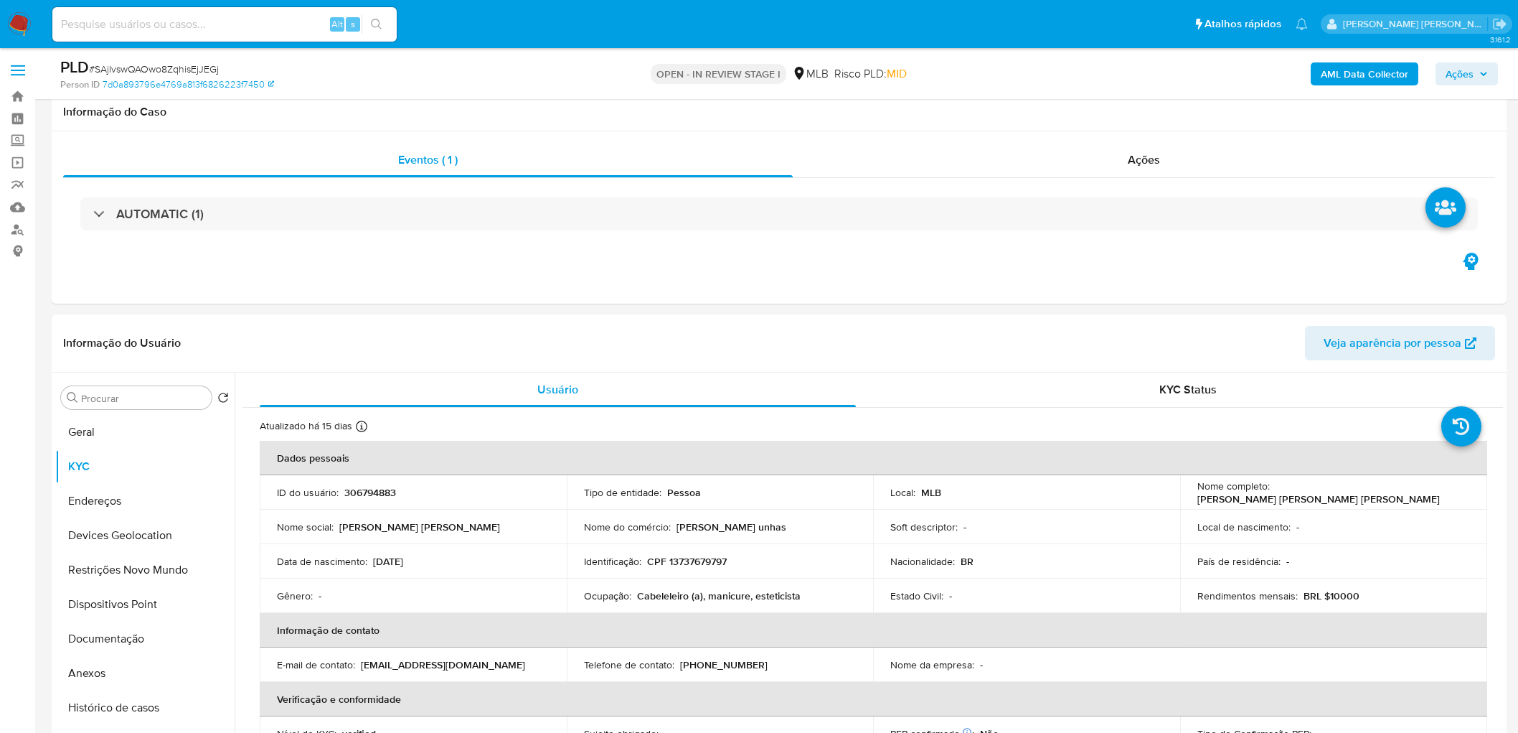
scroll to position [877, 0]
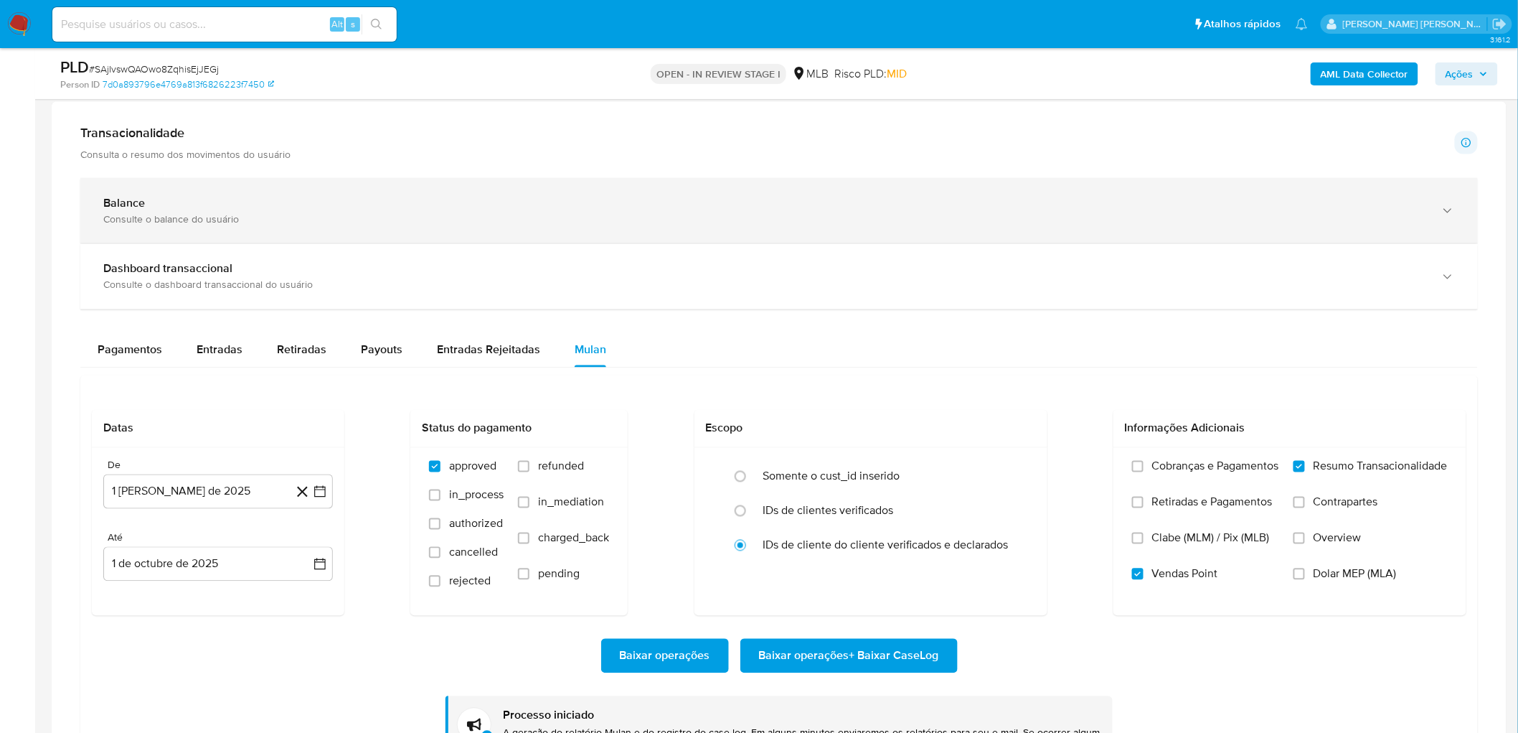
click at [612, 184] on div "Balance Consulte o balance do usuário" at bounding box center [779, 210] width 1398 height 65
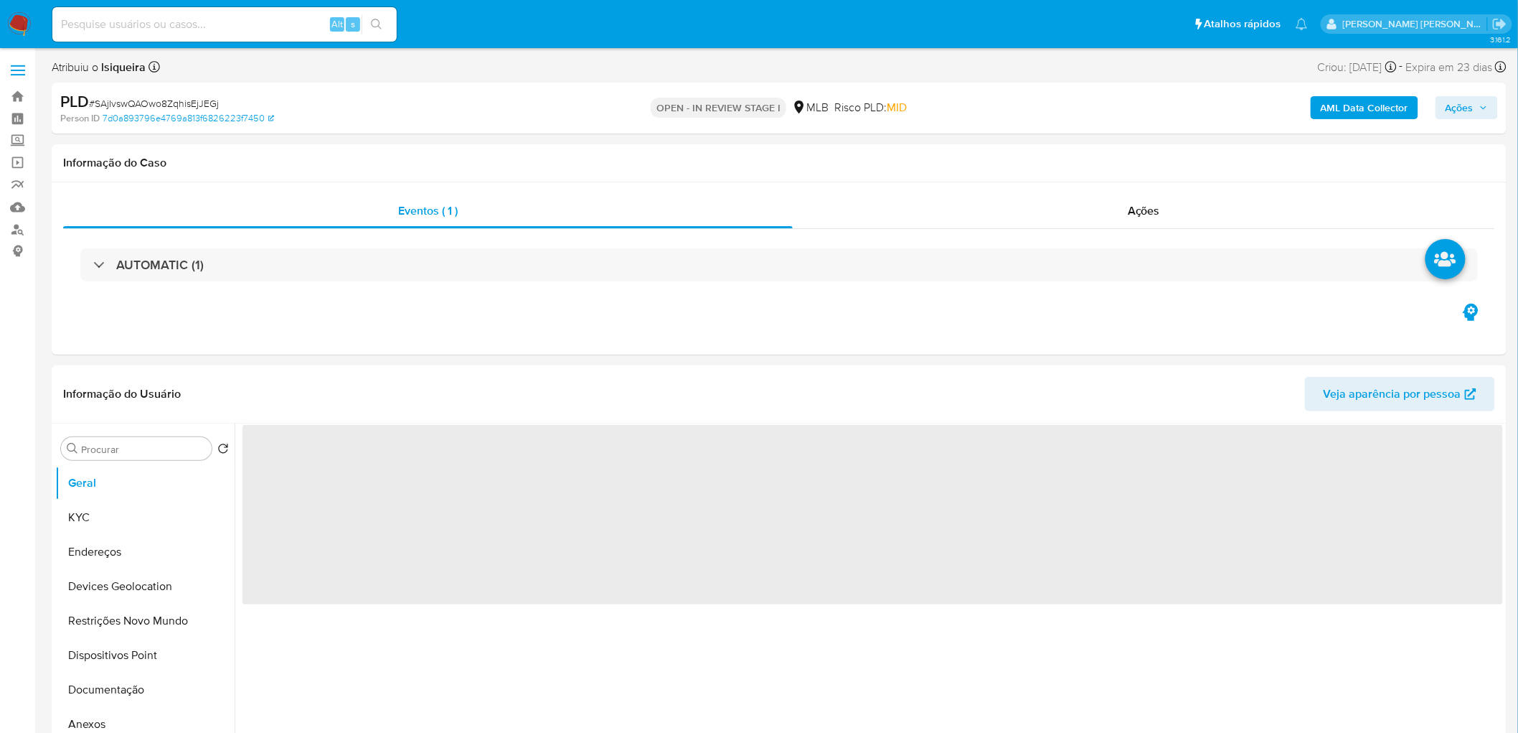
select select "10"
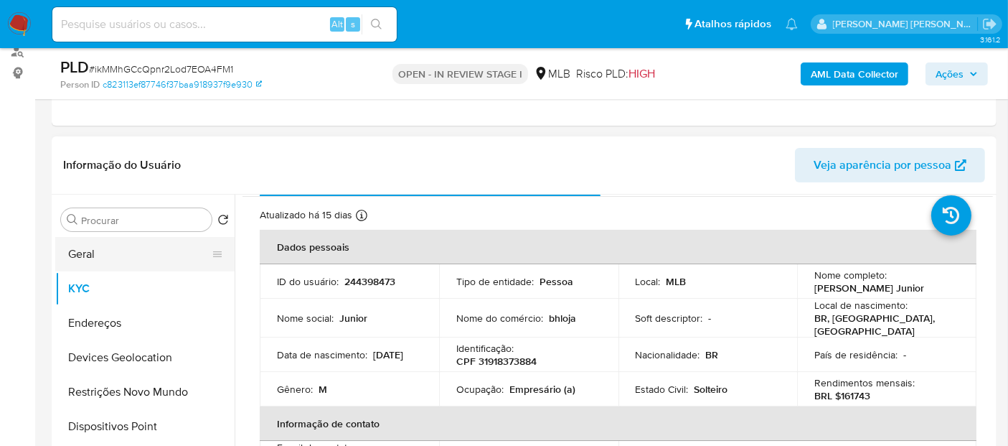
scroll to position [80, 0]
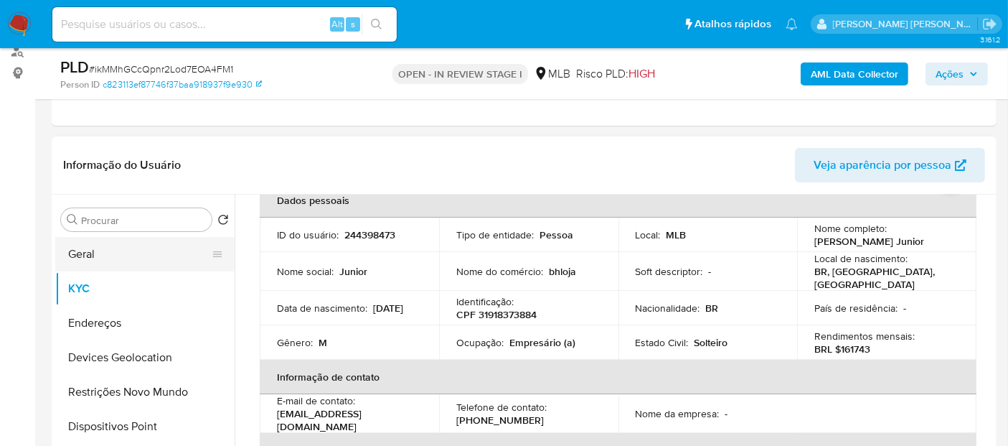
click at [118, 252] on button "Geral" at bounding box center [139, 254] width 168 height 34
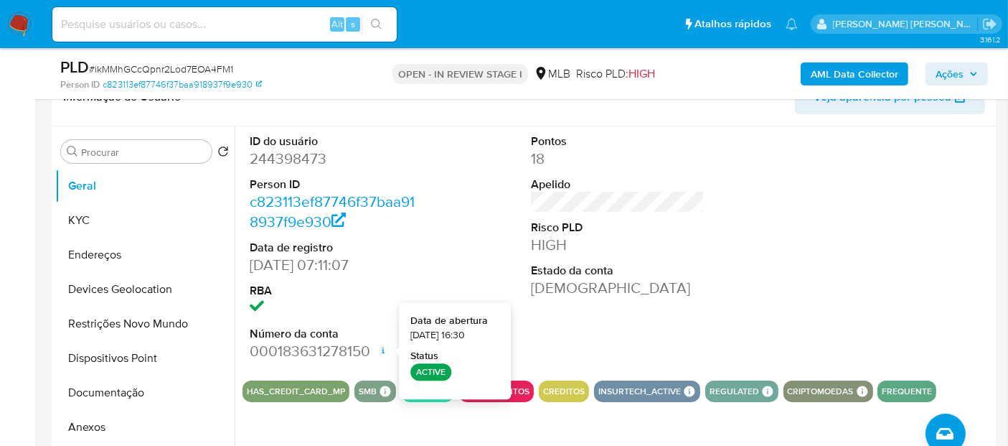
scroll to position [337, 0]
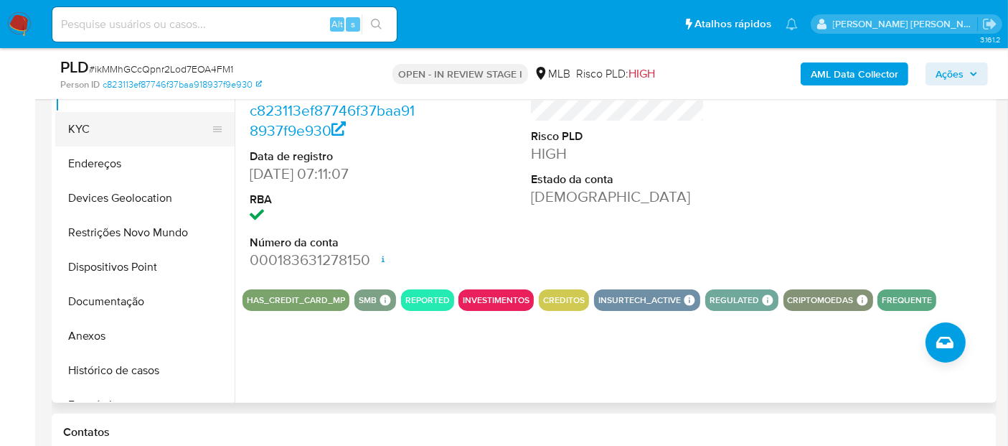
click at [152, 132] on button "KYC" at bounding box center [139, 129] width 168 height 34
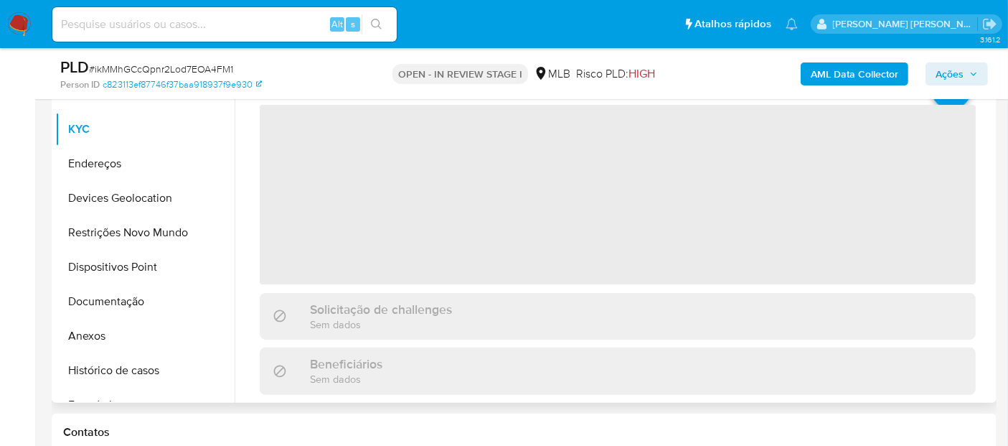
scroll to position [258, 0]
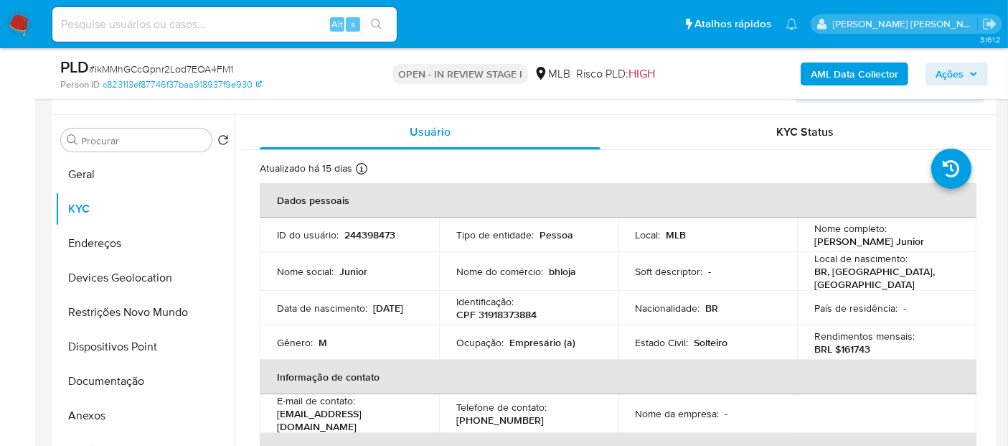
click at [527, 339] on p "Empresário (a)" at bounding box center [542, 342] width 66 height 13
copy p "Empresário"
click at [155, 384] on button "Documentação" at bounding box center [139, 381] width 168 height 34
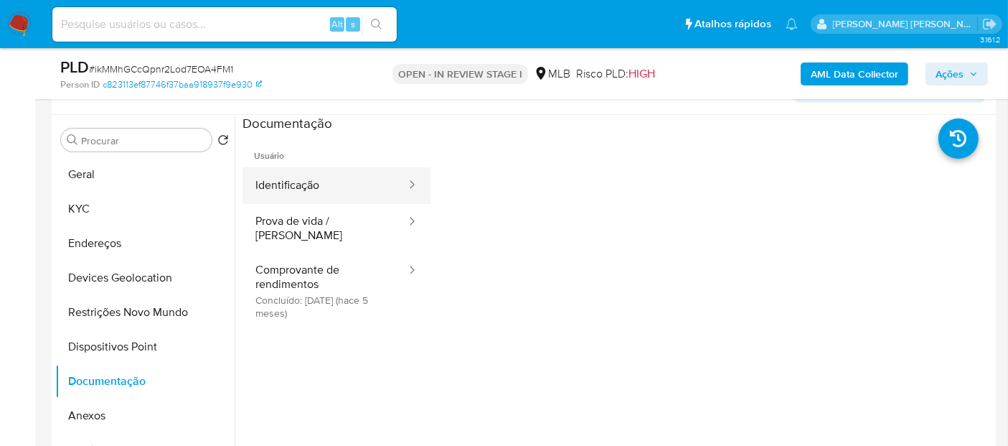
click at [305, 201] on button "Identificação" at bounding box center [324, 185] width 165 height 37
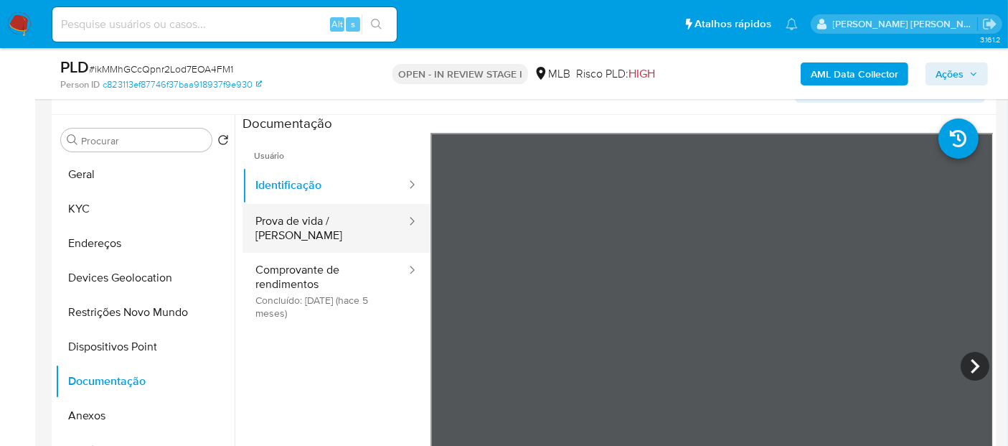
click at [306, 217] on button "Prova de vida / Selfie" at bounding box center [324, 228] width 165 height 49
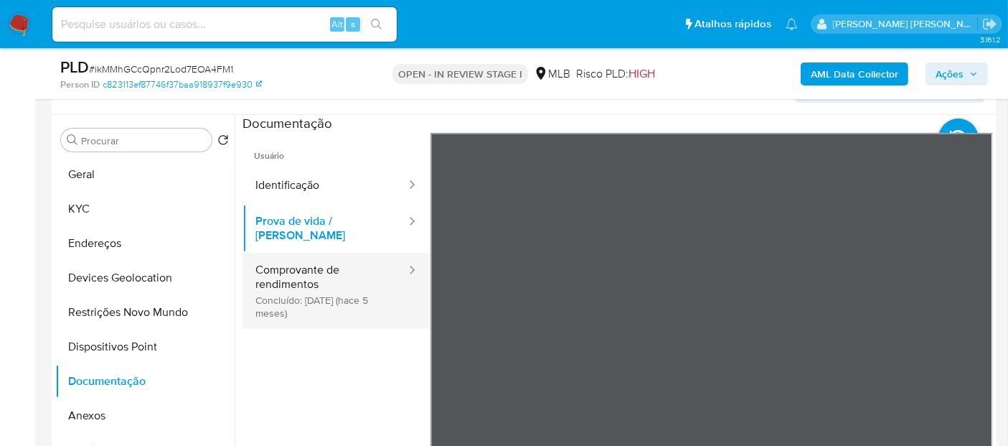
click at [296, 280] on button "Comprovante de rendimentos Concluído: 23/04/2025 (hace 5 meses)" at bounding box center [324, 291] width 165 height 76
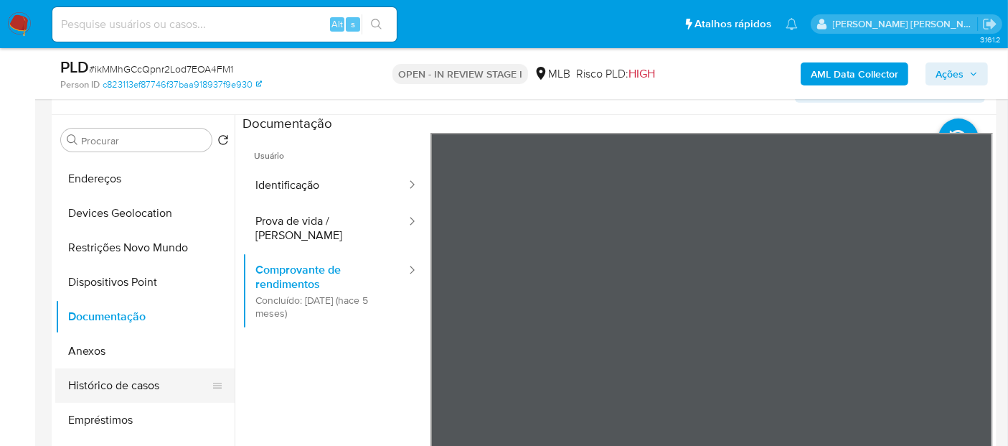
scroll to position [80, 0]
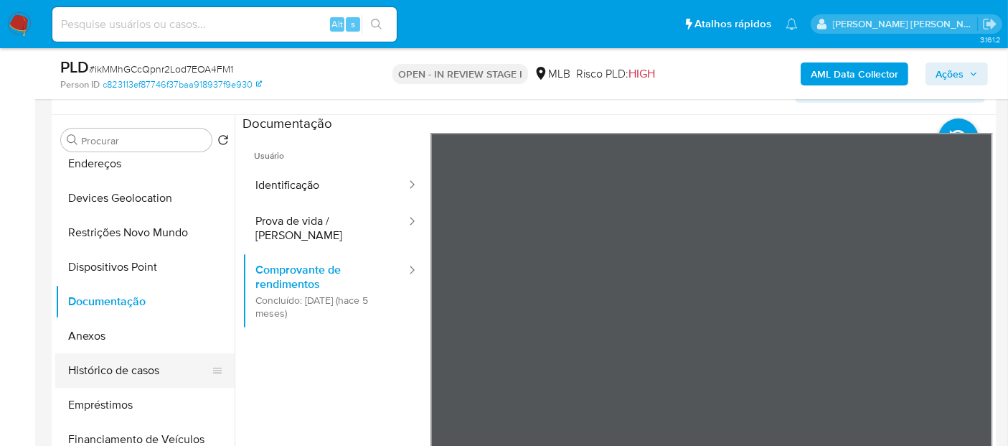
click at [159, 379] on button "Histórico de casos" at bounding box center [139, 370] width 168 height 34
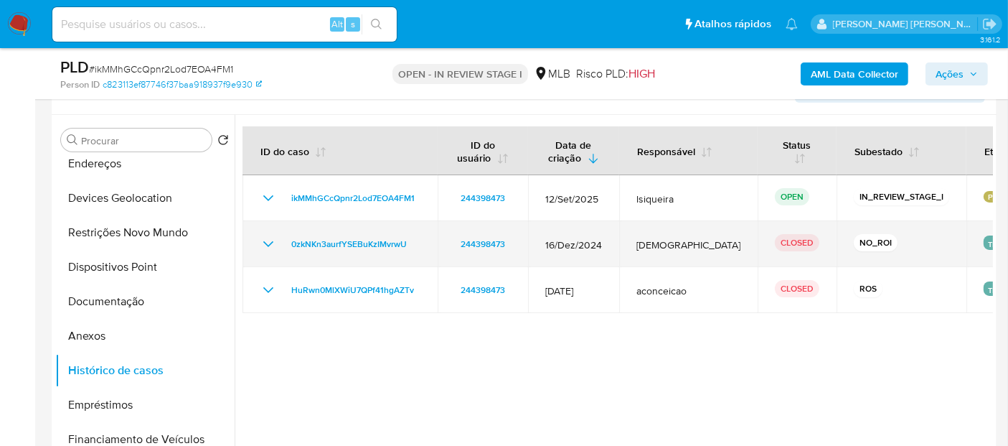
click at [272, 242] on icon "Mostrar/Ocultar" at bounding box center [268, 243] width 17 height 17
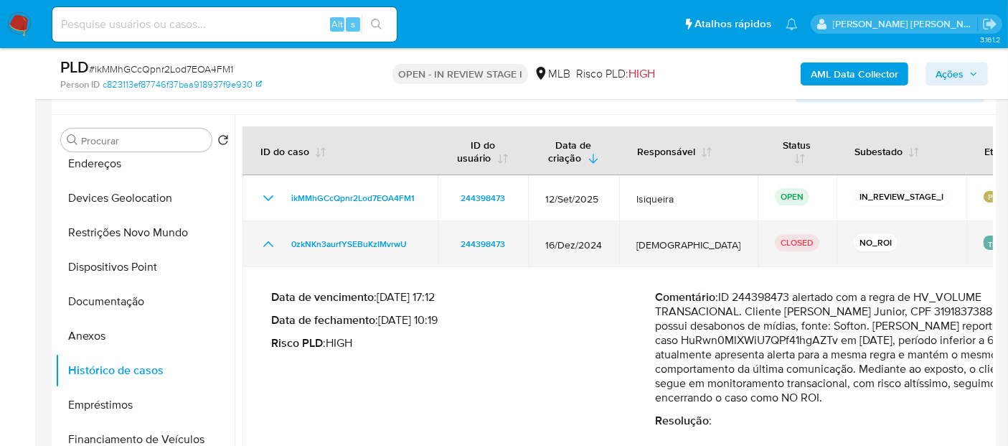
click at [272, 242] on icon "Mostrar/Ocultar" at bounding box center [268, 243] width 17 height 17
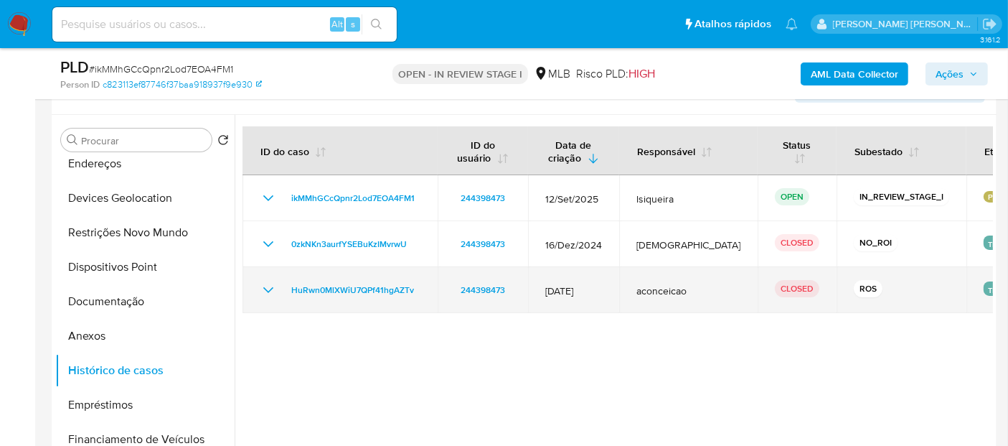
click at [267, 299] on td "HuRwn0MlXWiU7QPf41hgAZTv" at bounding box center [339, 290] width 195 height 46
click at [270, 284] on icon "Mostrar/Ocultar" at bounding box center [268, 289] width 17 height 17
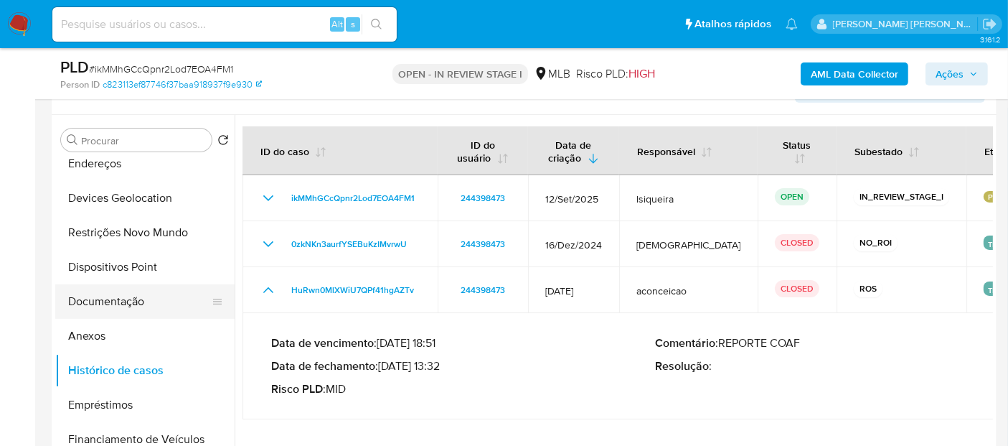
click at [123, 306] on button "Documentação" at bounding box center [139, 301] width 168 height 34
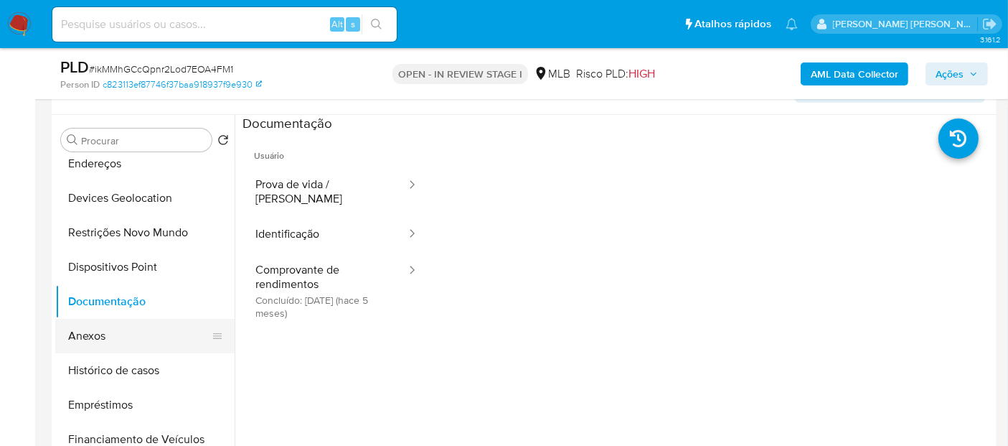
click at [113, 326] on button "Anexos" at bounding box center [139, 336] width 168 height 34
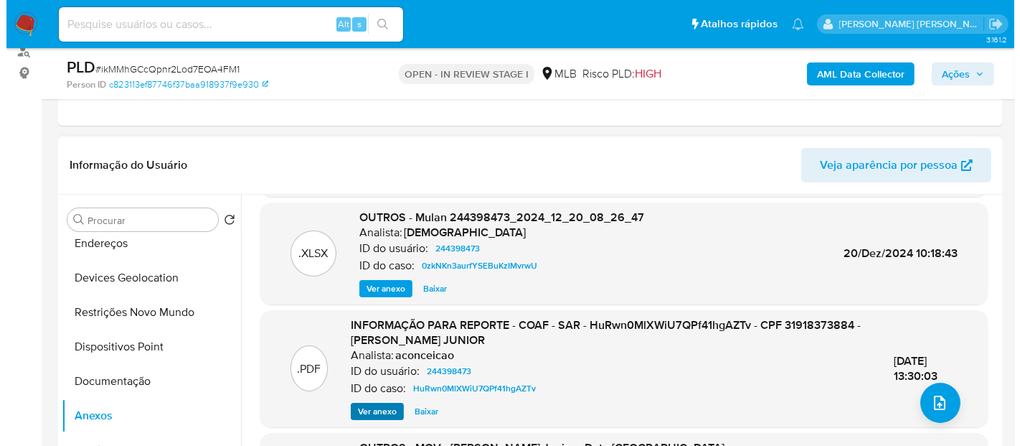
scroll to position [136, 0]
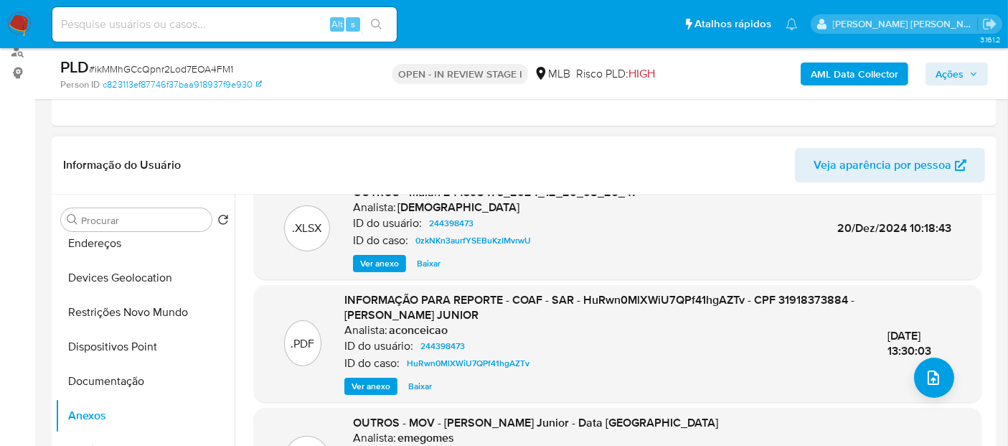
click at [370, 386] on span "Ver anexo" at bounding box center [371, 386] width 39 height 14
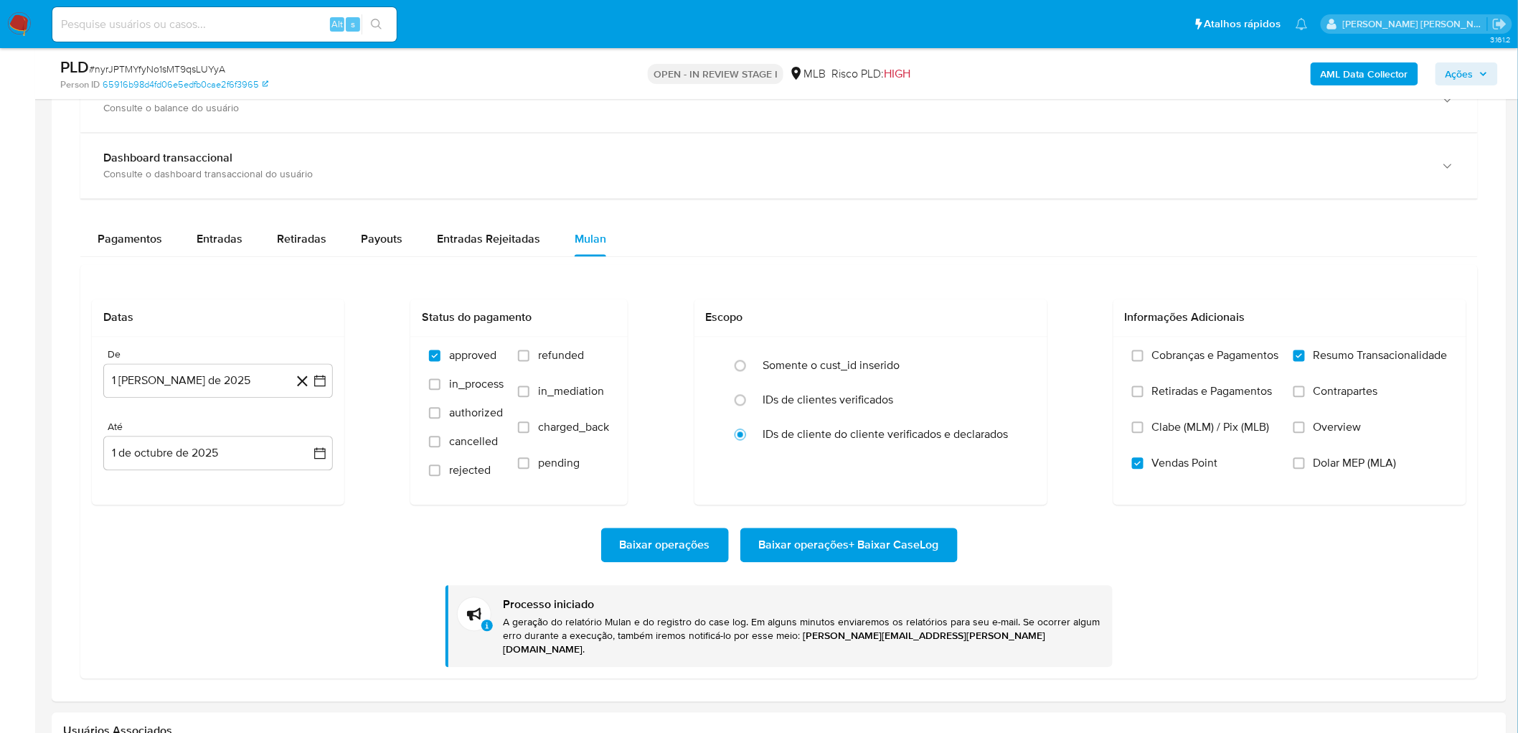
scroll to position [319, 0]
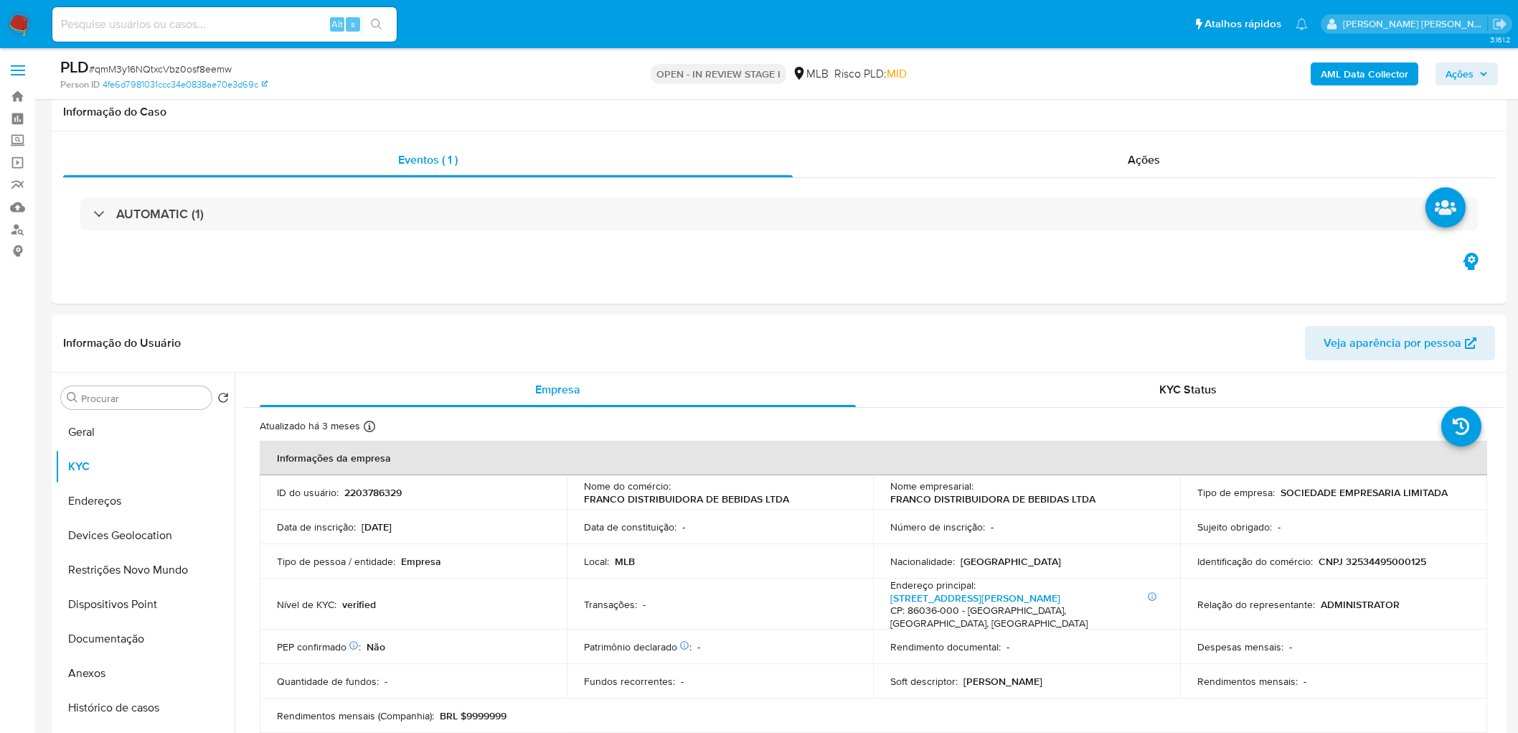
scroll to position [1155, 0]
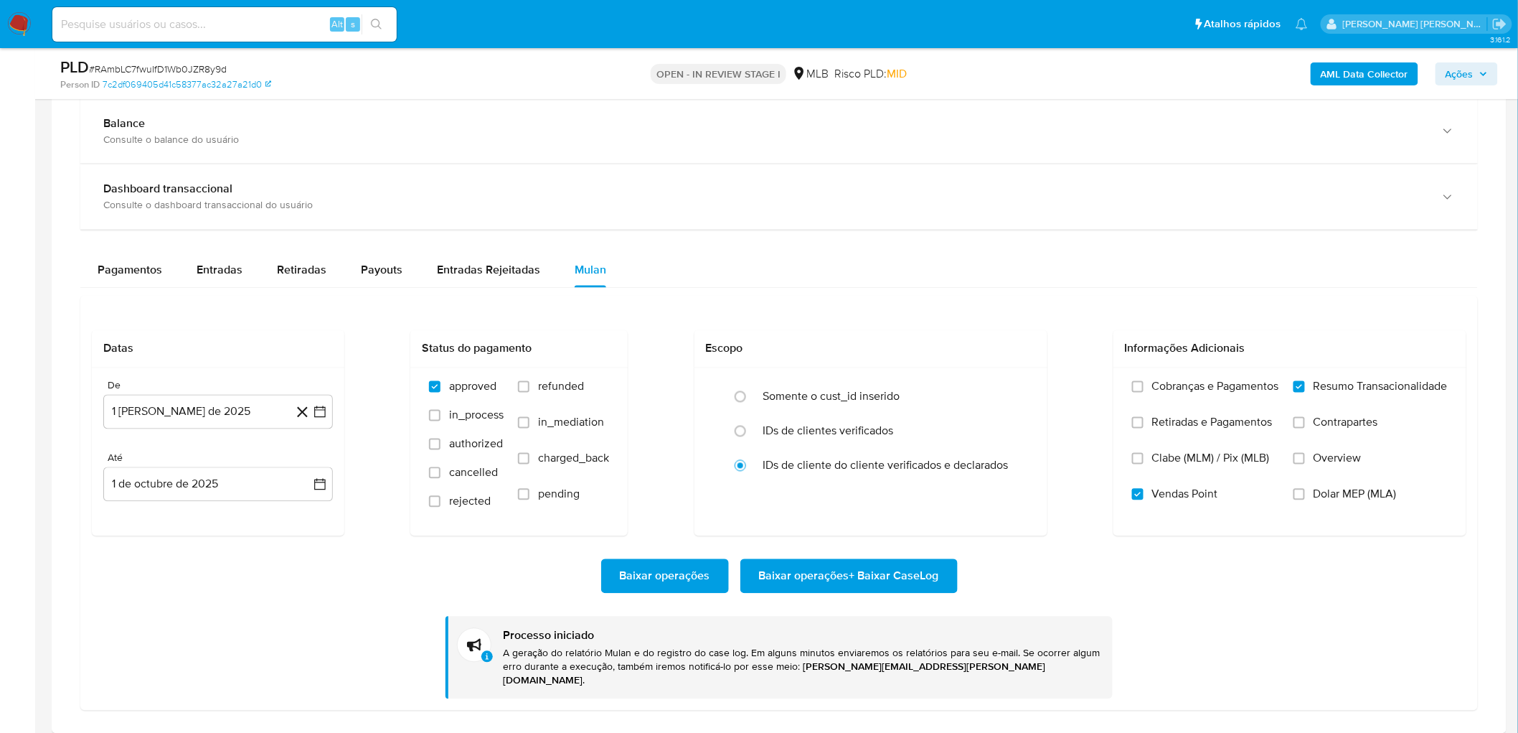
scroll to position [239, 0]
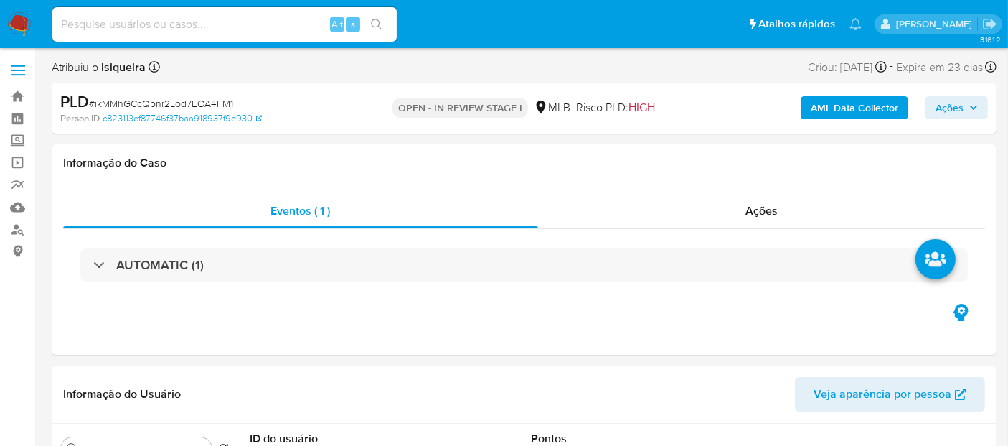
select select "10"
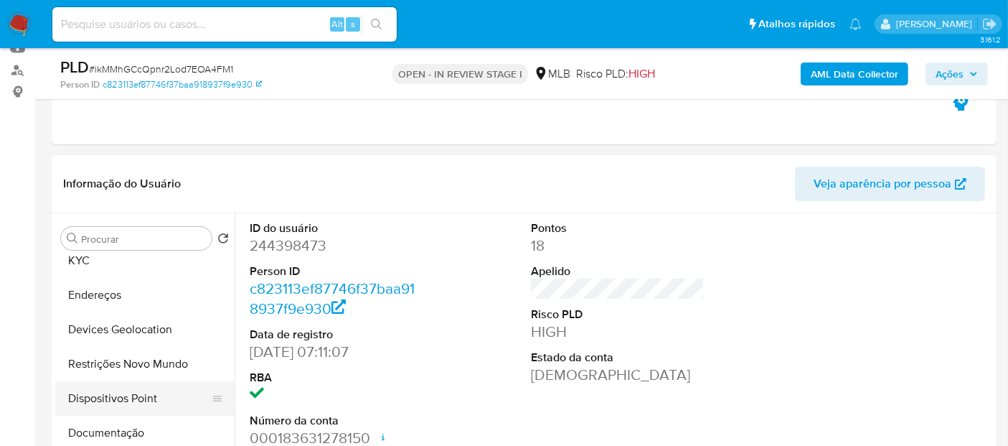
scroll to position [80, 0]
click at [121, 395] on button "Documentação" at bounding box center [139, 399] width 168 height 34
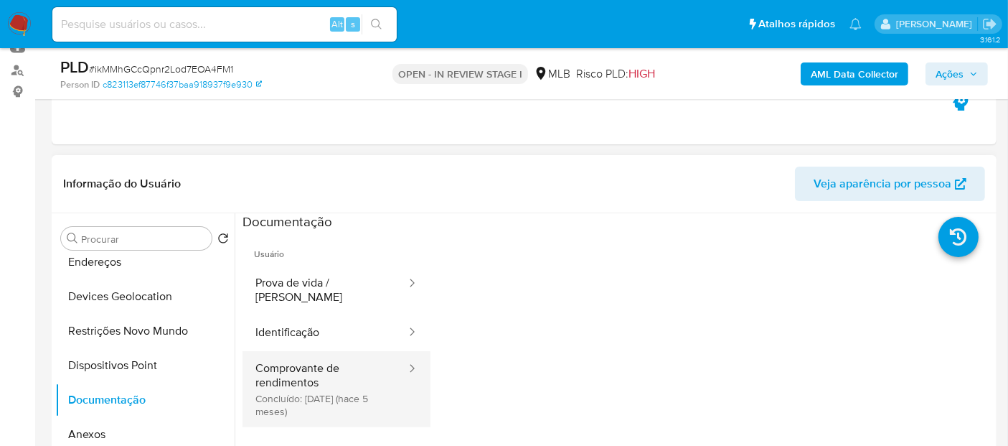
click at [306, 371] on button "Comprovante de rendimentos Concluído: 23/04/2025 (hace 5 meses)" at bounding box center [324, 389] width 165 height 76
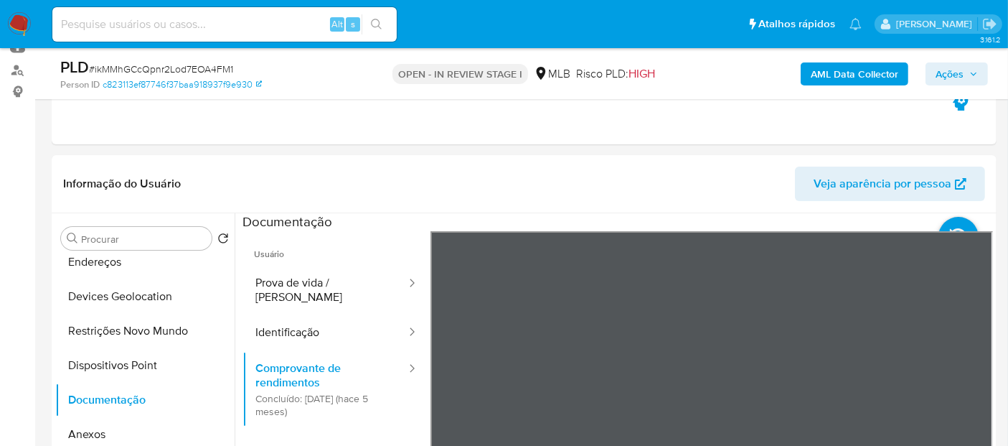
click at [339, 316] on button "Identificação" at bounding box center [324, 332] width 165 height 37
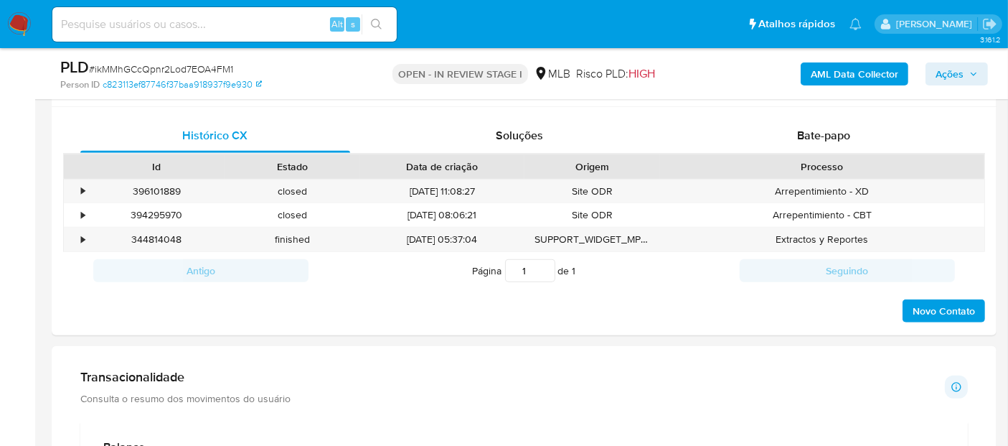
scroll to position [877, 0]
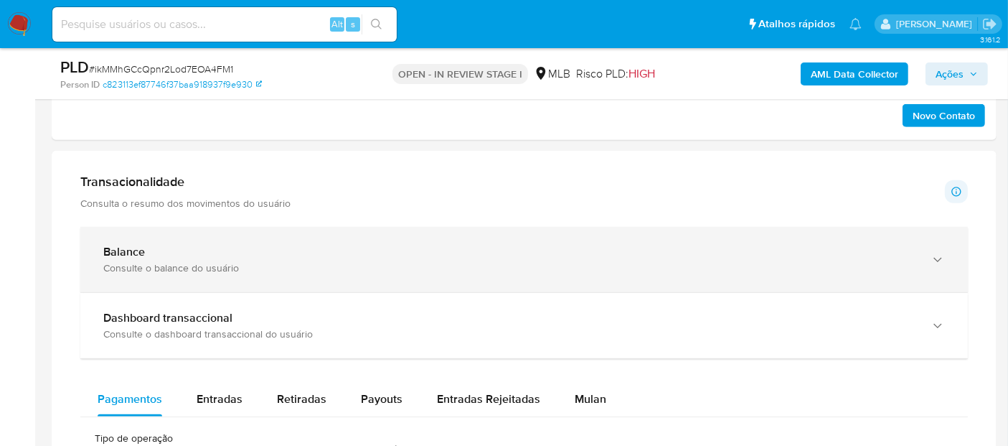
click at [539, 251] on div "Balance" at bounding box center [509, 252] width 813 height 14
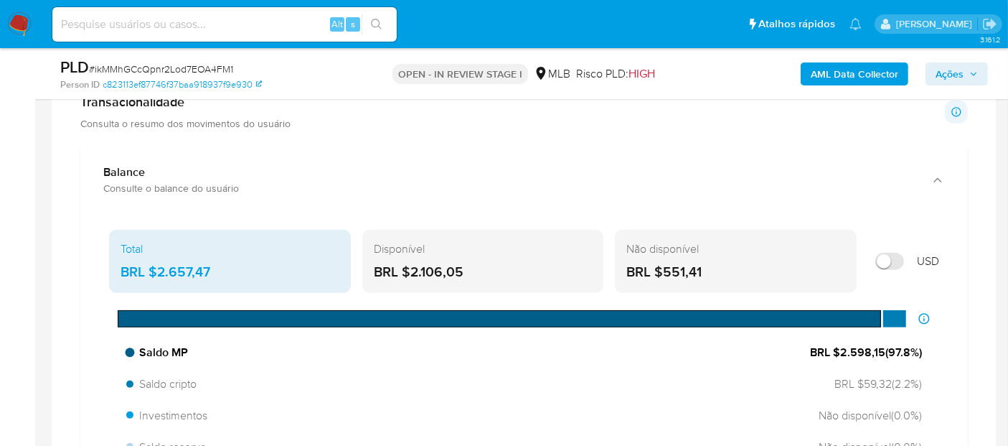
scroll to position [1116, 0]
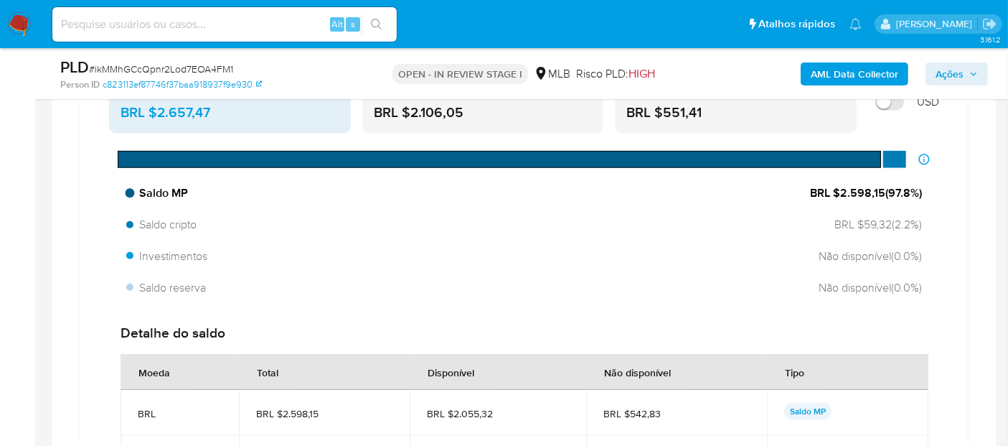
drag, startPoint x: 884, startPoint y: 187, endPoint x: 839, endPoint y: 190, distance: 45.3
click at [839, 190] on span "BRL $2.598,15 ( 97.8 %)" at bounding box center [866, 193] width 112 height 16
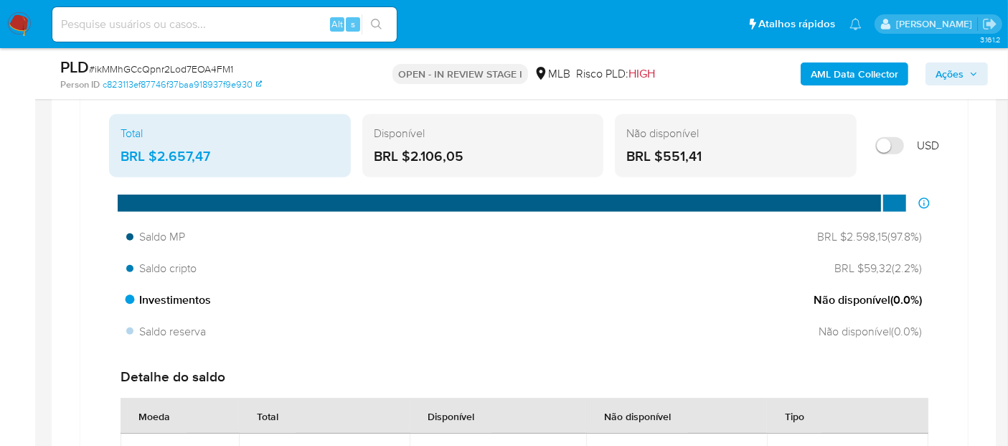
scroll to position [877, 0]
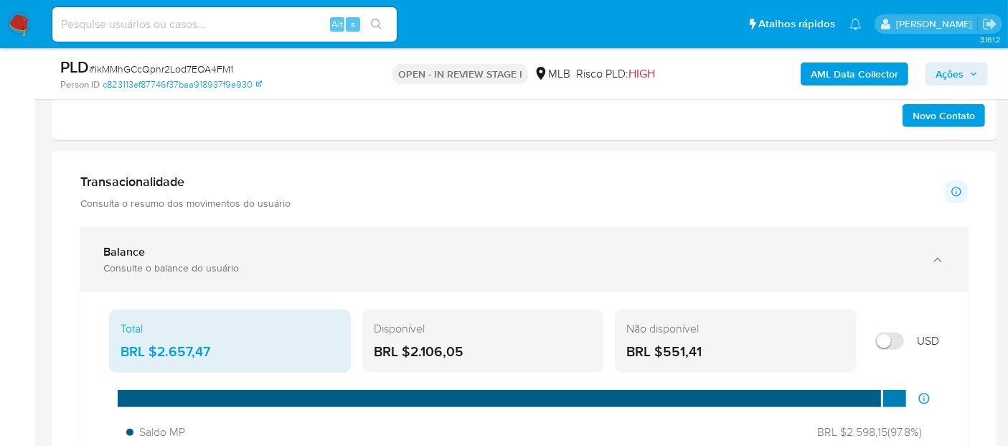
click at [212, 265] on div "Consulte o balance do usuário" at bounding box center [509, 267] width 813 height 13
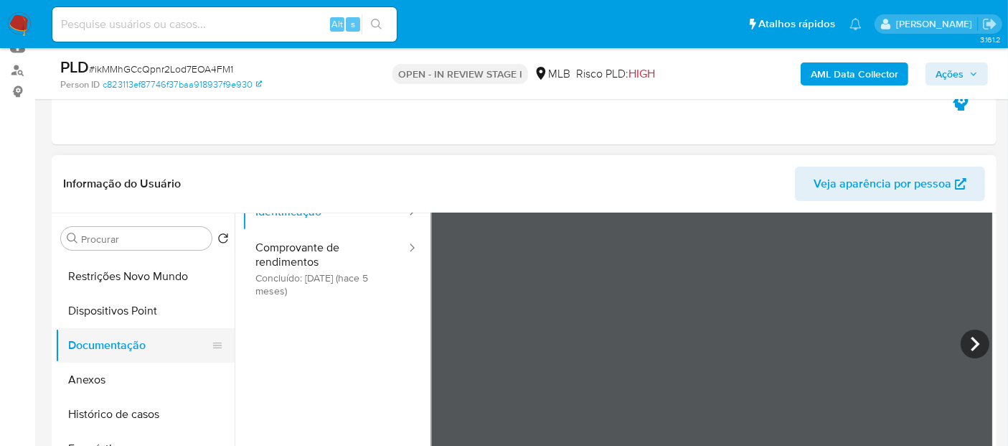
scroll to position [159, 0]
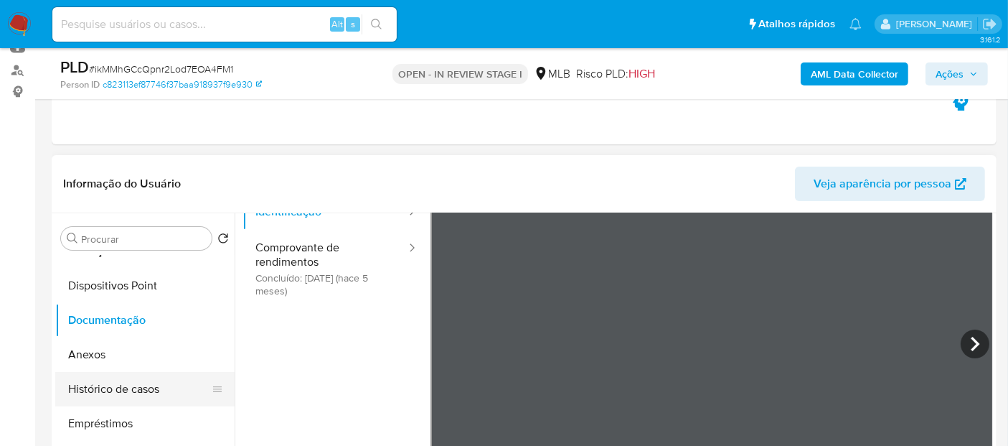
click at [108, 391] on button "Histórico de casos" at bounding box center [139, 389] width 168 height 34
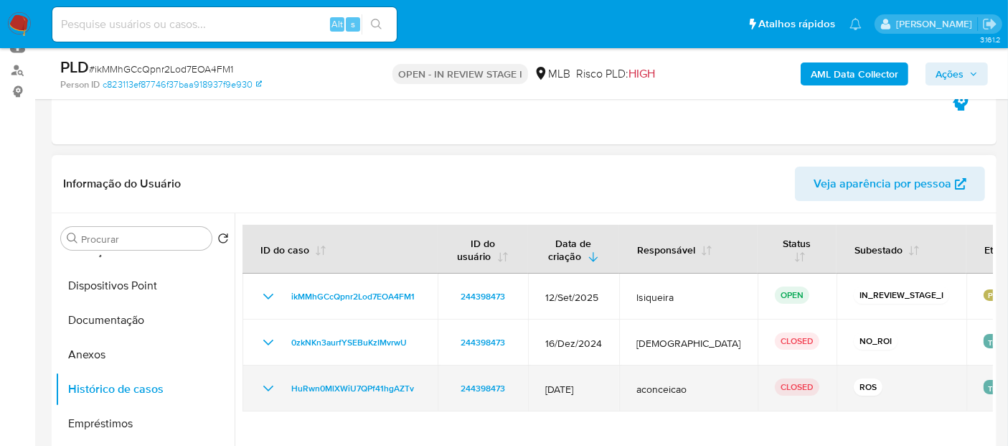
click at [268, 384] on icon "Mostrar/Ocultar" at bounding box center [268, 388] width 17 height 17
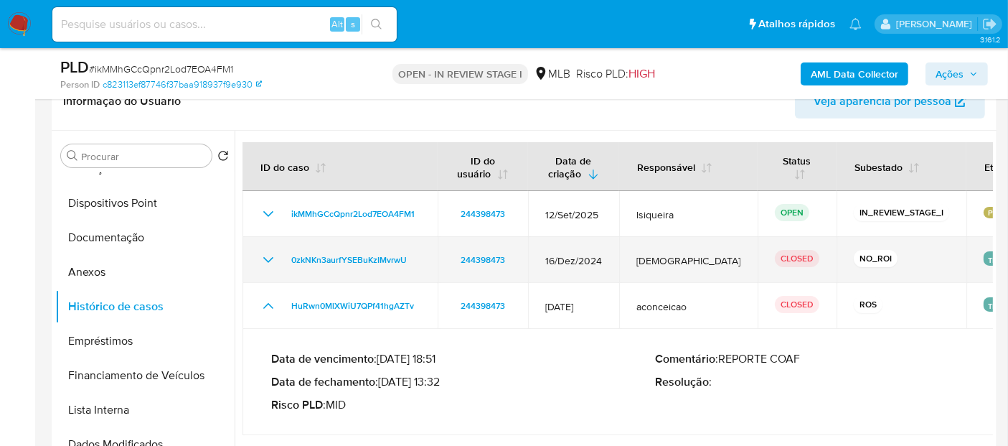
scroll to position [319, 0]
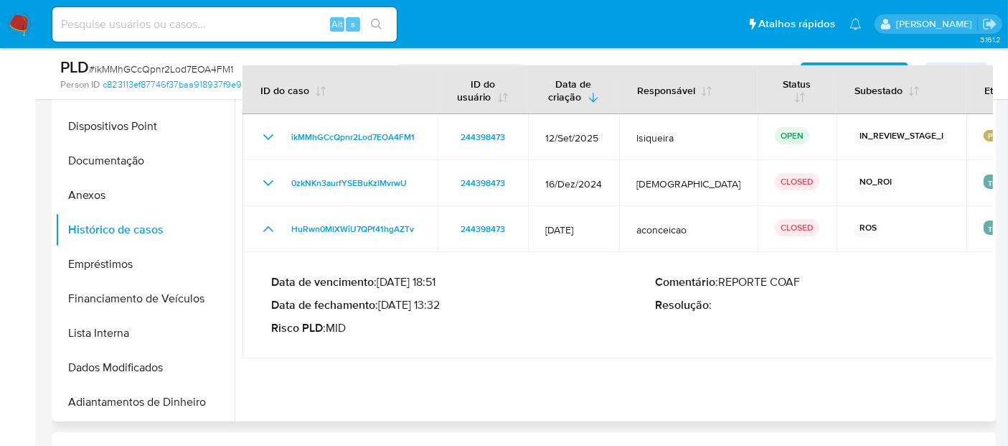
drag, startPoint x: 441, startPoint y: 306, endPoint x: 383, endPoint y: 306, distance: 57.4
click at [383, 306] on p "Data de fechamento : 19/07/2024 13:32" at bounding box center [463, 305] width 385 height 14
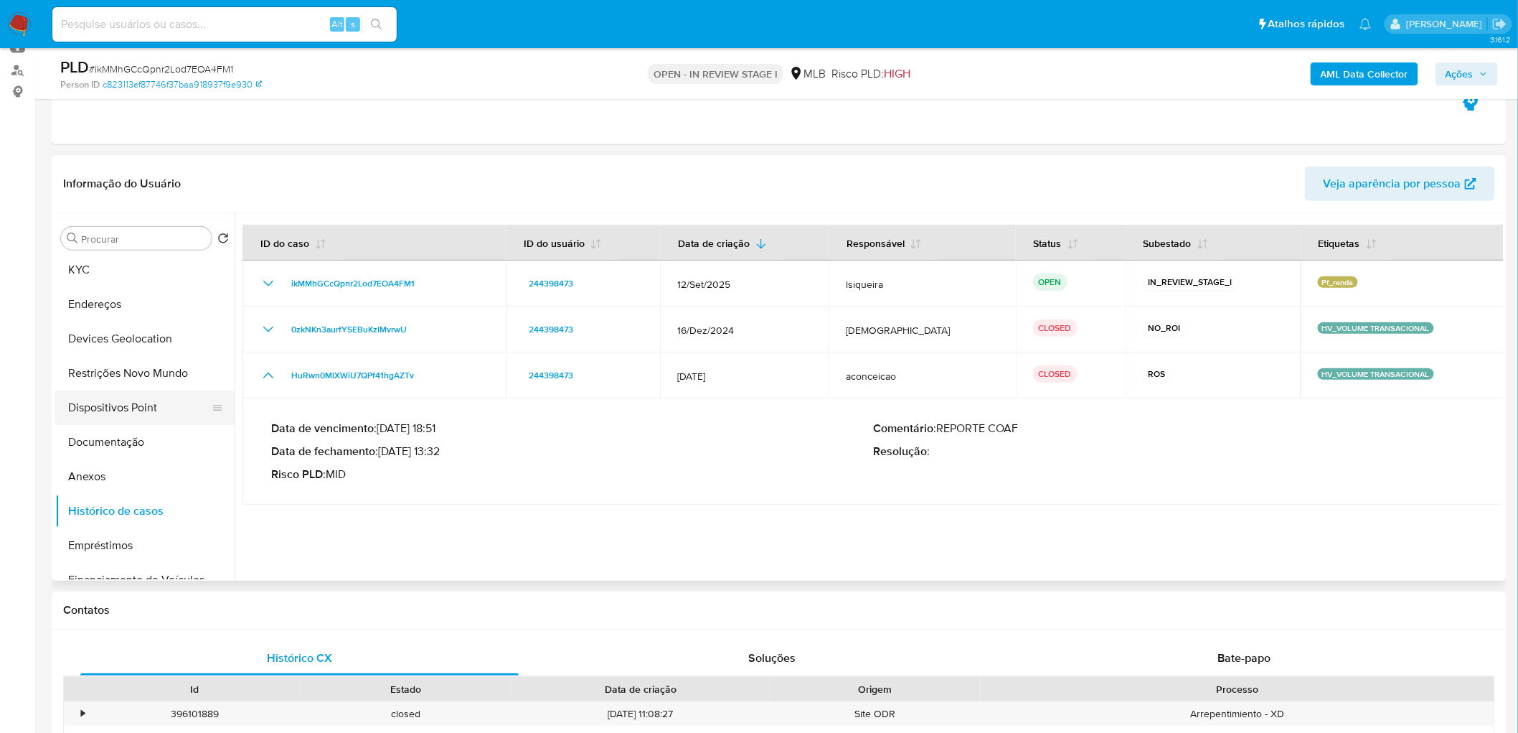
scroll to position [0, 0]
click at [159, 274] on button "Geral" at bounding box center [139, 272] width 168 height 34
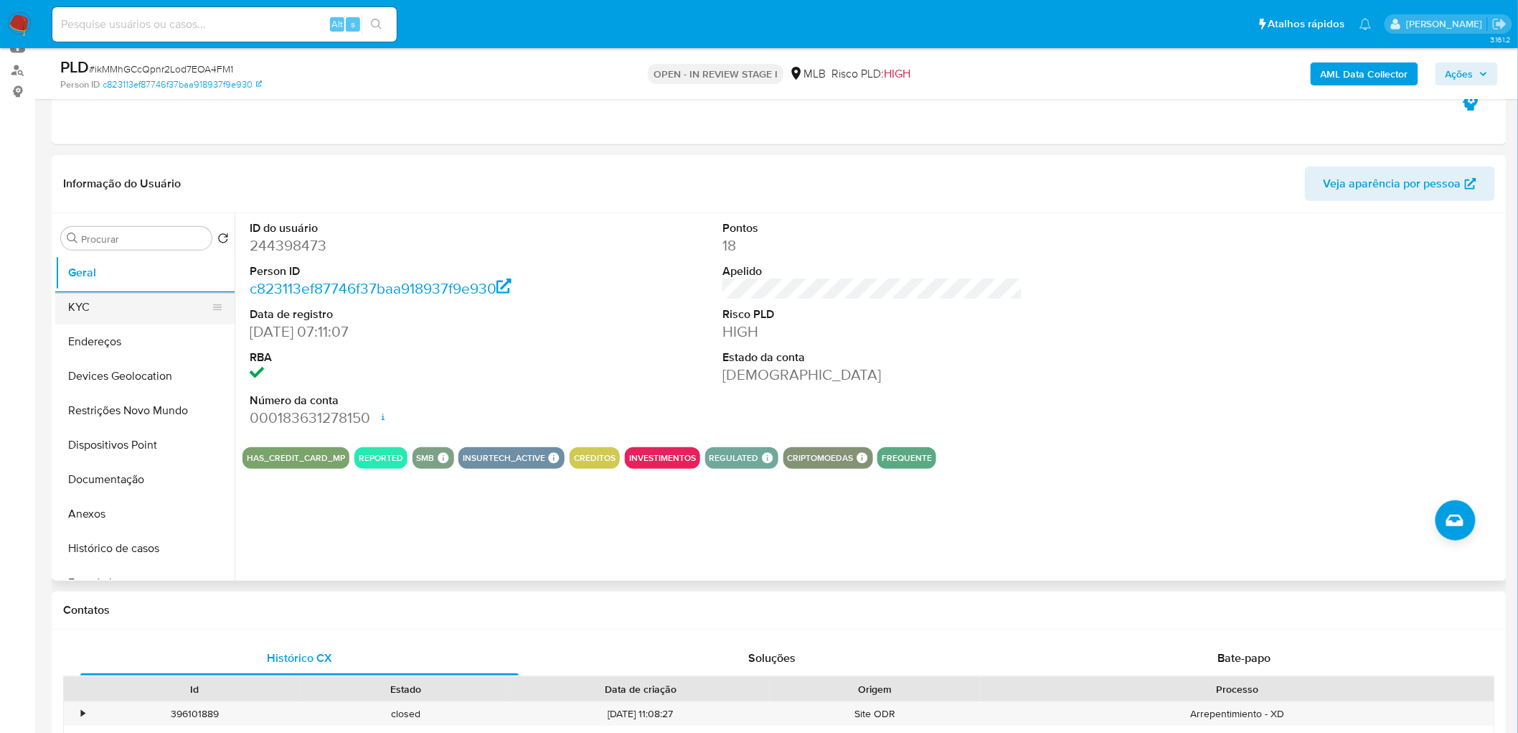
click at [95, 316] on button "KYC" at bounding box center [139, 307] width 168 height 34
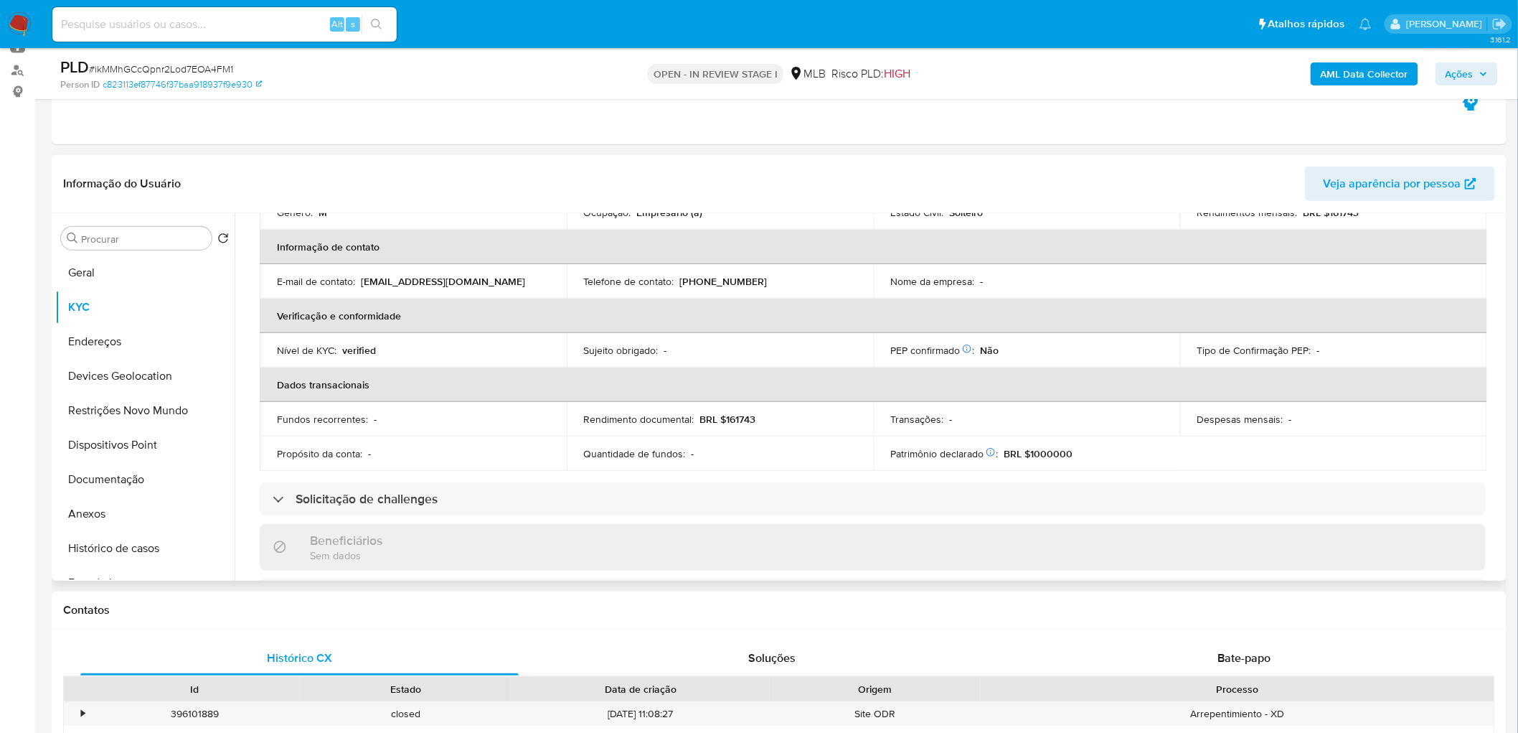
scroll to position [557, 0]
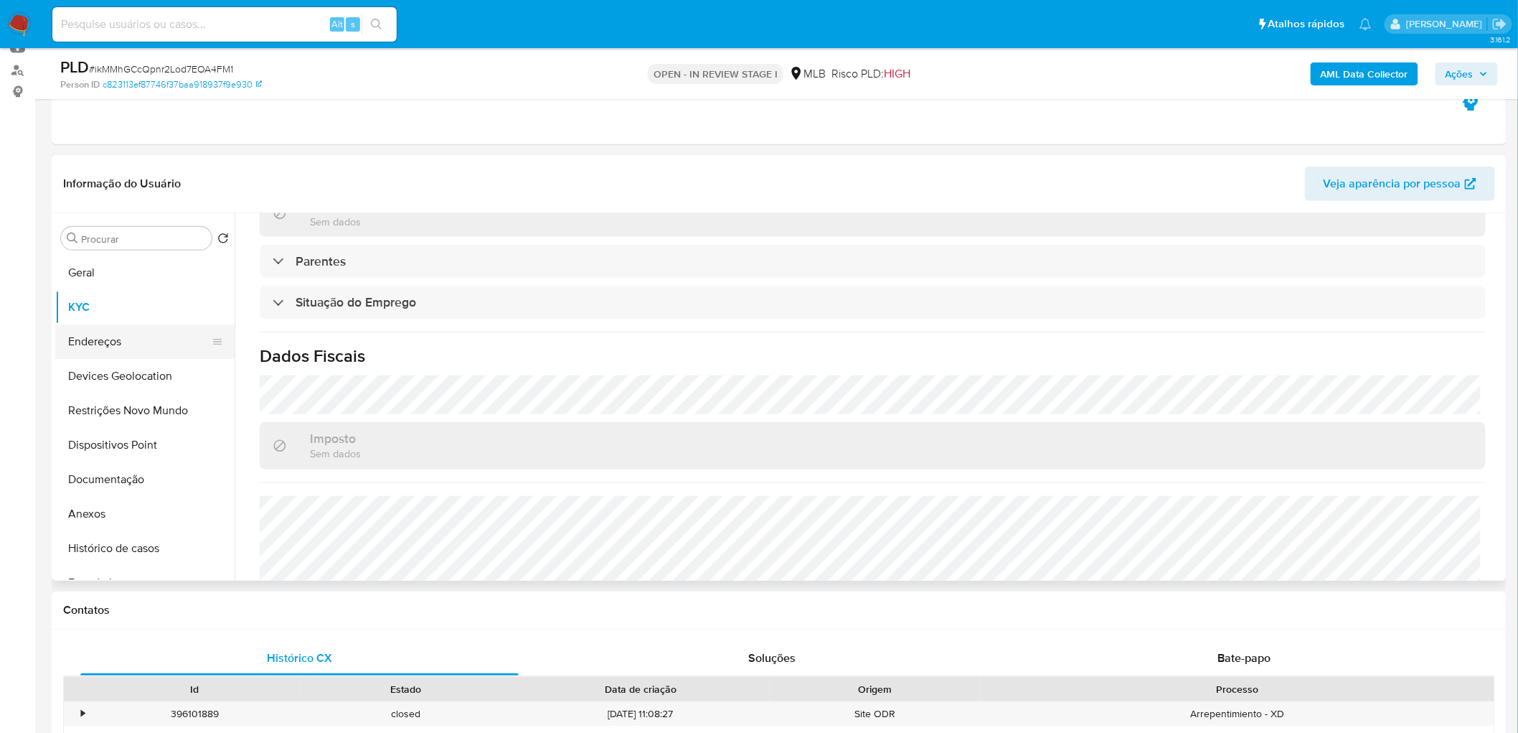
click at [162, 334] on button "Endereços" at bounding box center [139, 341] width 168 height 34
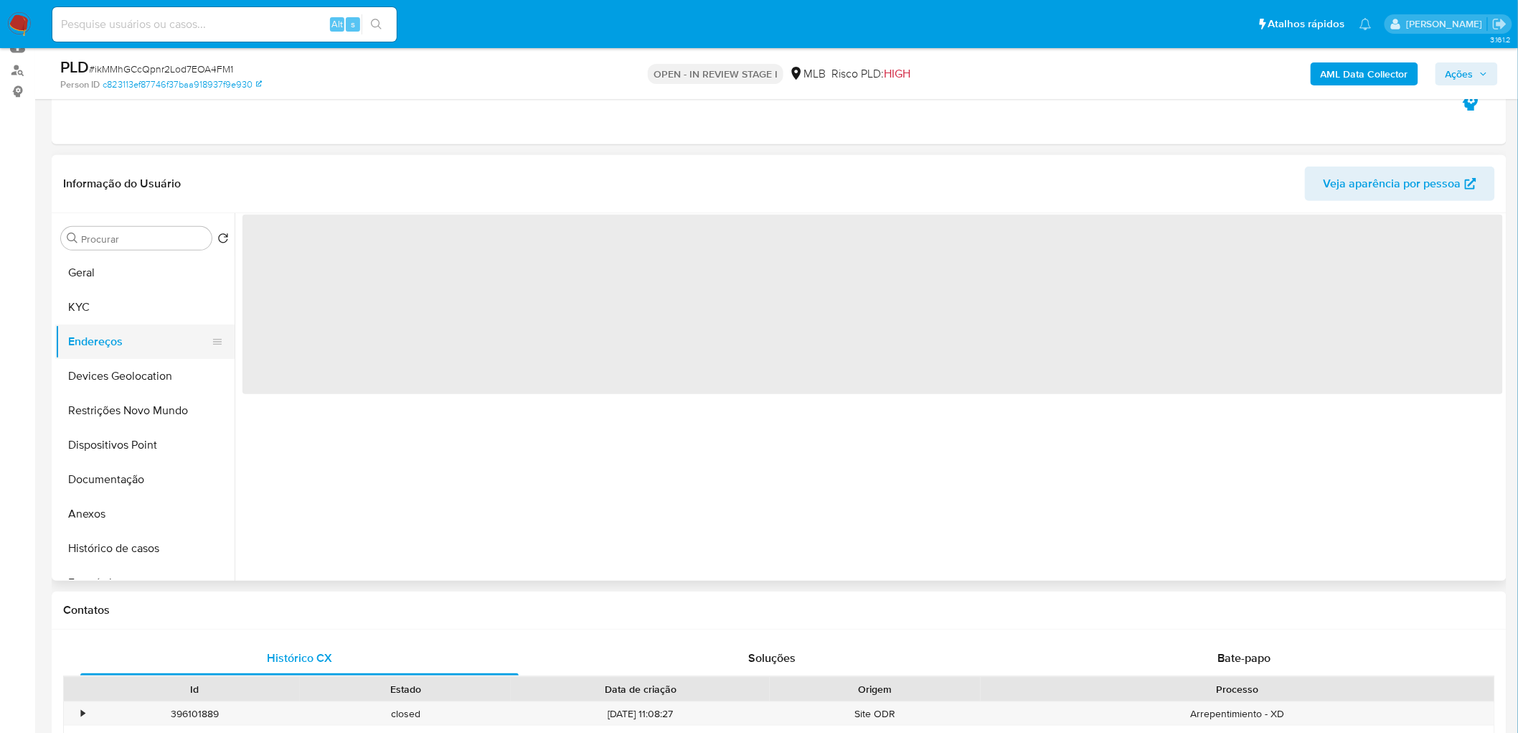
scroll to position [0, 0]
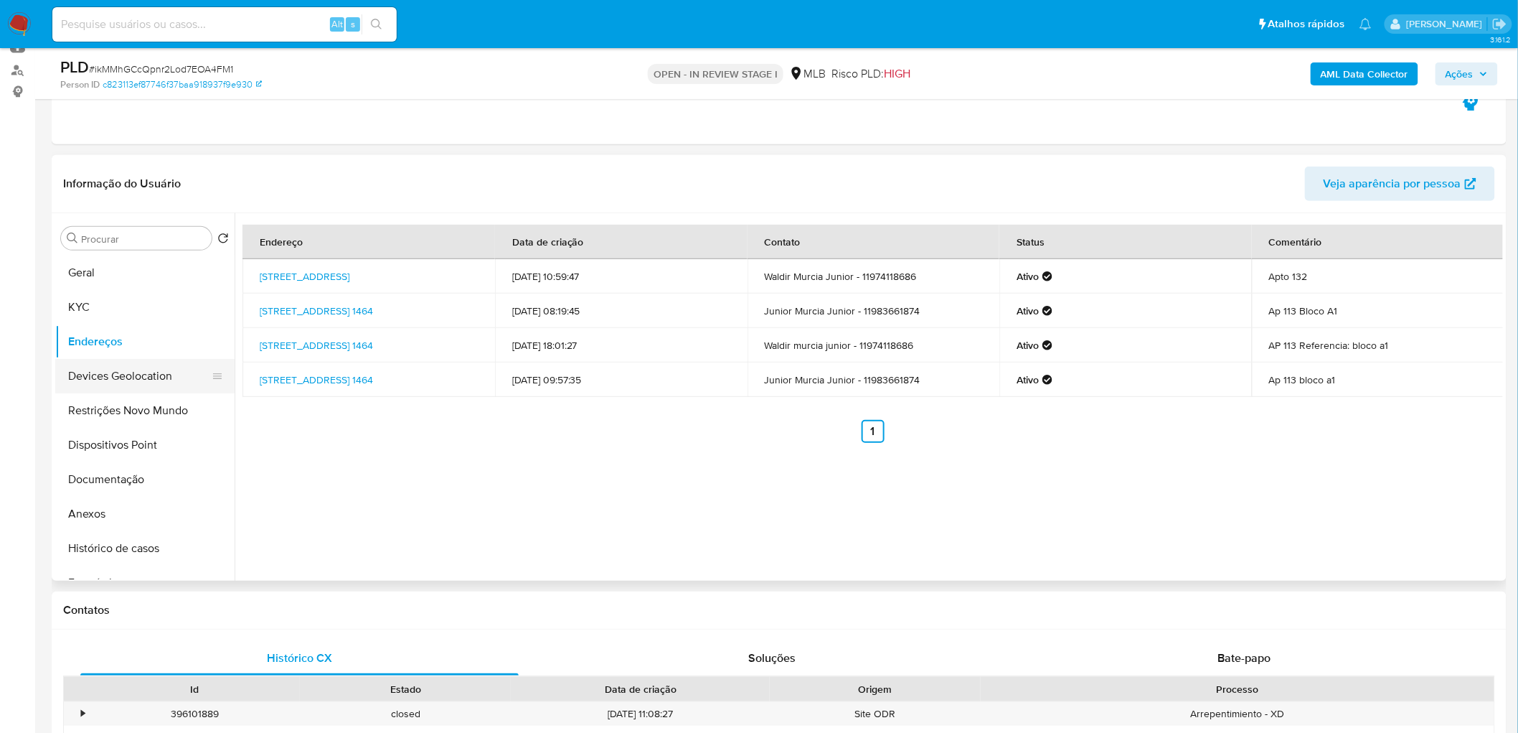
click at [145, 375] on button "Devices Geolocation" at bounding box center [139, 376] width 168 height 34
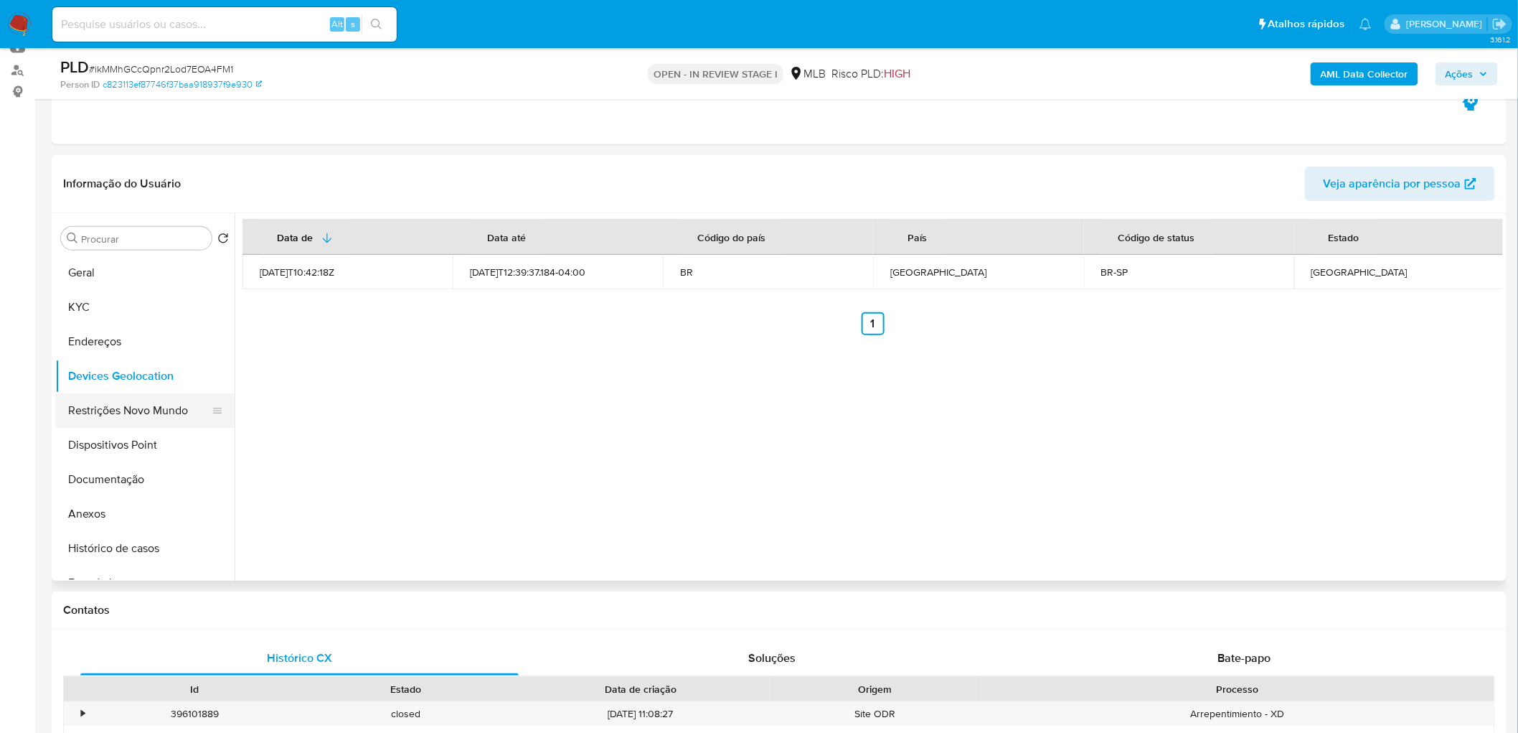
click at [144, 403] on button "Restrições Novo Mundo" at bounding box center [139, 410] width 168 height 34
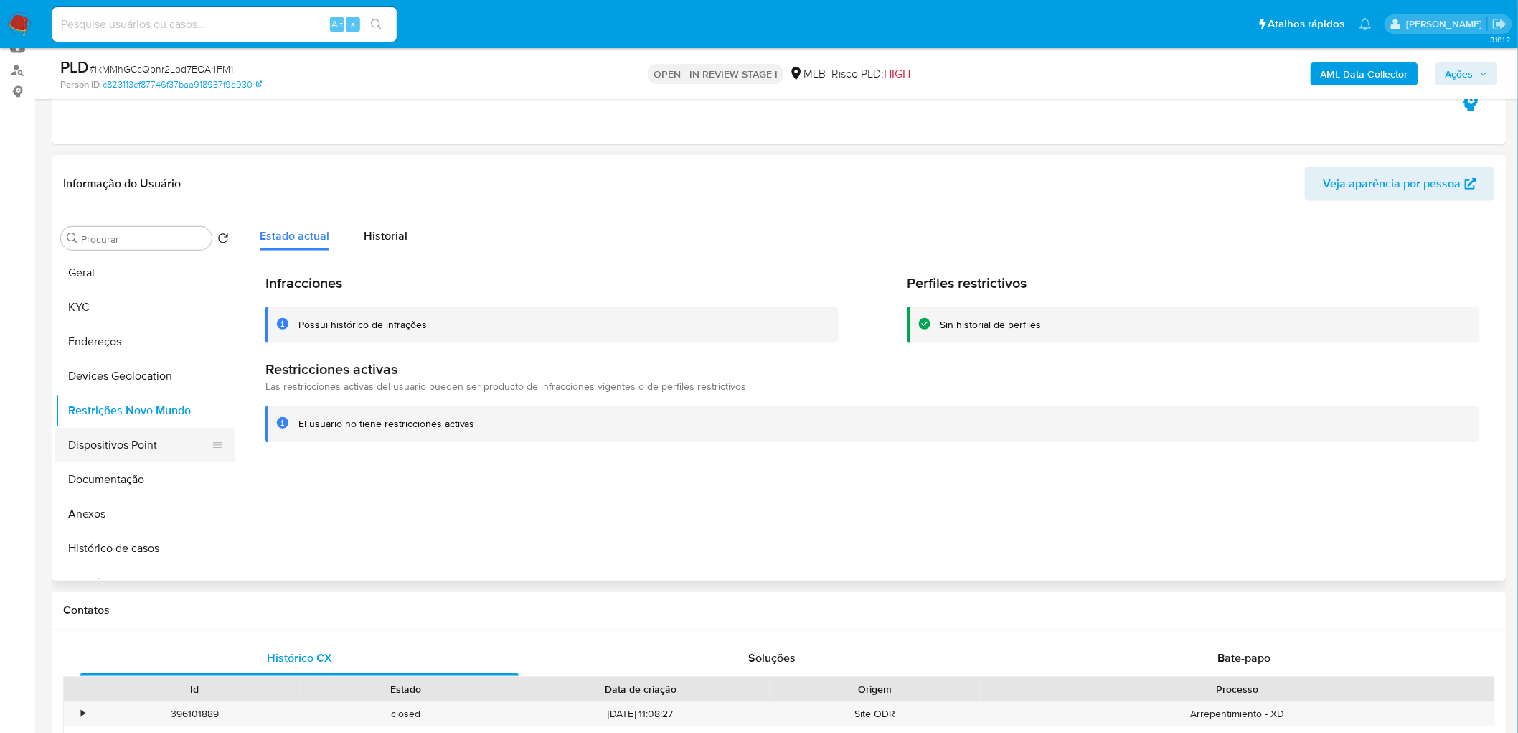
click at [126, 445] on button "Dispositivos Point" at bounding box center [139, 445] width 168 height 34
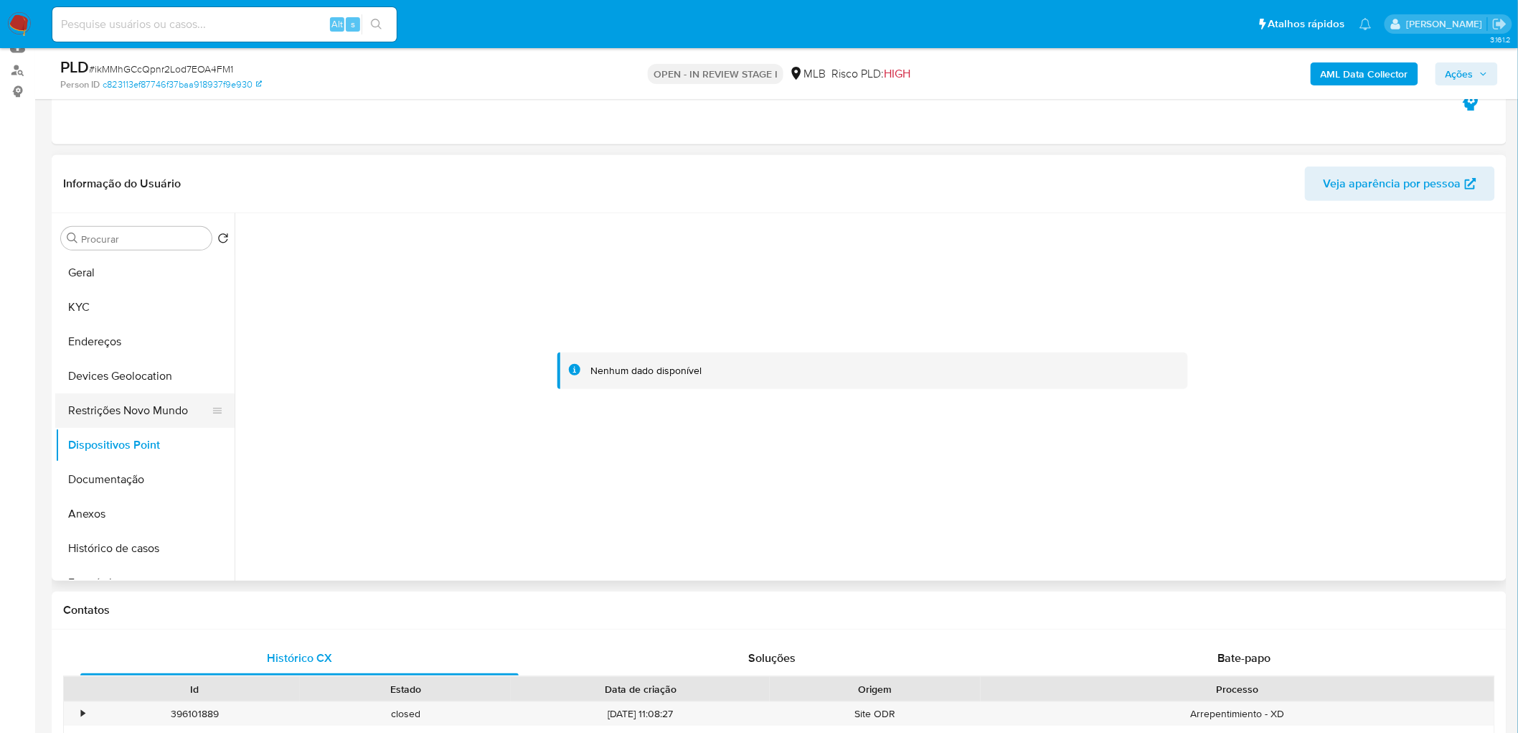
drag, startPoint x: 151, startPoint y: 403, endPoint x: 132, endPoint y: 405, distance: 19.5
click at [151, 403] on button "Restrições Novo Mundo" at bounding box center [139, 410] width 168 height 34
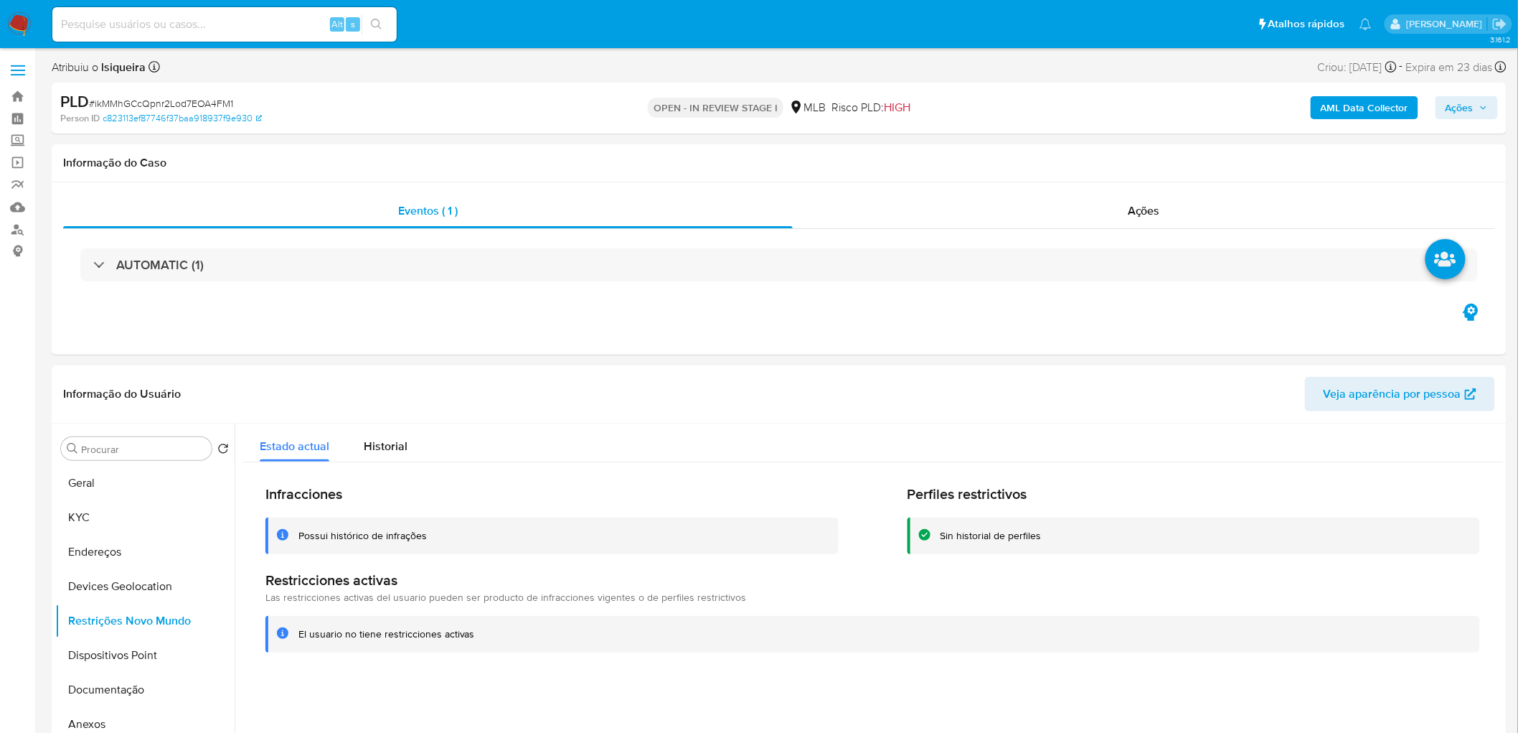
click at [1019, 116] on div "AML Data Collector Ações" at bounding box center [1260, 108] width 476 height 34
click at [1019, 108] on b "AML Data Collector" at bounding box center [1365, 107] width 88 height 23
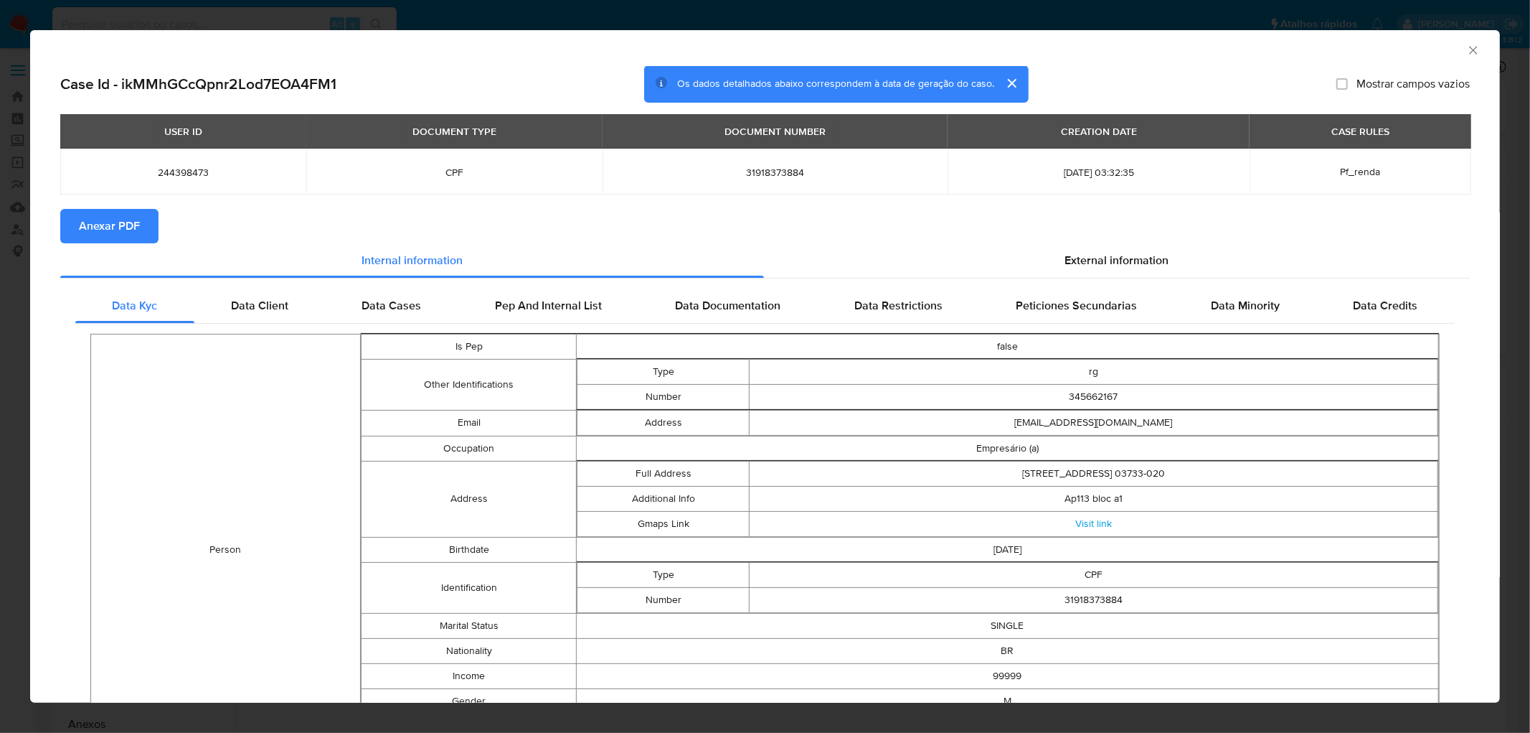
click at [146, 224] on button "Anexar PDF" at bounding box center [109, 226] width 98 height 34
click at [1019, 51] on icon "Fechar a janela" at bounding box center [1473, 50] width 14 height 14
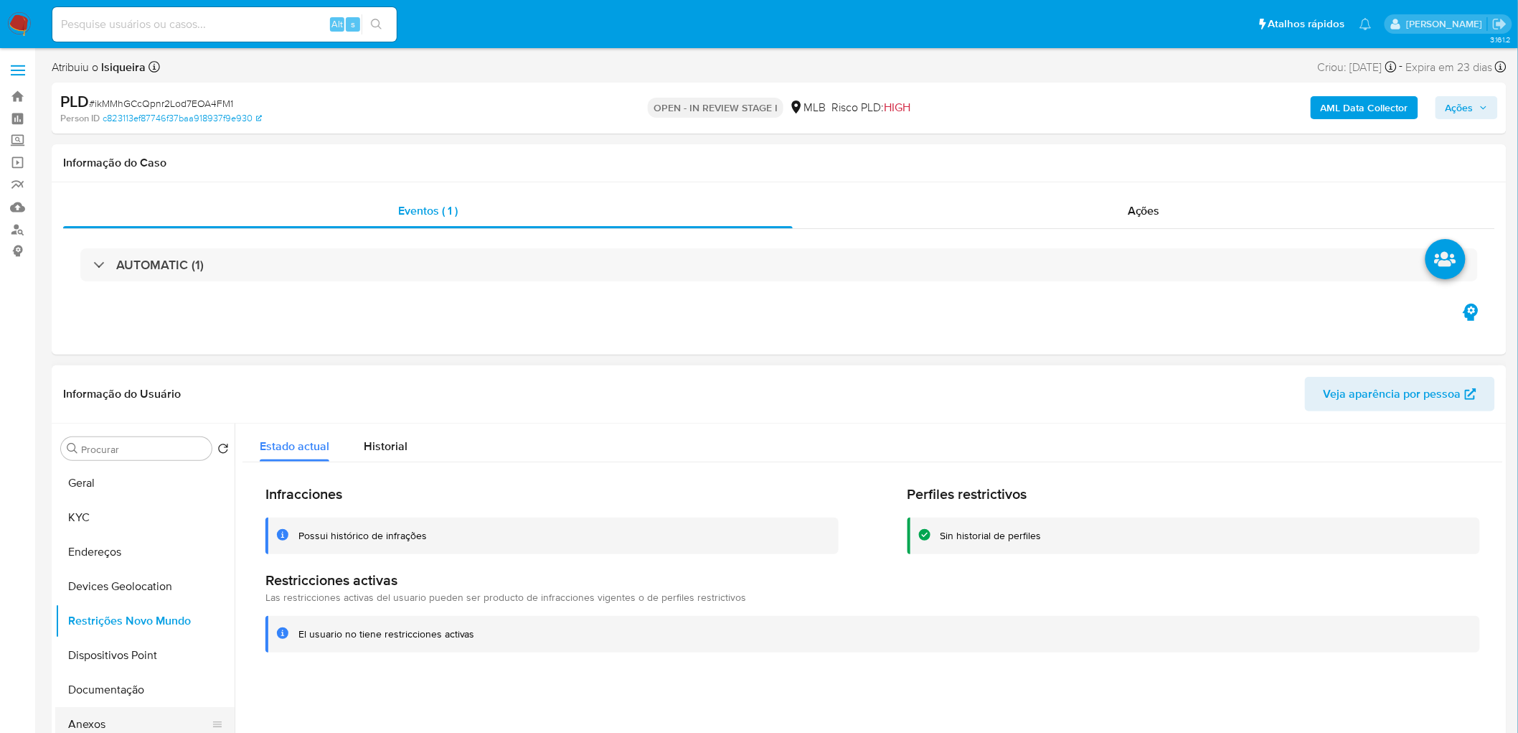
click at [103, 445] on button "Anexos" at bounding box center [139, 724] width 168 height 34
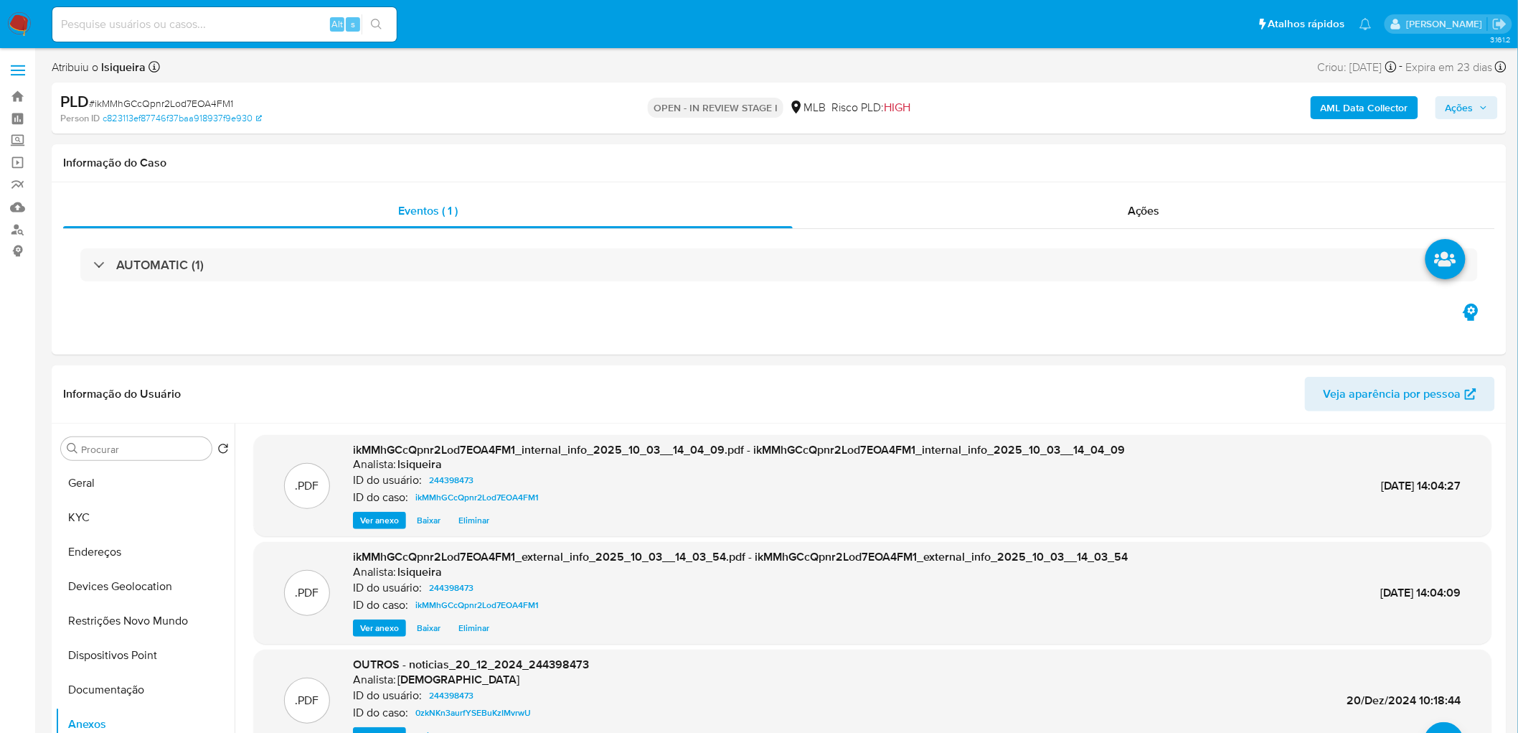
click at [1019, 108] on span "Ações" at bounding box center [1460, 107] width 28 height 23
click at [1019, 151] on span "Resolução do caso" at bounding box center [1050, 153] width 97 height 17
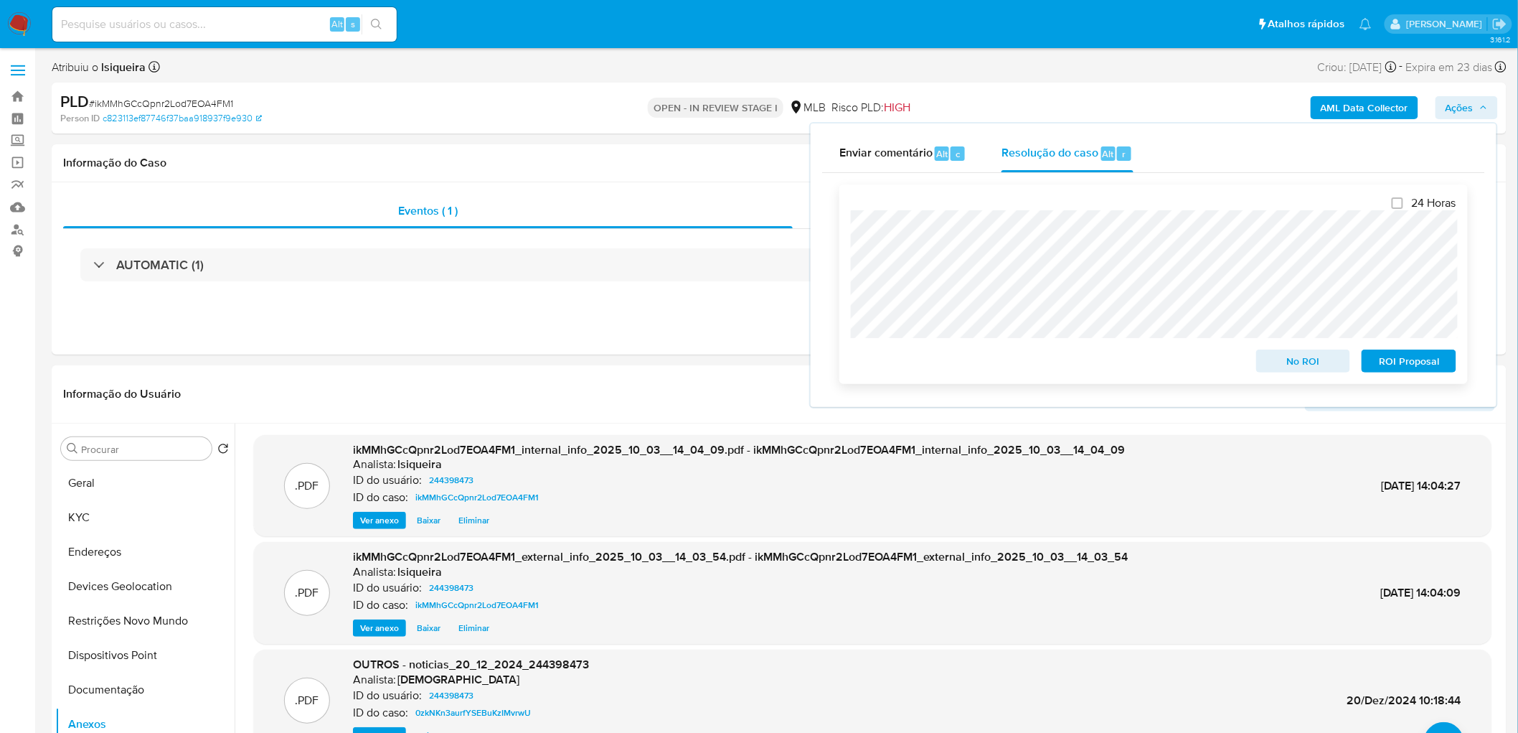
click at [1019, 362] on span "ROI Proposal" at bounding box center [1409, 361] width 75 height 20
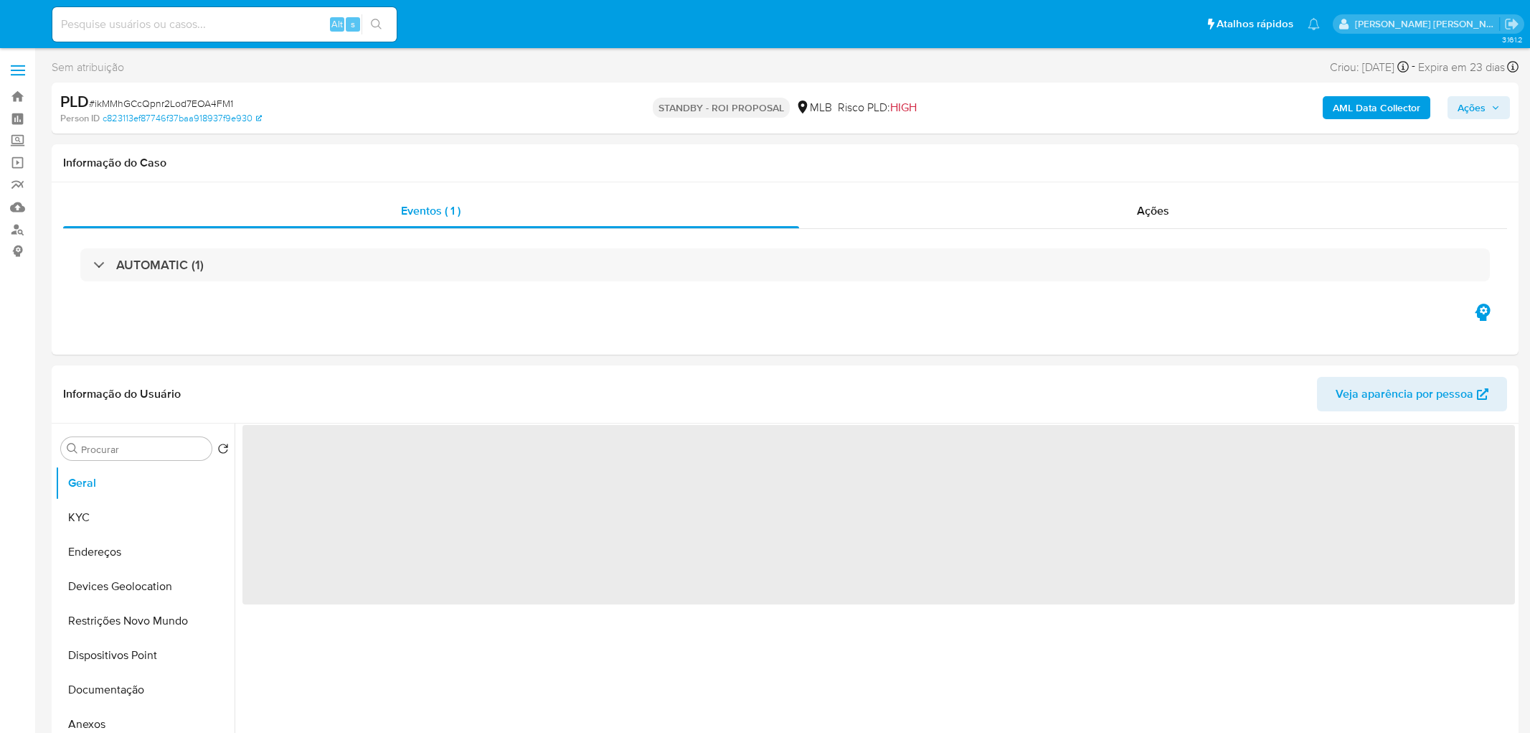
select select "10"
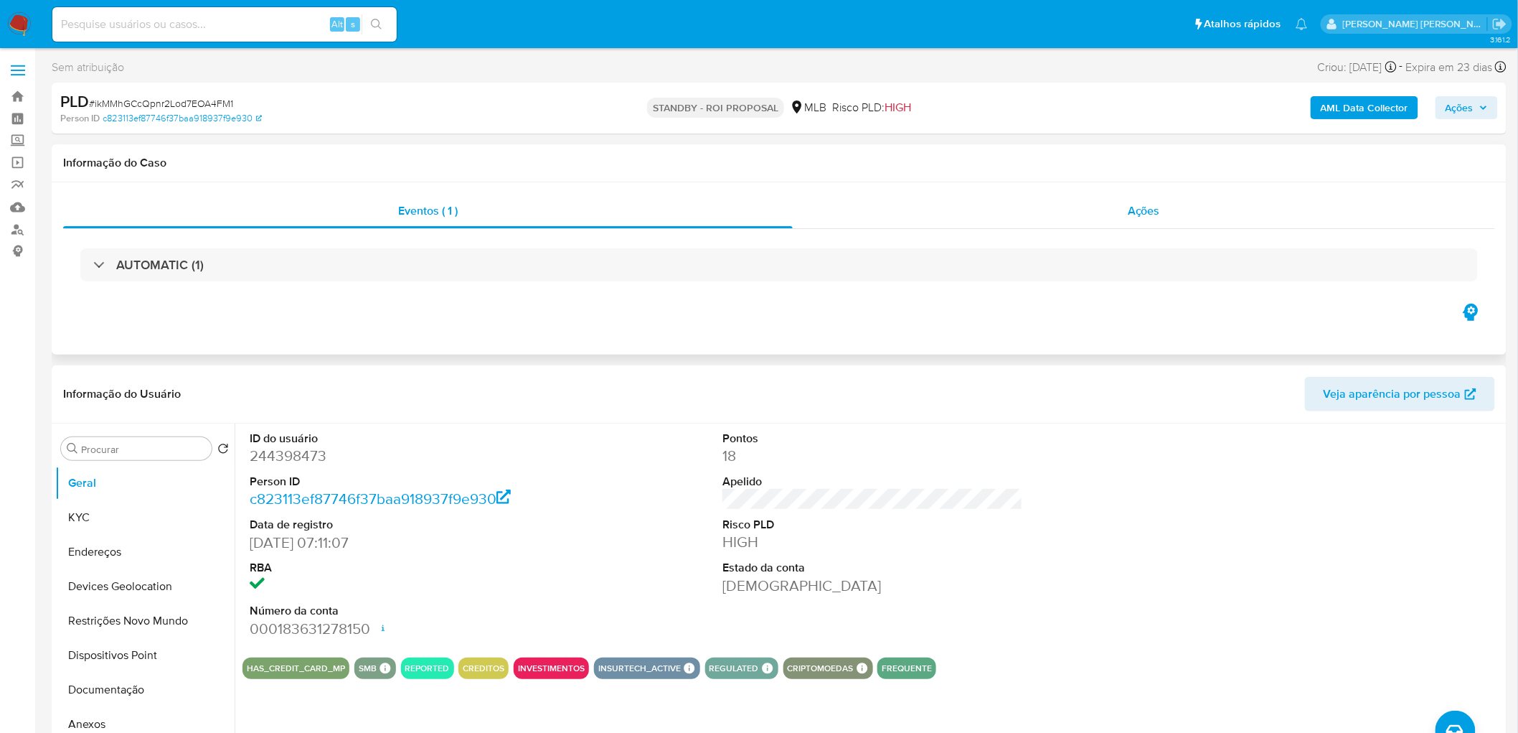
click at [1151, 203] on span "Ações" at bounding box center [1144, 210] width 32 height 17
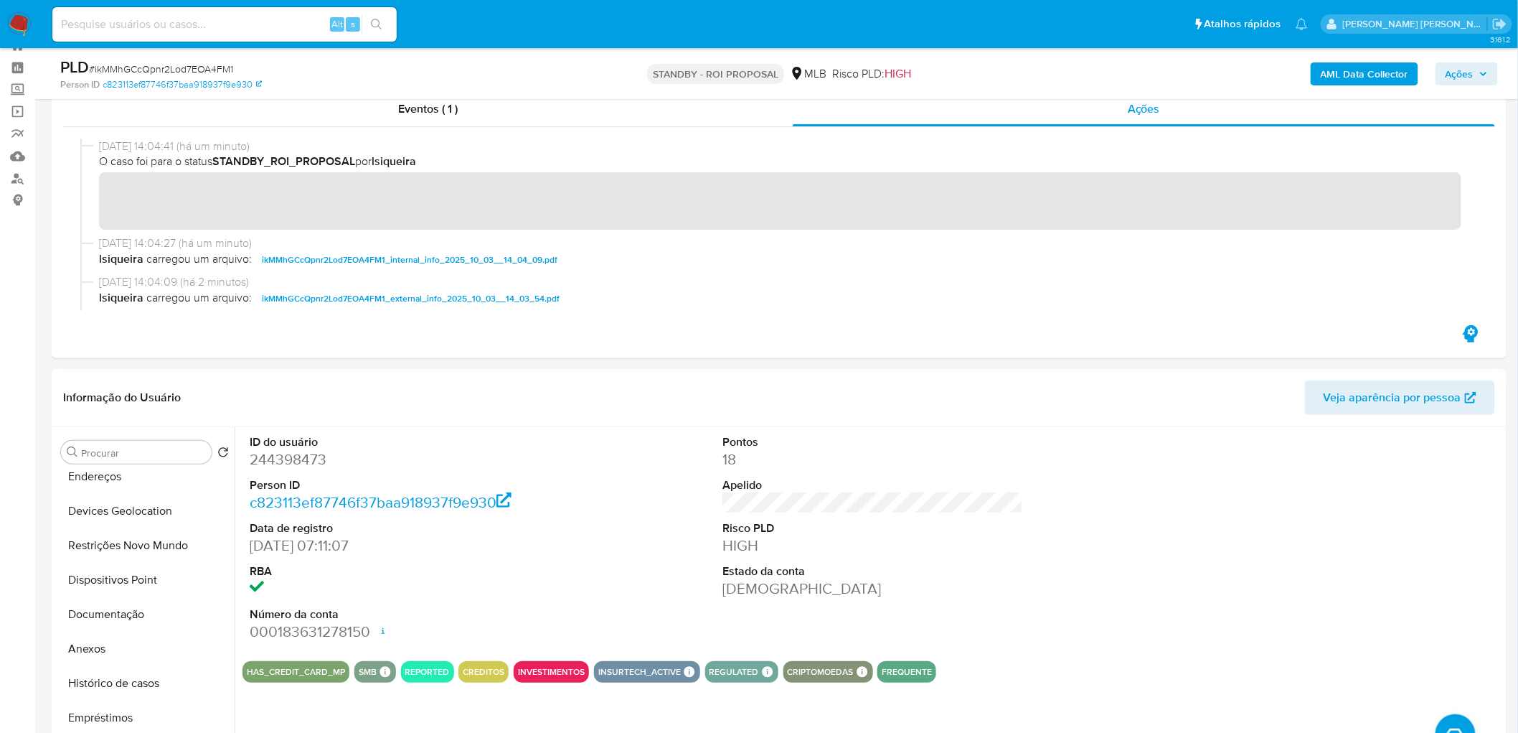
scroll to position [80, 0]
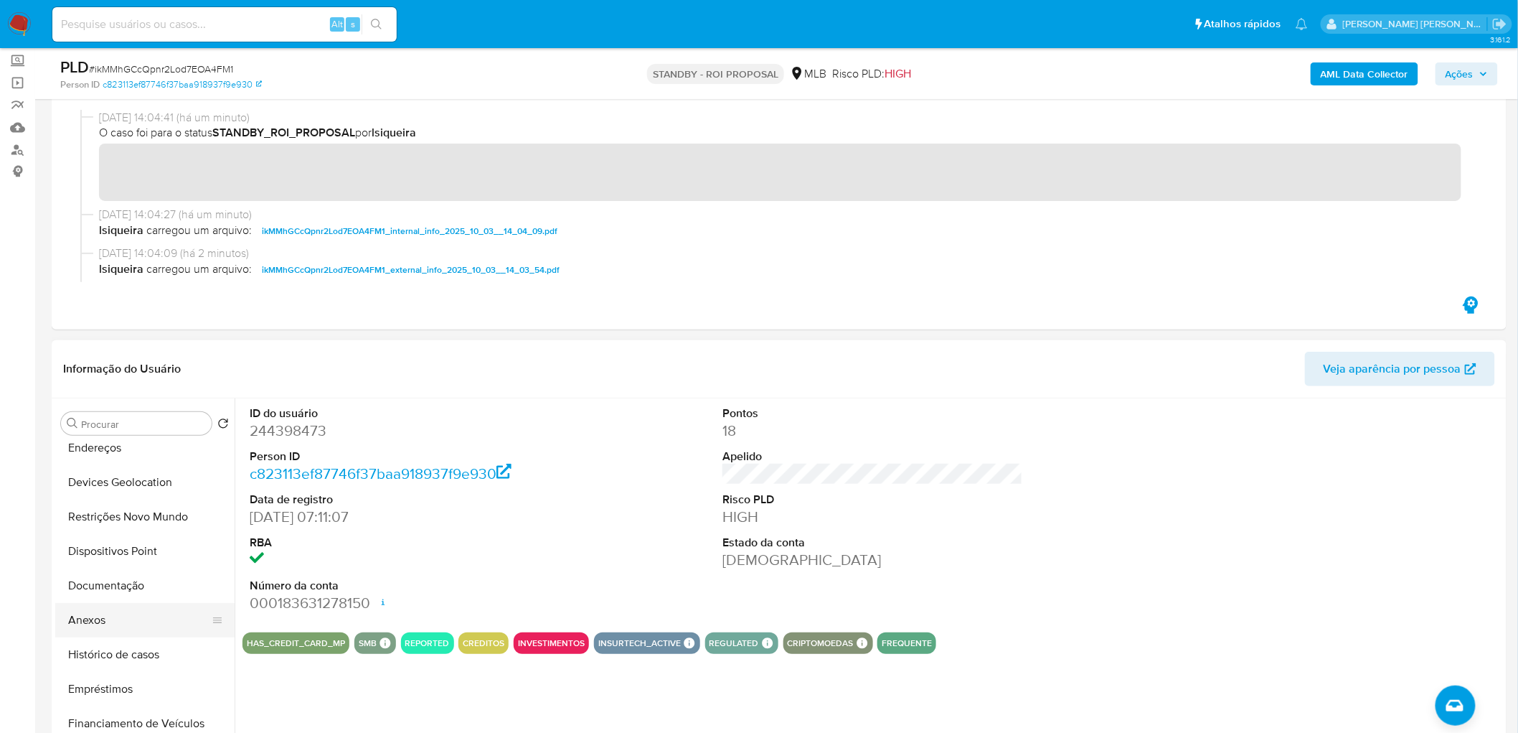
click at [113, 621] on button "Anexos" at bounding box center [139, 620] width 168 height 34
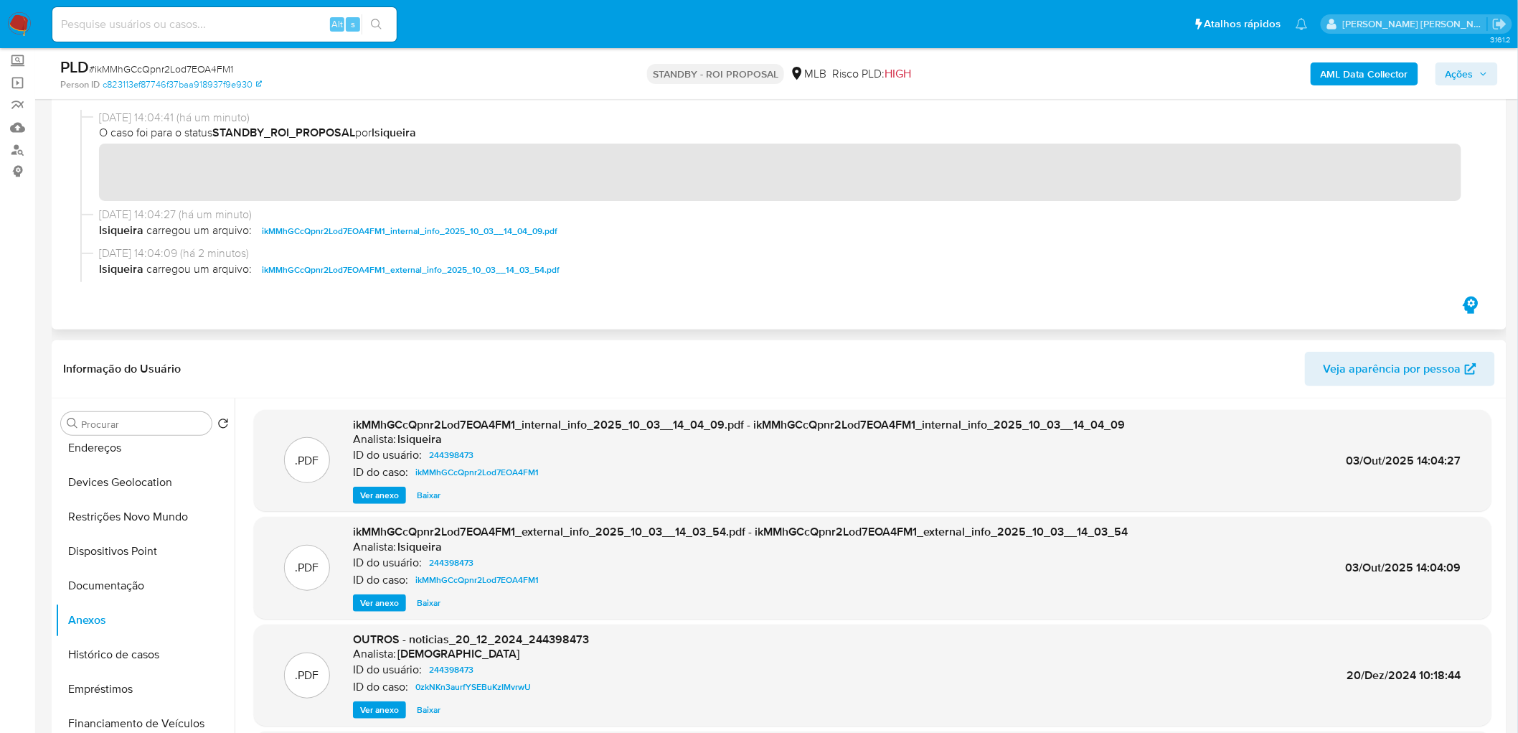
scroll to position [159, 0]
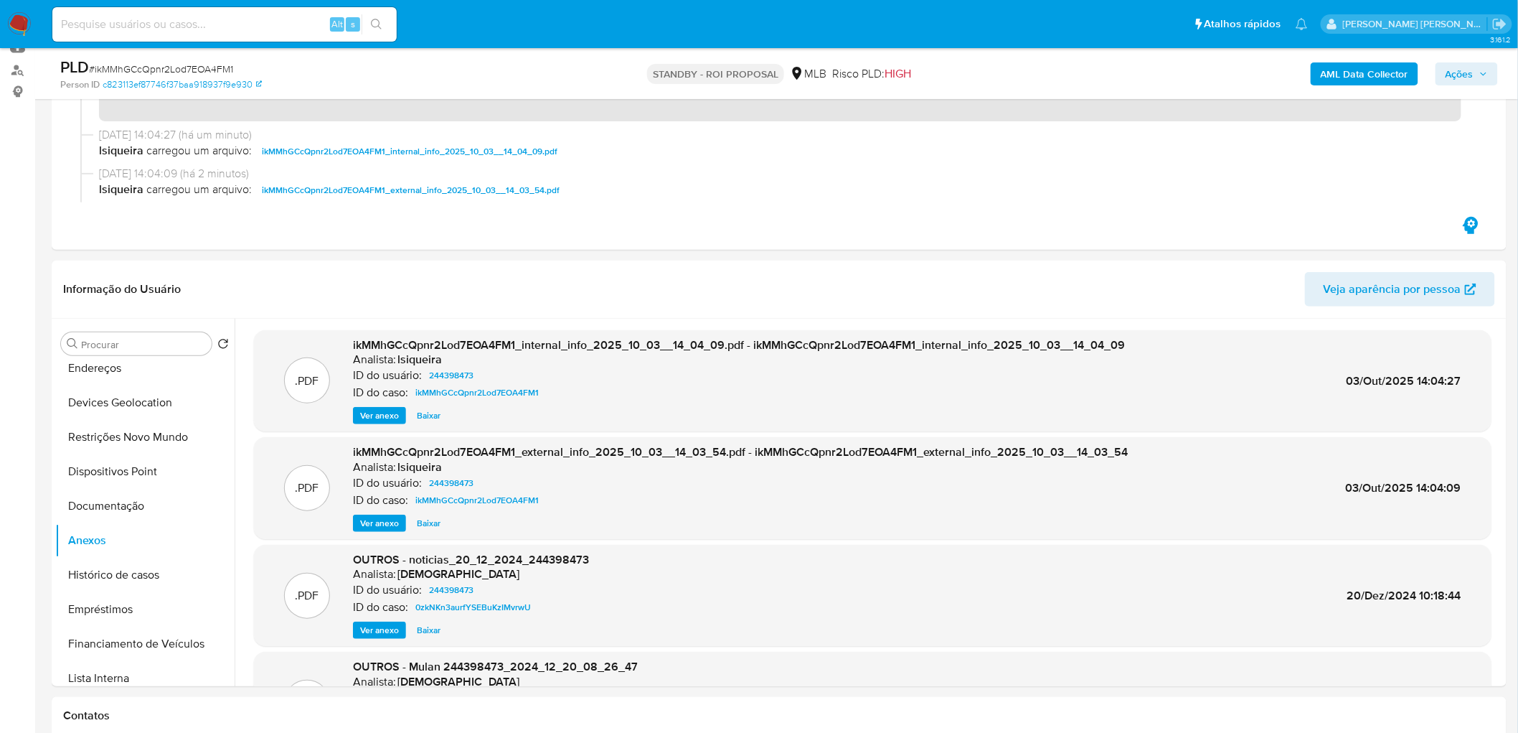
click at [189, 70] on span "# ikMMhGCcQpnr2Lod7EOA4FM1" at bounding box center [161, 69] width 144 height 14
copy span "ikMMhGCcQpnr2Lod7EOA4FM1"
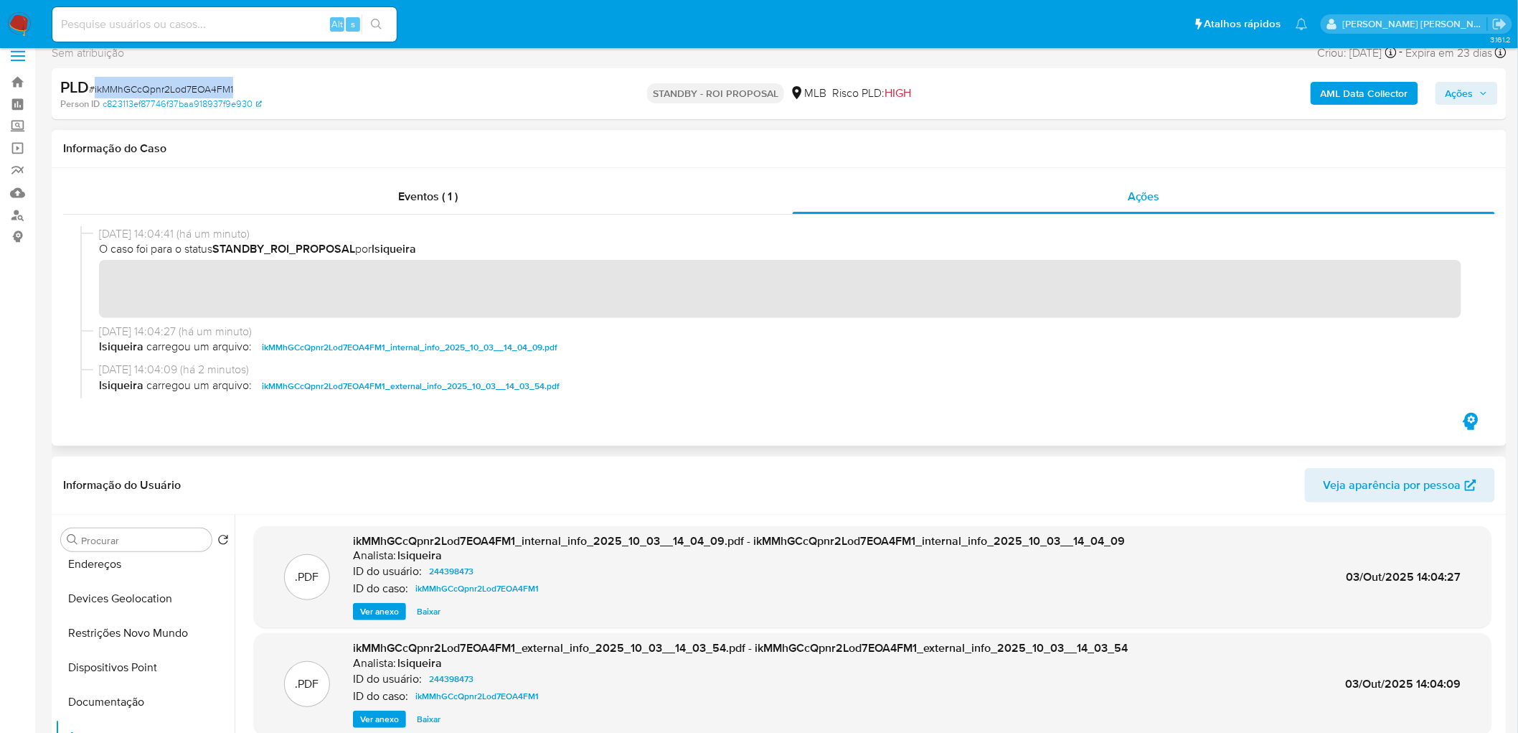
scroll to position [0, 0]
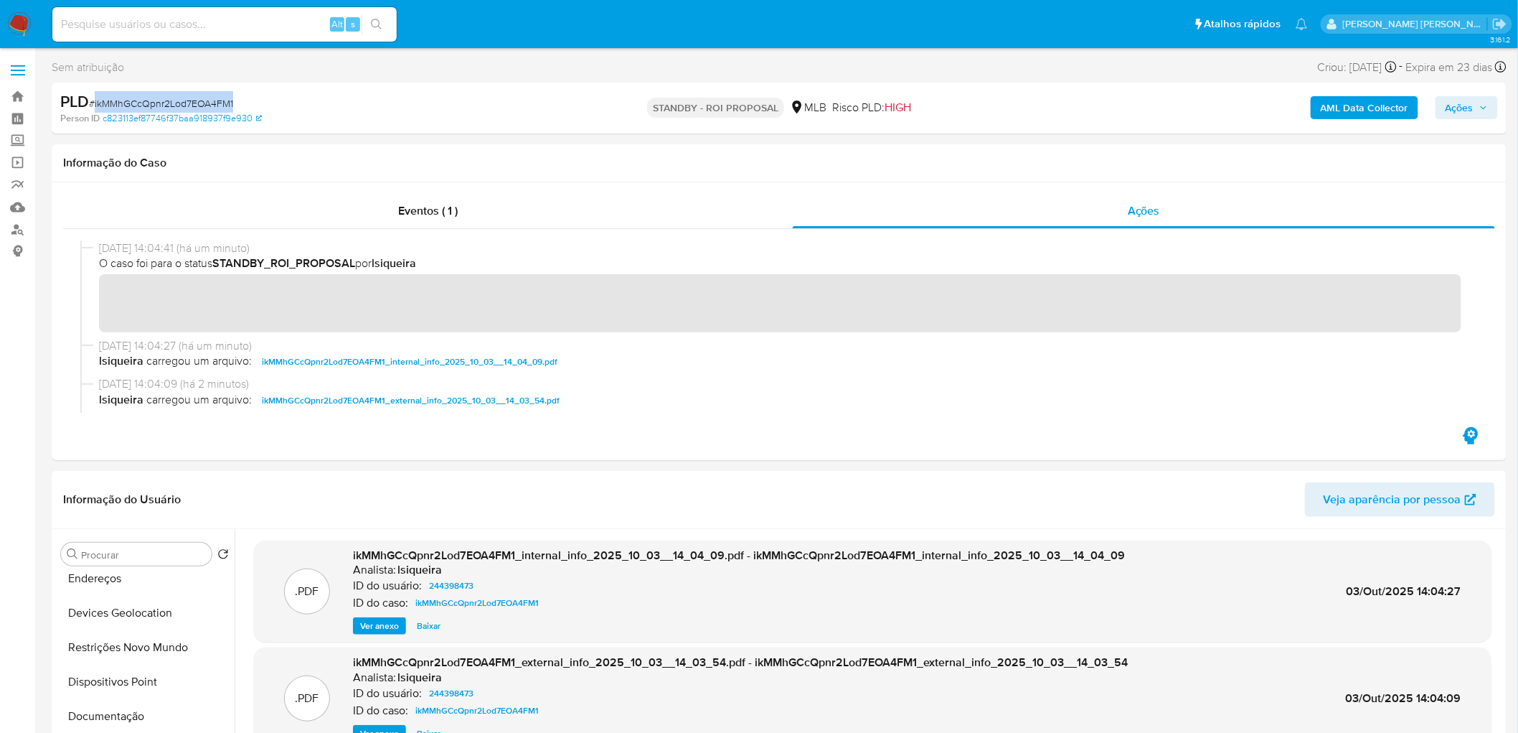
click at [314, 99] on div "PLD # ikMMhGCcQpnr2Lod7EOA4FM1" at bounding box center [297, 102] width 474 height 22
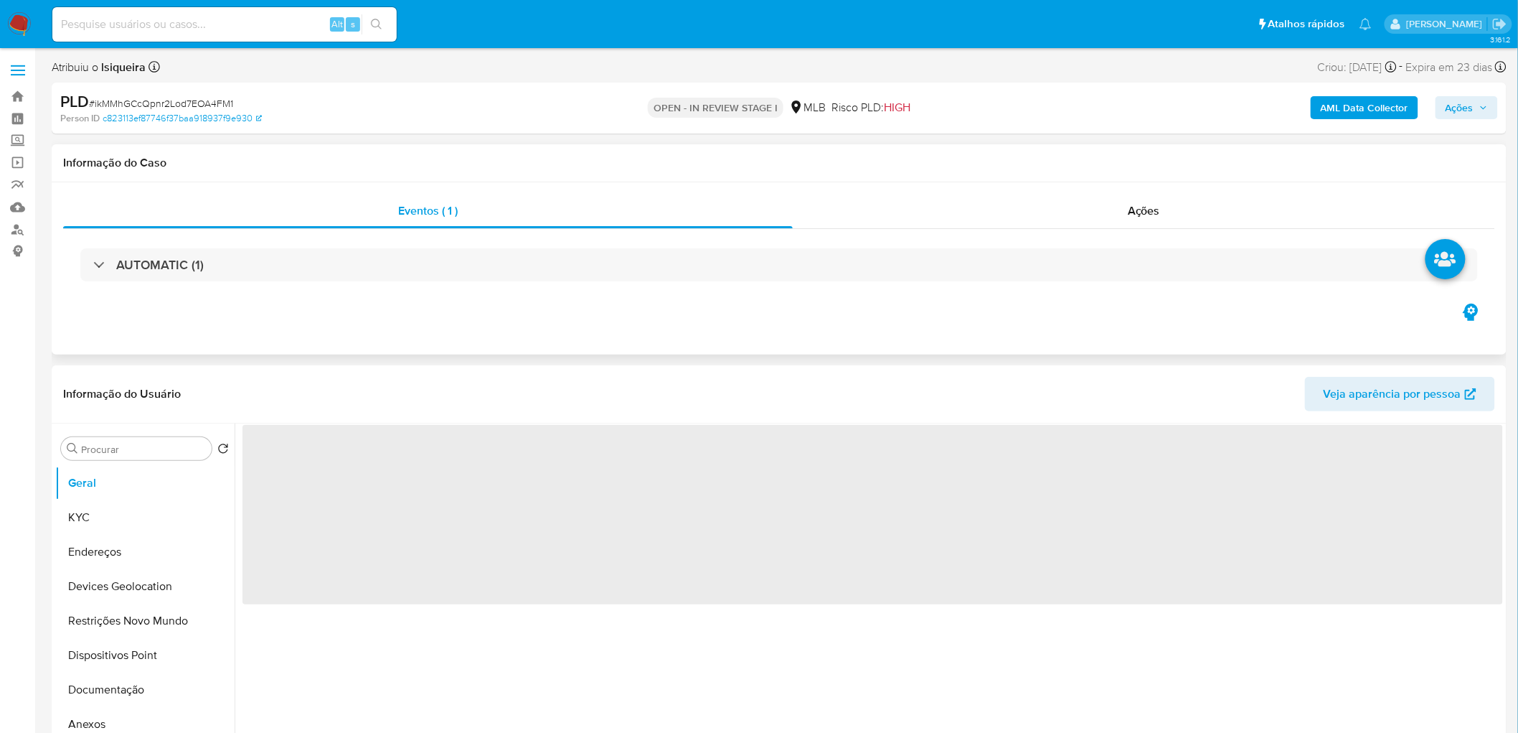
select select "10"
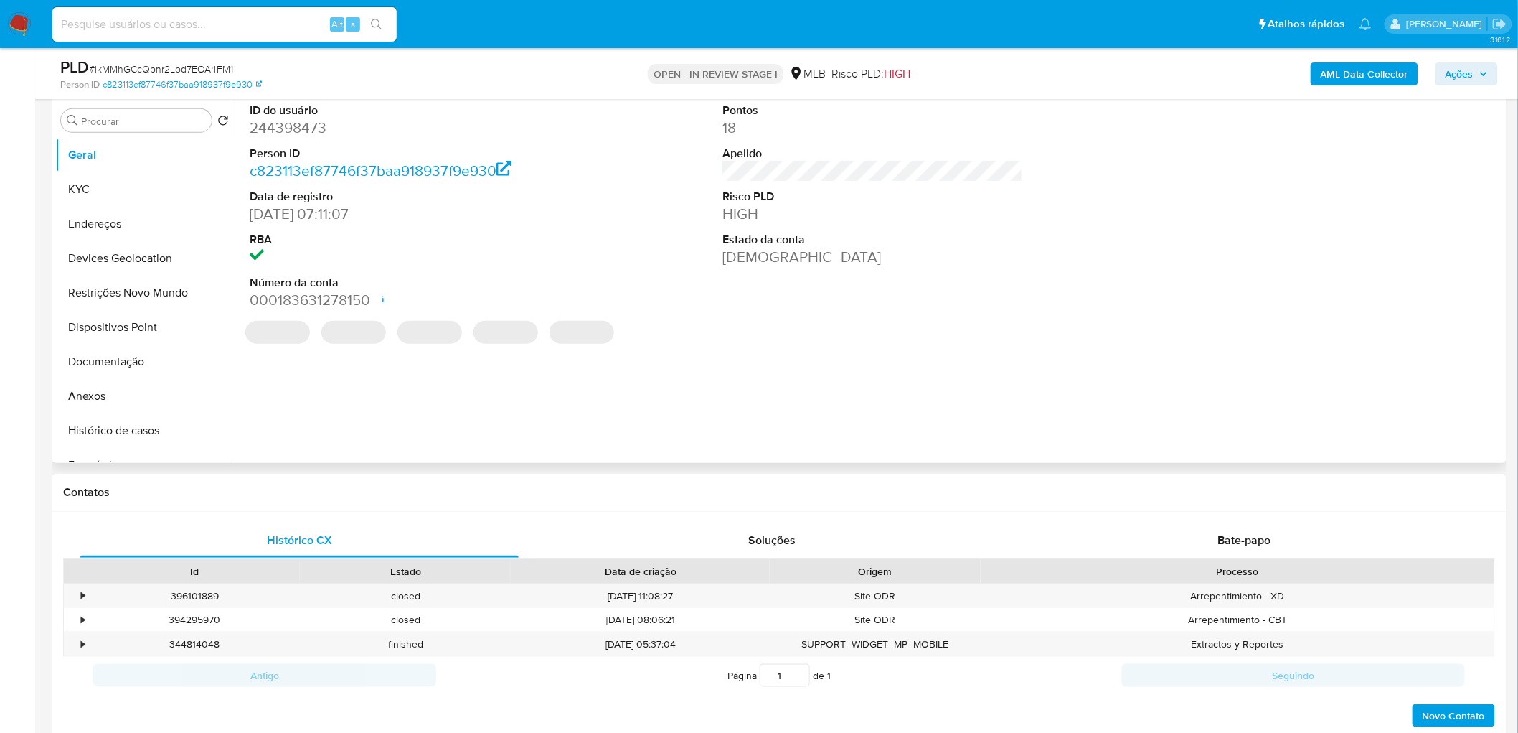
scroll to position [319, 0]
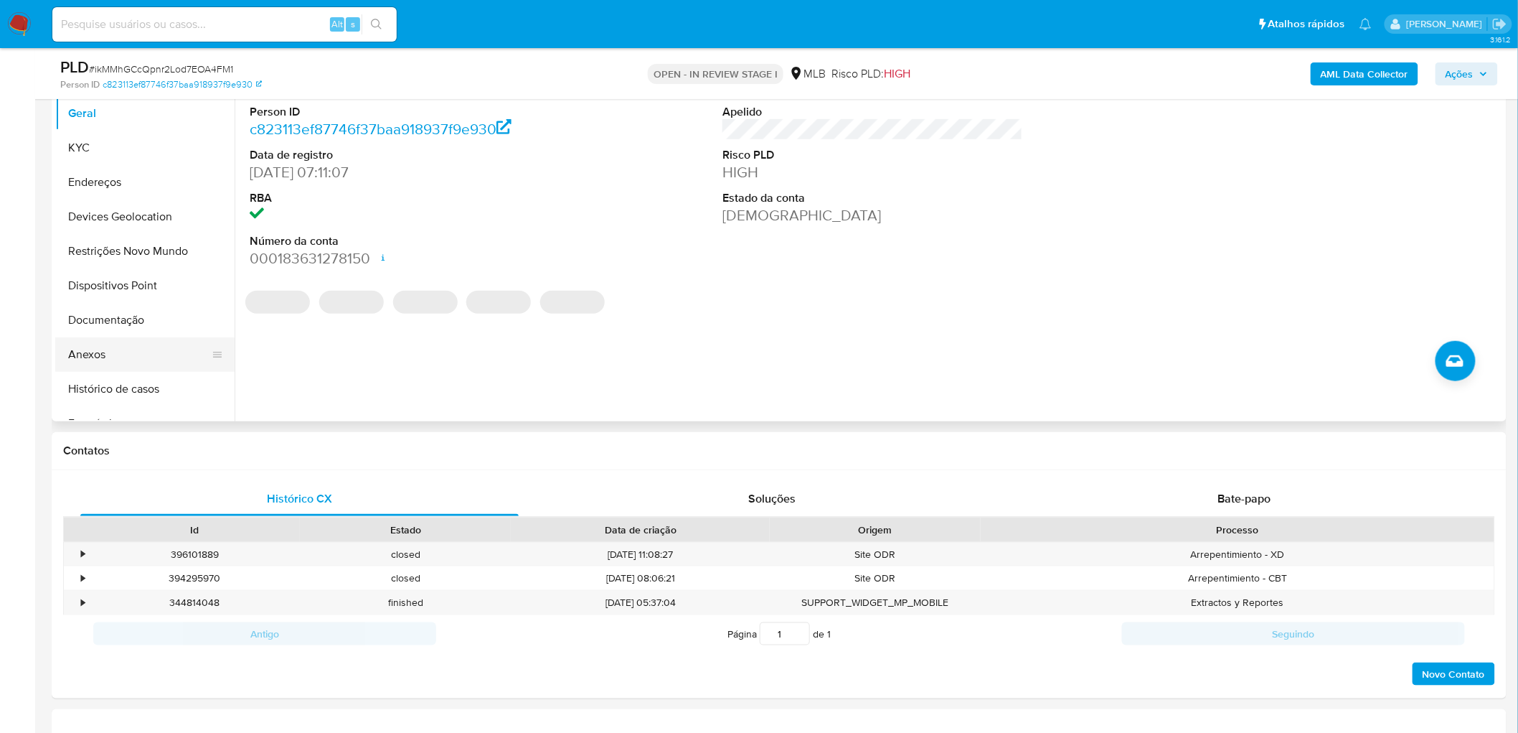
click at [96, 352] on button "Anexos" at bounding box center [139, 354] width 168 height 34
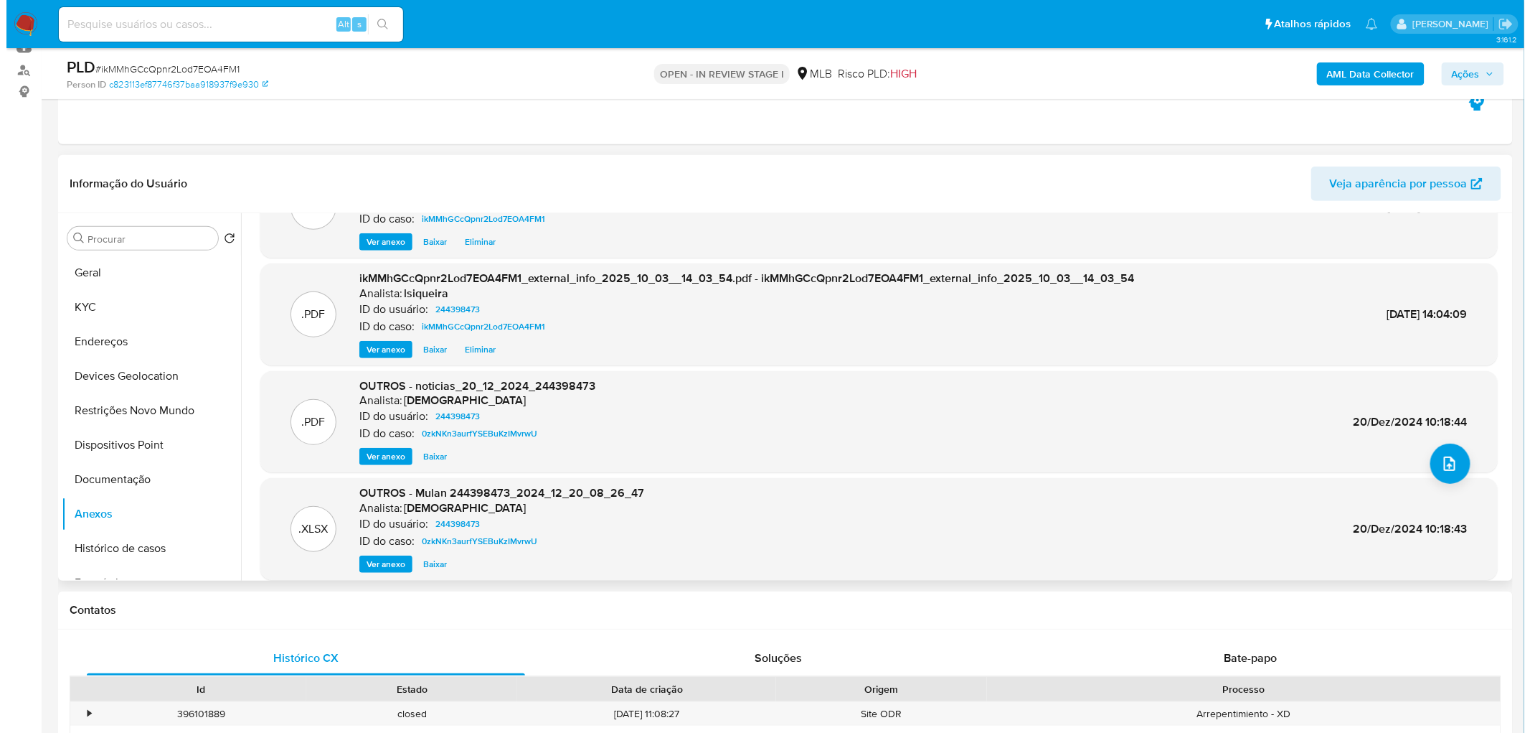
scroll to position [40, 0]
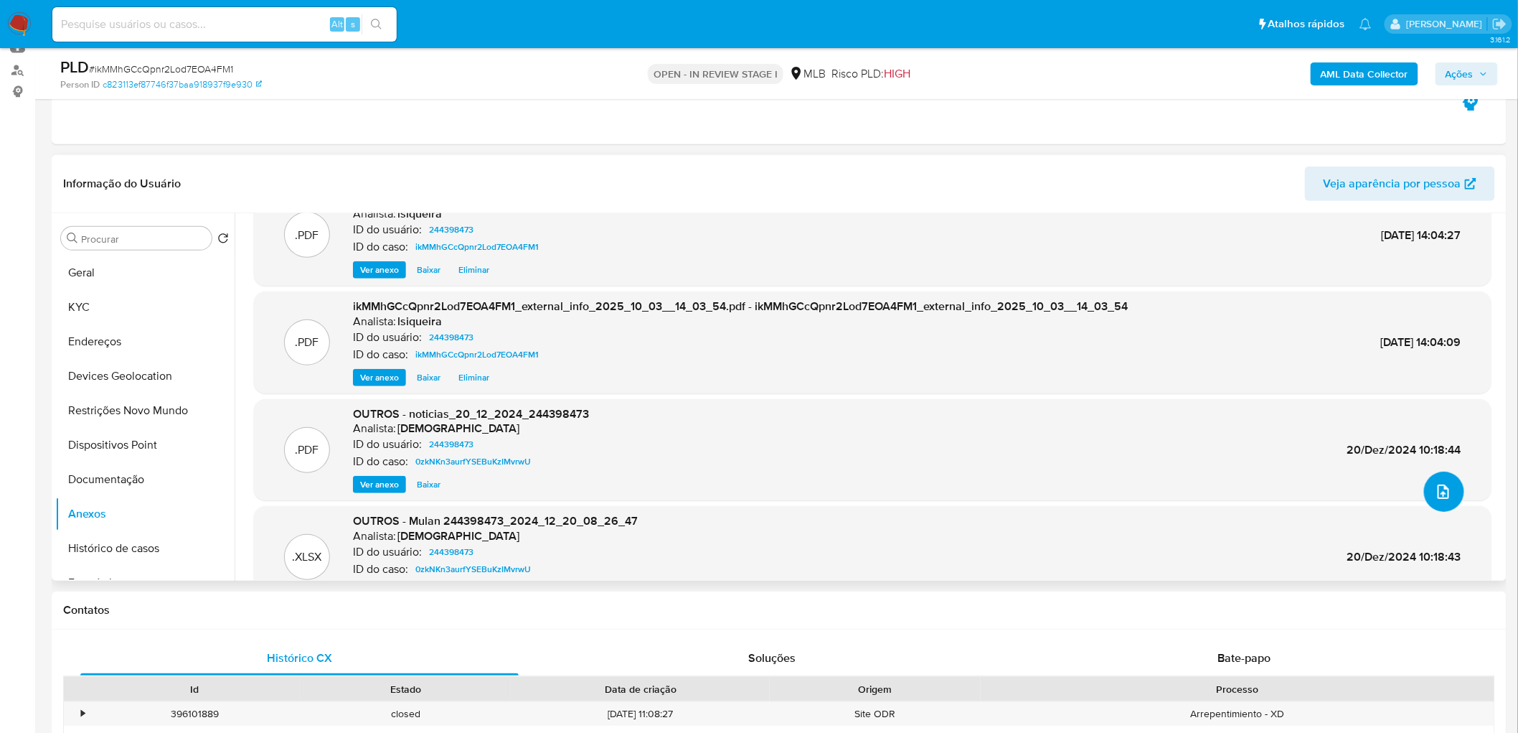
click at [1429, 500] on button "upload-file" at bounding box center [1444, 491] width 40 height 40
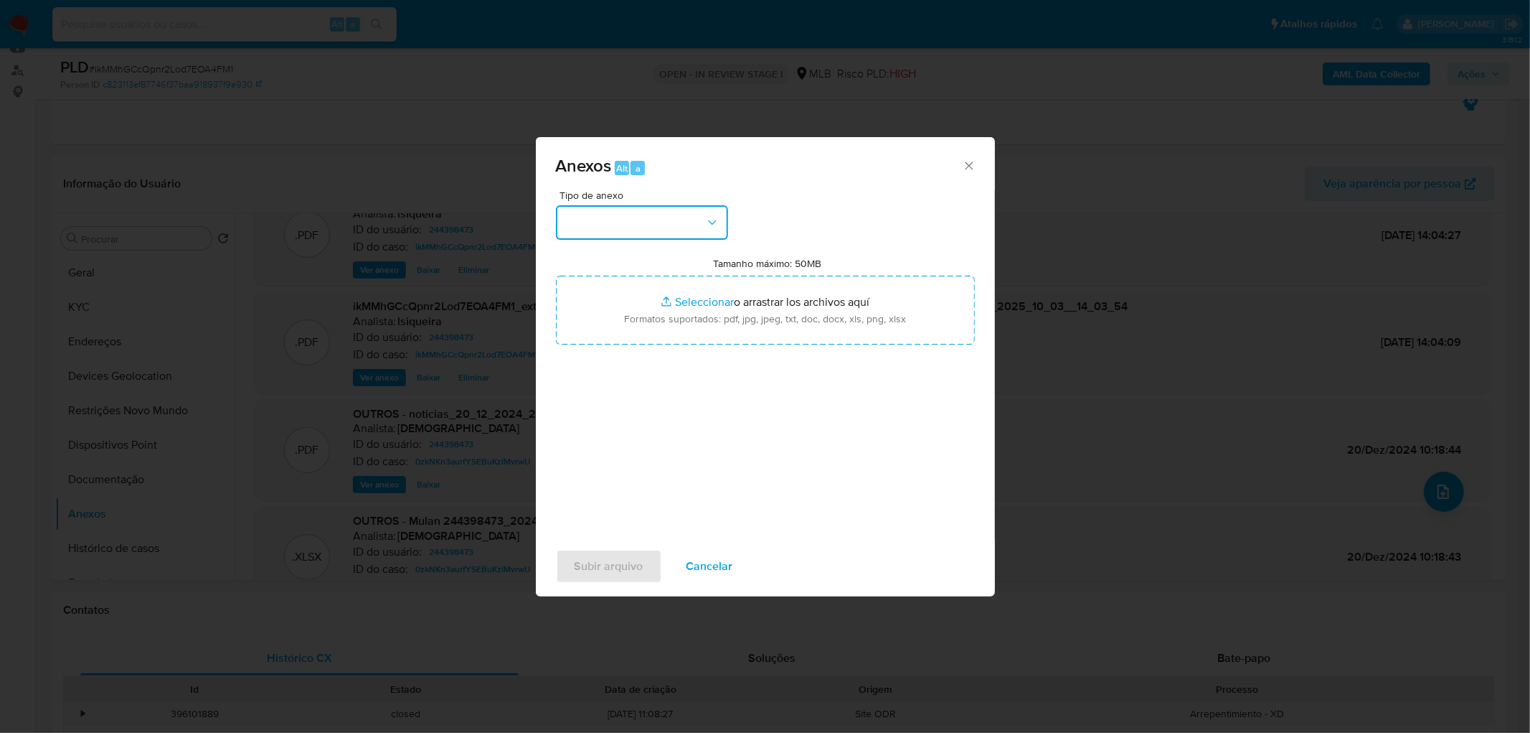
click at [687, 237] on button "button" at bounding box center [642, 222] width 172 height 34
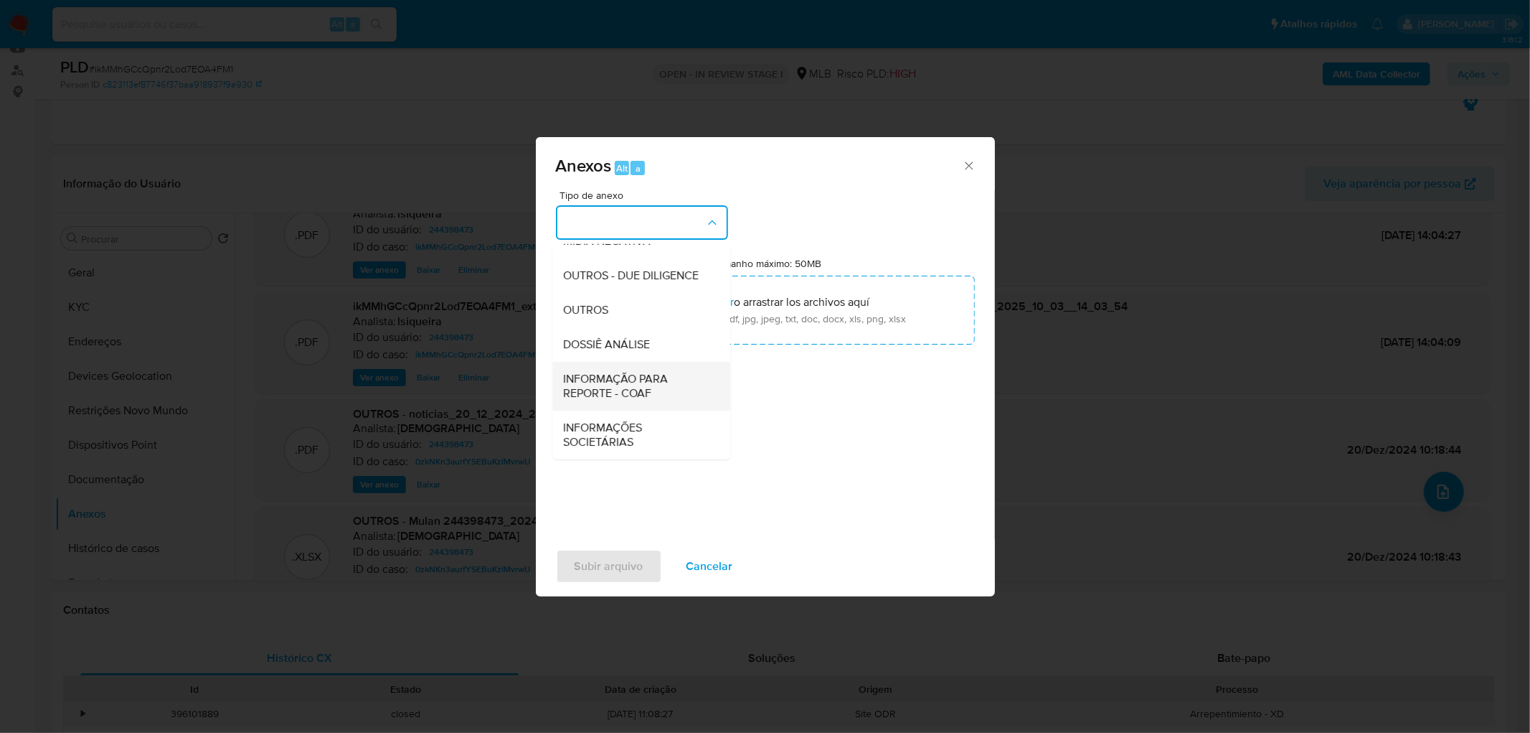
scroll to position [220, 0]
click at [606, 303] on span "OUTROS" at bounding box center [586, 310] width 45 height 14
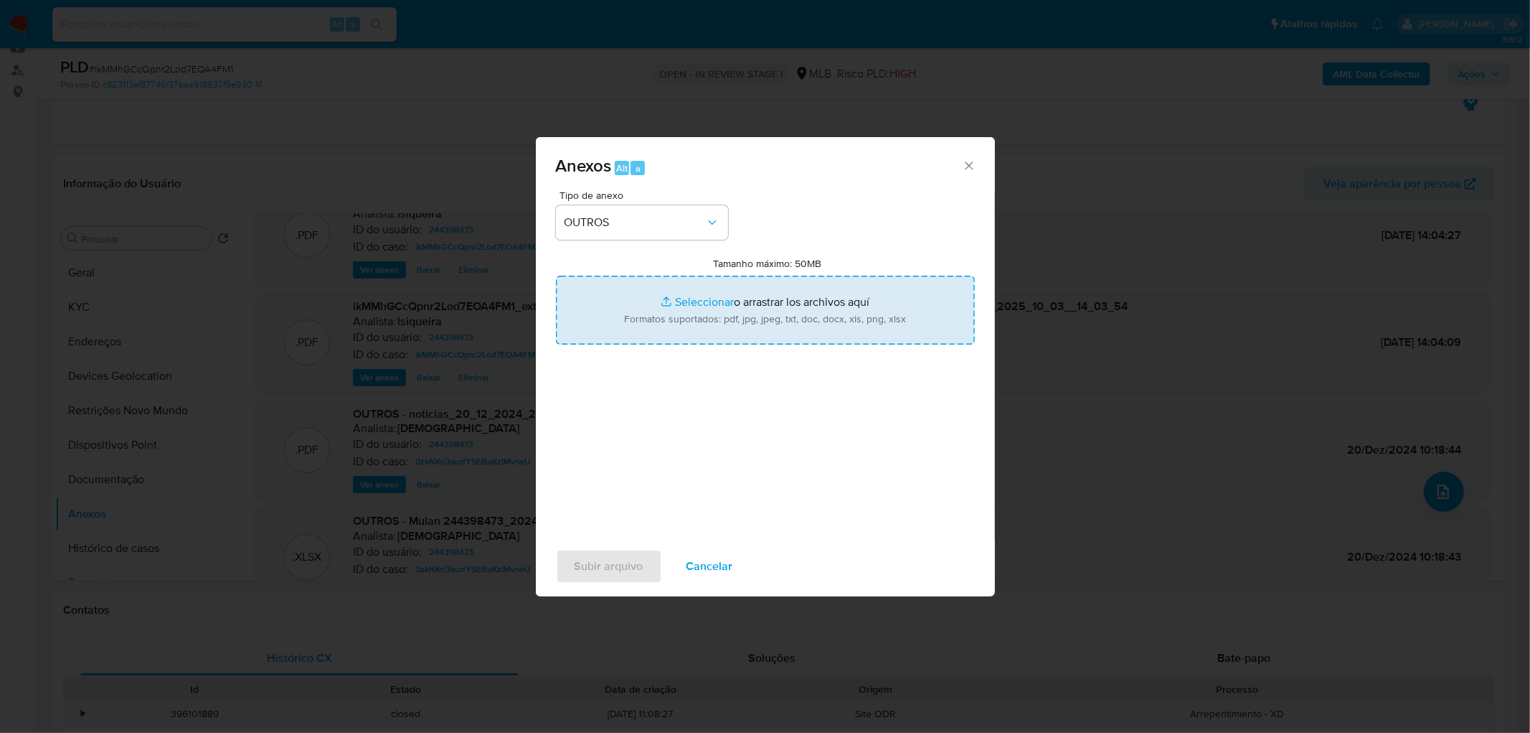
click at [727, 300] on input "Tamanho máximo: 50MB Seleccionar archivos" at bounding box center [765, 309] width 419 height 69
type input "C:\fakepath\Mulan 244398473_2025_10_03_11_25_09.xlsx"
click at [607, 561] on span "Subir arquivo" at bounding box center [609, 566] width 69 height 32
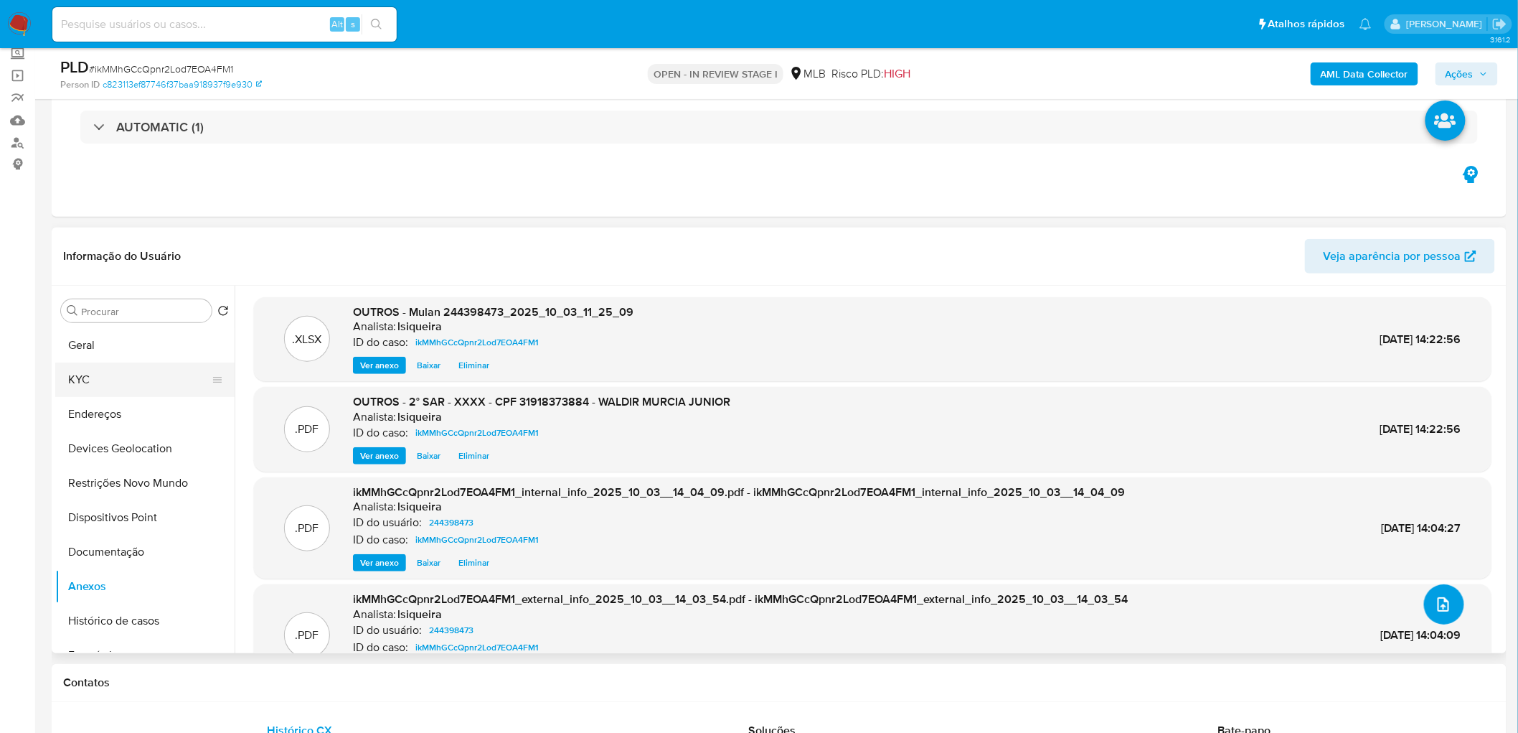
scroll to position [0, 0]
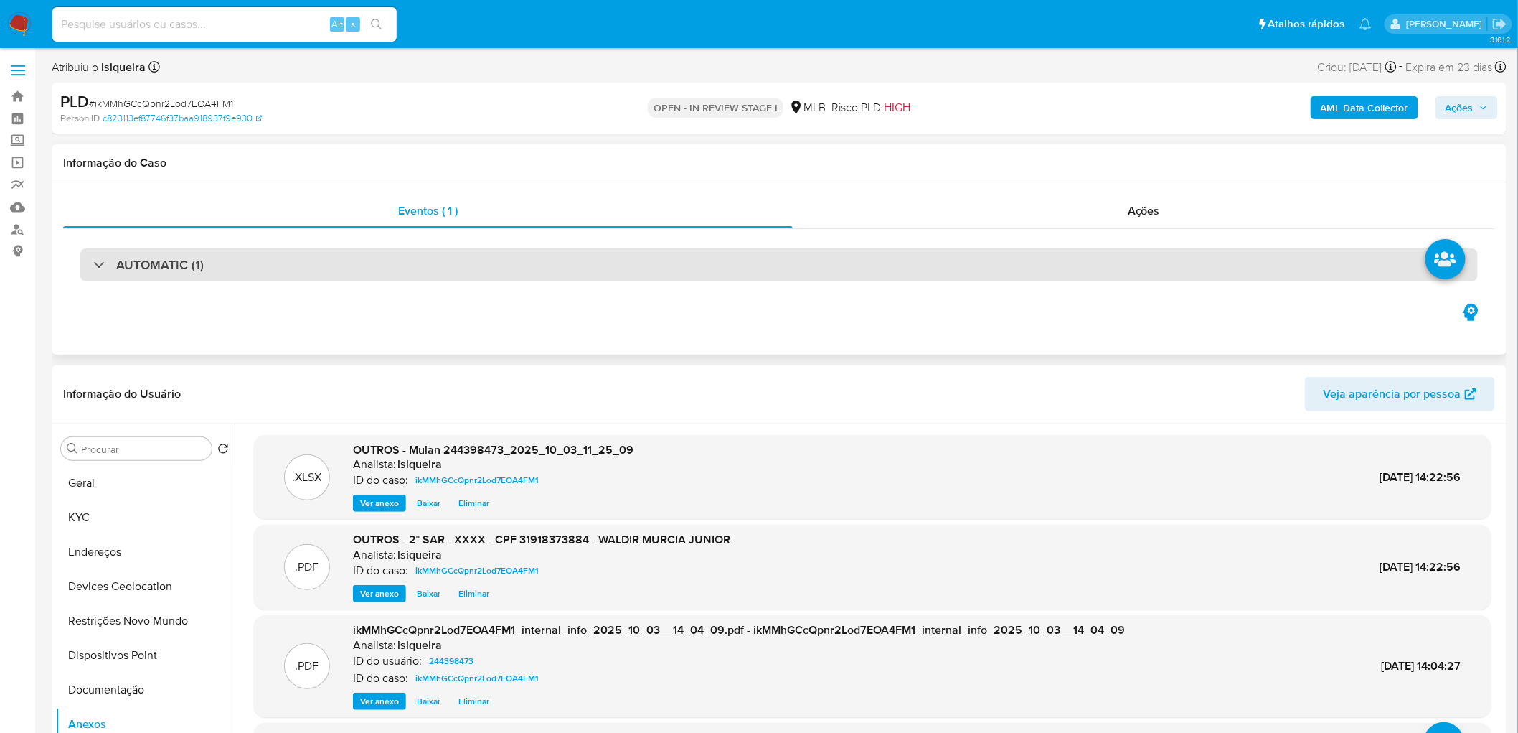
click at [218, 255] on div "AUTOMATIC (1)" at bounding box center [779, 264] width 1398 height 33
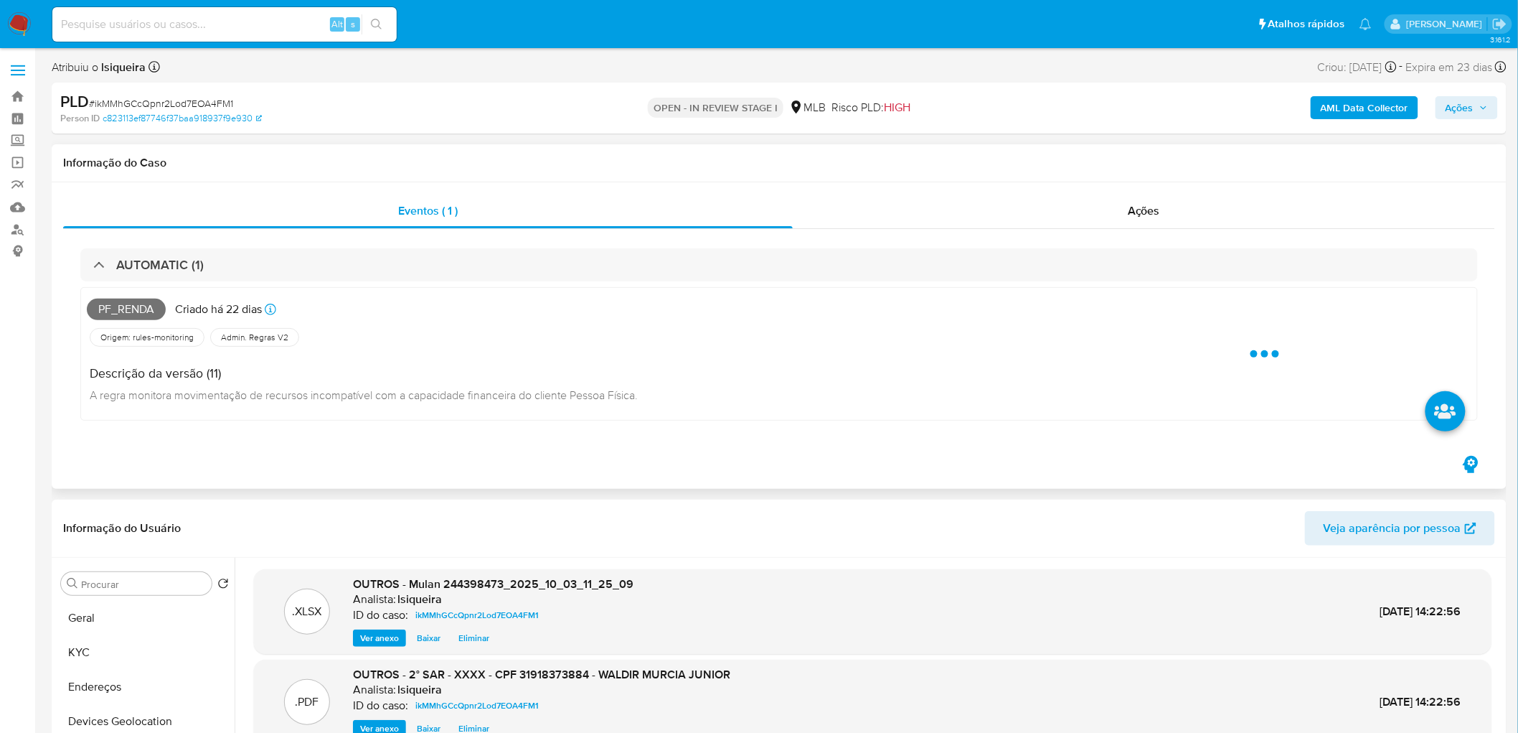
click at [1146, 187] on div "Eventos ( 1 ) Ações AUTOMATIC (1) Pf_renda Criado há 22 dias Criado: 12/09/2025…" at bounding box center [779, 335] width 1455 height 307
click at [1122, 209] on div "Ações" at bounding box center [1144, 211] width 702 height 34
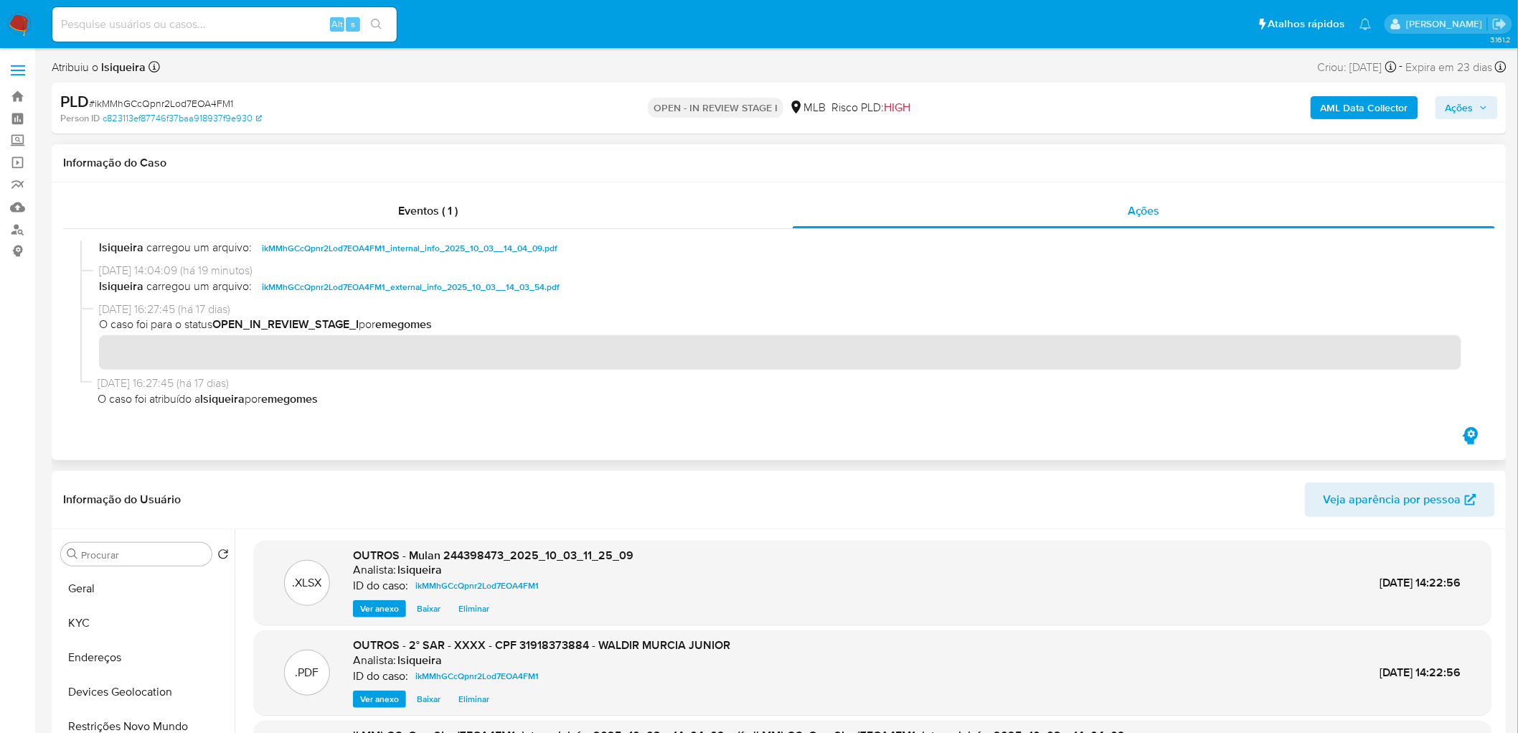
scroll to position [221, 0]
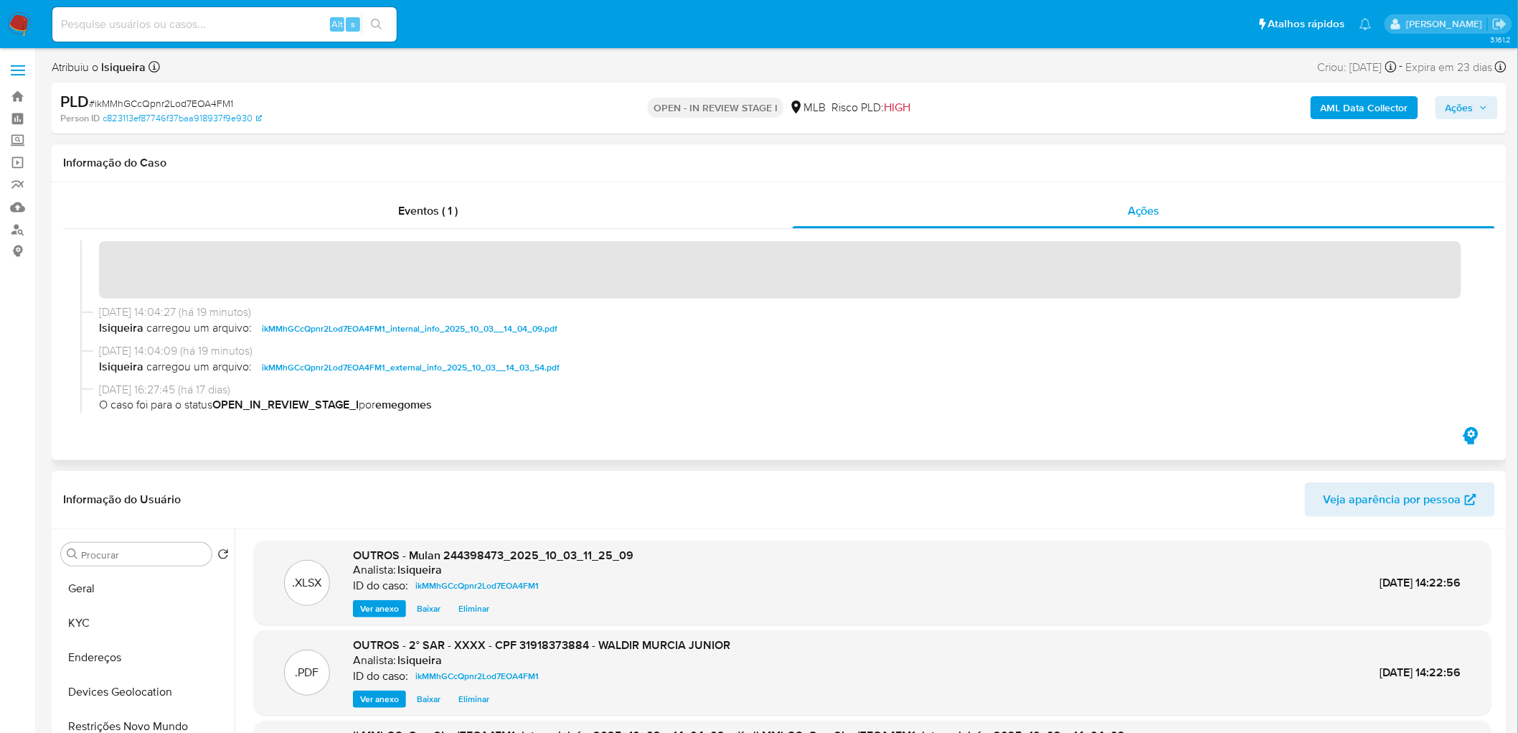
click at [97, 264] on div "03/10/2025 14:04:41 (há 18 minutos) O caso foi para o status STANDBY_ROI_PROPOS…" at bounding box center [779, 256] width 1398 height 98
click at [1465, 98] on span "Ações" at bounding box center [1460, 107] width 28 height 23
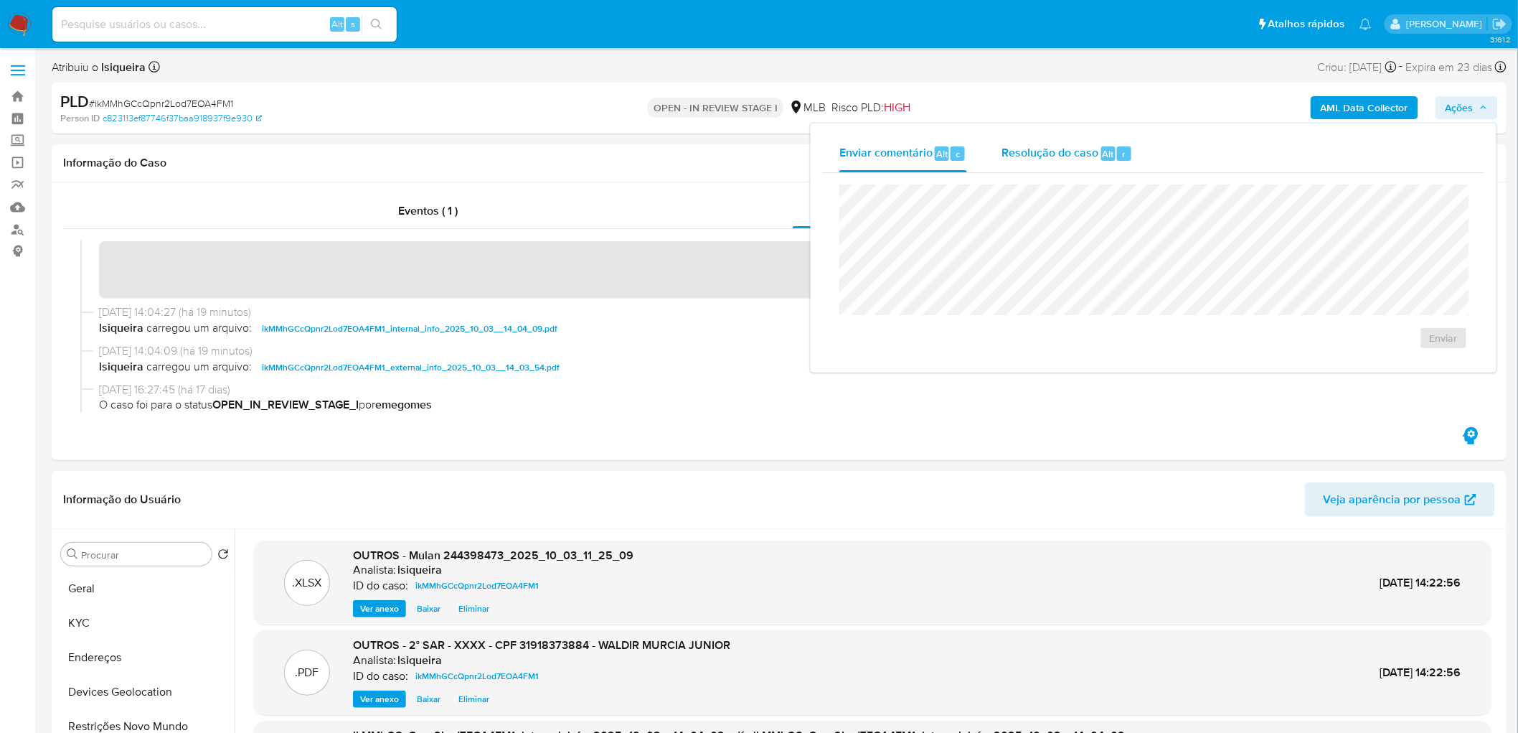
click at [1069, 155] on span "Resolução do caso" at bounding box center [1050, 153] width 97 height 17
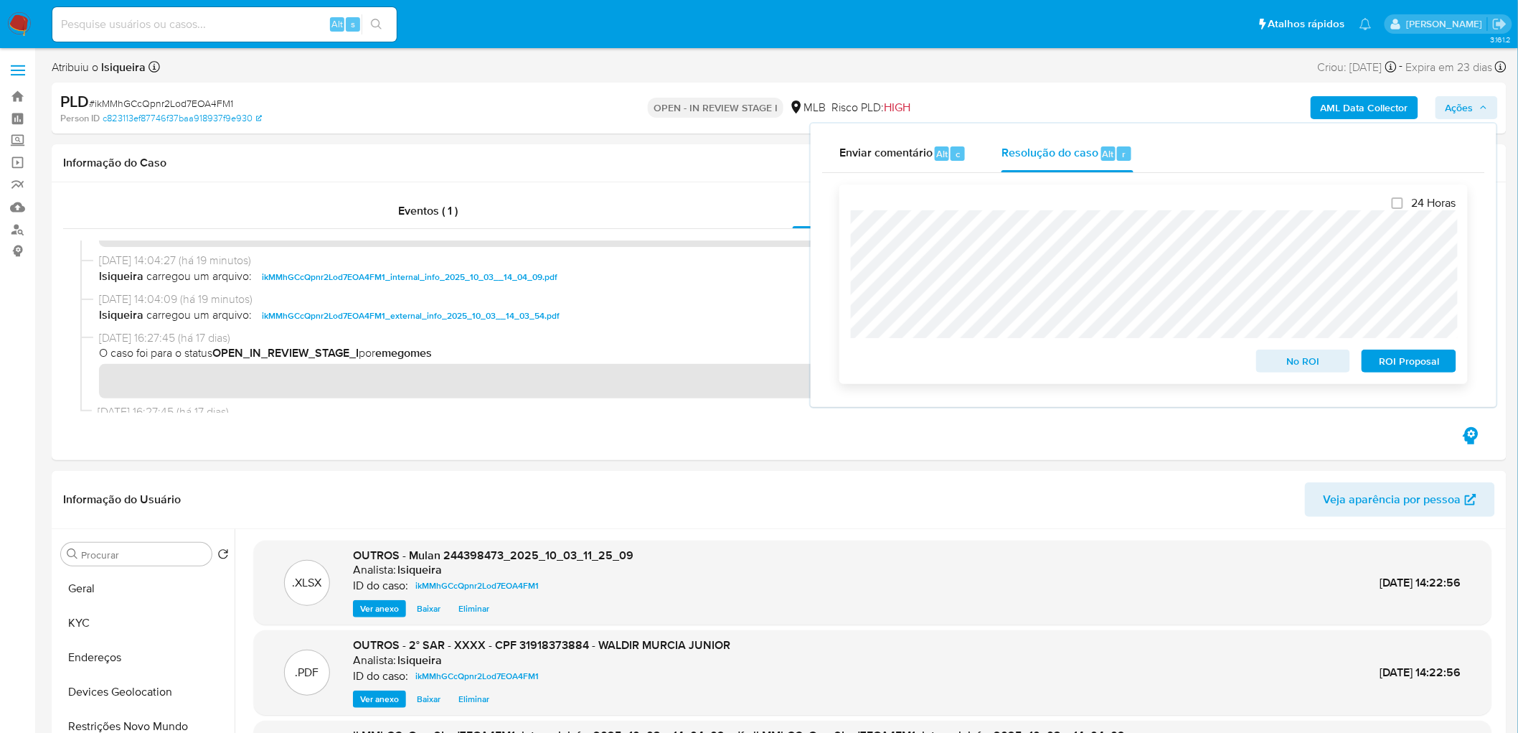
scroll to position [301, 0]
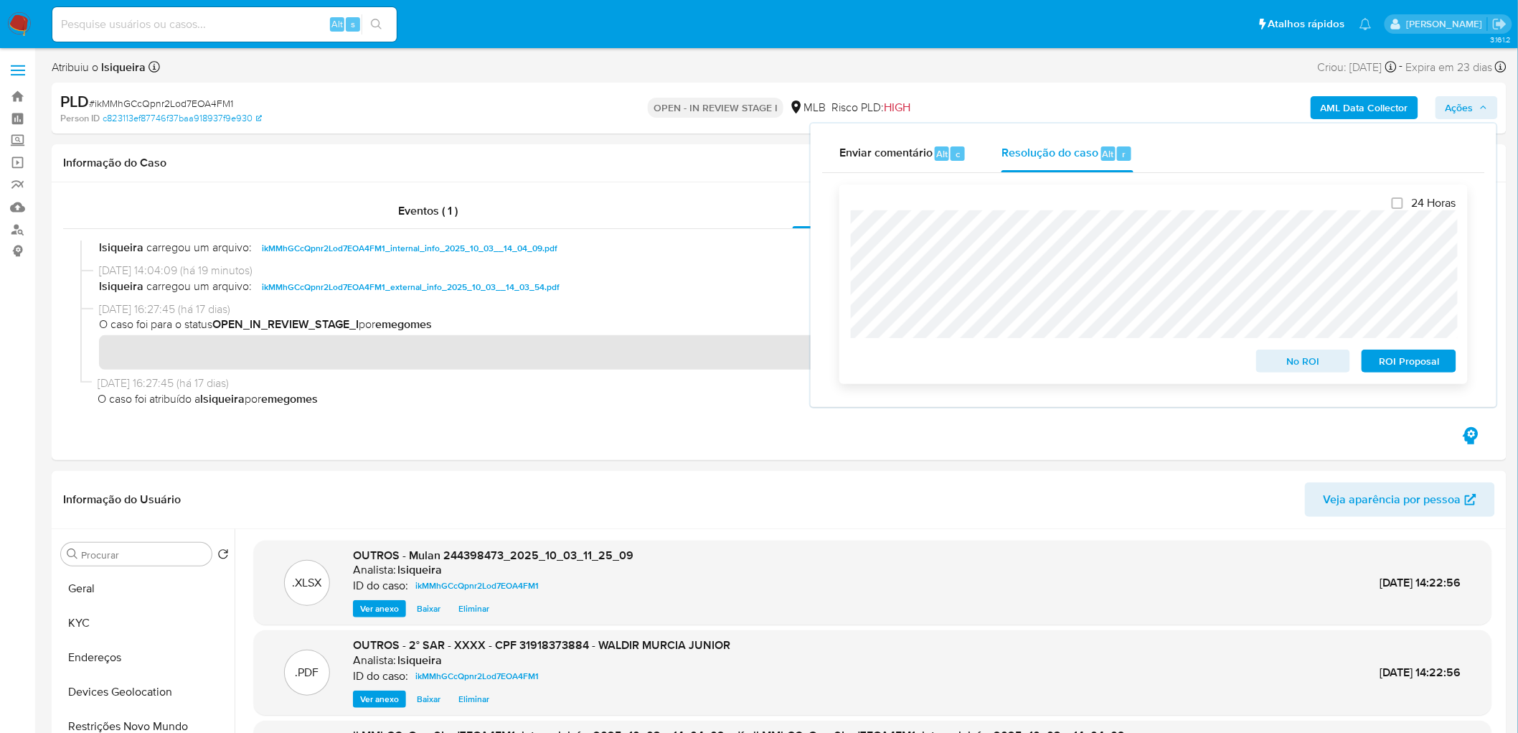
click at [1415, 367] on span "ROI Proposal" at bounding box center [1409, 361] width 75 height 20
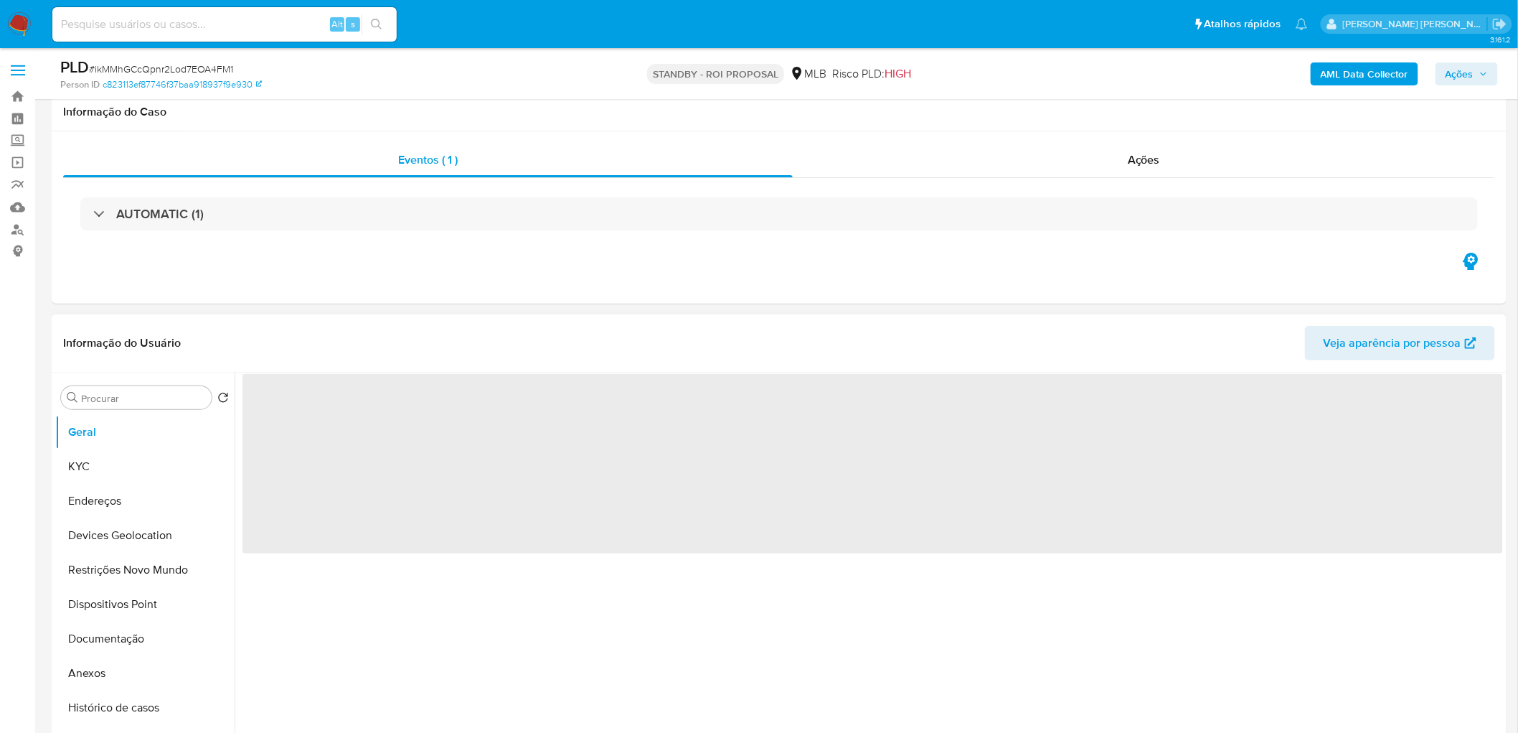
scroll to position [118, 0]
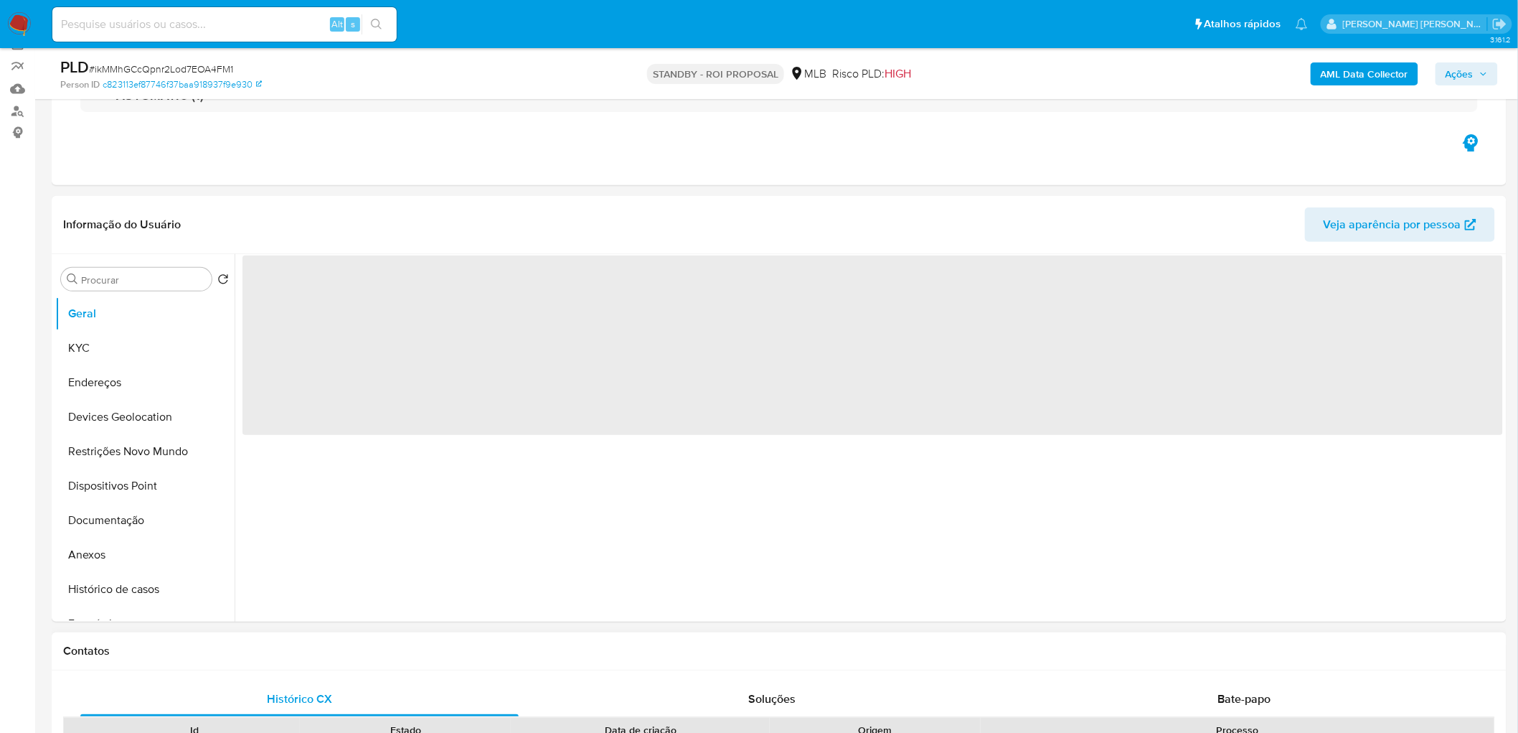
select select "10"
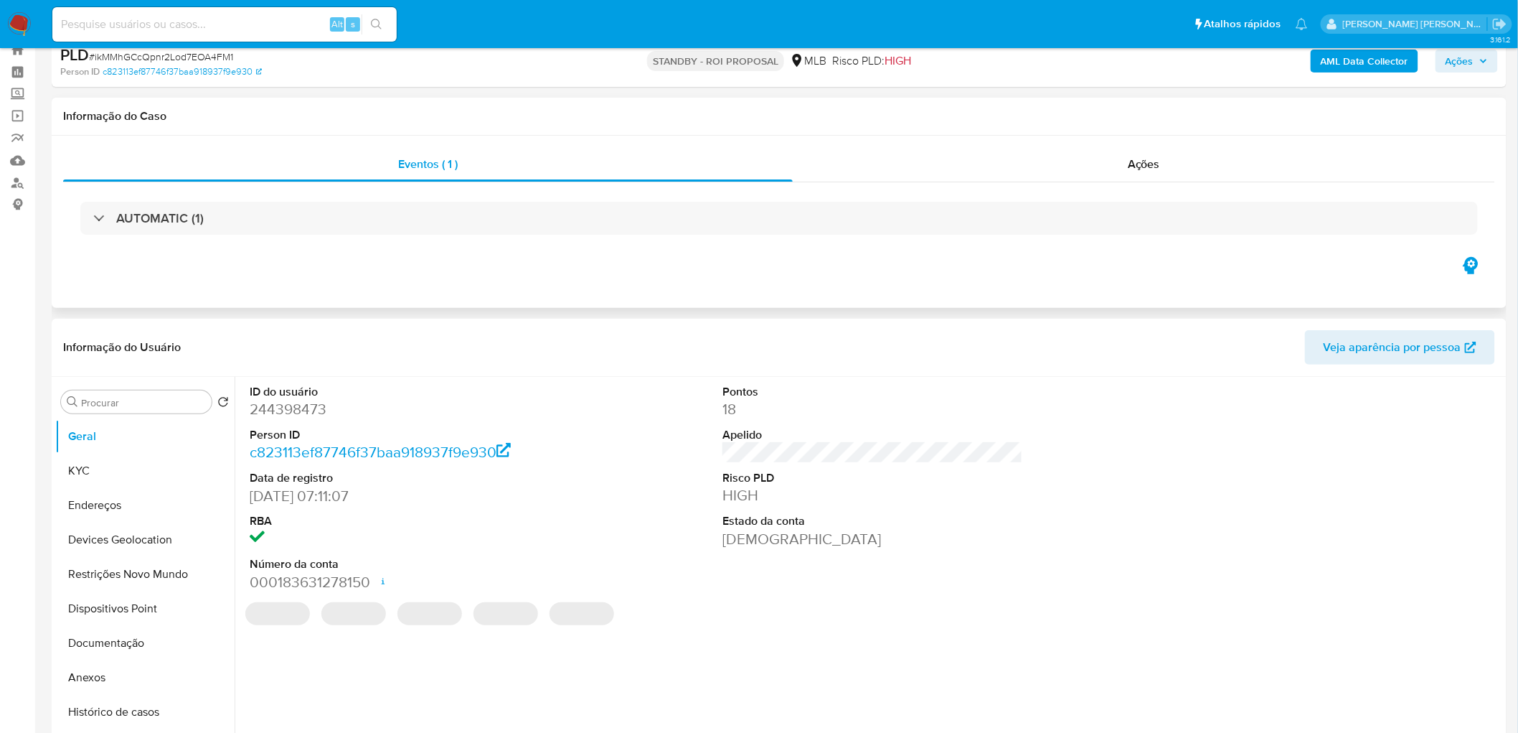
scroll to position [0, 0]
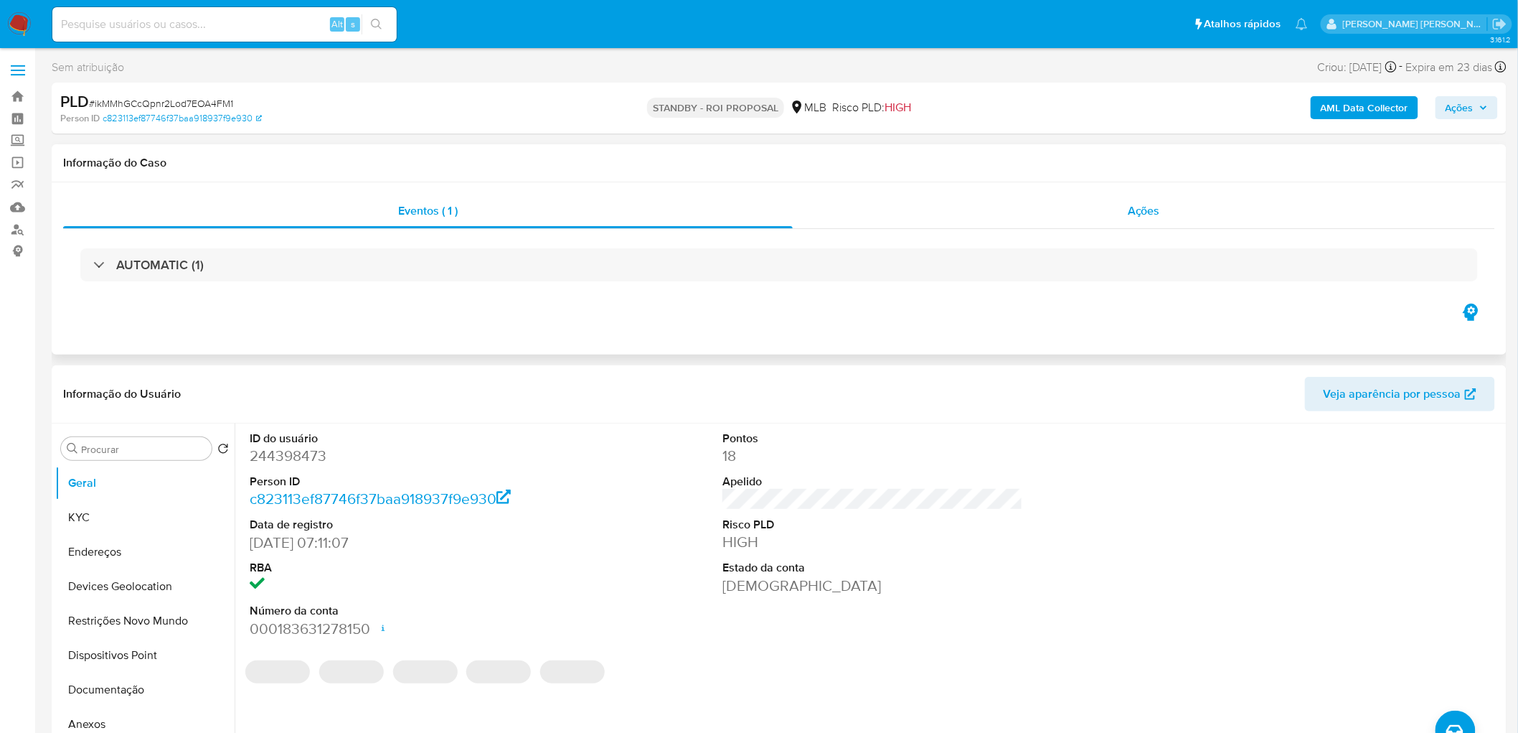
click at [1182, 209] on div "Ações" at bounding box center [1144, 211] width 702 height 34
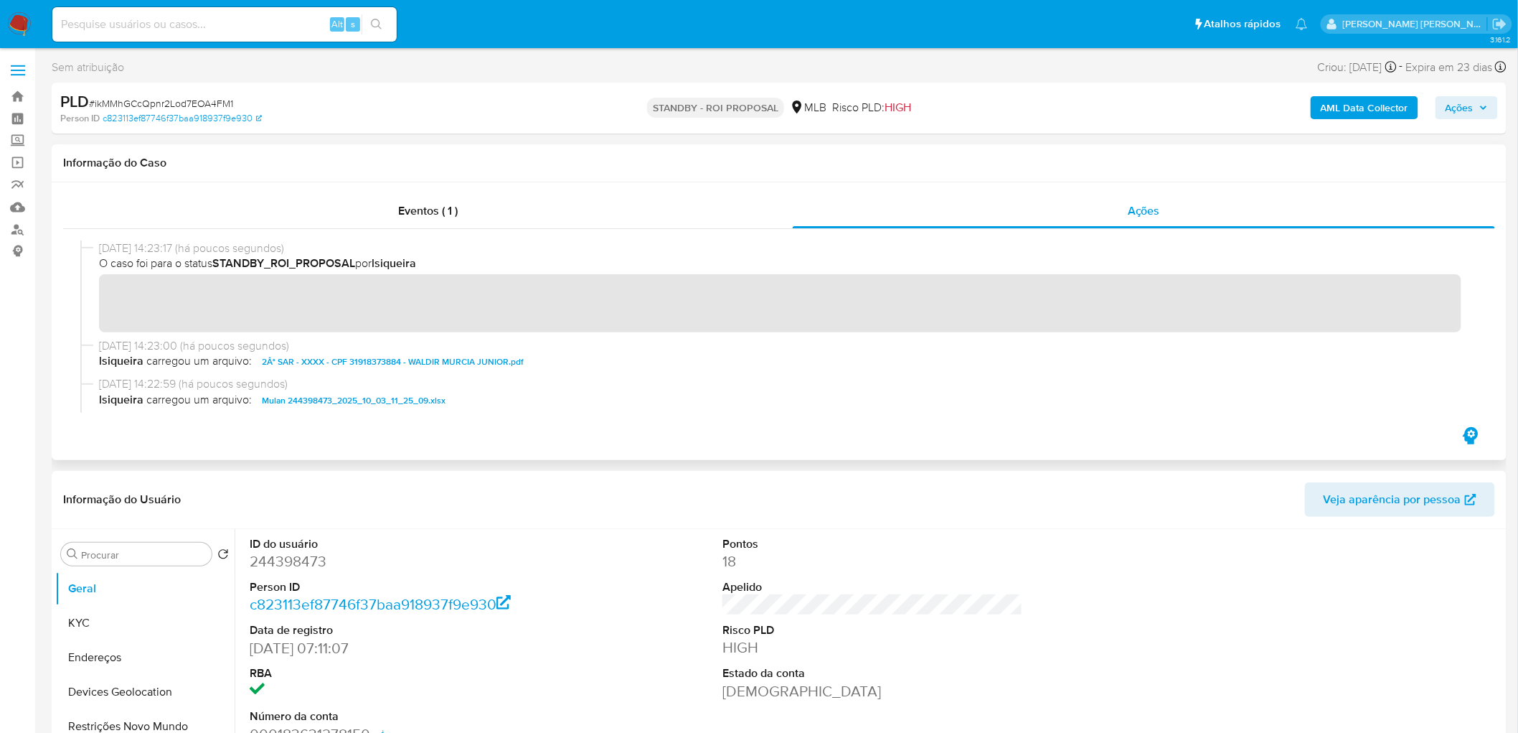
scroll to position [80, 0]
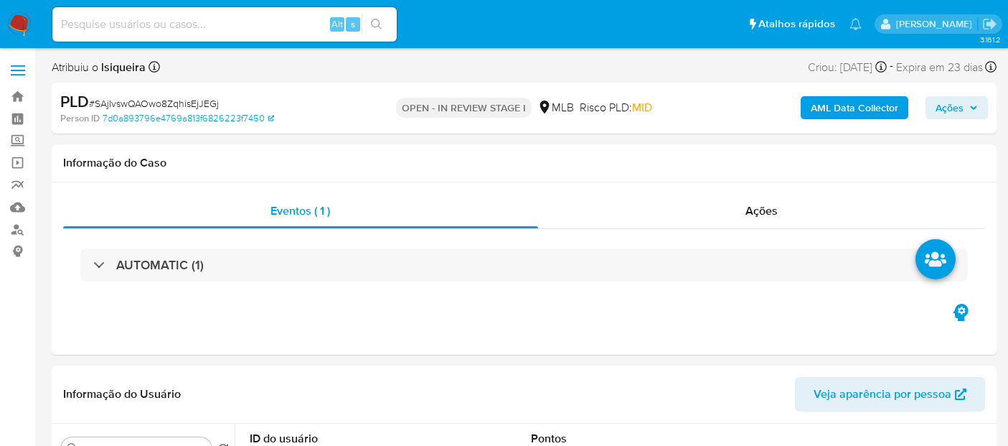
select select "10"
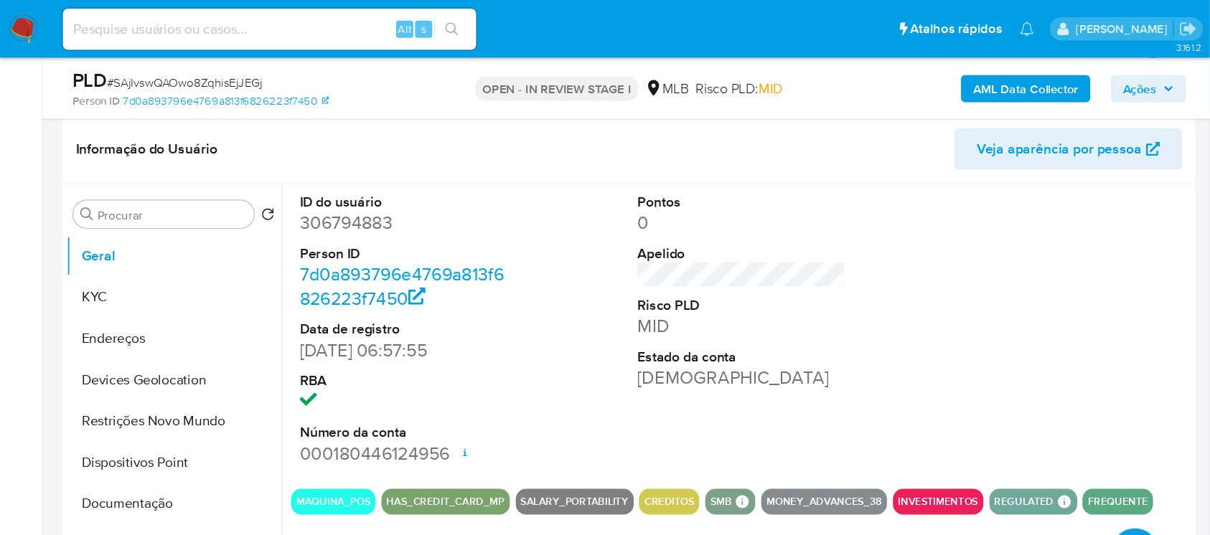
scroll to position [239, 0]
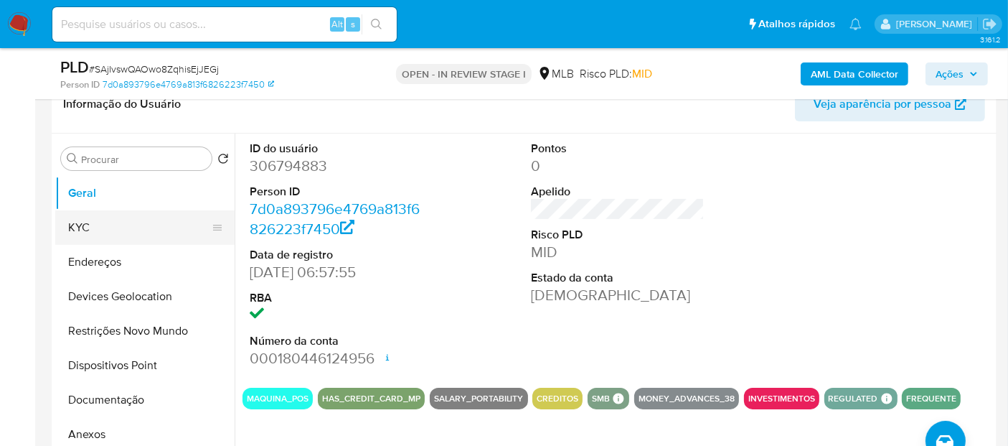
click at [91, 226] on button "KYC" at bounding box center [139, 227] width 168 height 34
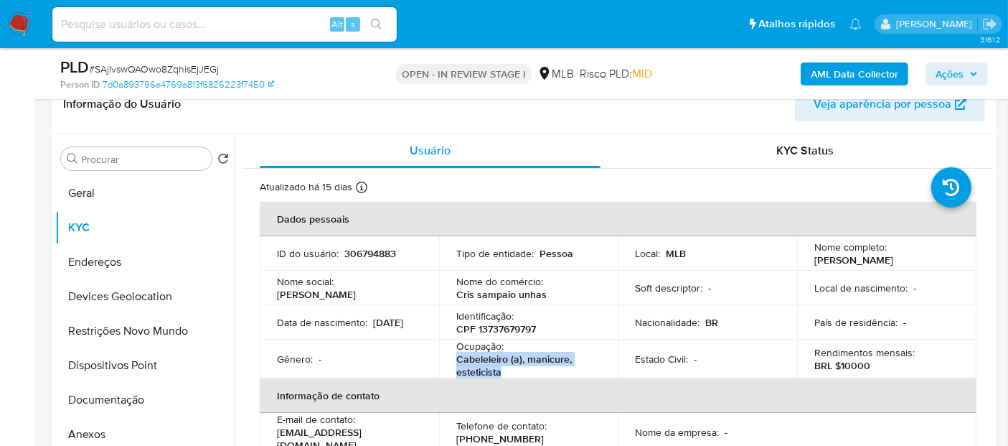
drag, startPoint x: 510, startPoint y: 374, endPoint x: 456, endPoint y: 357, distance: 57.0
click at [456, 357] on p "Cabeleleiro (a), manicure, esteticista" at bounding box center [525, 365] width 139 height 26
copy p "Cabeleleiro (a), manicure, esteticista"
click at [121, 390] on button "Documentação" at bounding box center [139, 399] width 168 height 34
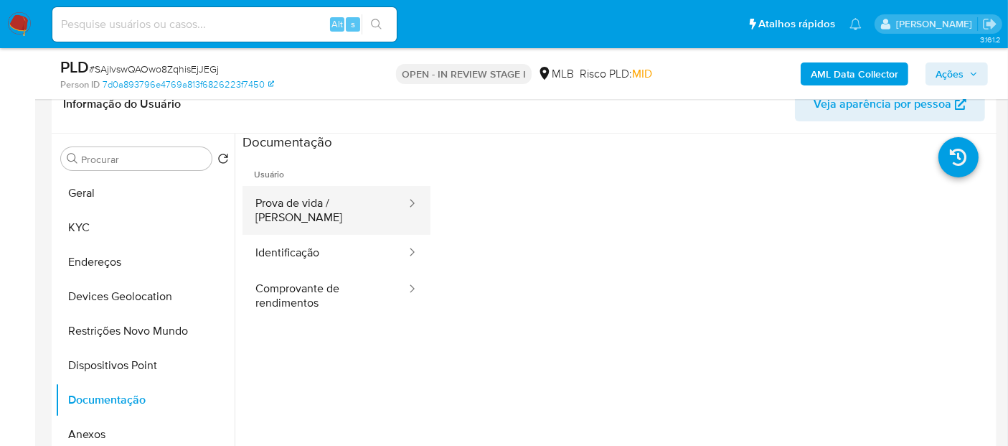
click at [314, 216] on button "Prova de vida / Selfie" at bounding box center [324, 210] width 165 height 49
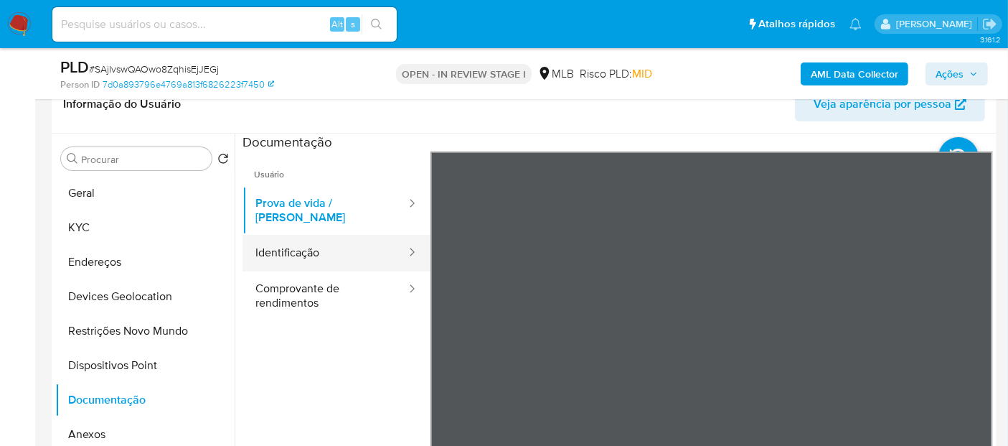
click at [329, 250] on button "Identificação" at bounding box center [324, 253] width 165 height 37
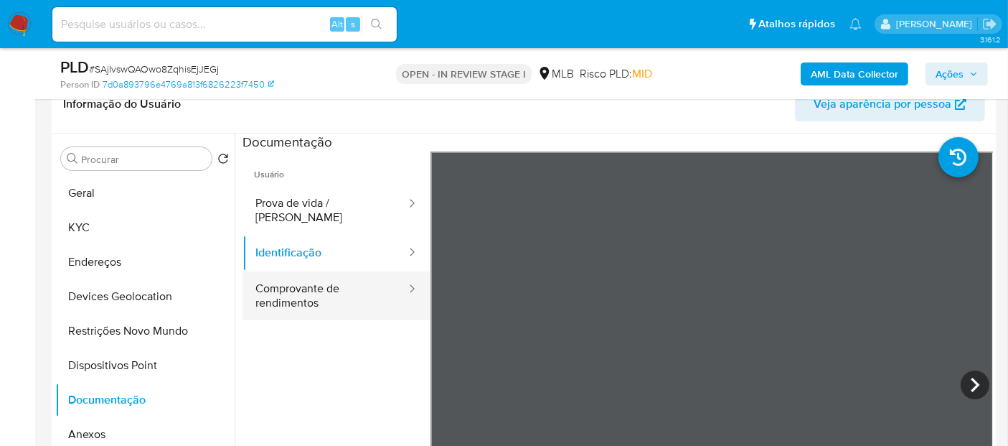
click at [308, 286] on button "Comprovante de rendimentos" at bounding box center [324, 295] width 165 height 49
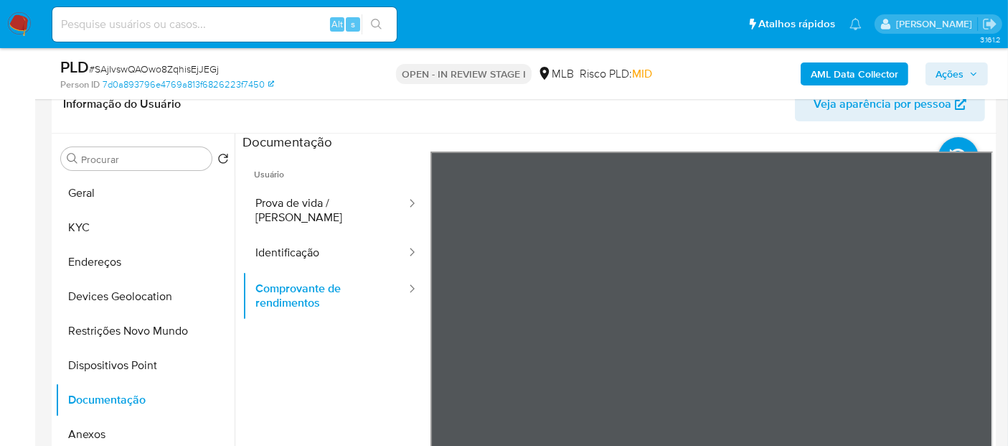
drag, startPoint x: 302, startPoint y: 245, endPoint x: 223, endPoint y: 228, distance: 80.6
click at [303, 244] on button "Identificação" at bounding box center [324, 253] width 165 height 37
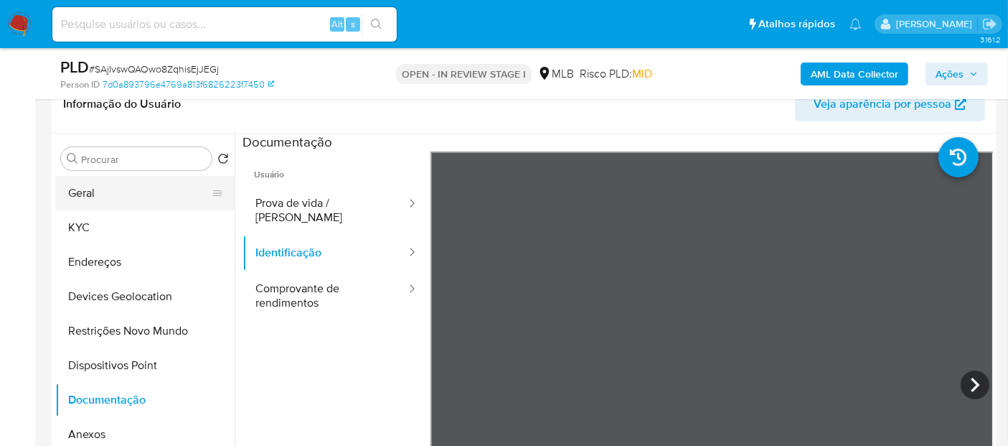
click at [131, 205] on button "Geral" at bounding box center [139, 193] width 168 height 34
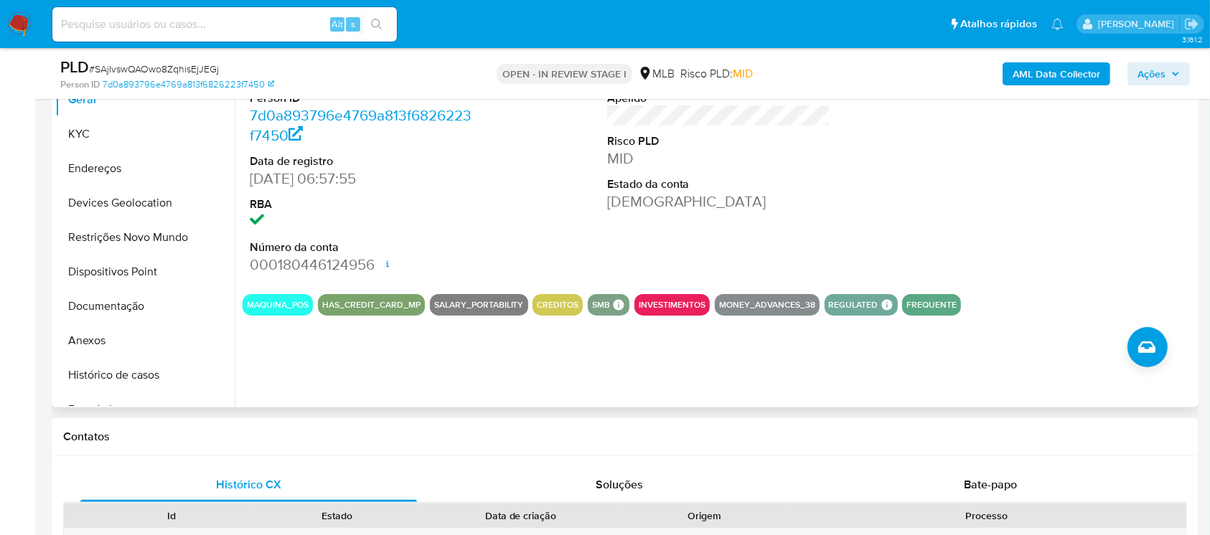
scroll to position [334, 0]
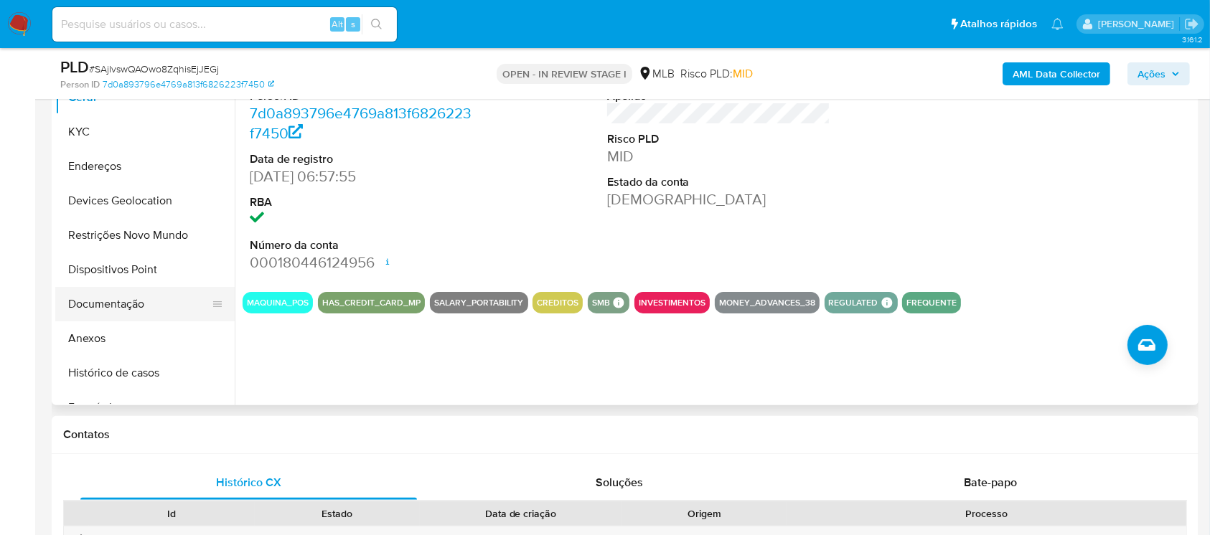
click at [145, 300] on button "Documentação" at bounding box center [139, 304] width 168 height 34
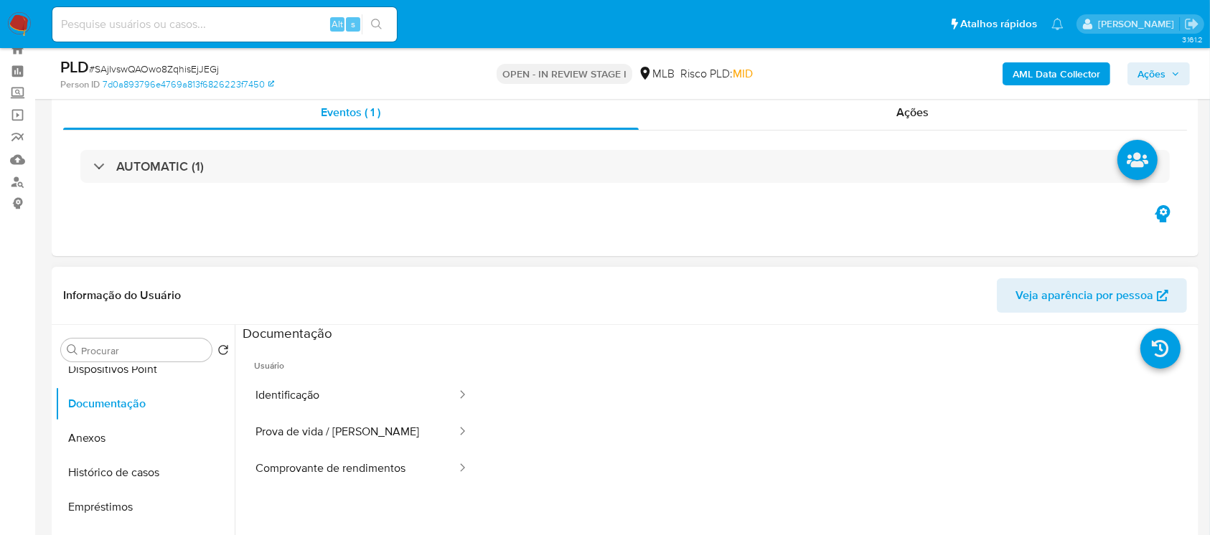
scroll to position [191, 0]
click at [146, 445] on button "Histórico de casos" at bounding box center [139, 469] width 168 height 34
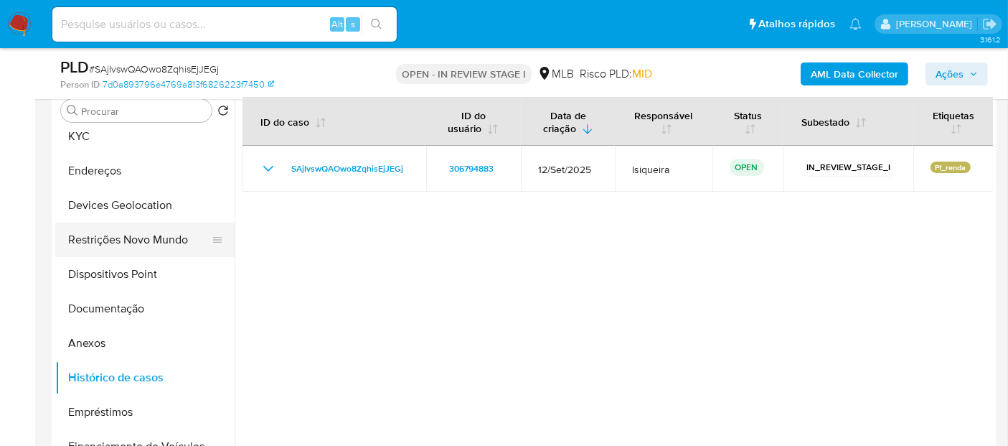
scroll to position [0, 0]
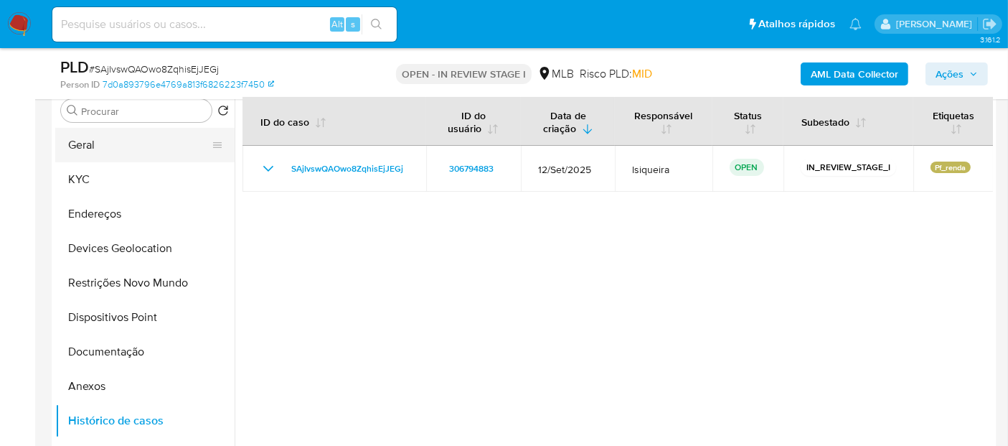
click at [135, 146] on button "Geral" at bounding box center [139, 145] width 168 height 34
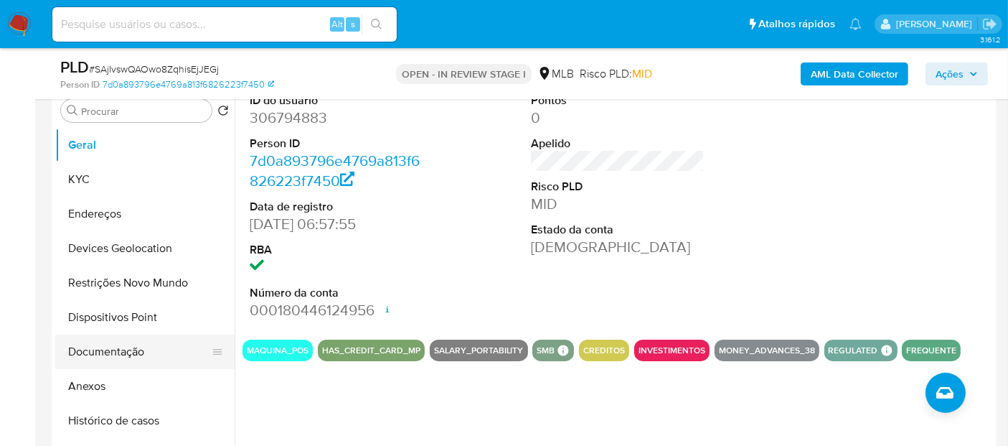
click at [145, 352] on button "Documentação" at bounding box center [139, 351] width 168 height 34
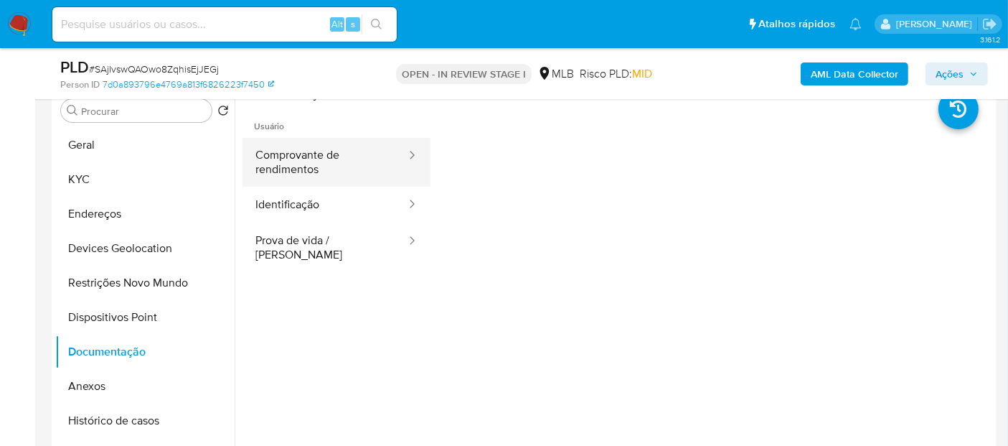
click at [355, 163] on button "Comprovante de rendimentos" at bounding box center [324, 162] width 165 height 49
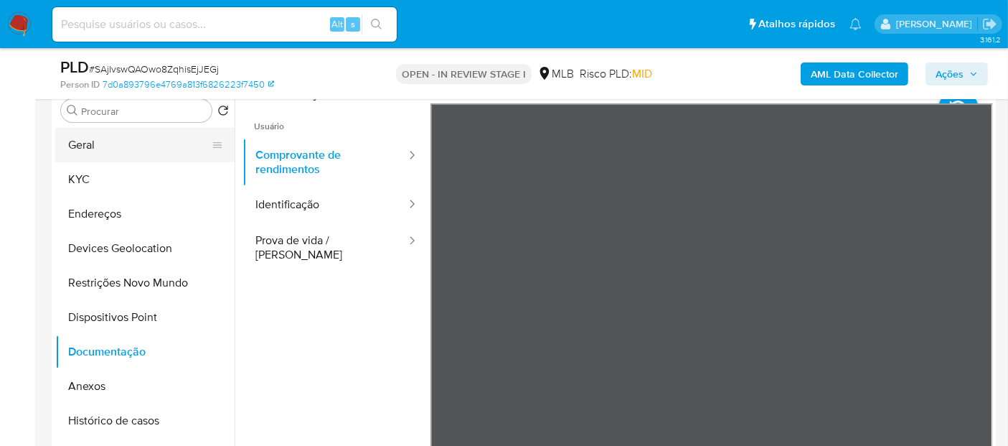
click at [108, 149] on button "Geral" at bounding box center [139, 145] width 168 height 34
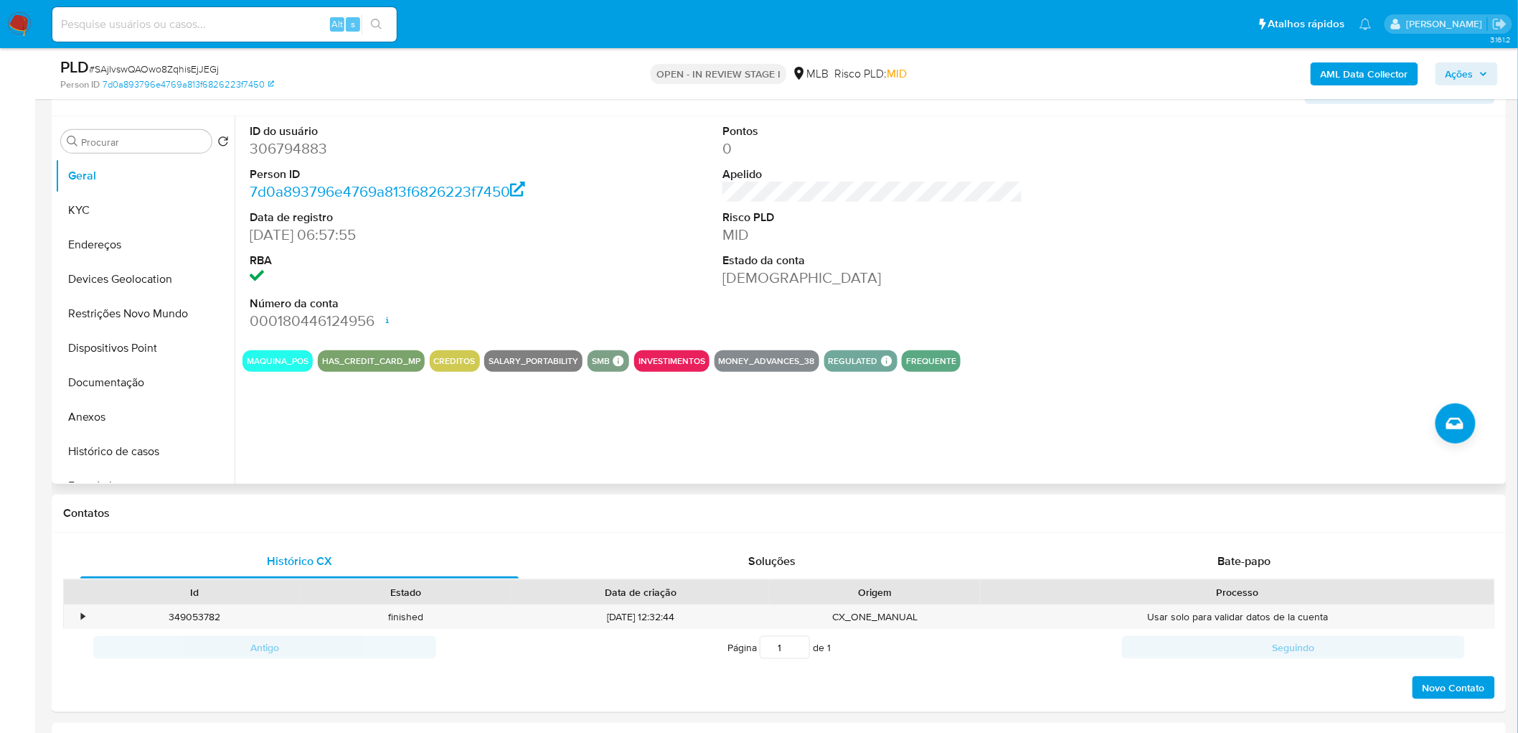
scroll to position [207, 0]
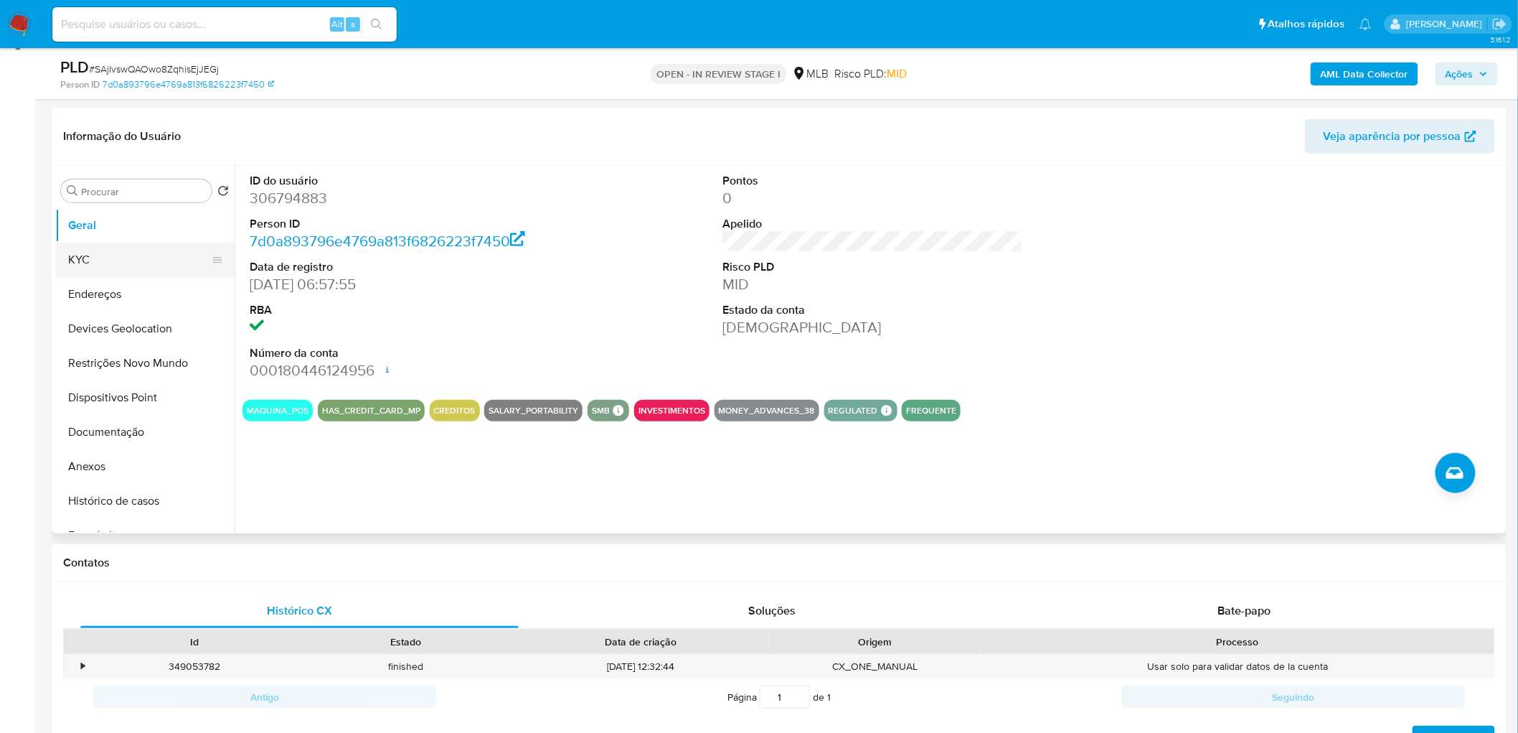
click at [149, 266] on button "KYC" at bounding box center [139, 259] width 168 height 34
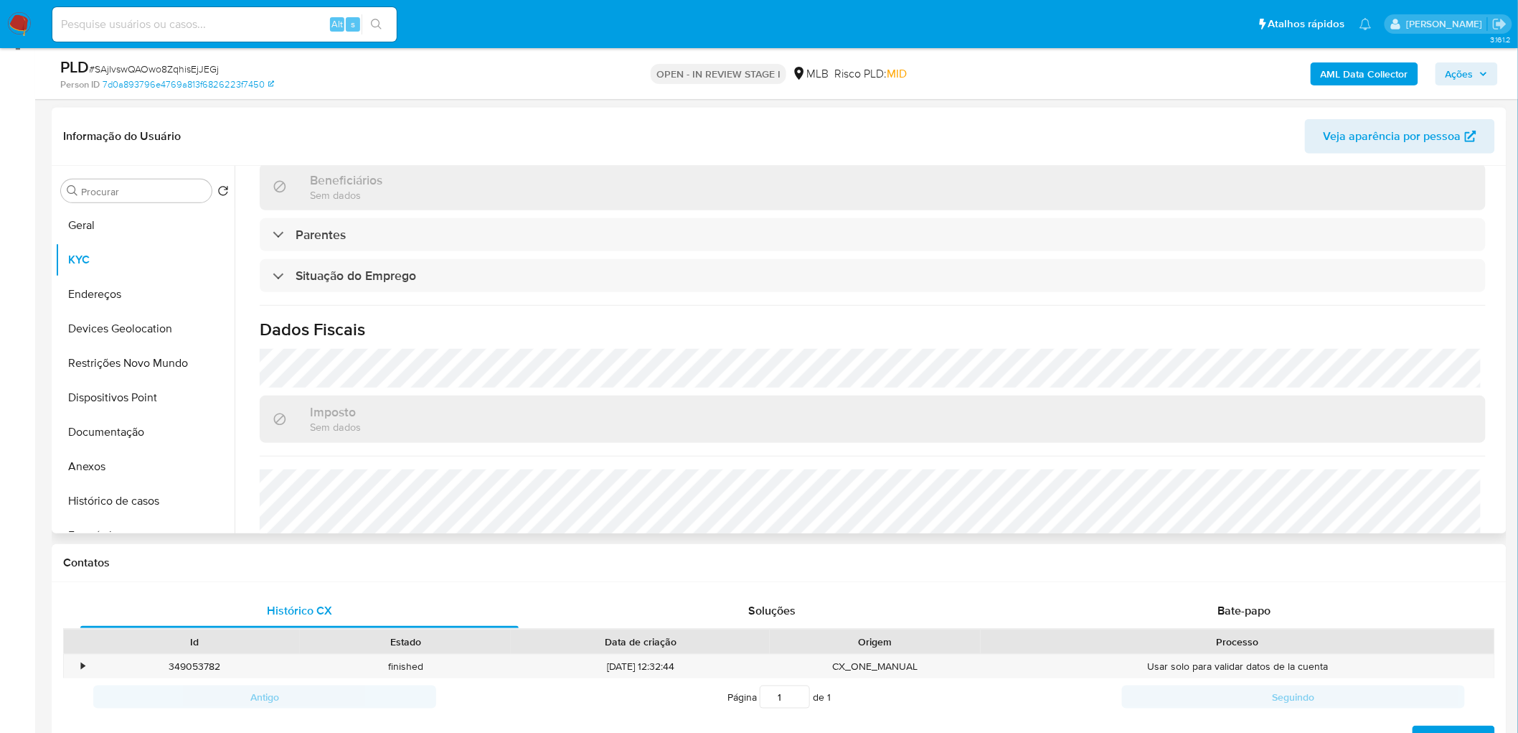
scroll to position [597, 0]
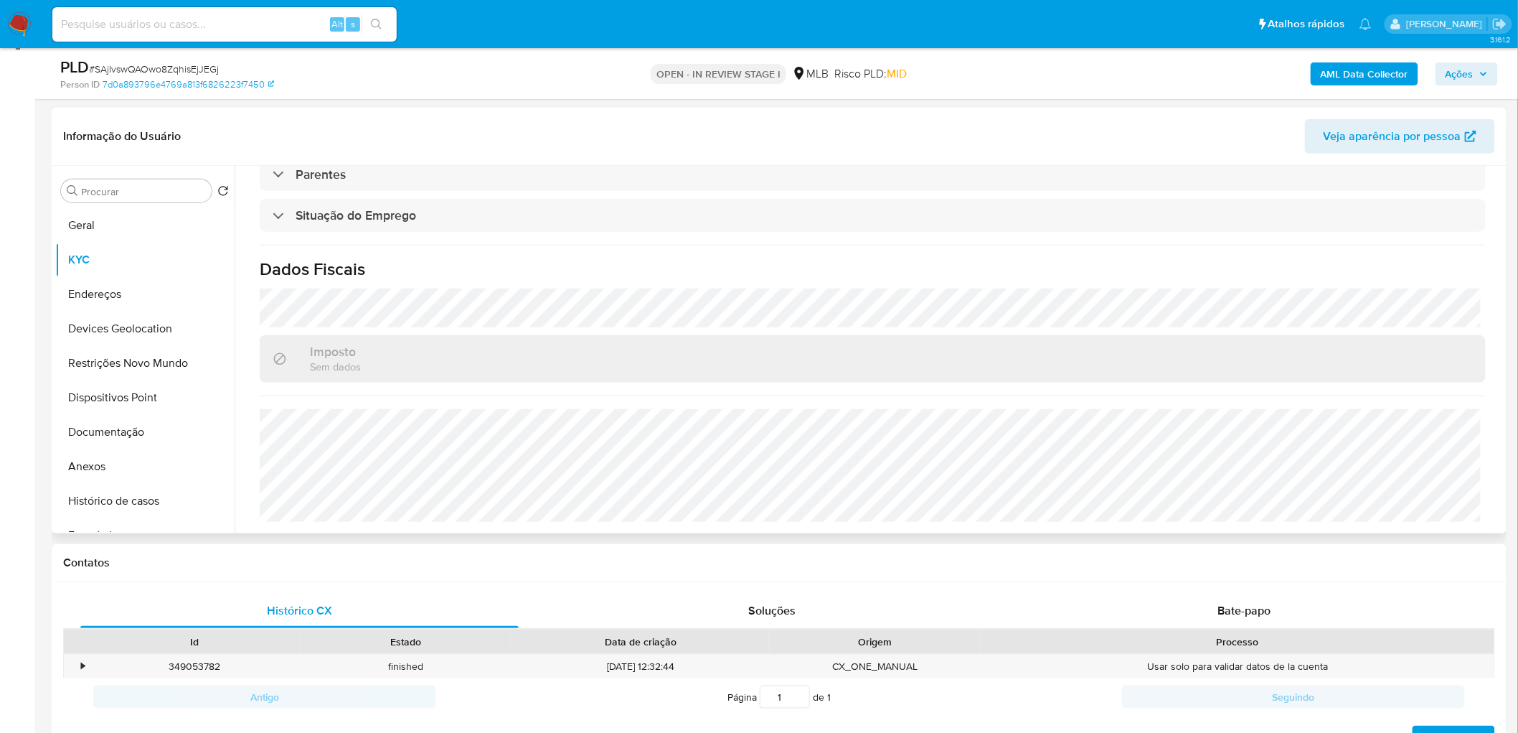
drag, startPoint x: 136, startPoint y: 291, endPoint x: 736, endPoint y: 432, distance: 616.0
click at [136, 291] on button "Endereços" at bounding box center [144, 294] width 179 height 34
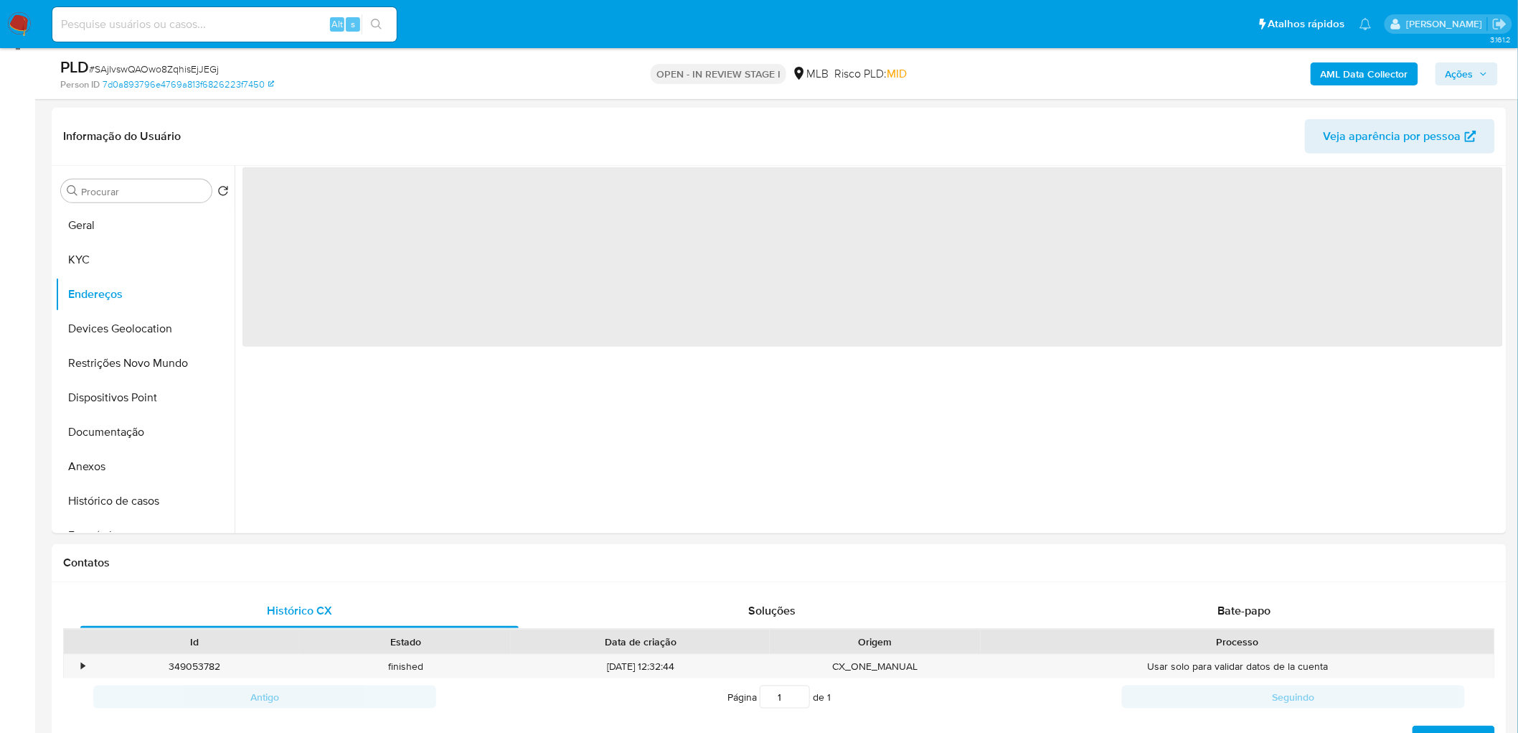
scroll to position [0, 0]
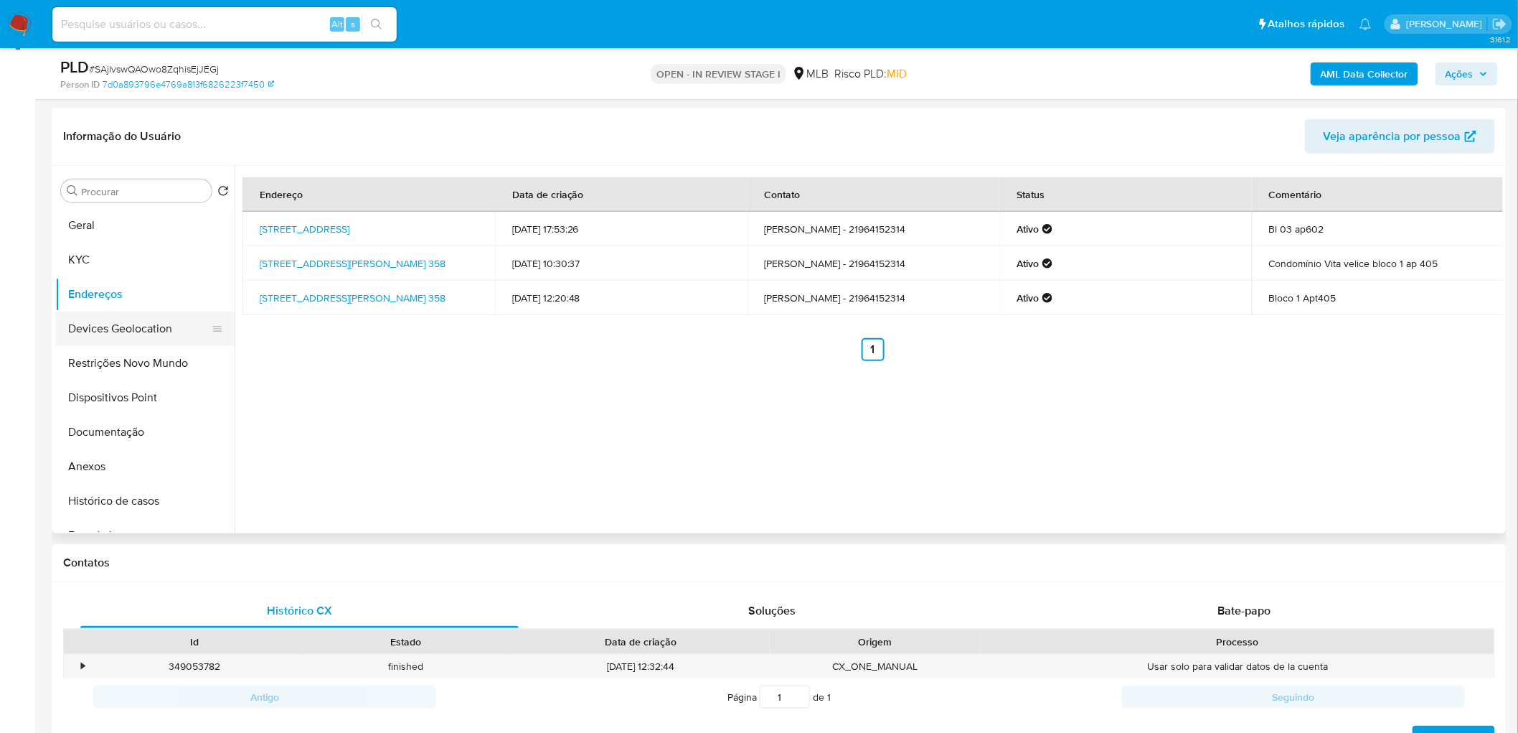
click at [138, 325] on button "Devices Geolocation" at bounding box center [139, 328] width 168 height 34
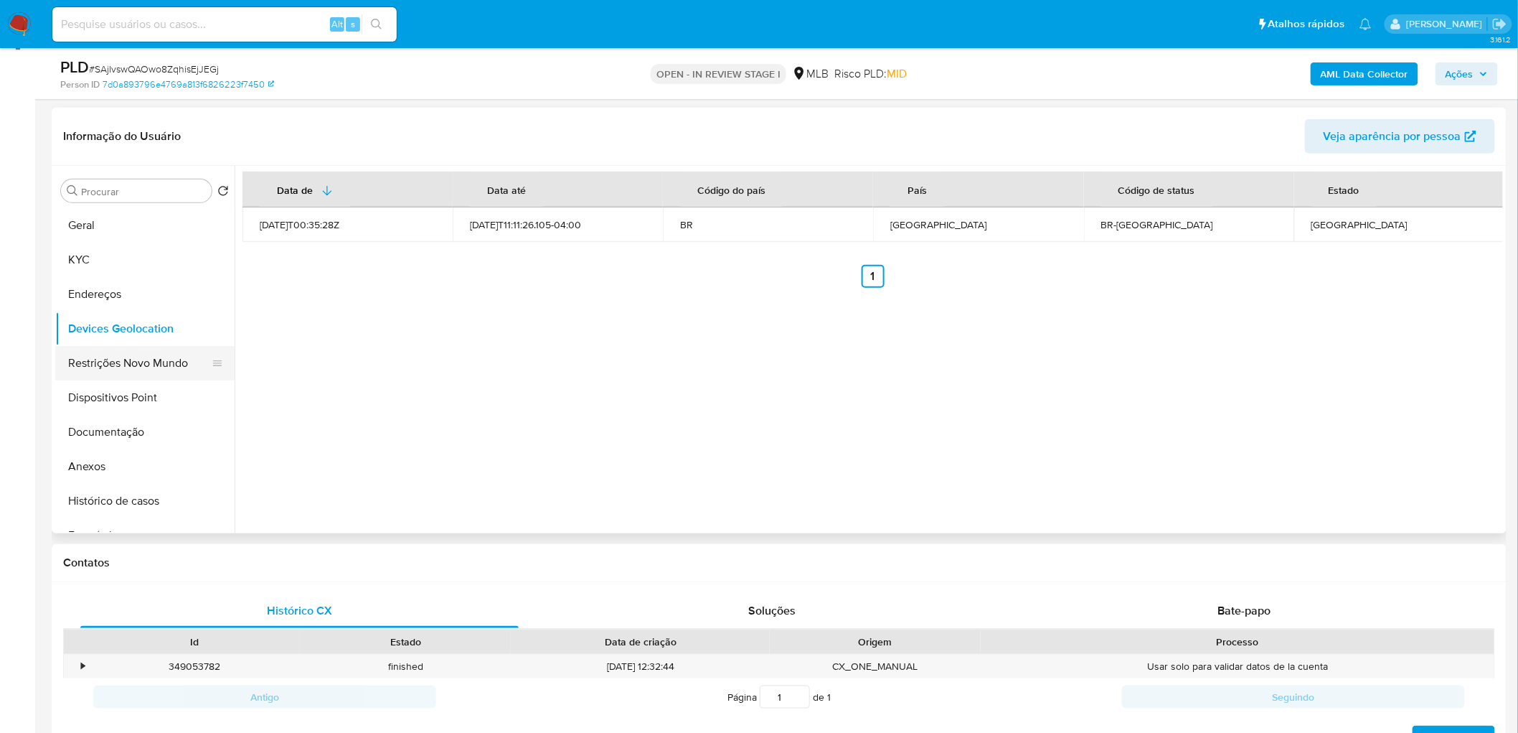
click at [151, 361] on button "Restrições Novo Mundo" at bounding box center [139, 363] width 168 height 34
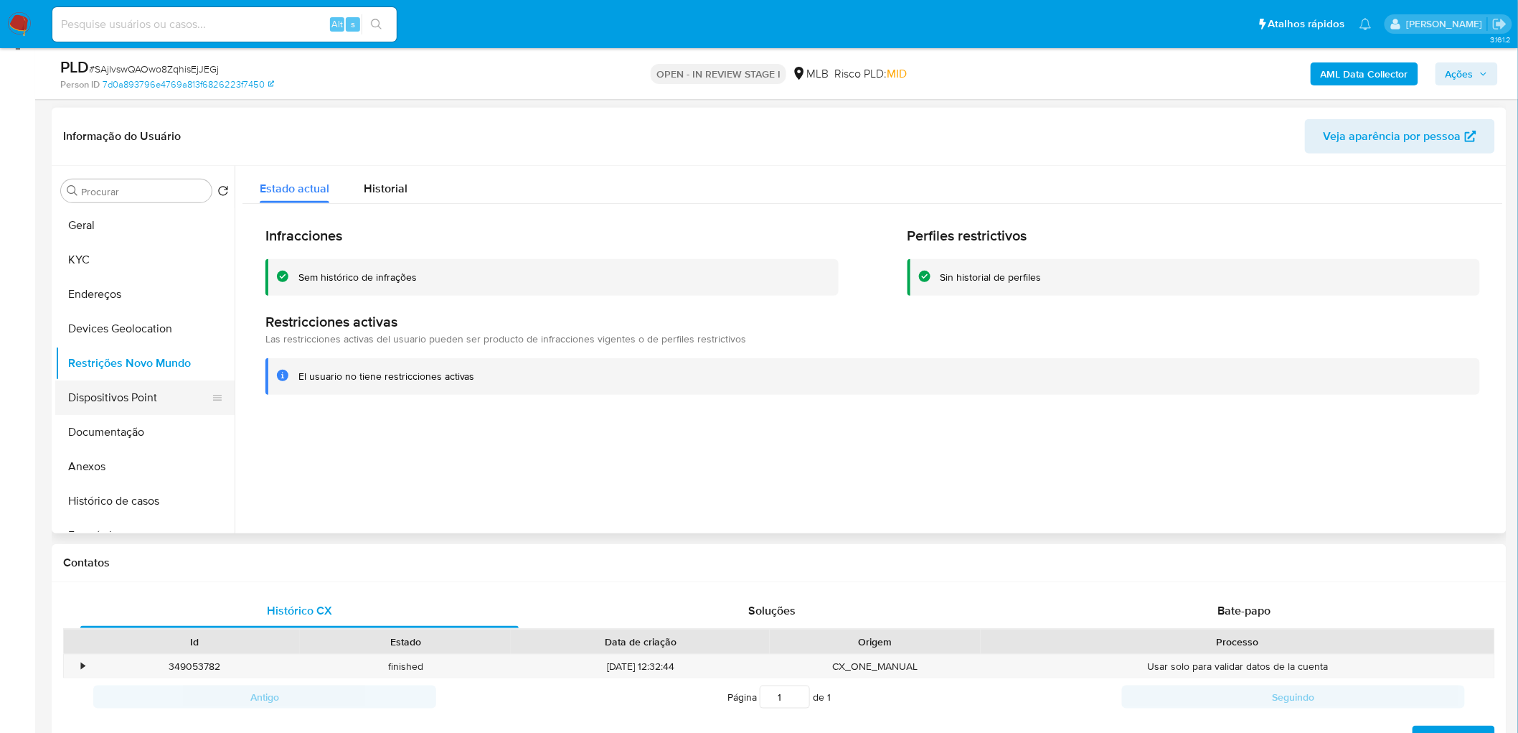
click at [113, 404] on button "Dispositivos Point" at bounding box center [139, 397] width 168 height 34
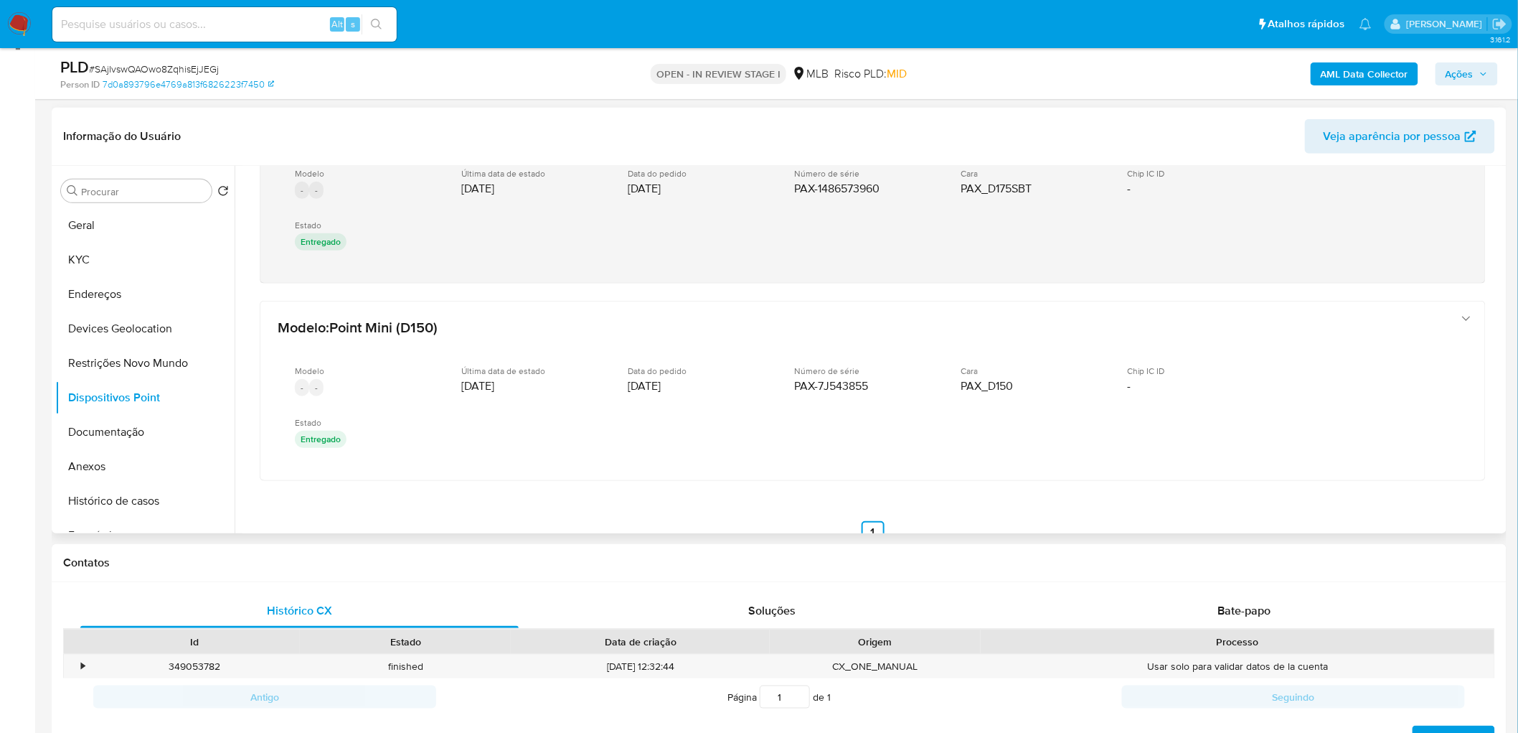
scroll to position [113, 0]
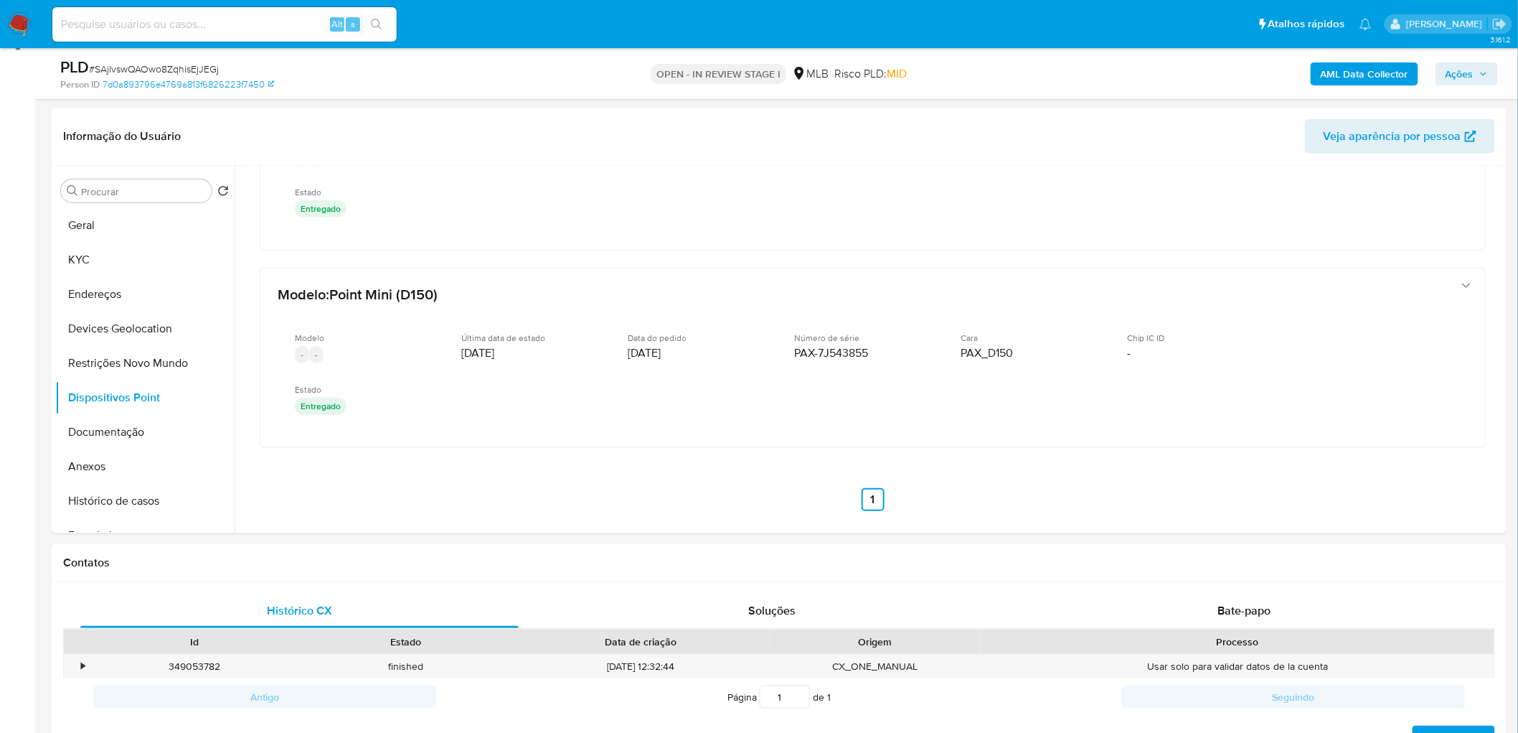
drag, startPoint x: 120, startPoint y: 432, endPoint x: 12, endPoint y: 432, distance: 107.6
click at [118, 432] on button "Documentação" at bounding box center [144, 432] width 179 height 34
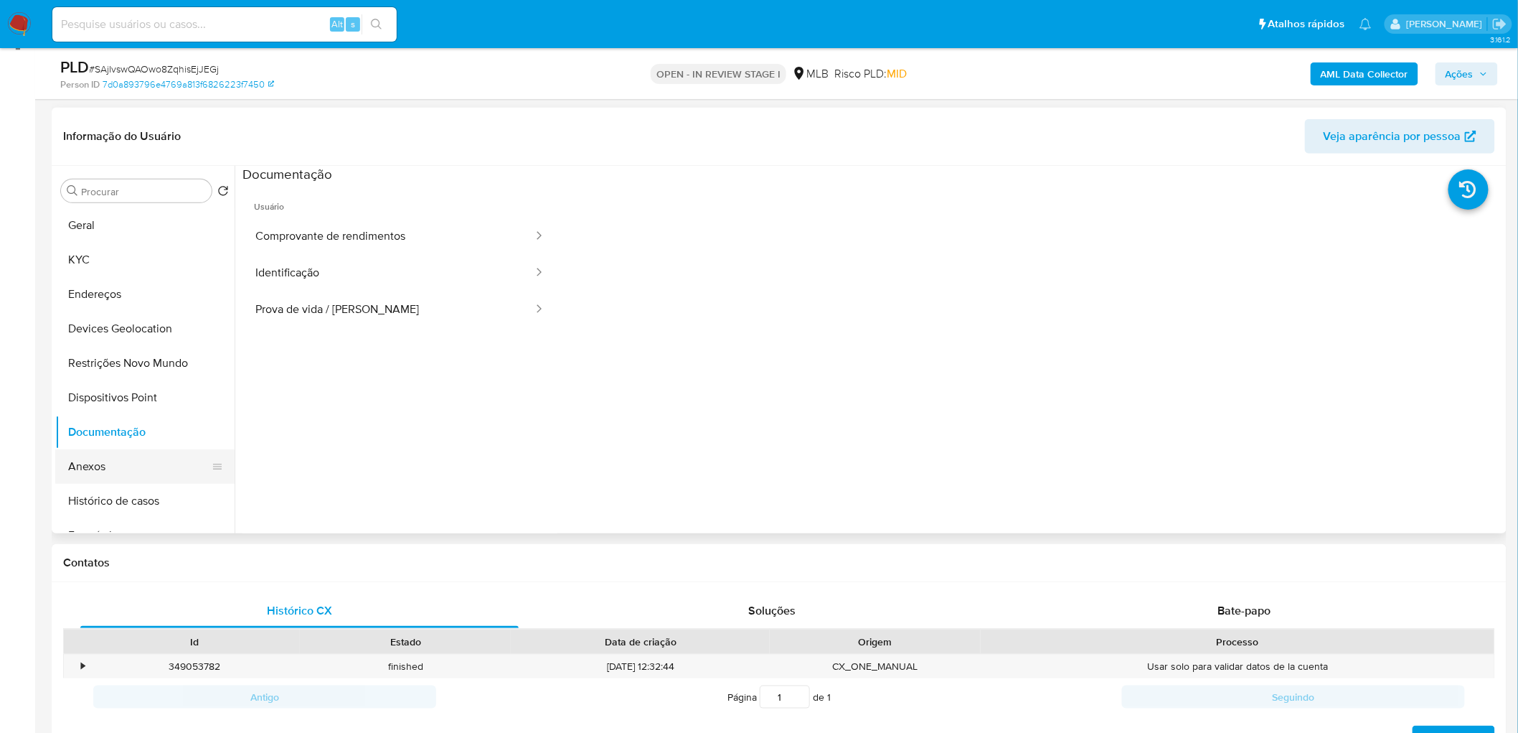
click at [115, 445] on button "Anexos" at bounding box center [139, 466] width 168 height 34
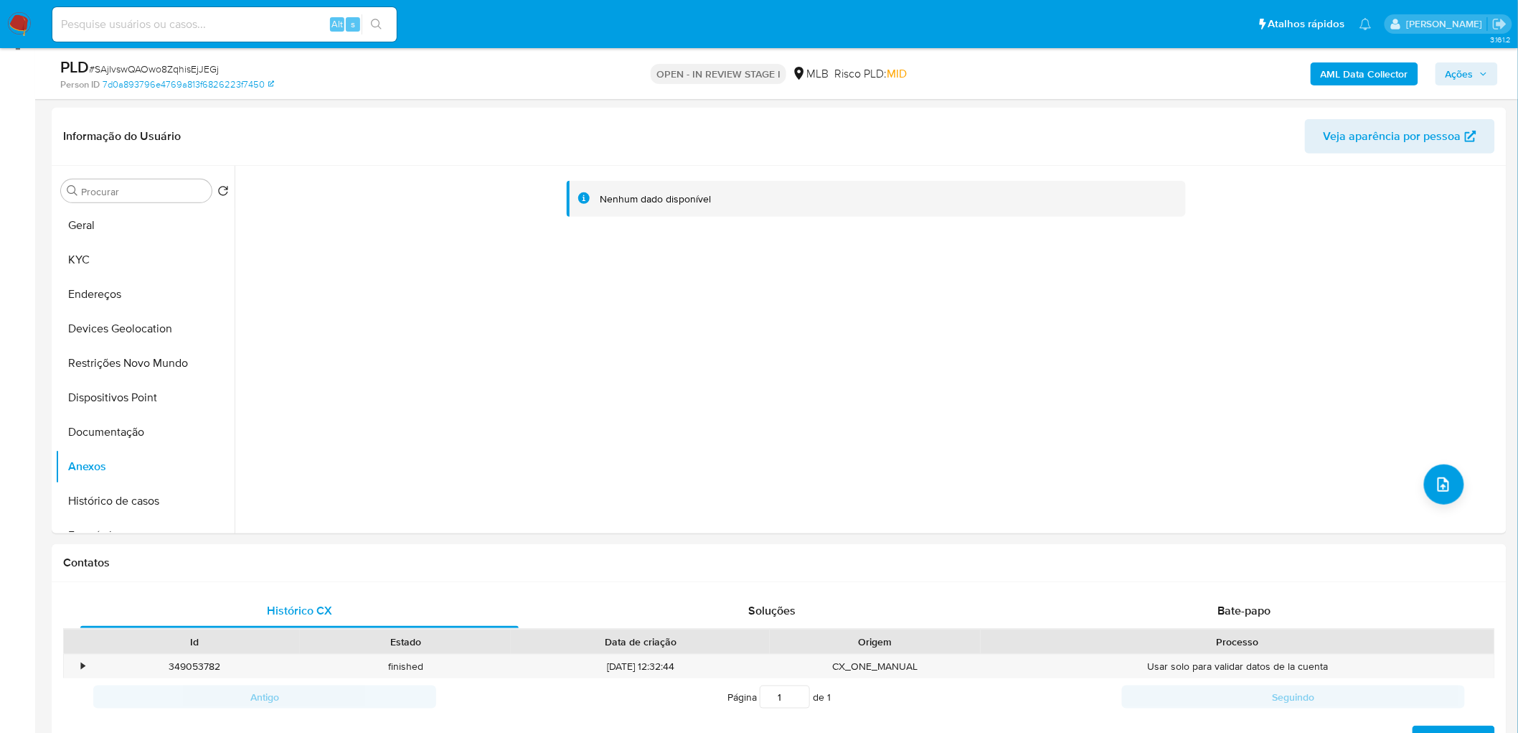
click at [1007, 80] on b "AML Data Collector" at bounding box center [1365, 73] width 88 height 23
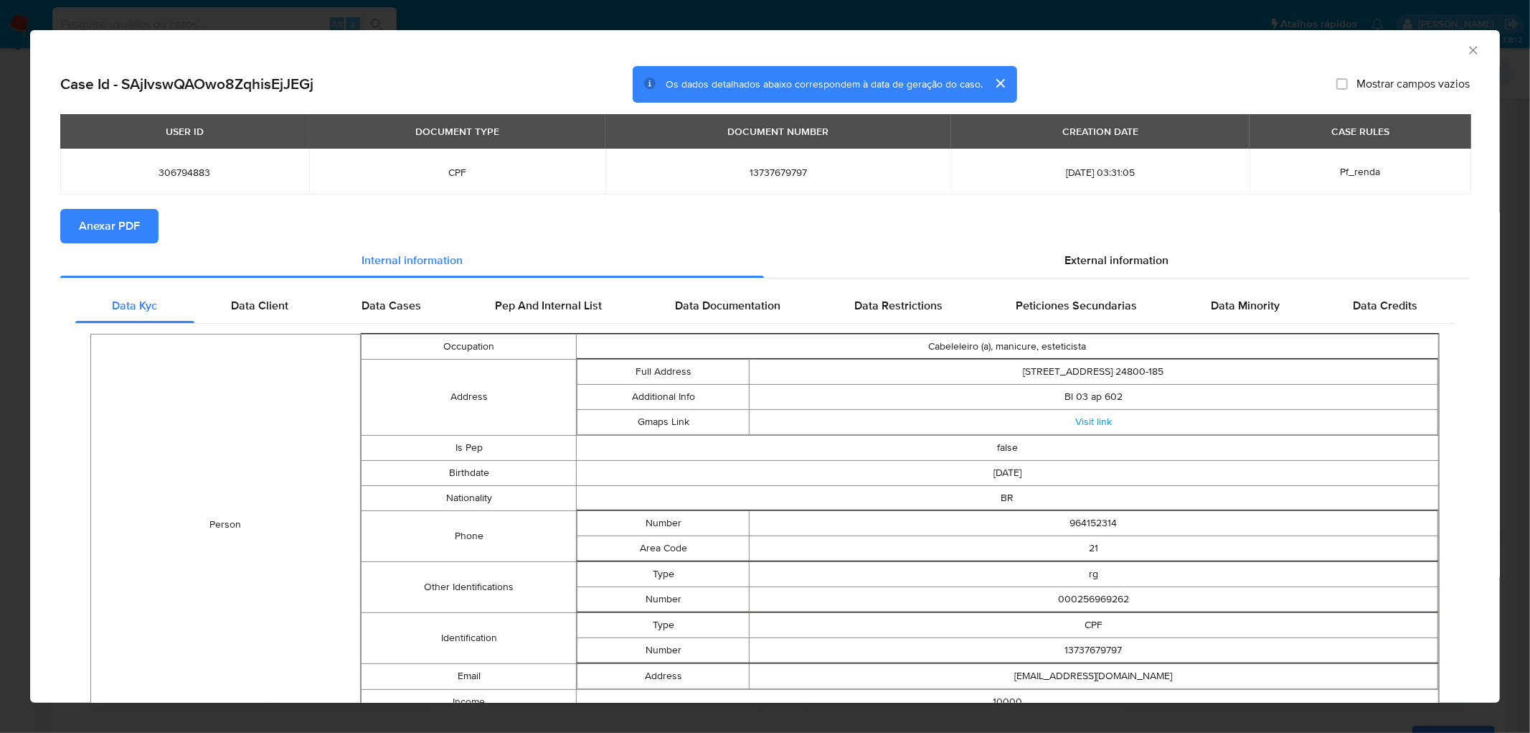
click at [101, 220] on span "Anexar PDF" at bounding box center [109, 226] width 61 height 32
click at [1007, 51] on icon "Fechar a janela" at bounding box center [1473, 50] width 8 height 8
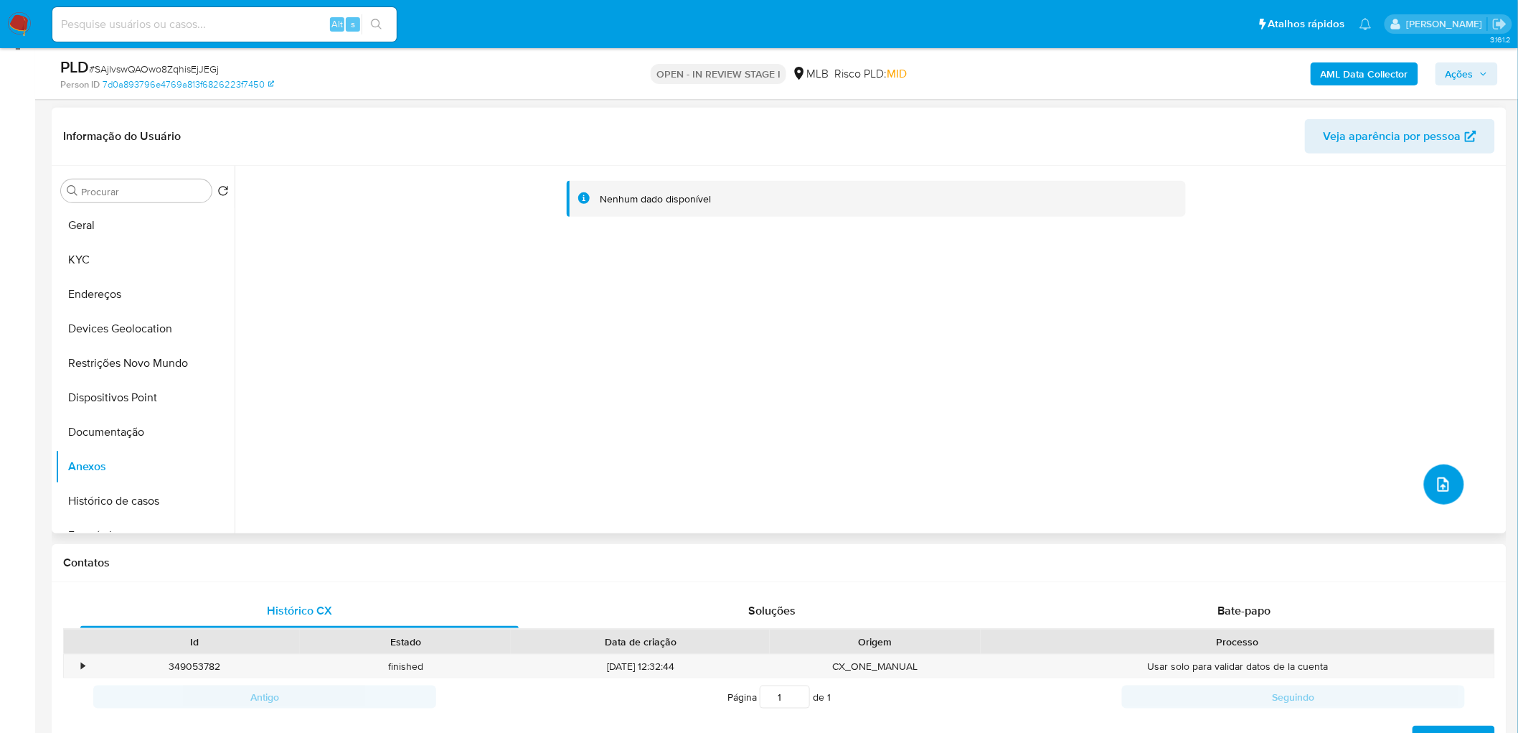
click at [1007, 445] on icon "upload-file" at bounding box center [1443, 484] width 17 height 17
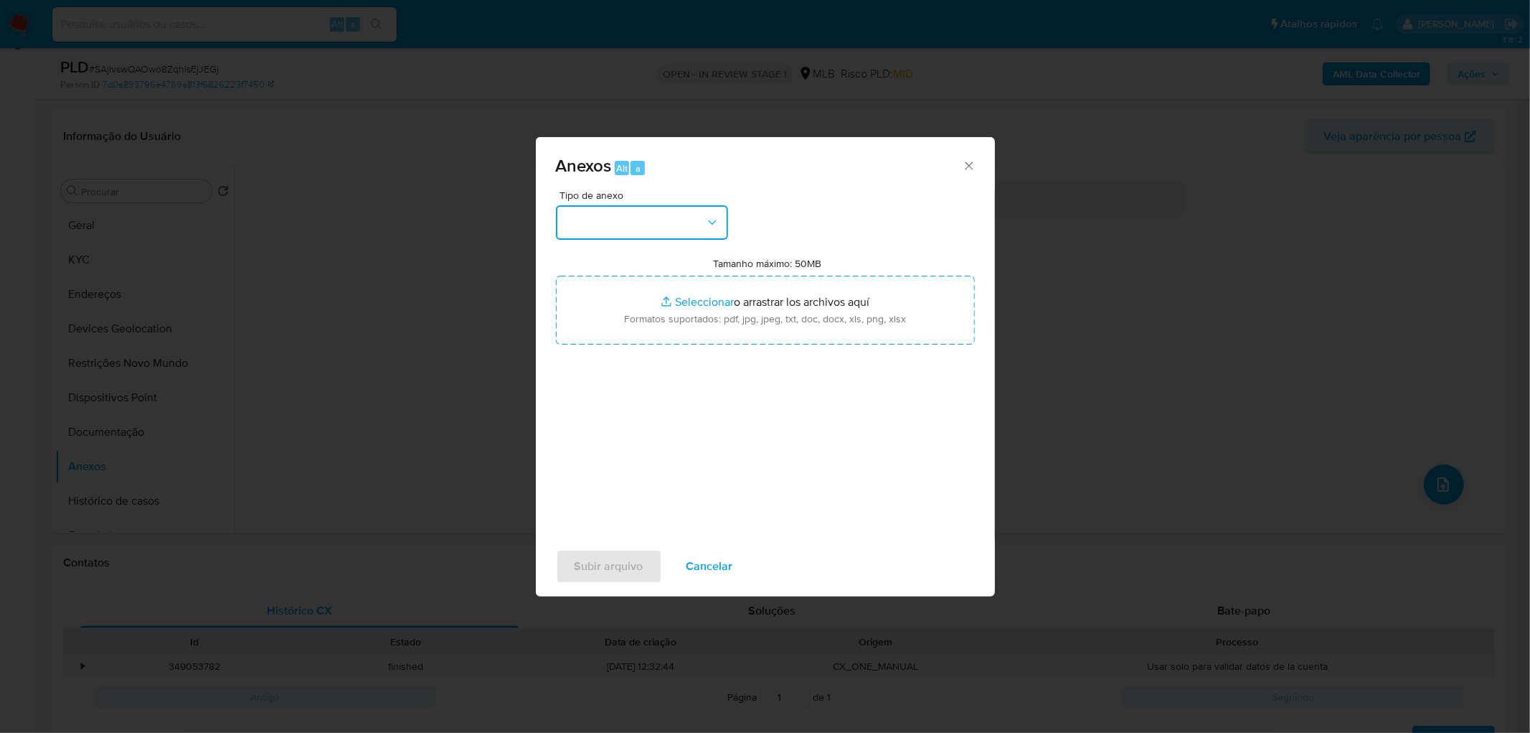
click at [691, 225] on button "button" at bounding box center [642, 222] width 172 height 34
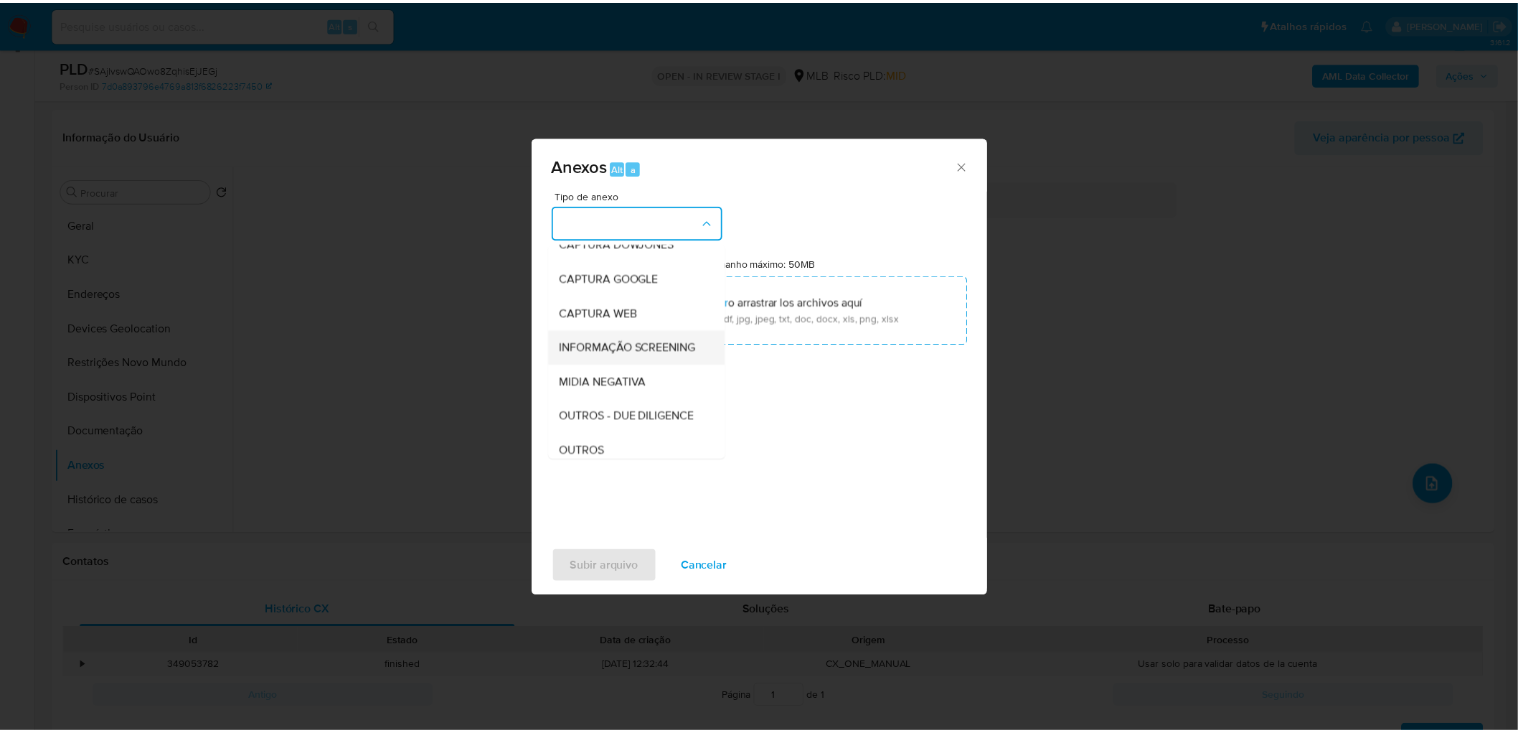
scroll to position [80, 0]
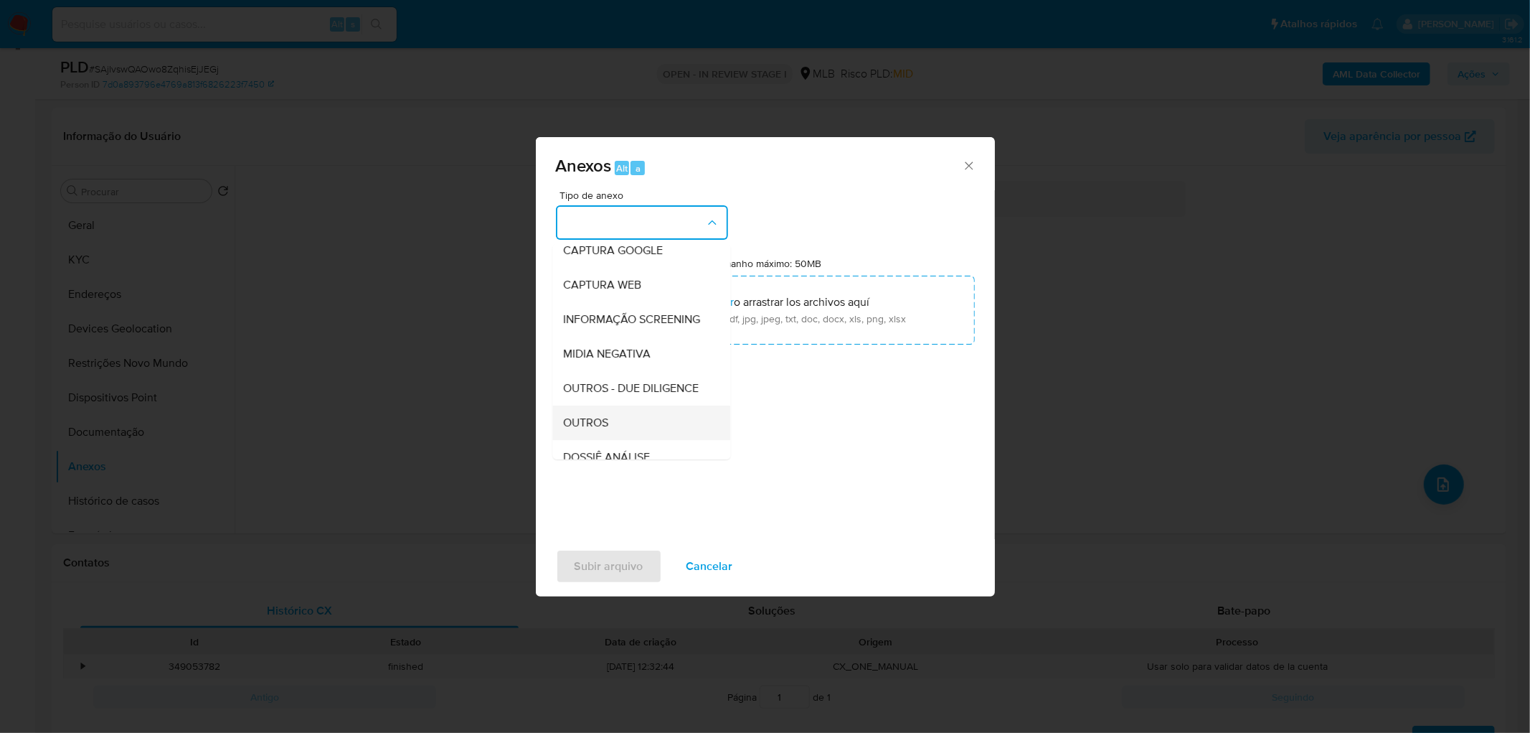
click at [590, 430] on span "OUTROS" at bounding box center [586, 422] width 45 height 14
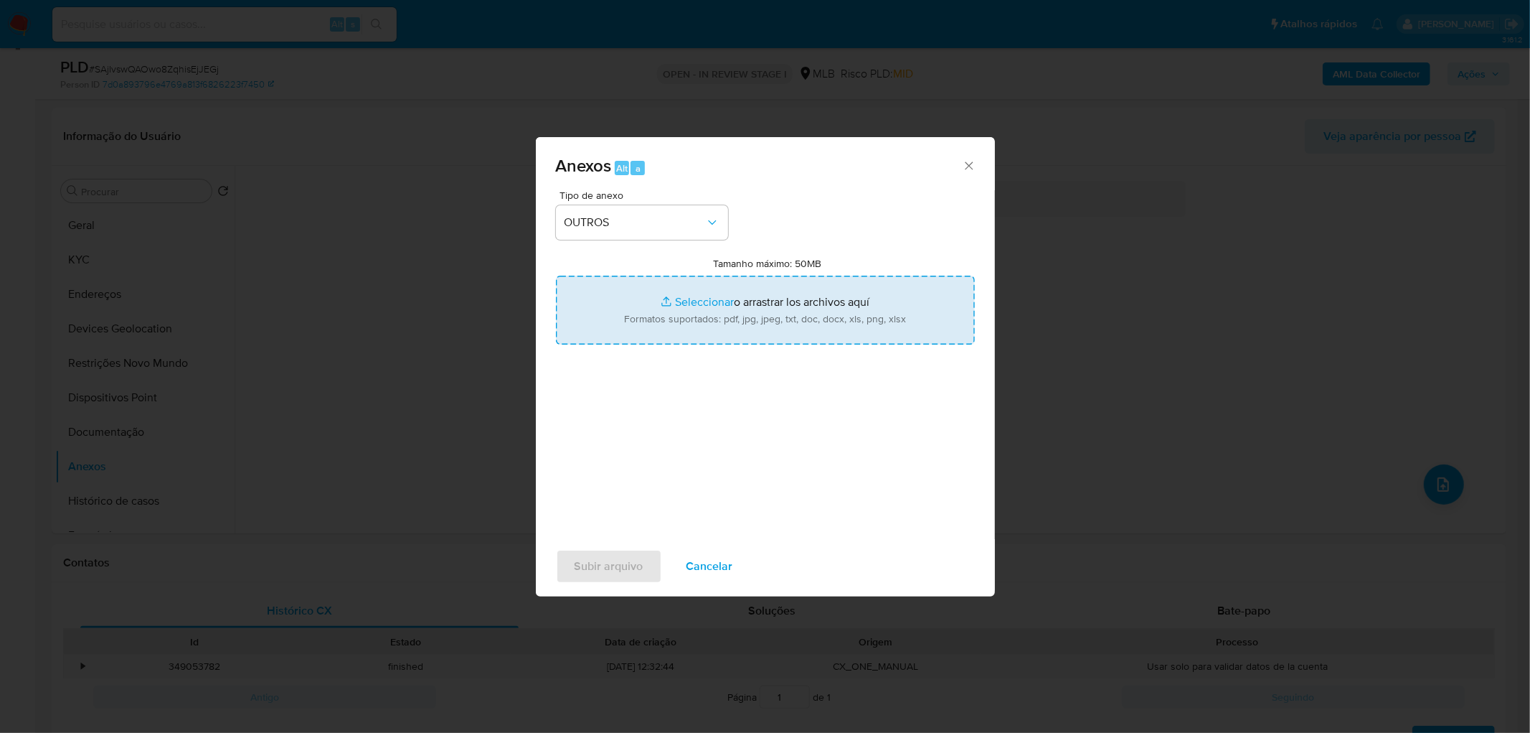
click at [677, 334] on input "Tamanho máximo: 50MB Seleccionar archivos" at bounding box center [765, 309] width 419 height 69
type input "C:\fakepath\Mulan 306794883_2025_10_03_11_24_16.xlsx"
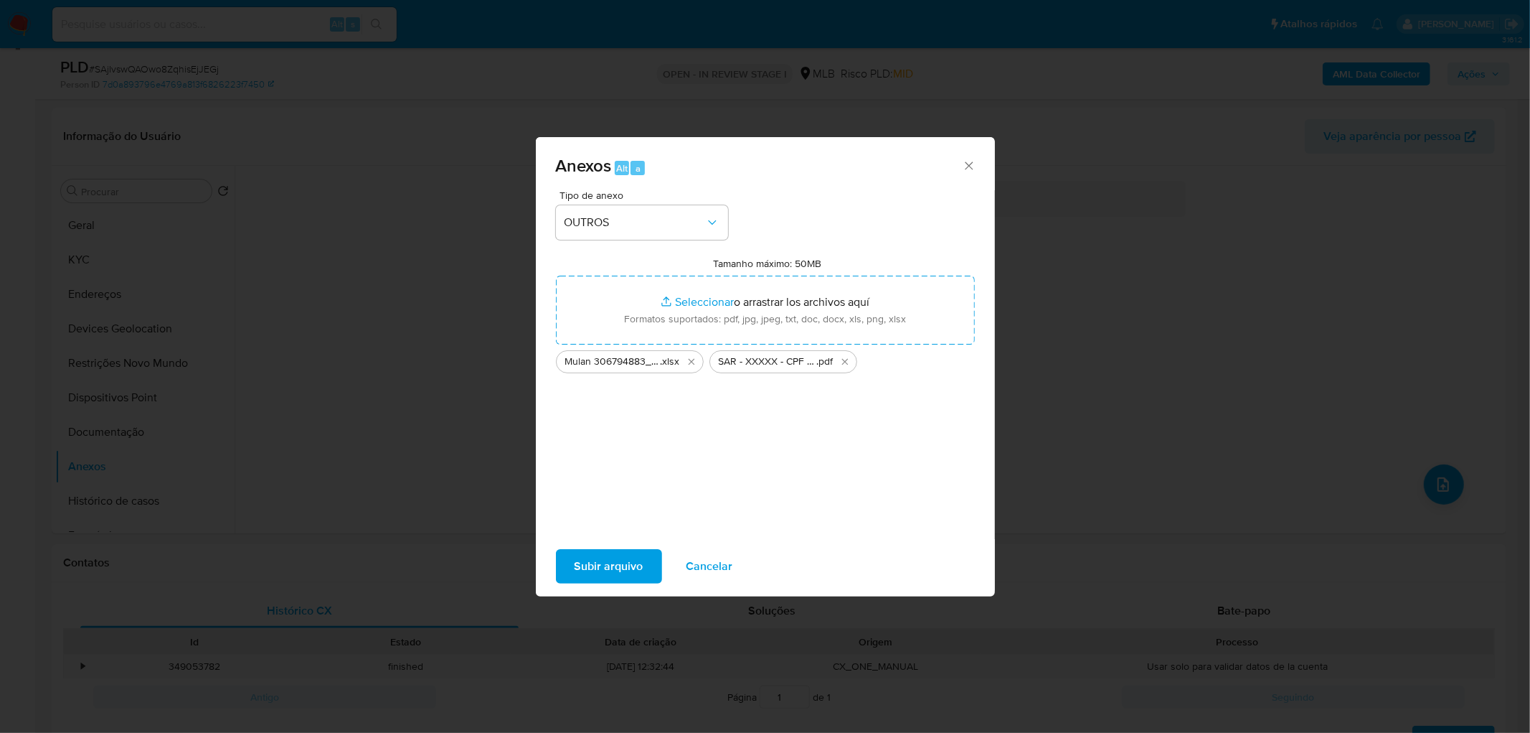
click at [627, 445] on div "Subir arquivo Cancelar" at bounding box center [765, 566] width 459 height 55
click at [621, 445] on span "Subir arquivo" at bounding box center [609, 566] width 69 height 32
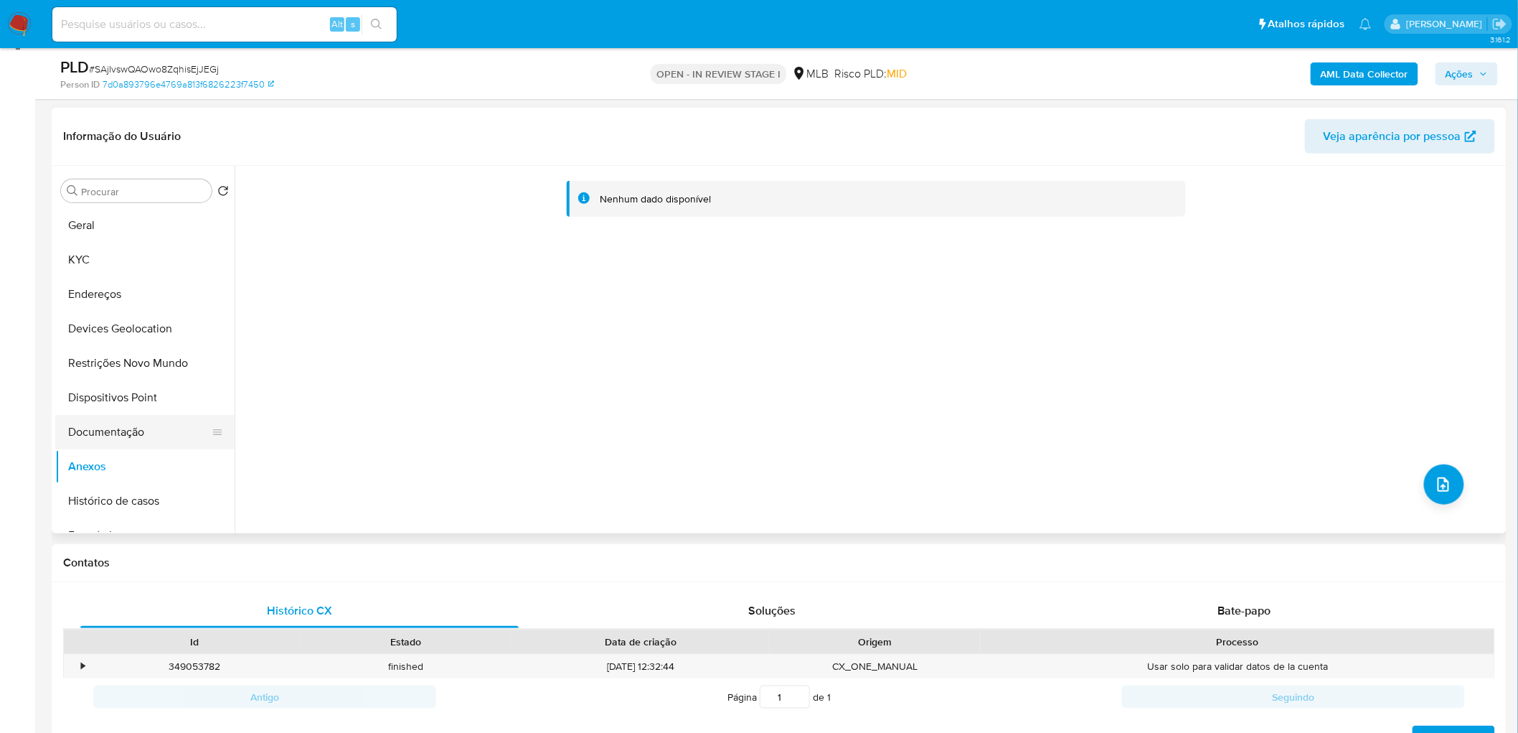
click at [126, 415] on button "Documentação" at bounding box center [139, 432] width 168 height 34
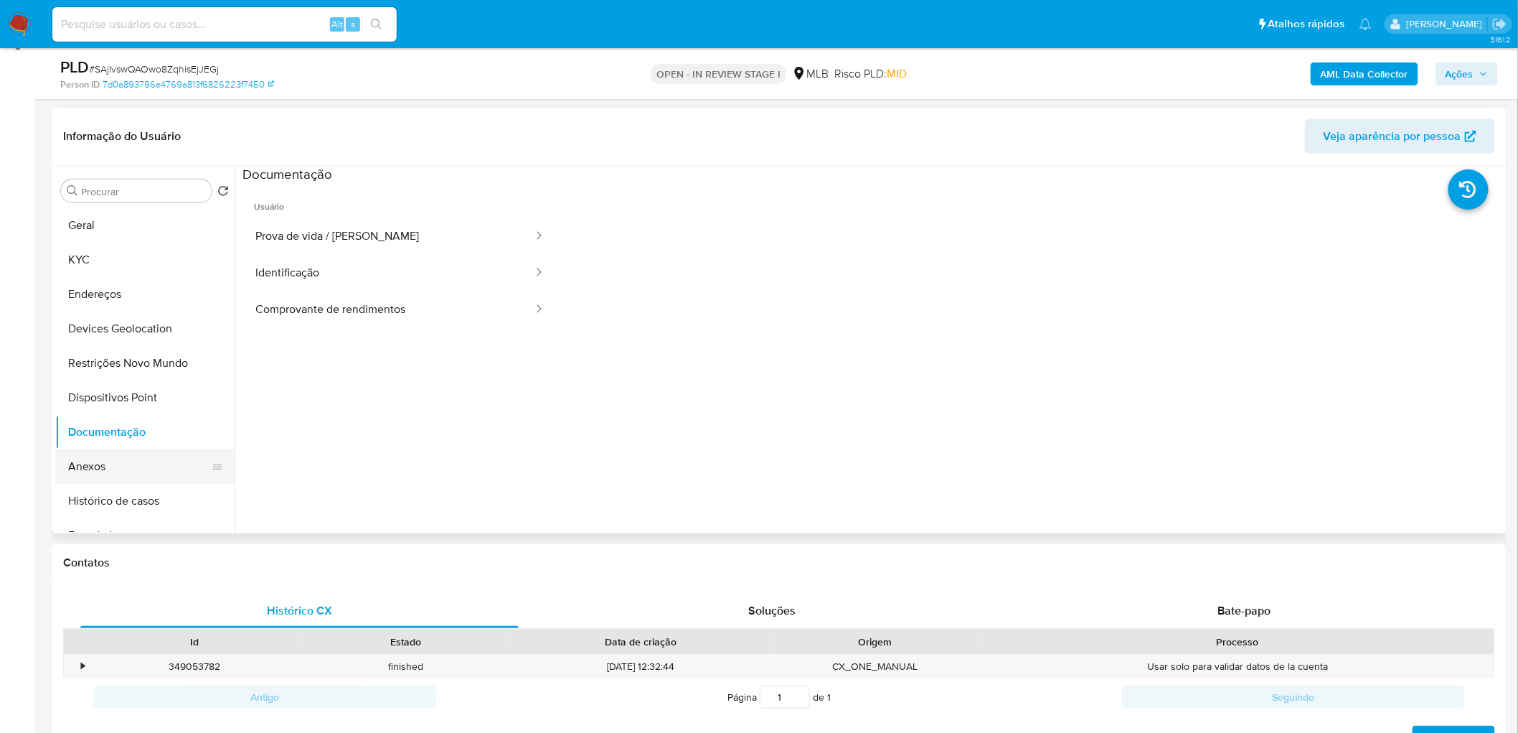
click at [101, 445] on button "Anexos" at bounding box center [139, 466] width 168 height 34
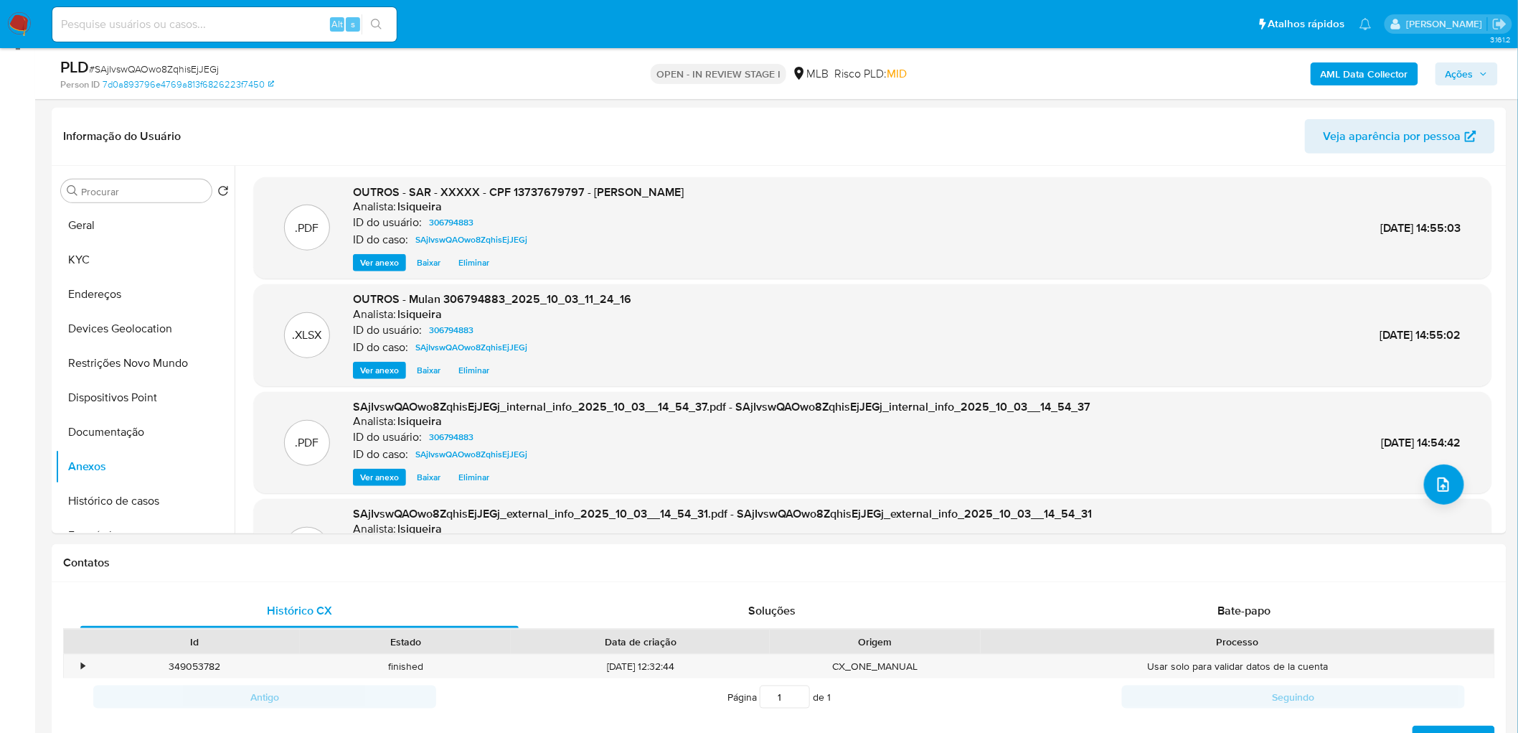
click at [1007, 69] on span "Ações" at bounding box center [1460, 73] width 28 height 23
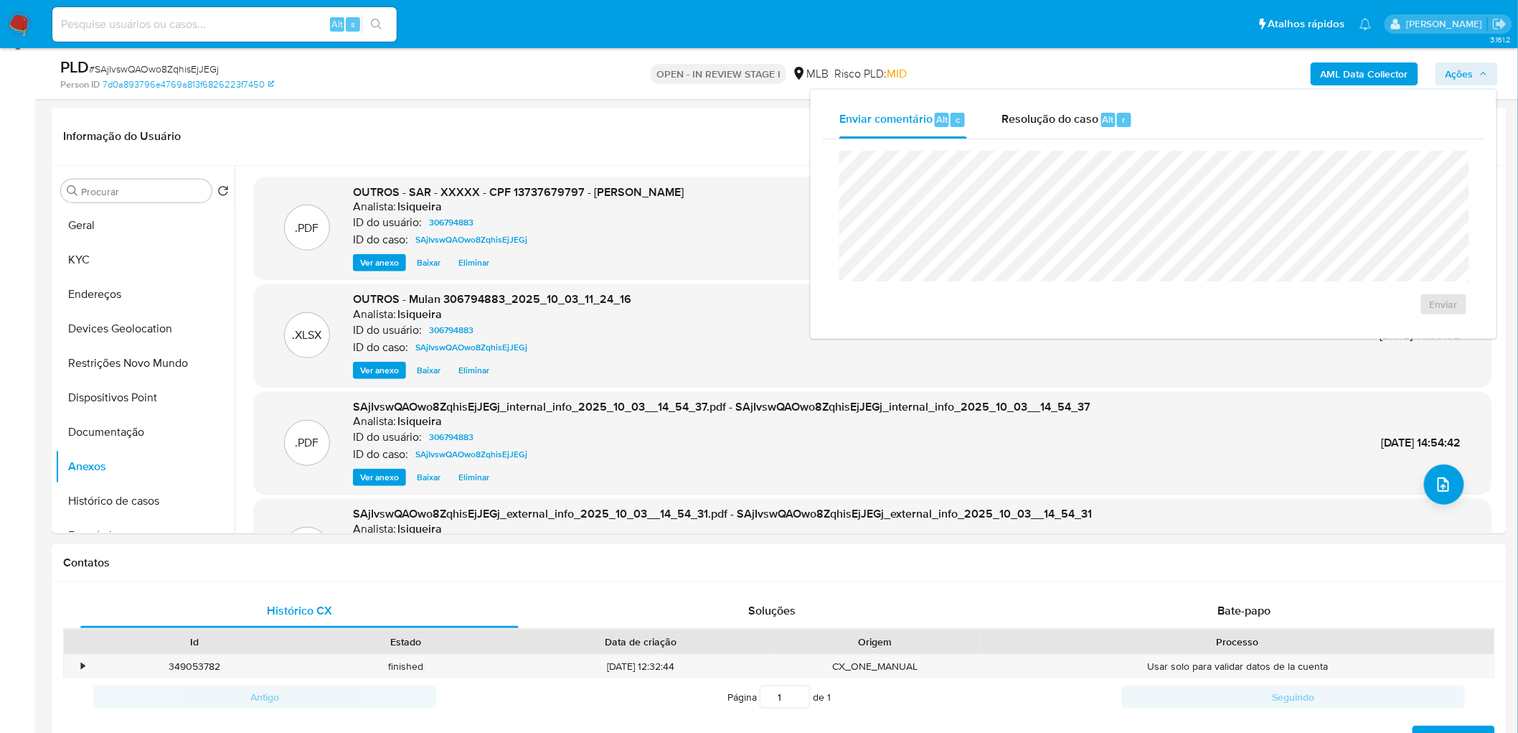
click at [1007, 80] on div "AML Data Collector Ações Enviar comentário Alt c Resolução do caso Alt r Enviar" at bounding box center [1260, 74] width 476 height 34
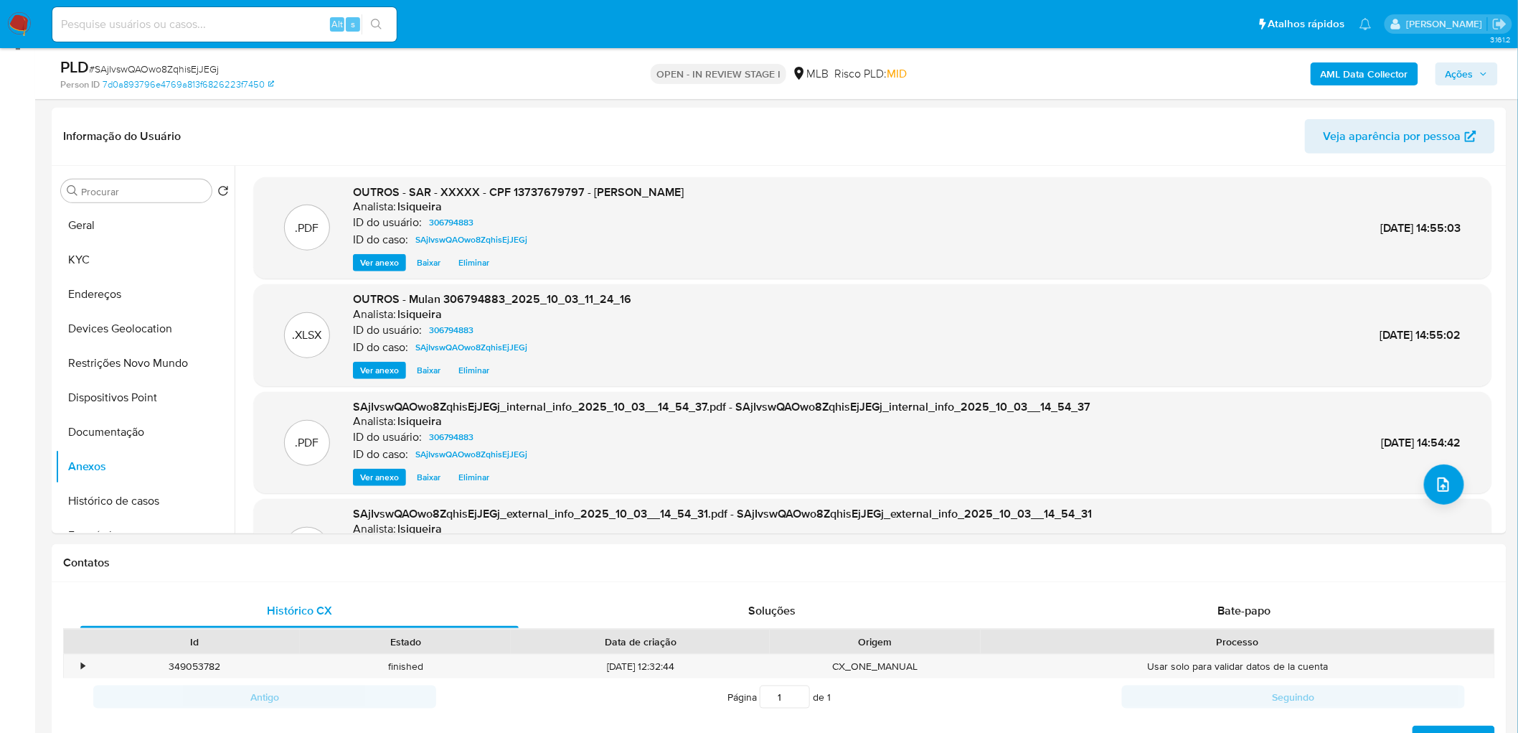
click at [1007, 67] on span "Ações" at bounding box center [1460, 73] width 28 height 23
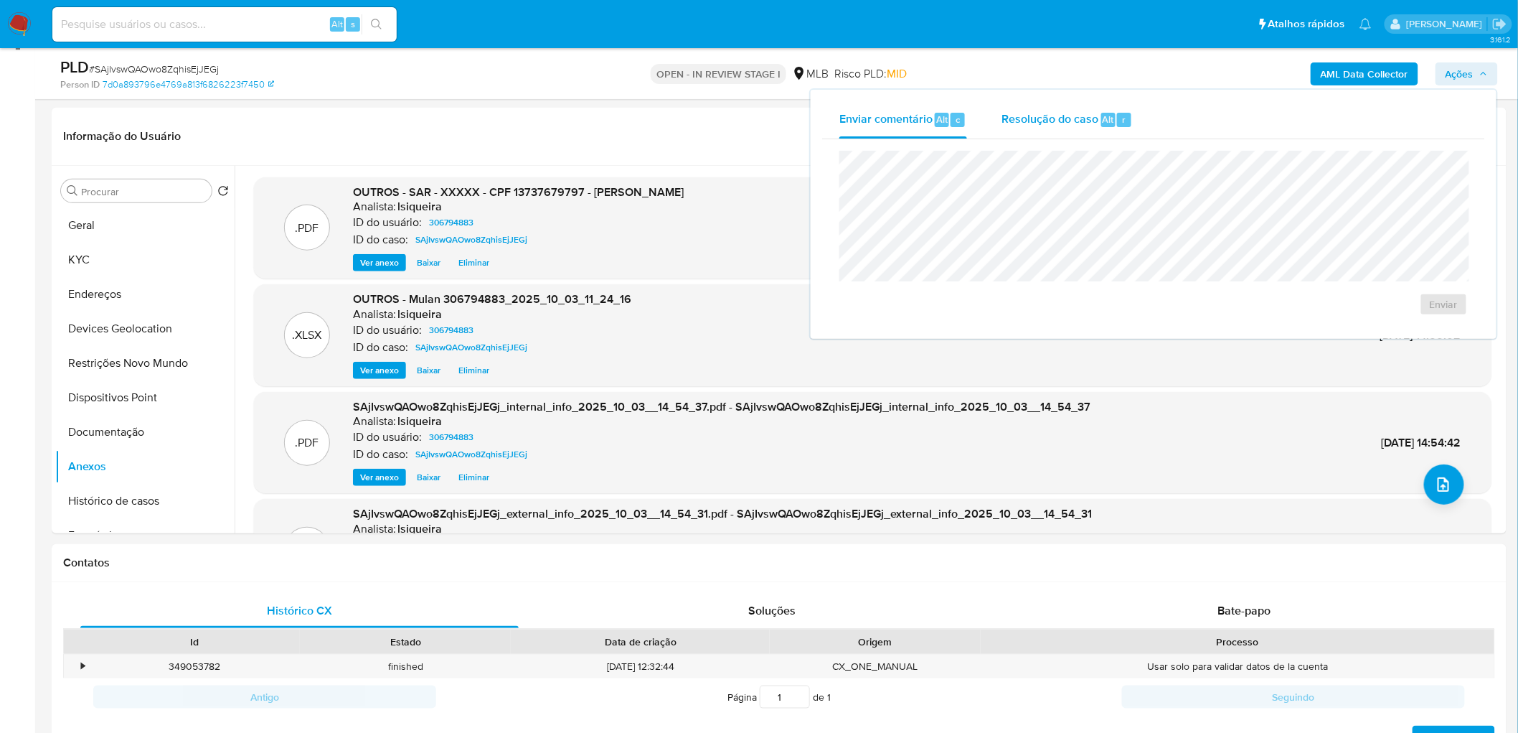
click at [1007, 122] on span "Resolução do caso" at bounding box center [1050, 118] width 97 height 17
click at [1007, 331] on span "ROI Proposal" at bounding box center [1409, 327] width 75 height 20
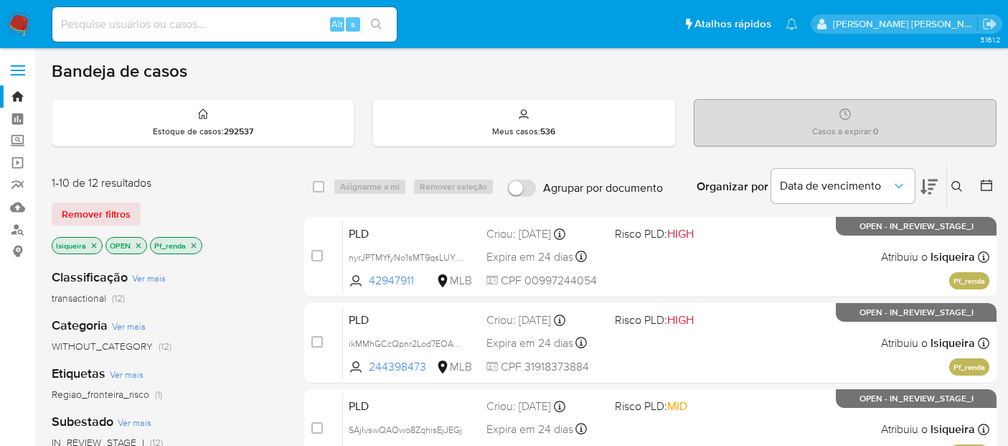
scroll to position [80, 0]
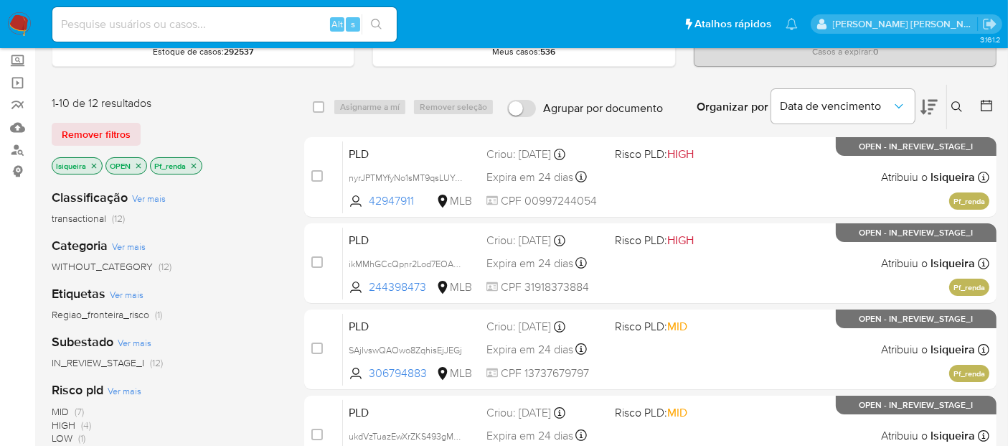
click at [181, 35] on div "Alt s" at bounding box center [224, 24] width 344 height 34
click at [187, 29] on input at bounding box center [224, 24] width 344 height 19
paste input "226762875"
type input "226762875"
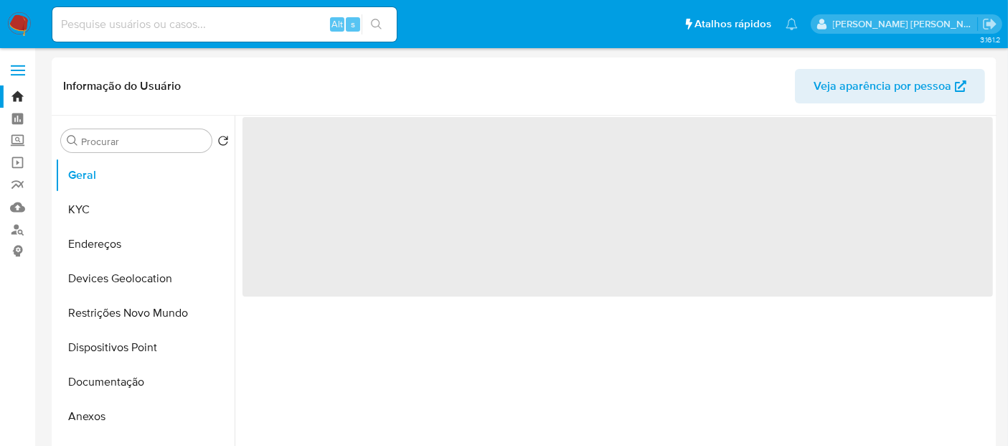
select select "10"
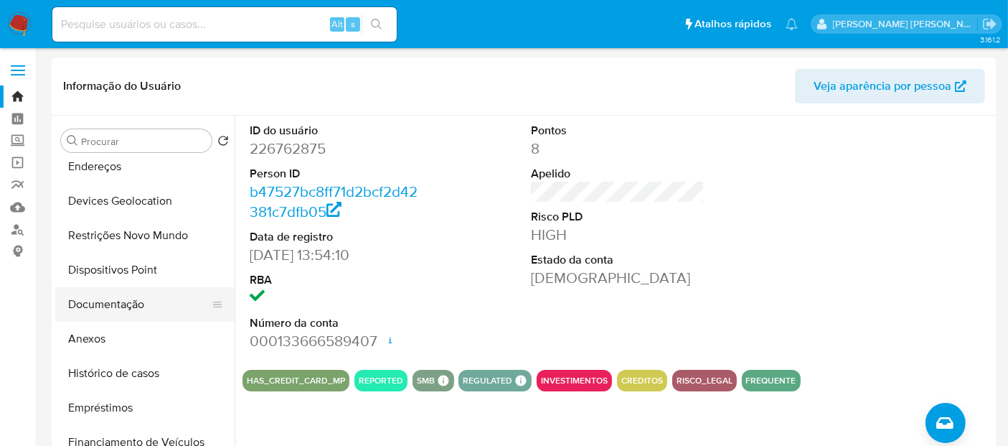
scroll to position [159, 0]
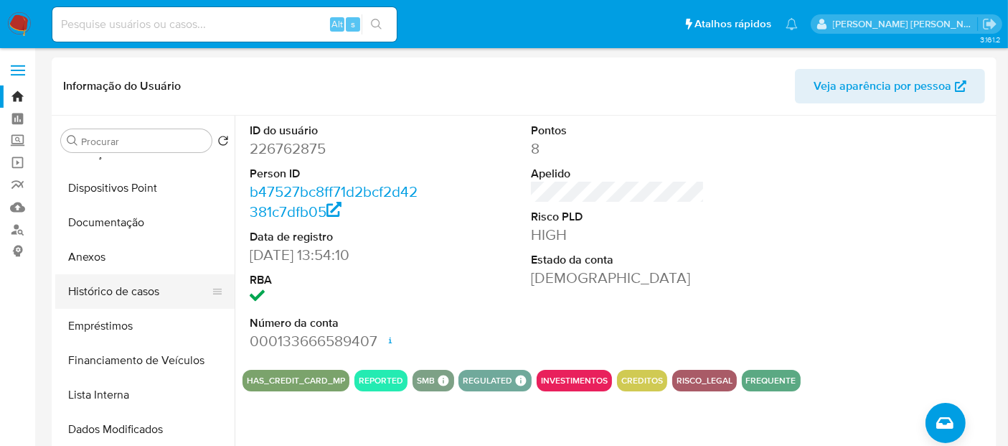
click at [123, 293] on button "Histórico de casos" at bounding box center [139, 291] width 168 height 34
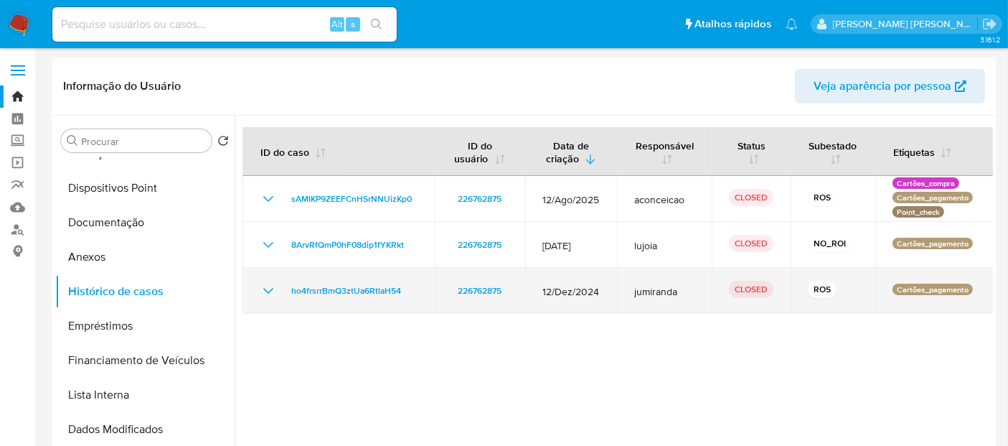
click at [260, 288] on icon "Mostrar/Ocultar" at bounding box center [268, 290] width 17 height 17
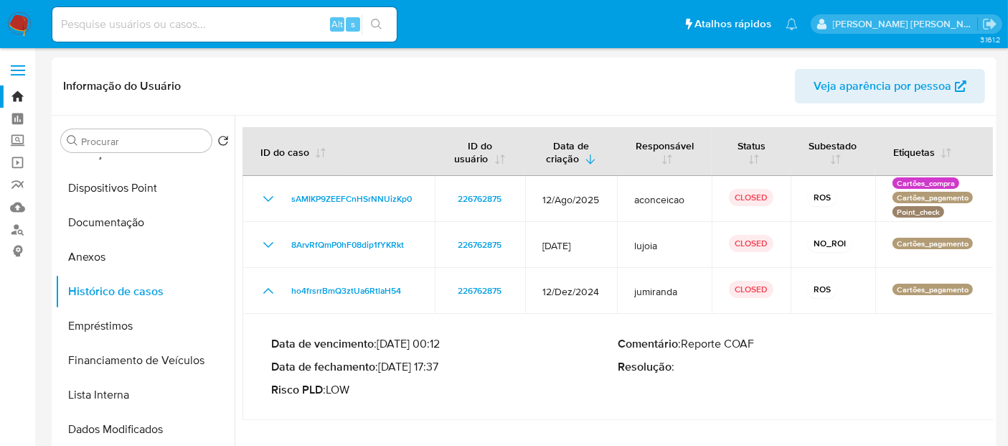
drag, startPoint x: 437, startPoint y: 369, endPoint x: 384, endPoint y: 375, distance: 53.3
click at [384, 375] on div "Data de vencimento : 26/01/2025 00:12 Data de fechamento : 13/01/2025 17:37 Ris…" at bounding box center [444, 366] width 347 height 60
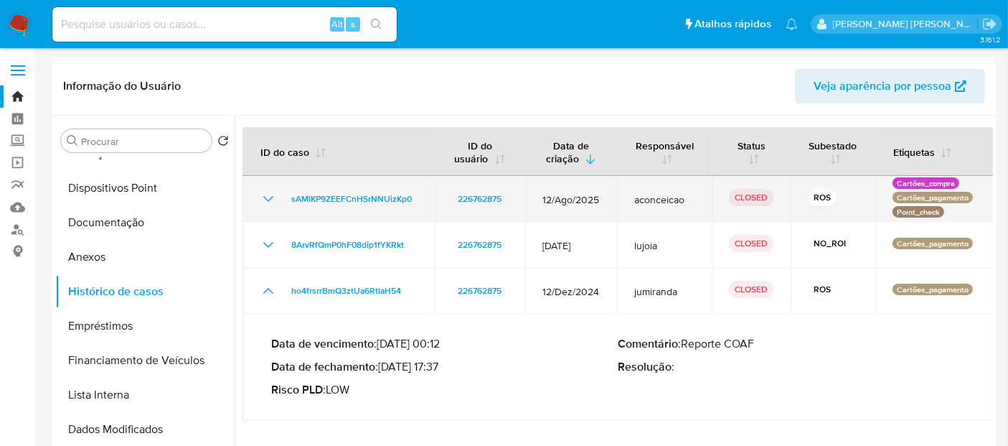
click at [271, 199] on icon "Mostrar/Ocultar" at bounding box center [268, 198] width 17 height 17
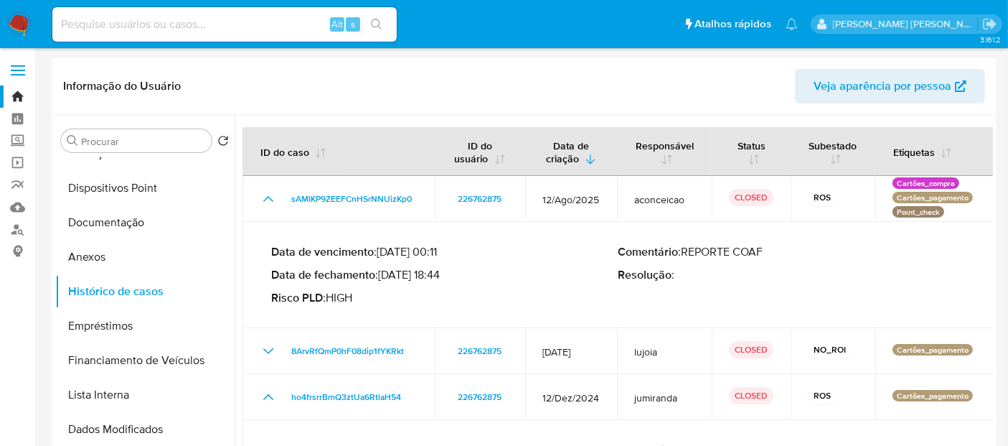
drag, startPoint x: 443, startPoint y: 275, endPoint x: 385, endPoint y: 273, distance: 57.4
click at [385, 273] on p "Data de fechamento : 15/09/2025 18:44" at bounding box center [444, 275] width 347 height 14
click at [22, 23] on img at bounding box center [19, 24] width 24 height 24
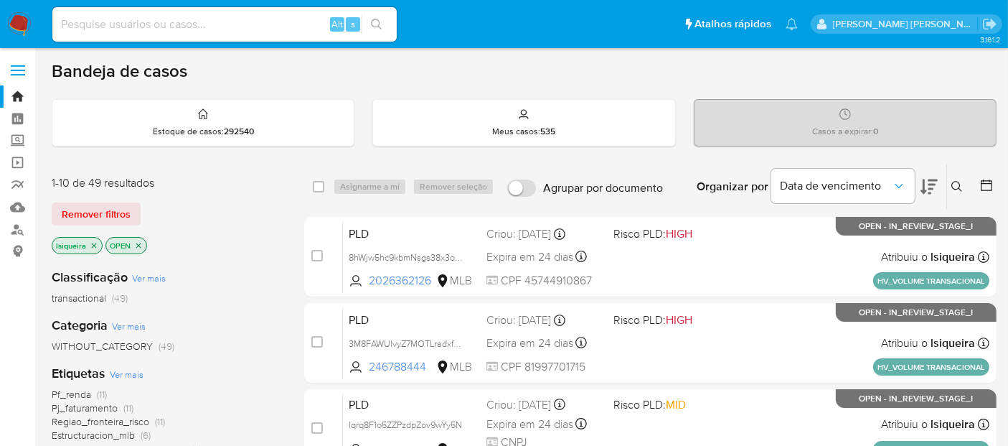
click at [160, 22] on input at bounding box center [224, 24] width 344 height 19
paste input "2156546584"
type input "2156546584"
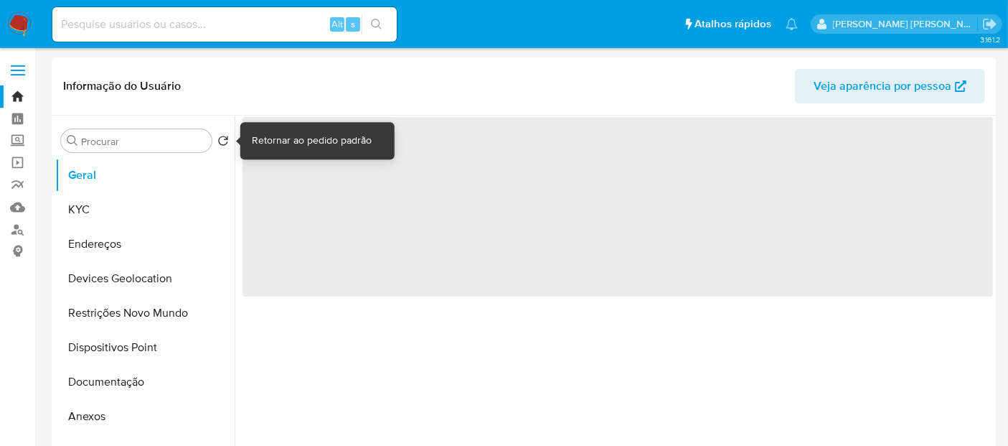
select select "10"
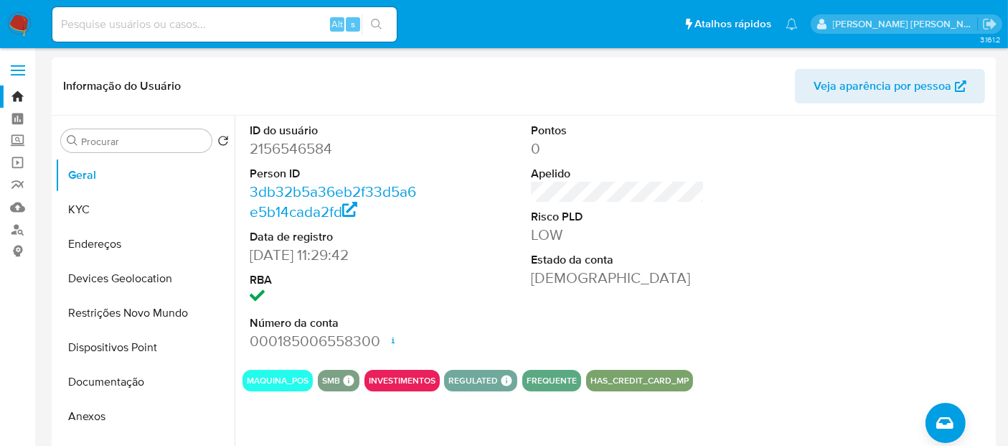
click at [14, 25] on img at bounding box center [19, 24] width 24 height 24
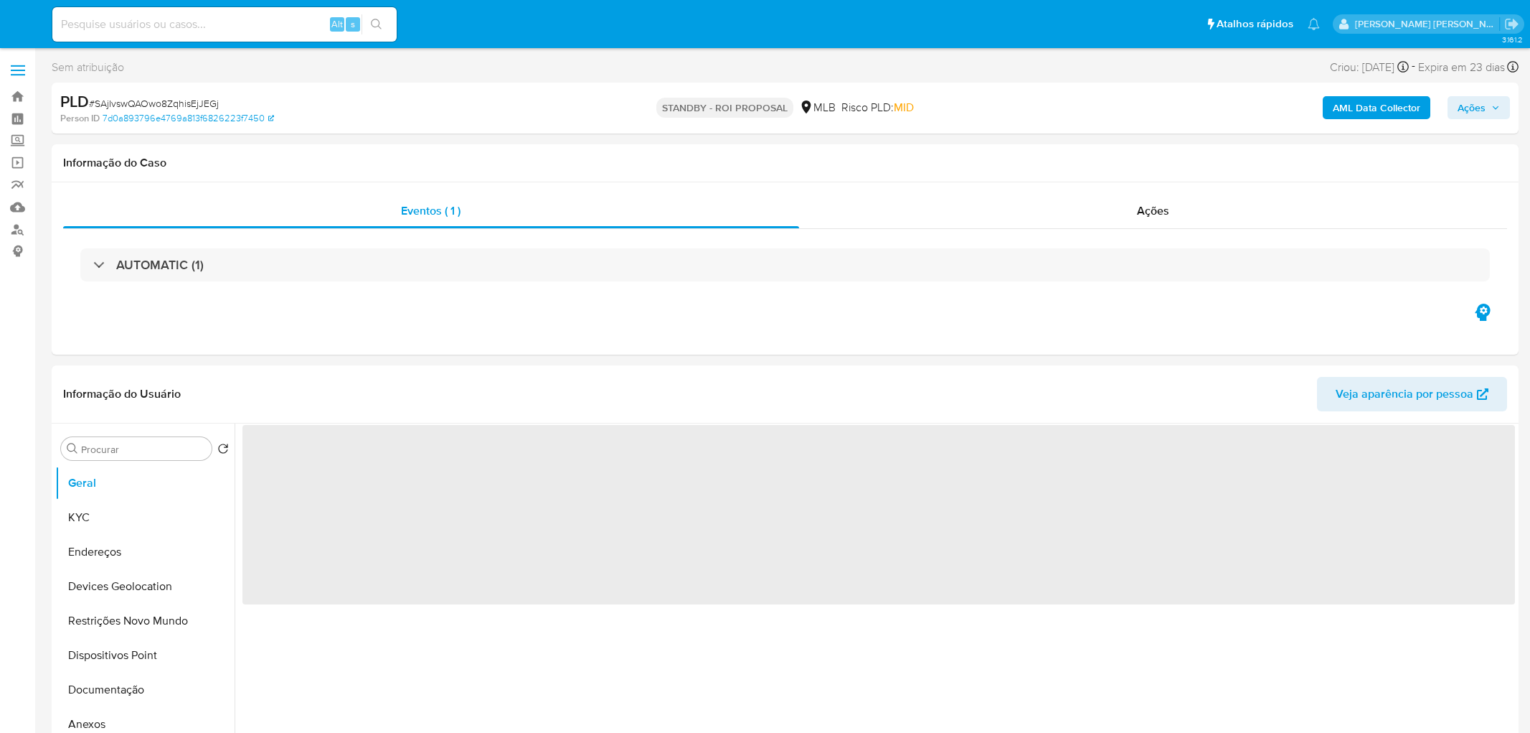
select select "10"
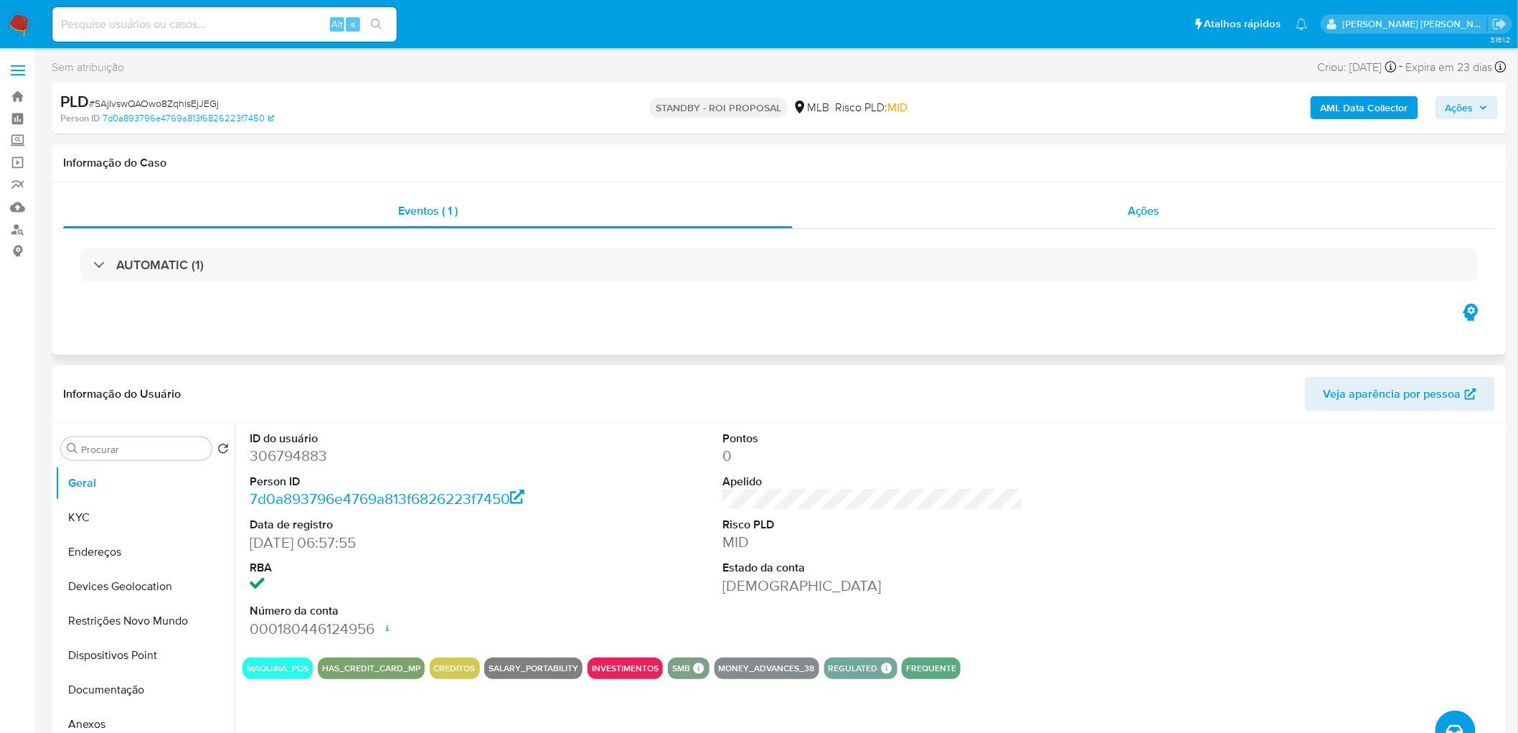
click at [1055, 208] on div "Ações" at bounding box center [1144, 211] width 702 height 34
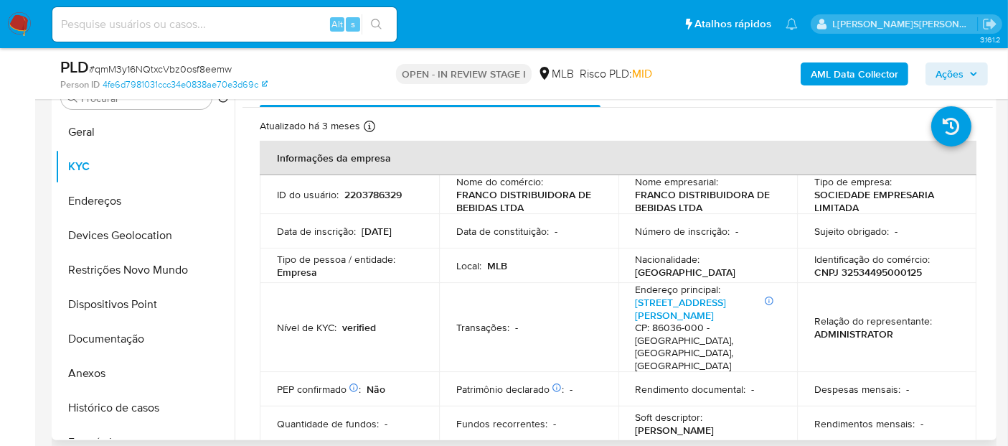
scroll to position [220, 0]
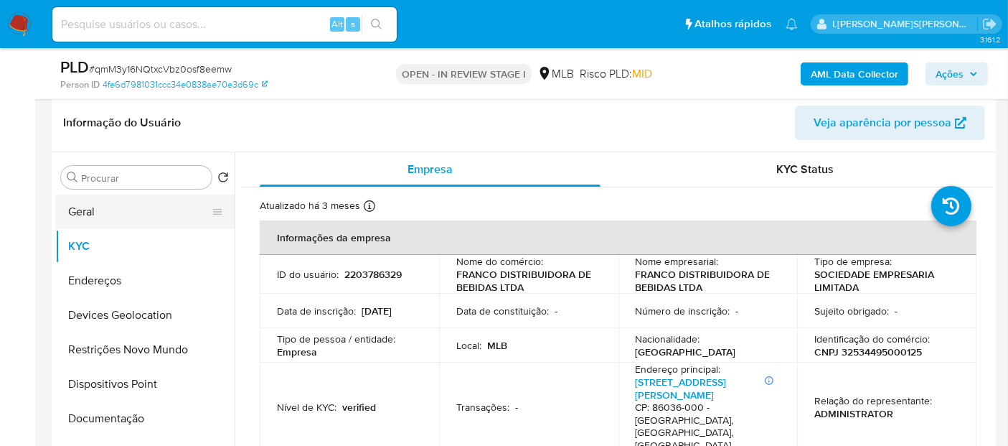
click at [88, 217] on button "Geral" at bounding box center [139, 211] width 168 height 34
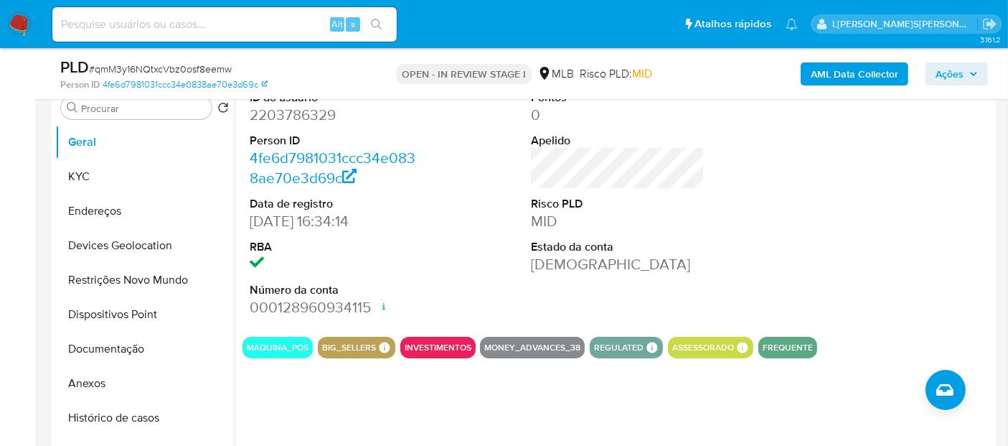
scroll to position [300, 0]
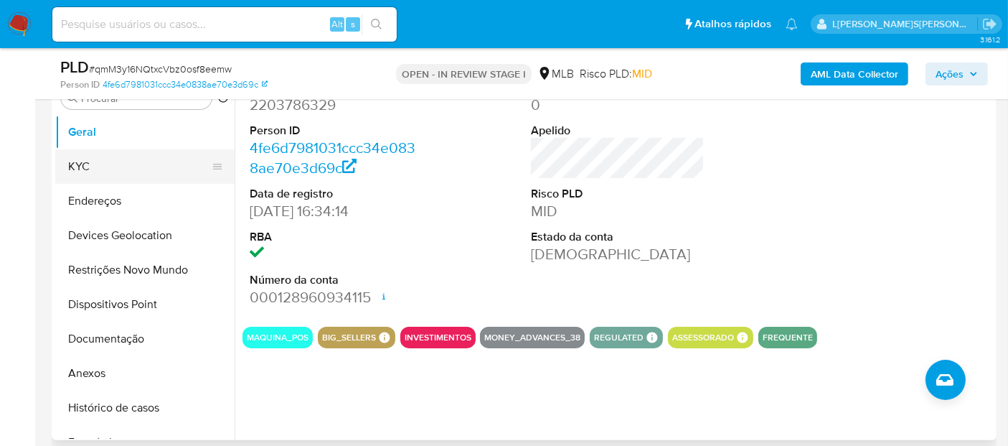
click at [74, 161] on button "KYC" at bounding box center [139, 166] width 168 height 34
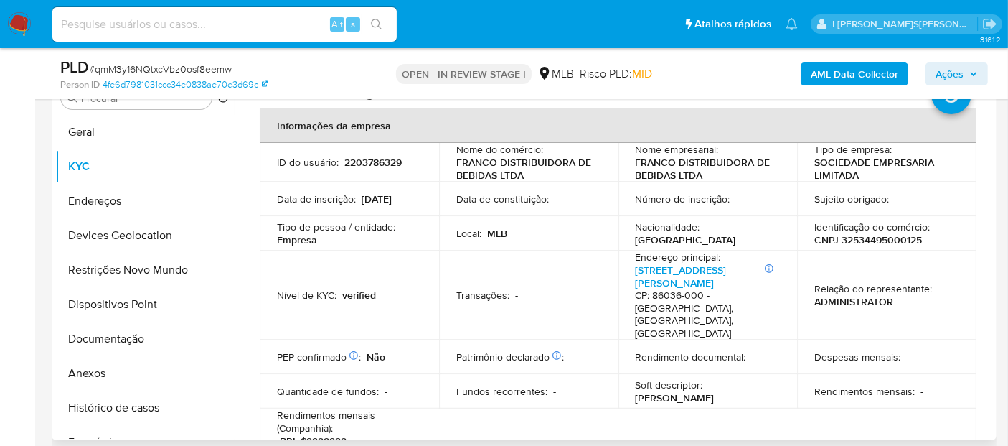
scroll to position [0, 0]
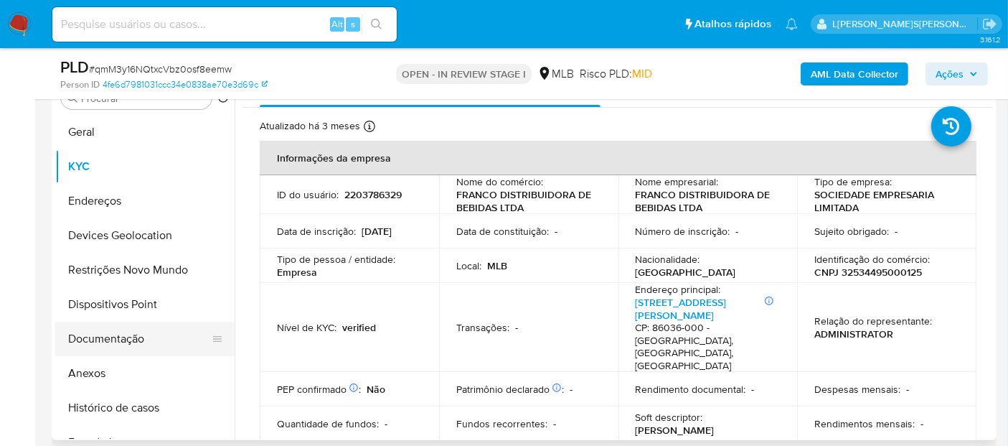
click at [106, 328] on button "Documentação" at bounding box center [139, 338] width 168 height 34
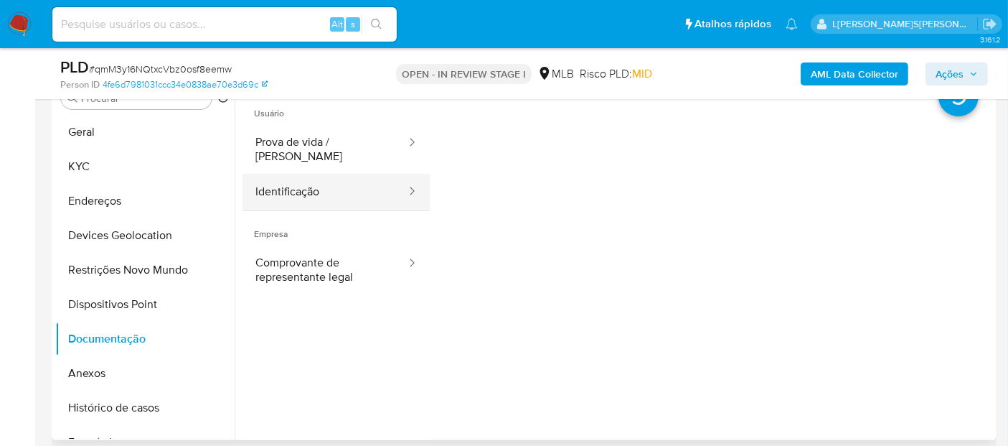
click at [362, 174] on button "Identificação" at bounding box center [324, 192] width 165 height 37
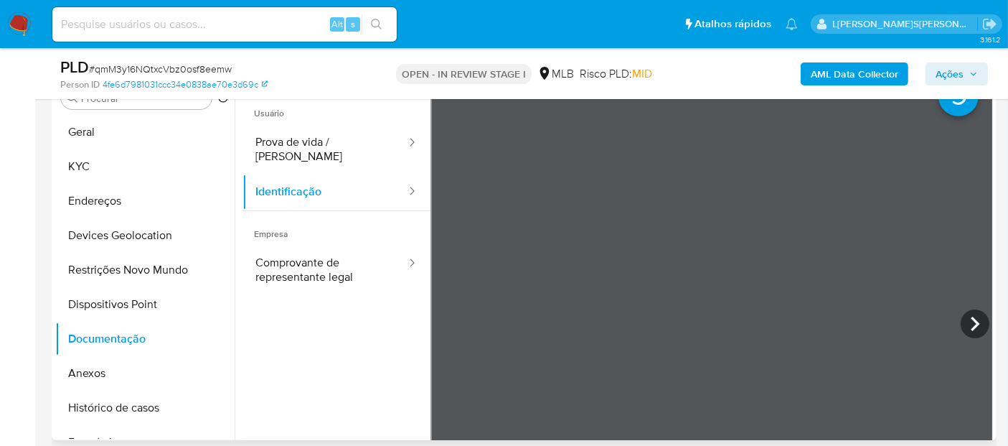
click at [979, 316] on icon at bounding box center [975, 323] width 29 height 29
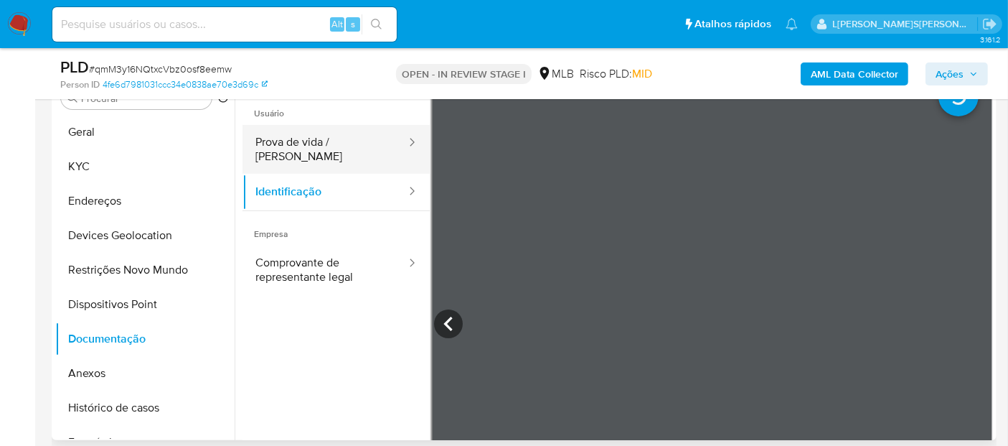
click at [345, 156] on button "Prova de vida / [PERSON_NAME]" at bounding box center [324, 149] width 165 height 49
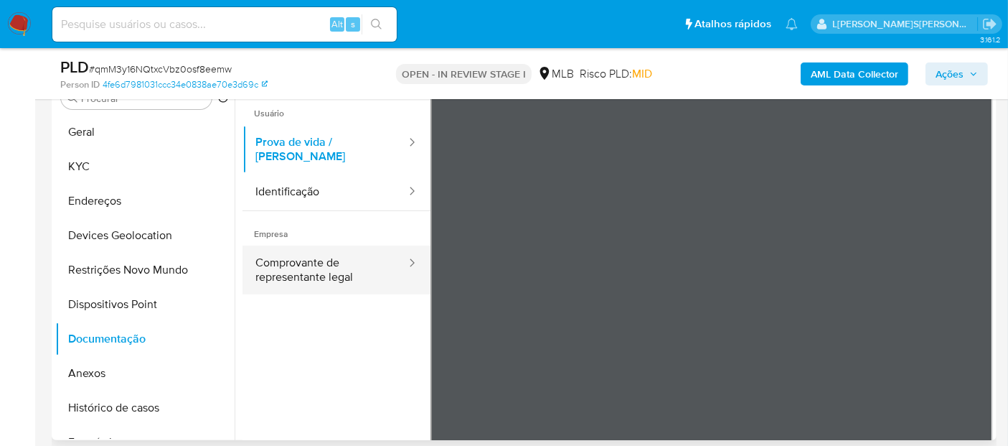
click at [370, 266] on button "Comprovante de representante legal" at bounding box center [324, 269] width 165 height 49
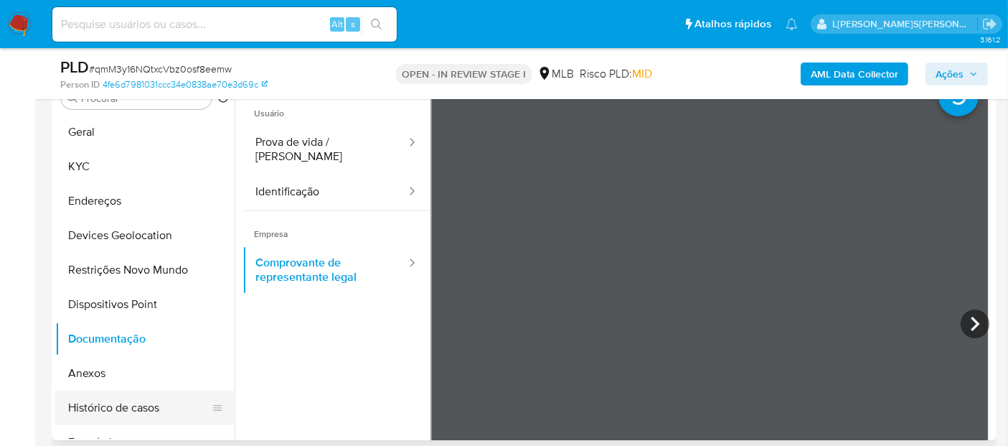
click at [147, 405] on button "Histórico de casos" at bounding box center [139, 407] width 168 height 34
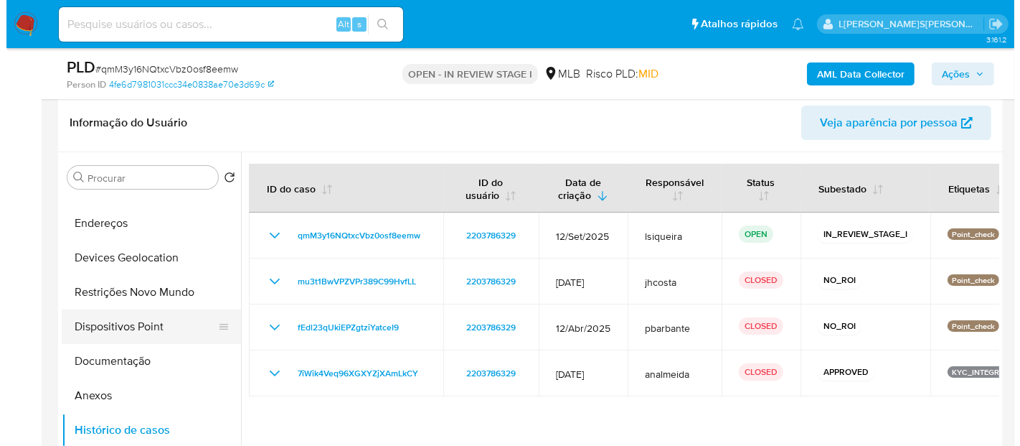
scroll to position [80, 0]
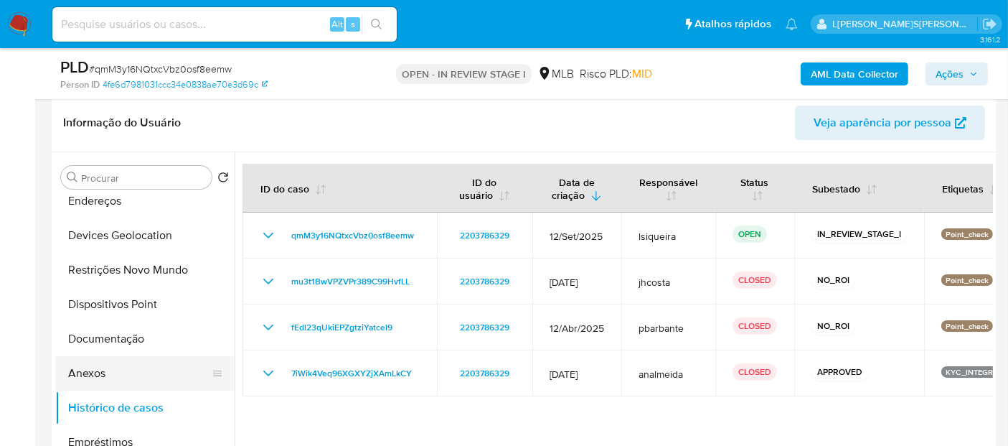
click at [125, 365] on button "Anexos" at bounding box center [139, 373] width 168 height 34
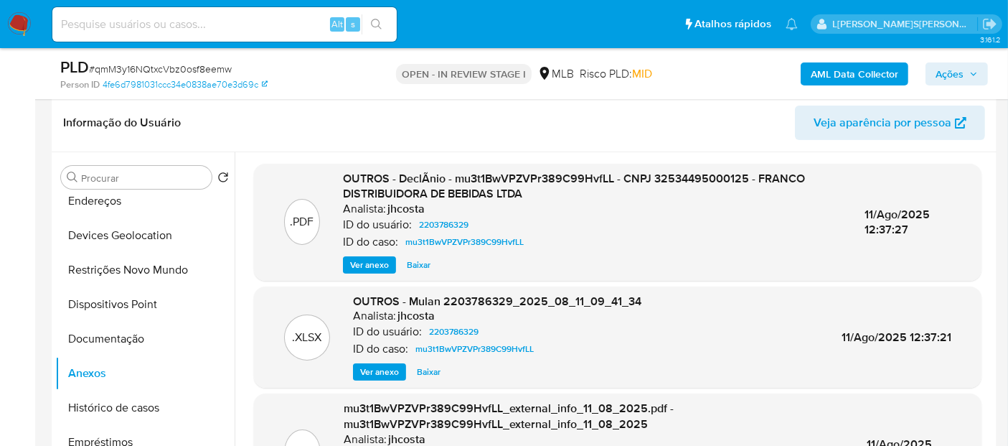
click at [364, 258] on span "Ver anexo" at bounding box center [369, 265] width 39 height 14
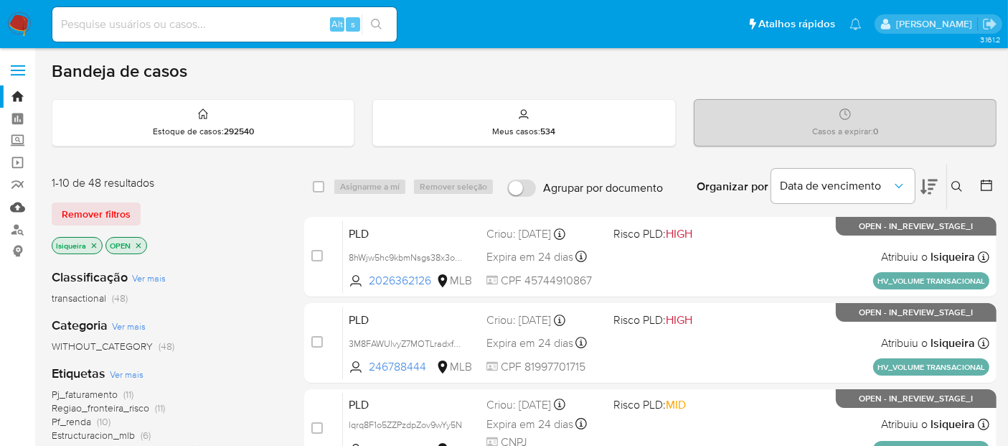
click at [18, 210] on link "Mulan" at bounding box center [85, 207] width 171 height 22
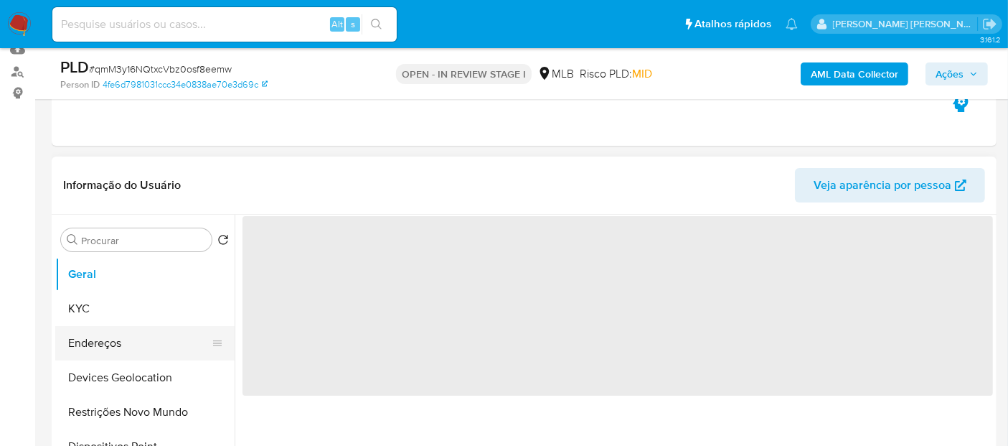
scroll to position [159, 0]
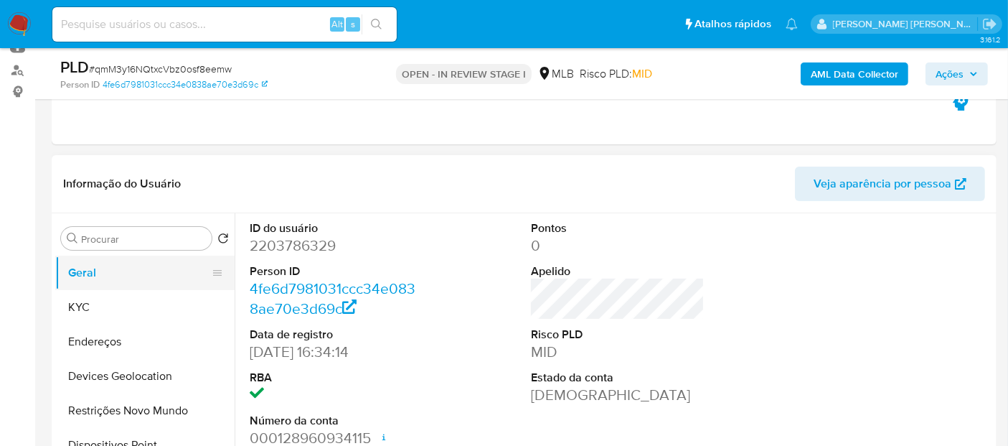
select select "10"
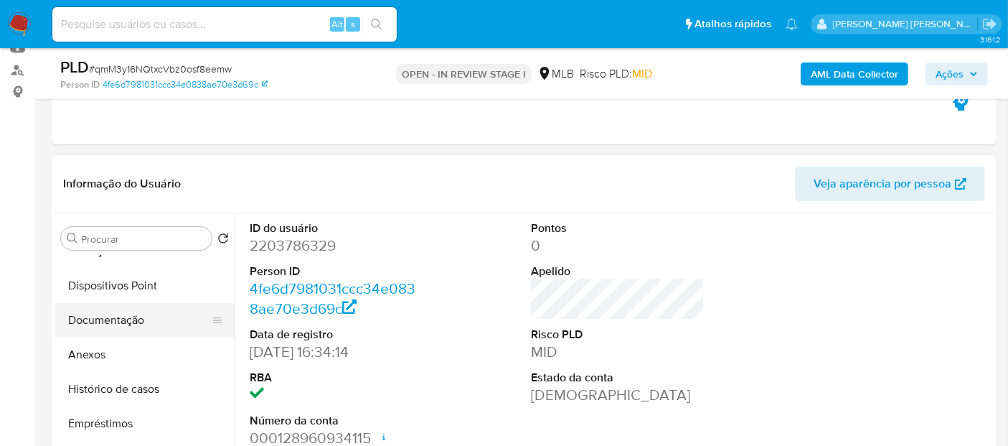
click at [141, 317] on button "Documentação" at bounding box center [139, 320] width 168 height 34
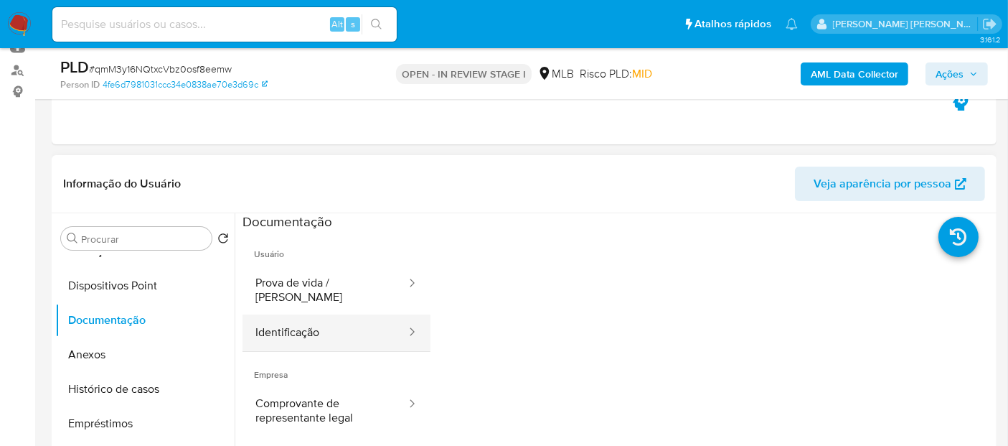
click at [330, 323] on button "Identificação" at bounding box center [324, 332] width 165 height 37
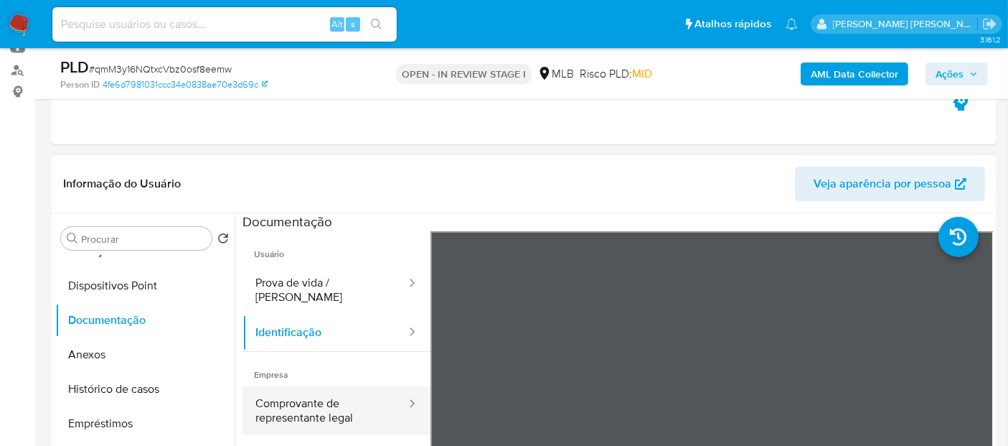
click at [324, 405] on button "Comprovante de representante legal" at bounding box center [324, 410] width 165 height 49
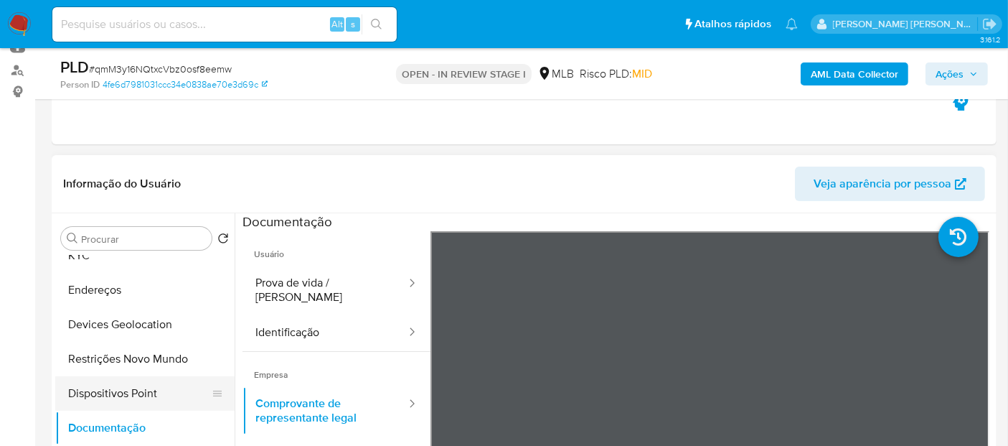
scroll to position [0, 0]
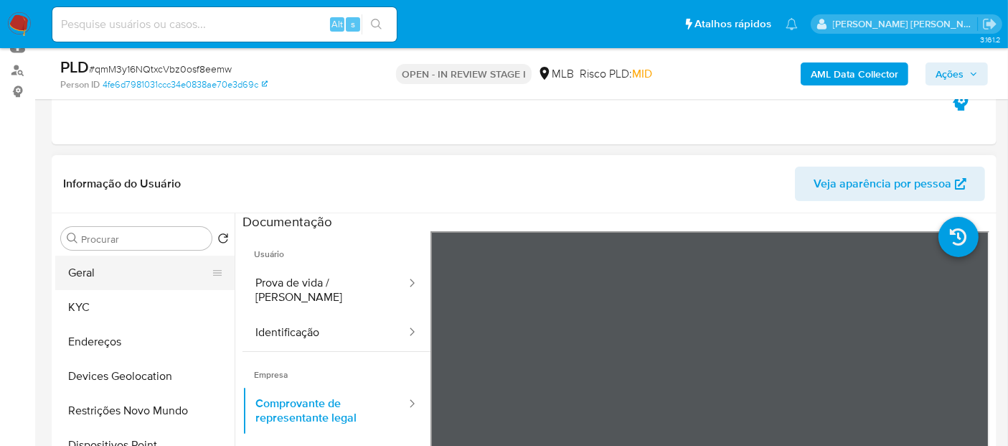
click at [131, 268] on button "Geral" at bounding box center [139, 272] width 168 height 34
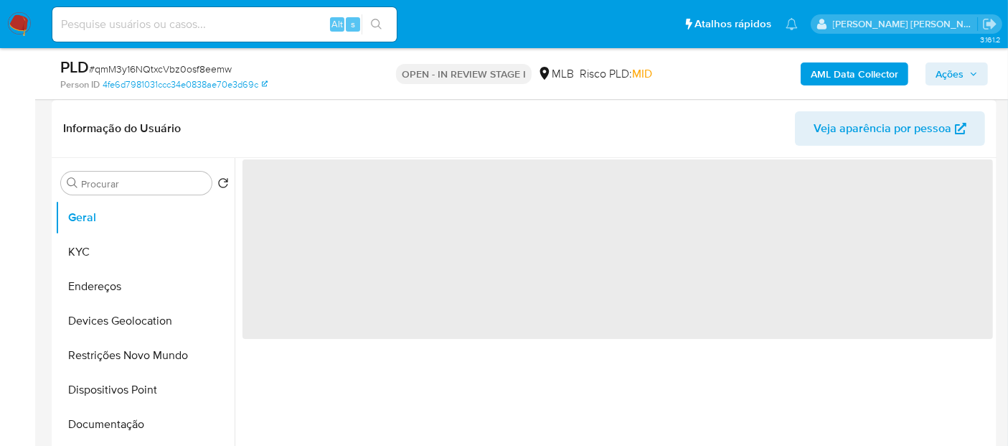
scroll to position [239, 0]
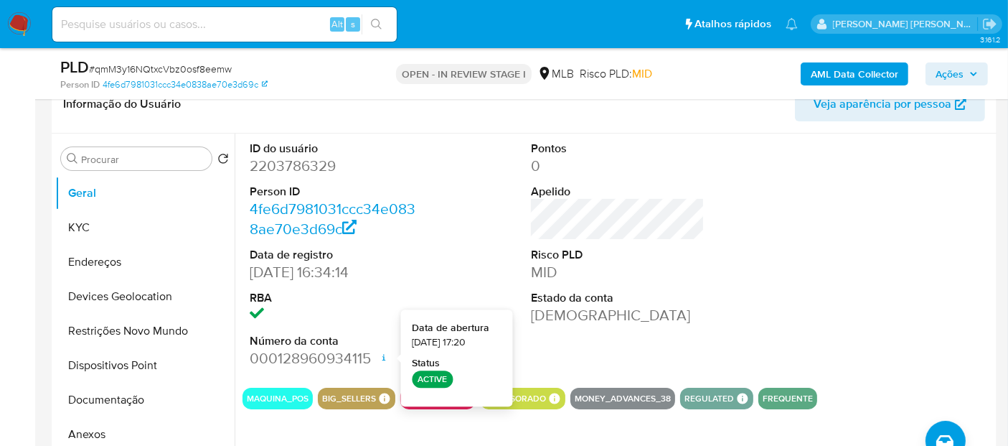
click at [760, 275] on div "ID do usuário 2203786329 Person ID 4fe6d7981031ccc34e0838ae70e3d69c Data de reg…" at bounding box center [617, 254] width 750 height 242
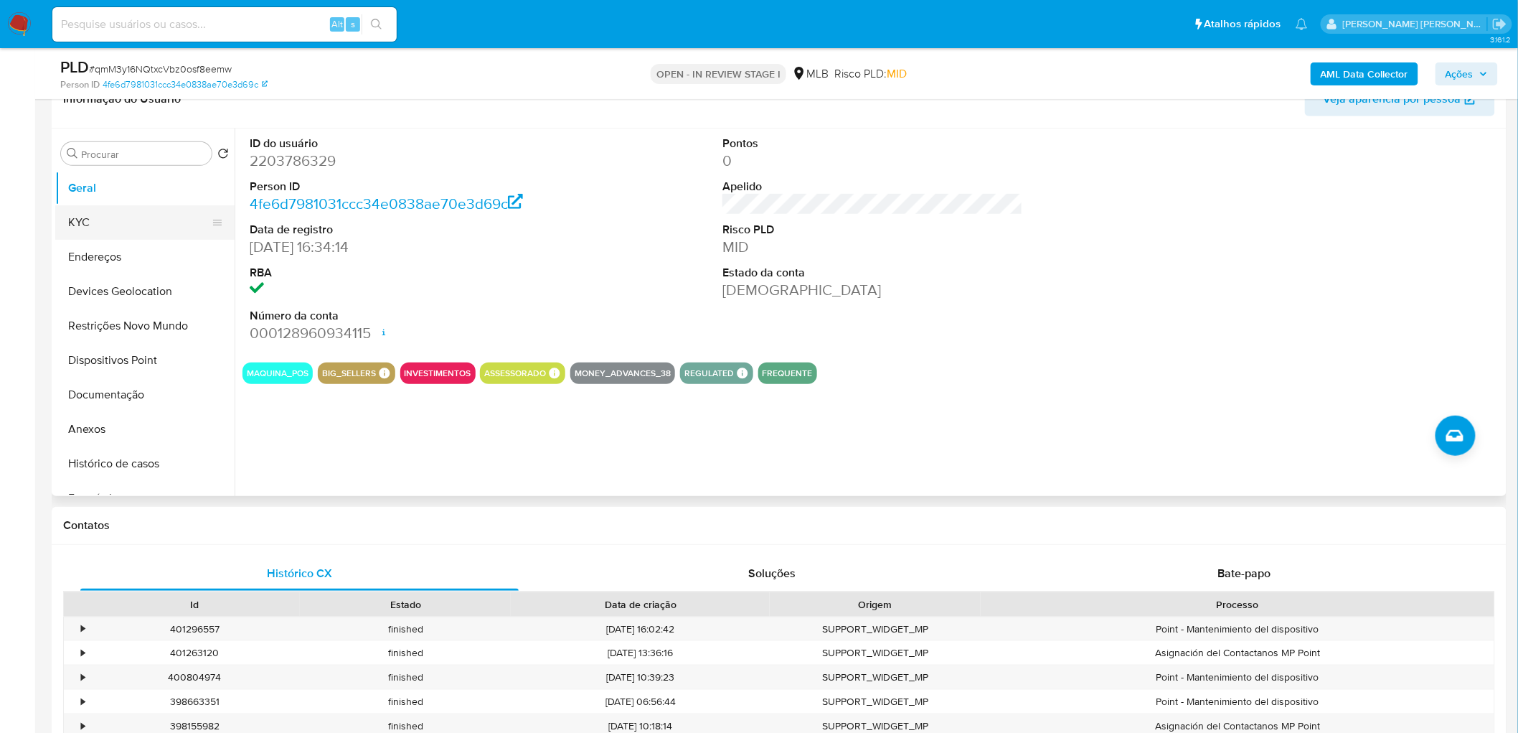
scroll to position [159, 0]
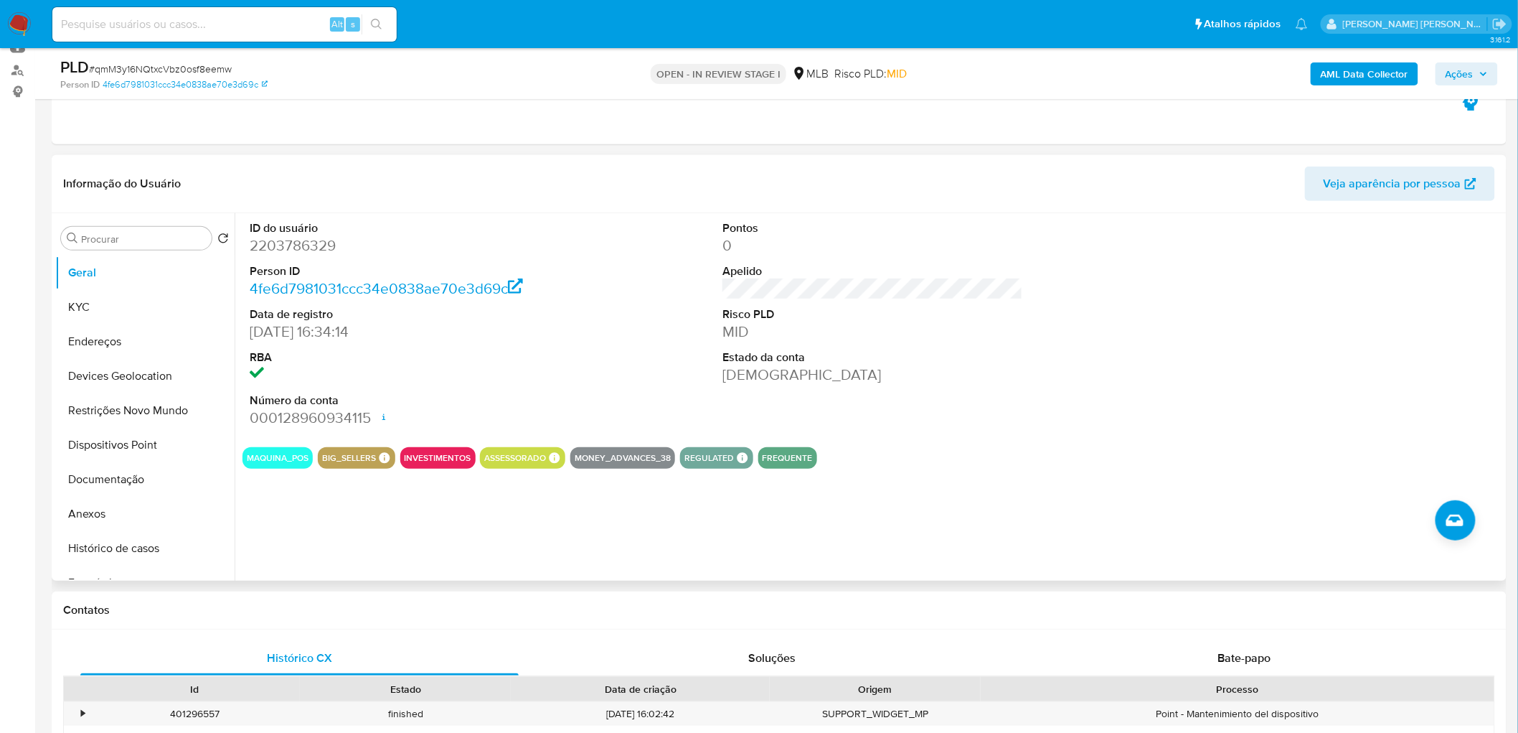
click at [646, 341] on div "ID do usuário 2203786329 Person ID 4fe6d7981031ccc34e0838ae70e3d69c Data de reg…" at bounding box center [872, 324] width 1261 height 222
drag, startPoint x: 646, startPoint y: 341, endPoint x: 125, endPoint y: 307, distance: 522.7
click at [125, 307] on button "KYC" at bounding box center [139, 307] width 168 height 34
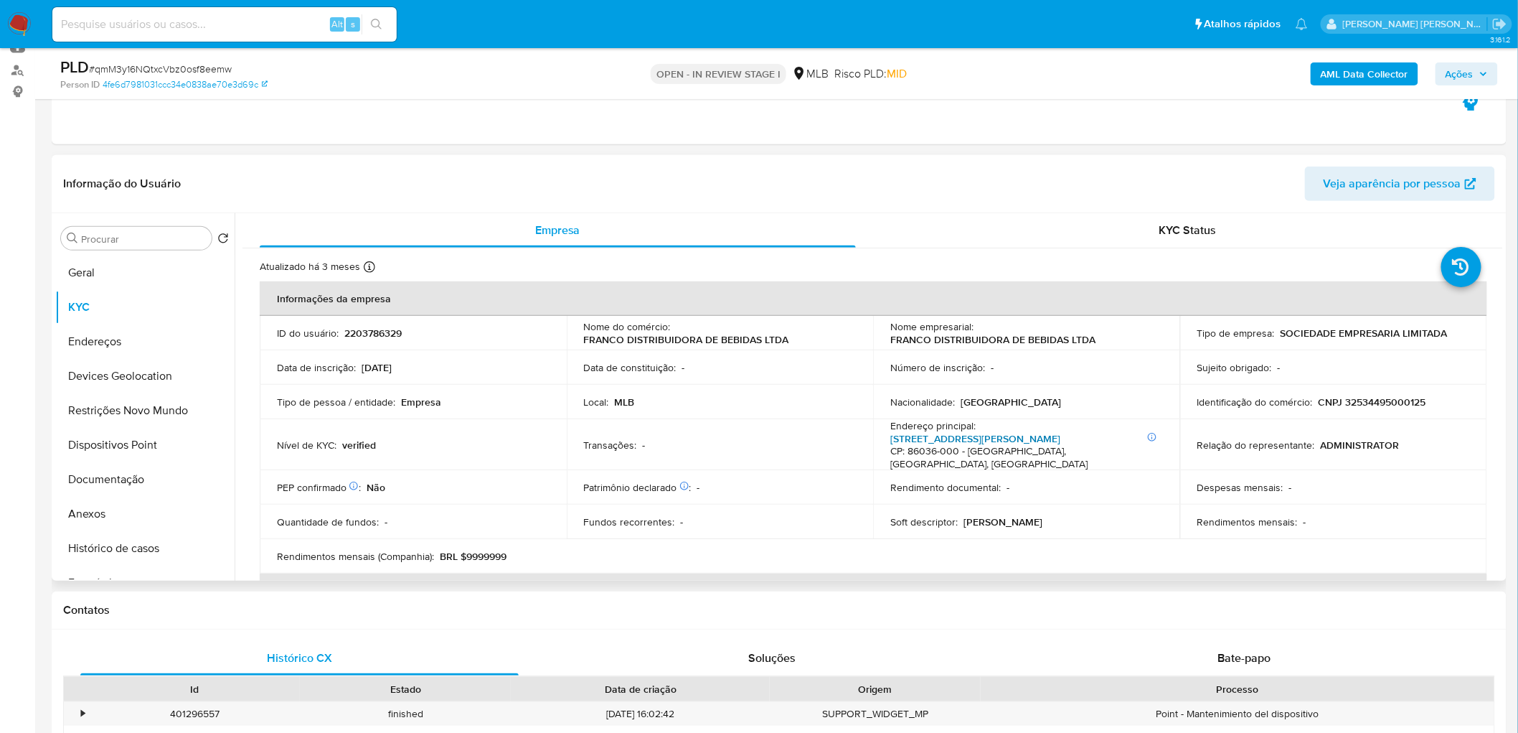
click at [965, 438] on link "Rua Dom Fernando 170, Aeroporto" at bounding box center [975, 438] width 170 height 14
click at [138, 343] on button "Endereços" at bounding box center [139, 341] width 168 height 34
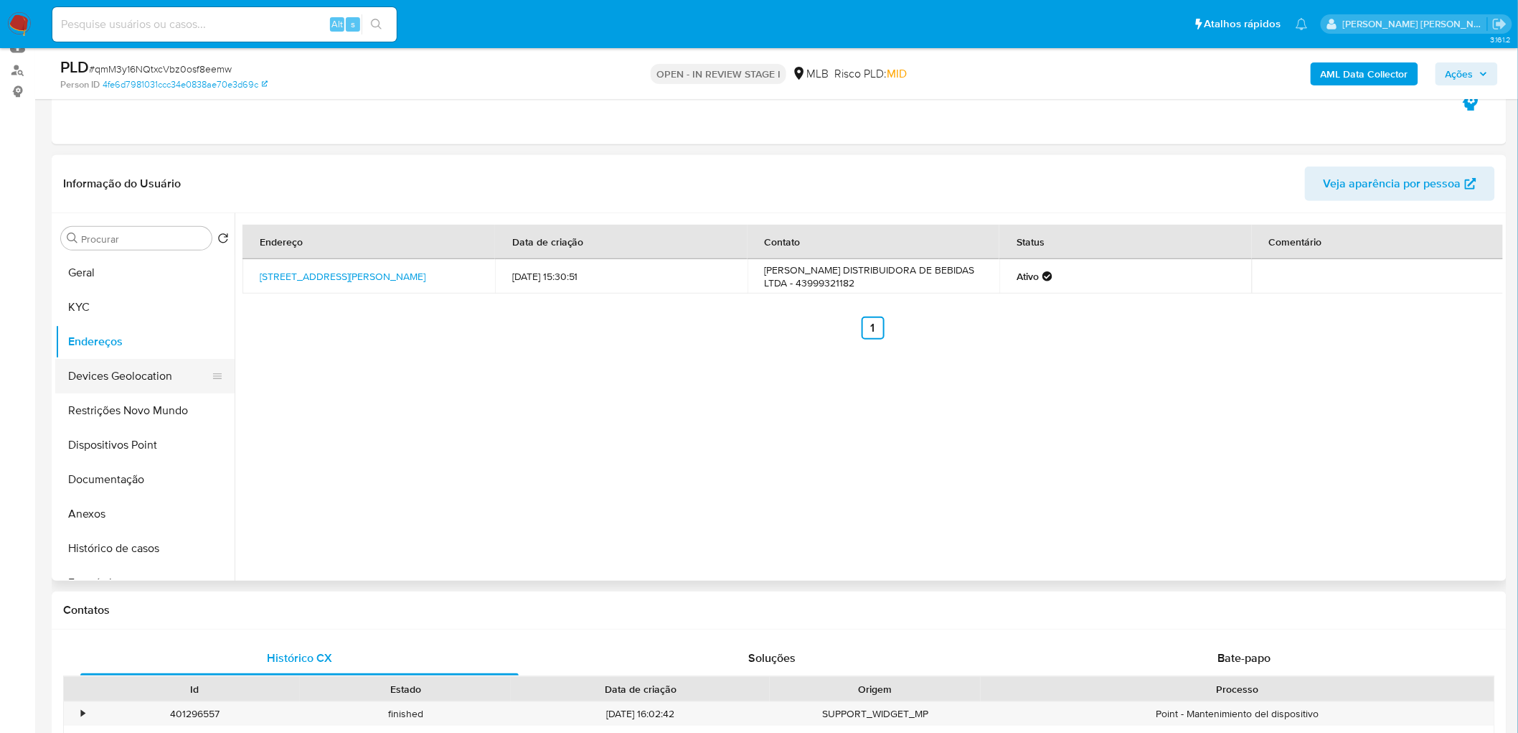
drag, startPoint x: 565, startPoint y: 484, endPoint x: 116, endPoint y: 375, distance: 462.2
click at [116, 375] on button "Devices Geolocation" at bounding box center [139, 376] width 168 height 34
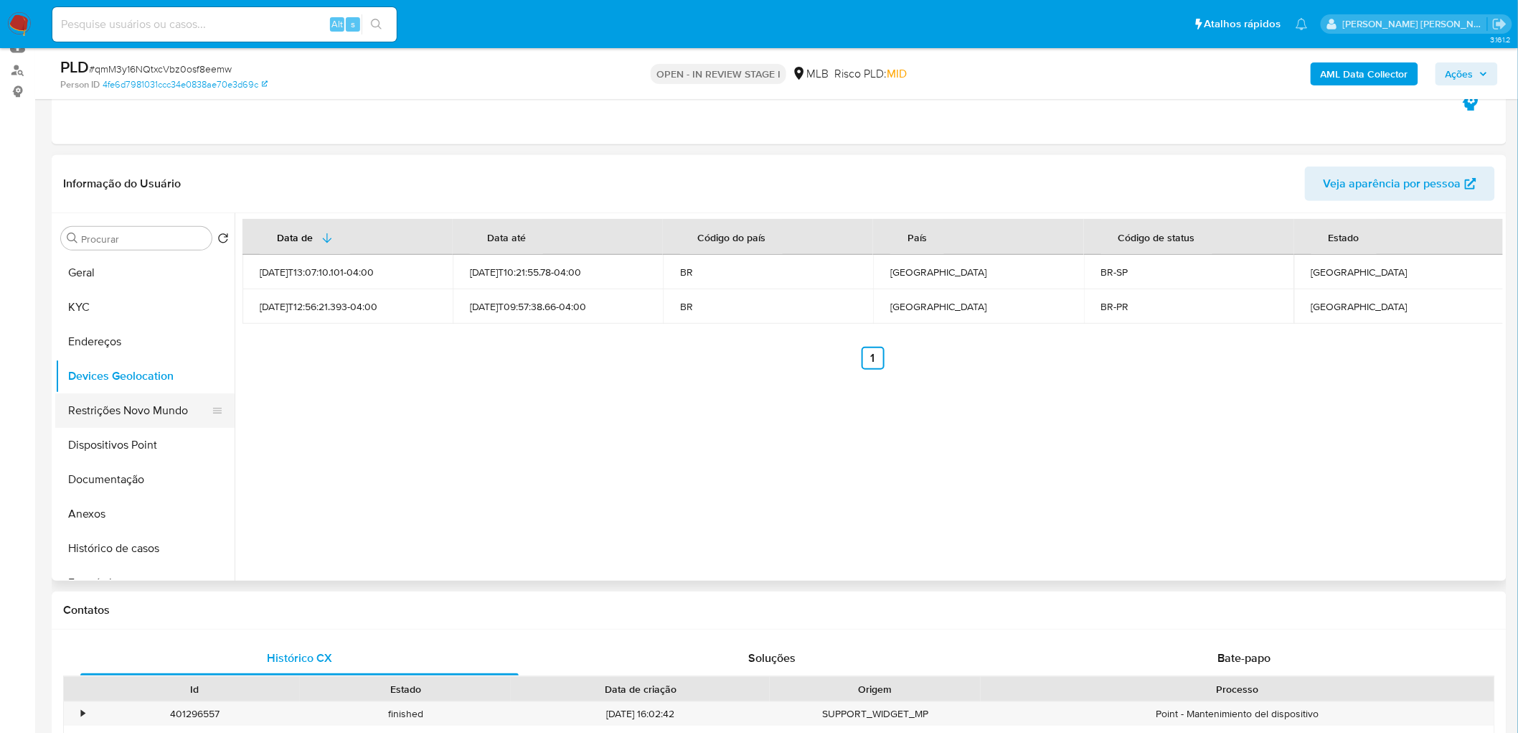
click at [132, 414] on button "Restrições Novo Mundo" at bounding box center [139, 410] width 168 height 34
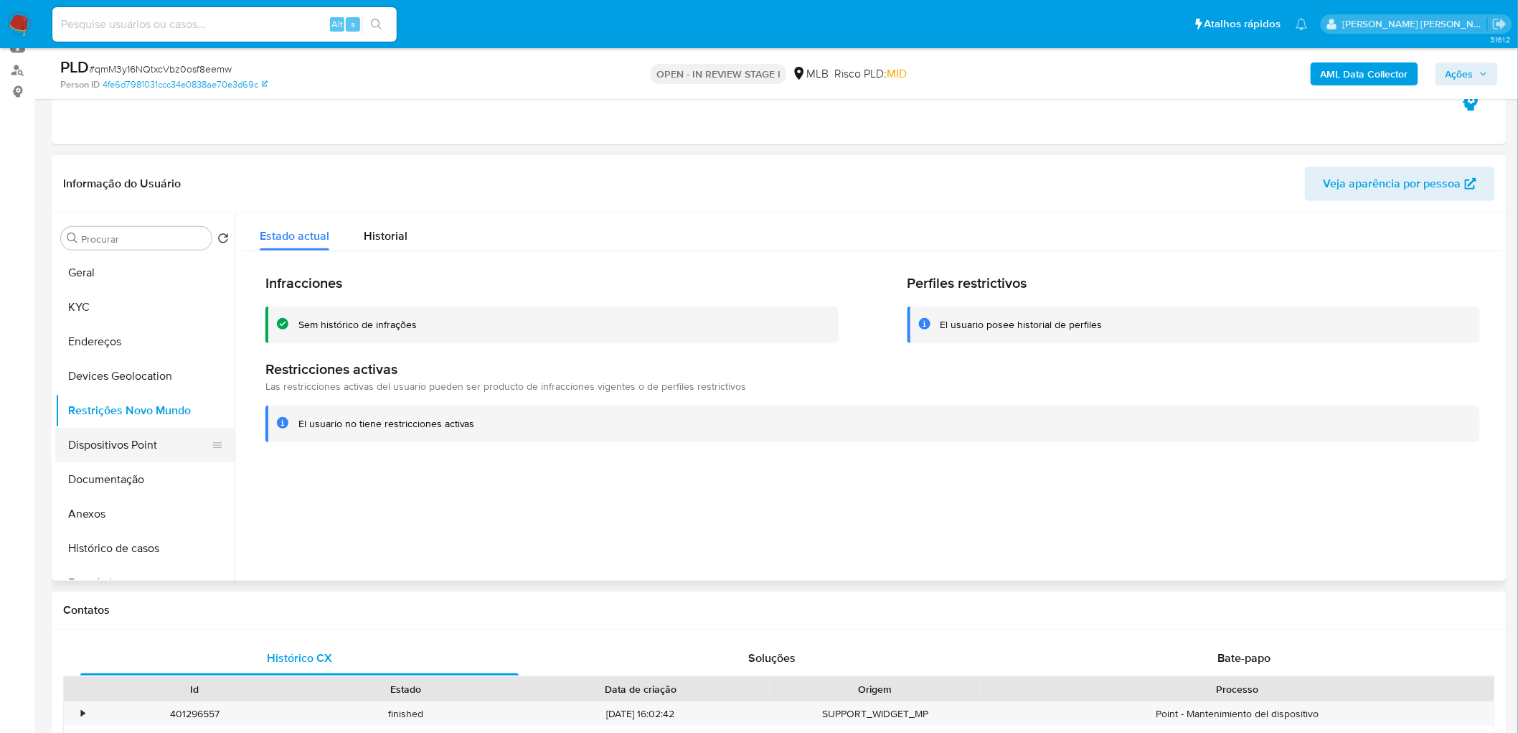
click at [110, 445] on button "Dispositivos Point" at bounding box center [139, 445] width 168 height 34
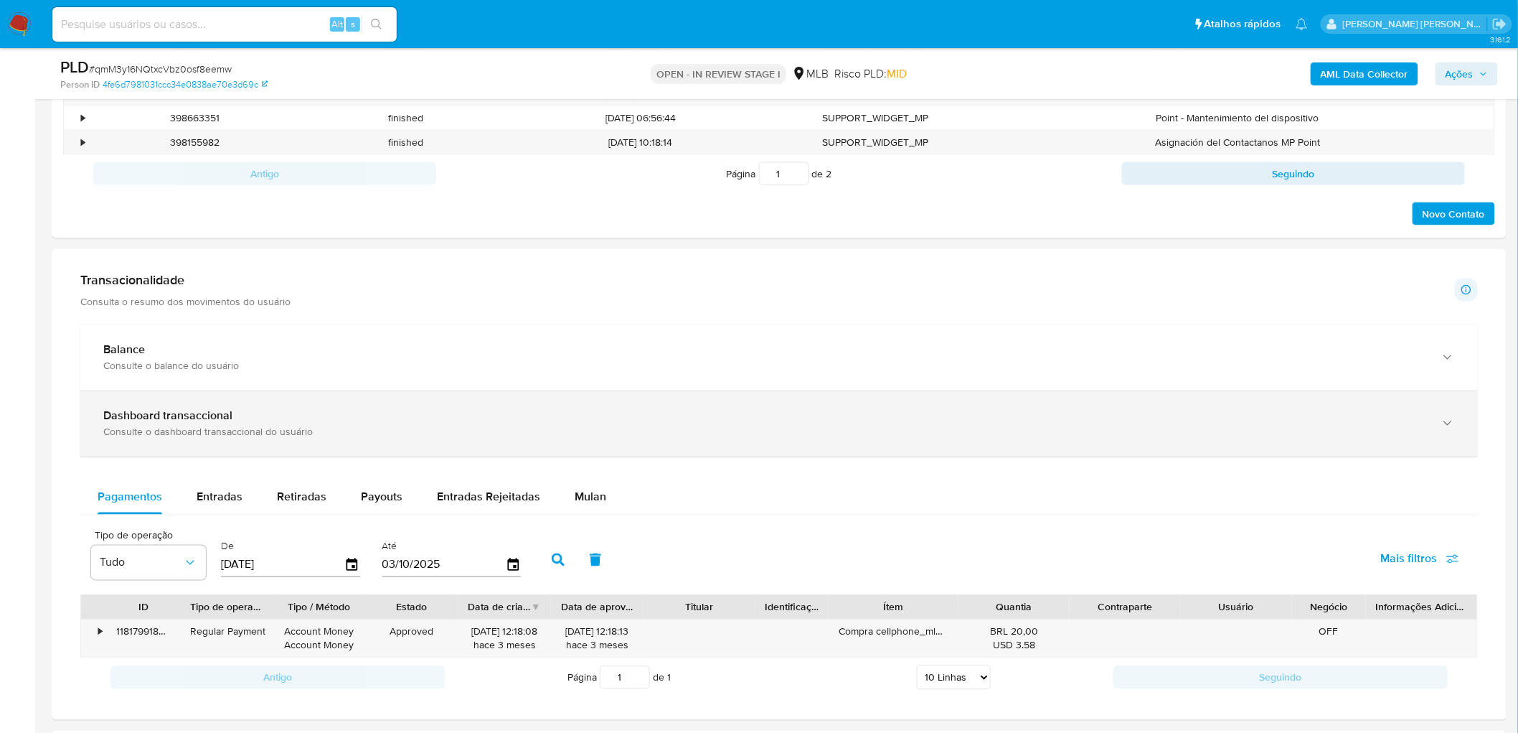
scroll to position [877, 0]
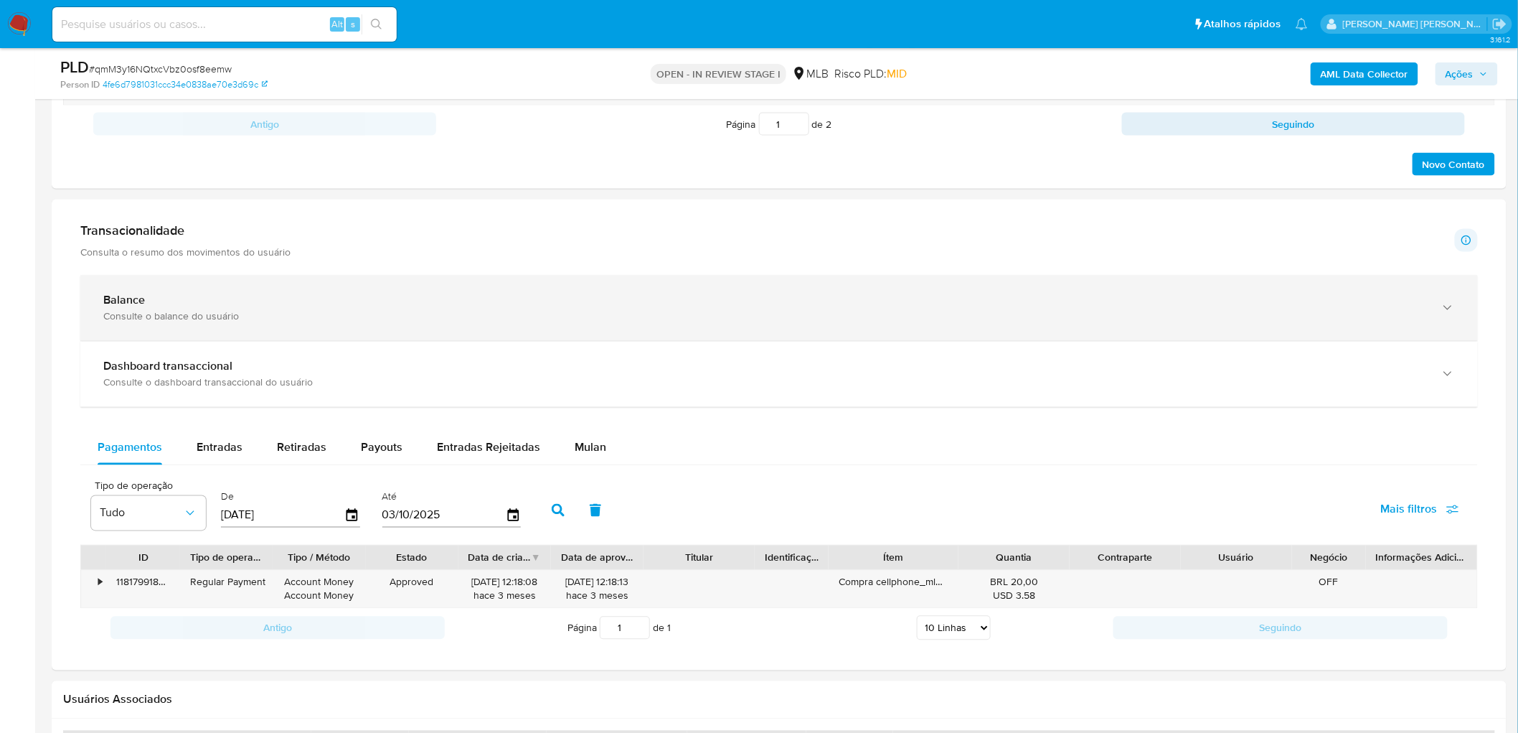
click at [301, 291] on div "Balance Consulte o balance do usuário" at bounding box center [779, 307] width 1398 height 65
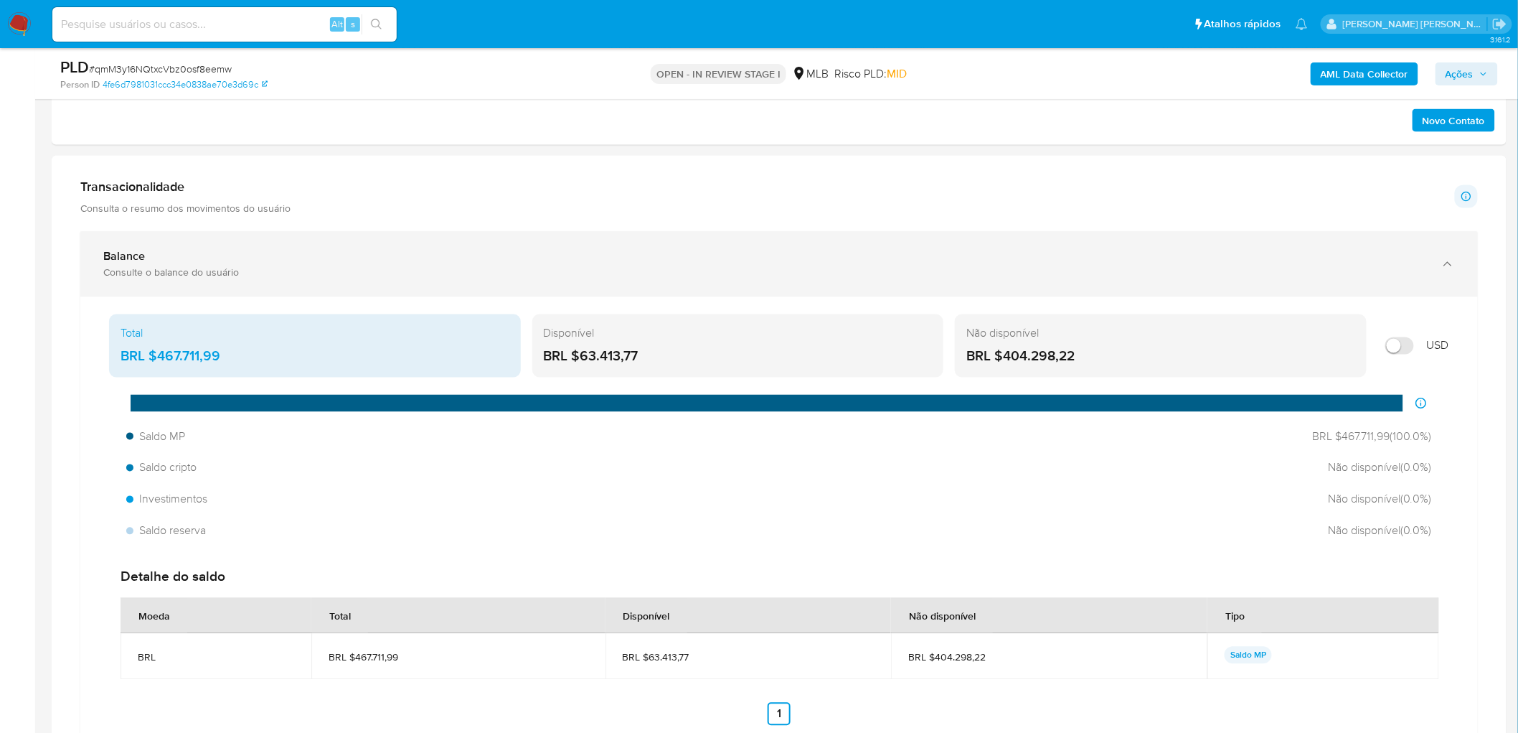
scroll to position [956, 0]
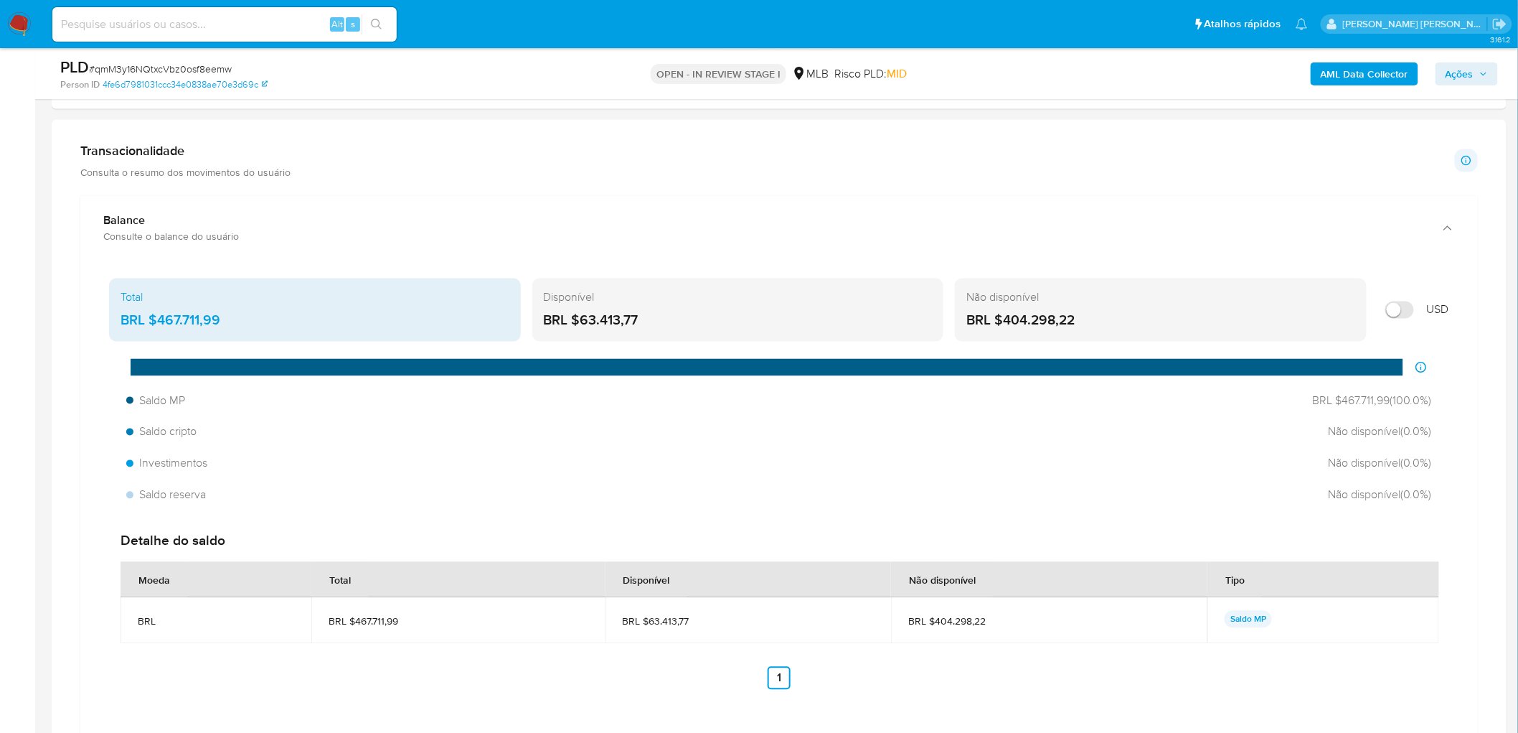
click at [1019, 68] on b "AML Data Collector" at bounding box center [1365, 73] width 88 height 23
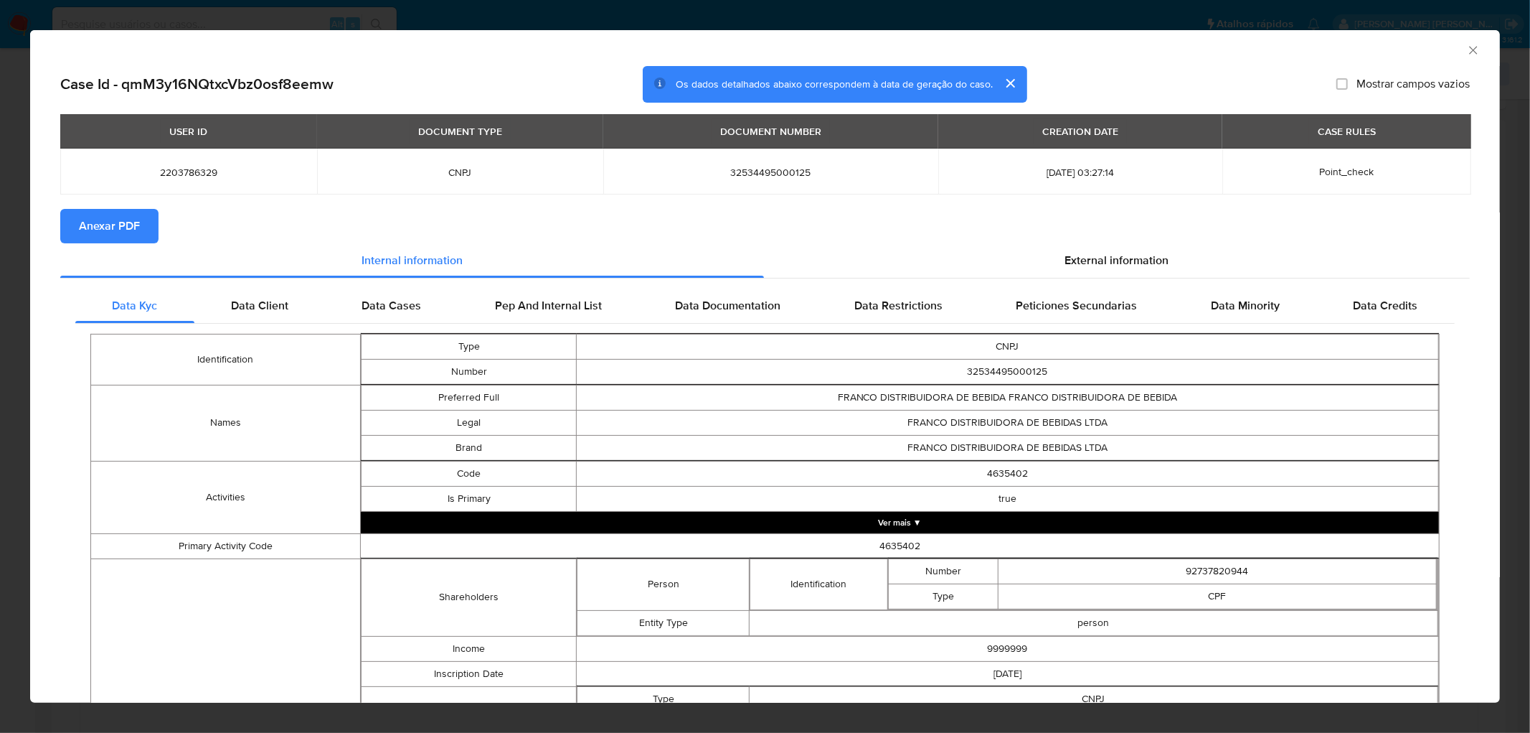
click at [133, 230] on span "Anexar PDF" at bounding box center [109, 226] width 61 height 32
click at [1019, 54] on icon "Fechar a janela" at bounding box center [1473, 50] width 14 height 14
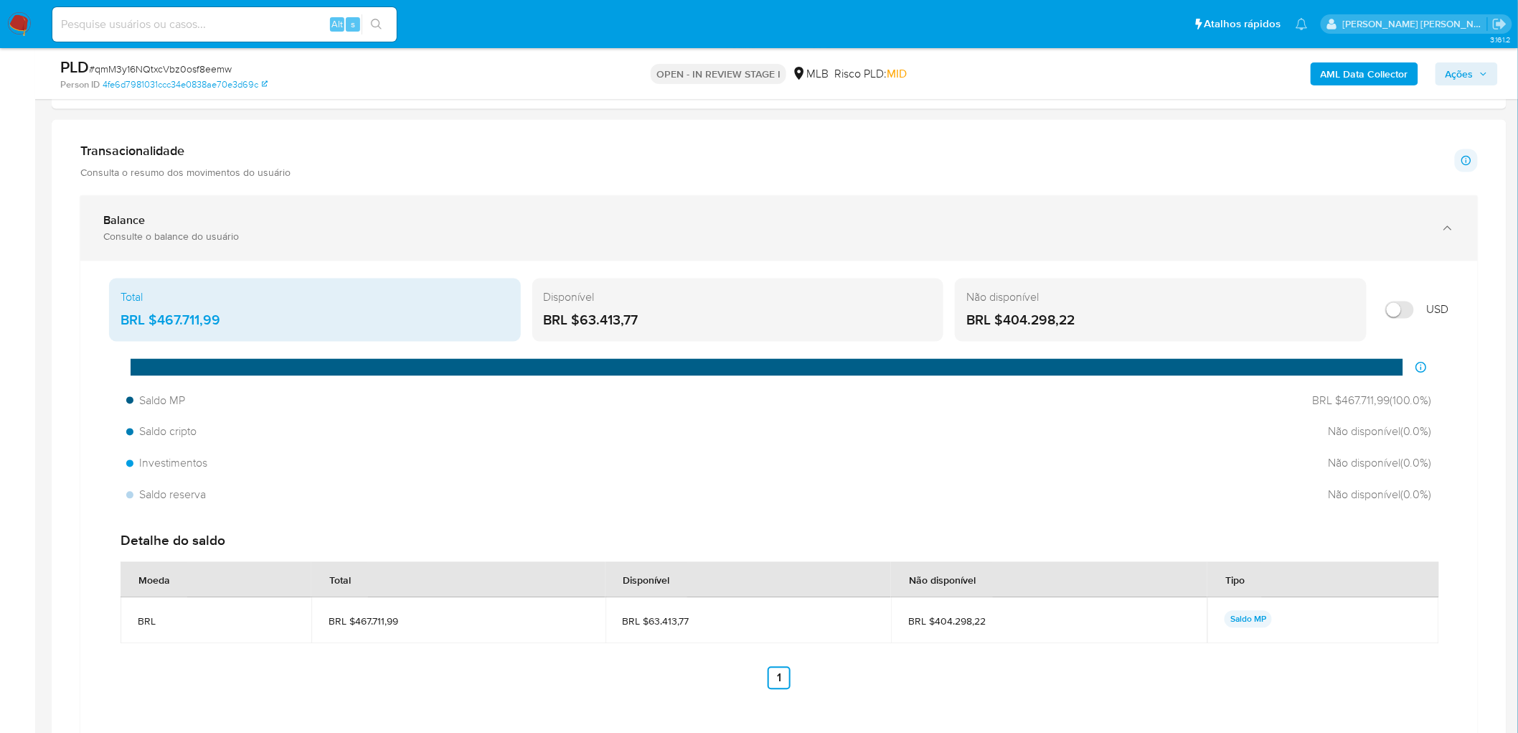
click at [192, 230] on div "Balance Consulte o balance do usuário" at bounding box center [764, 228] width 1323 height 29
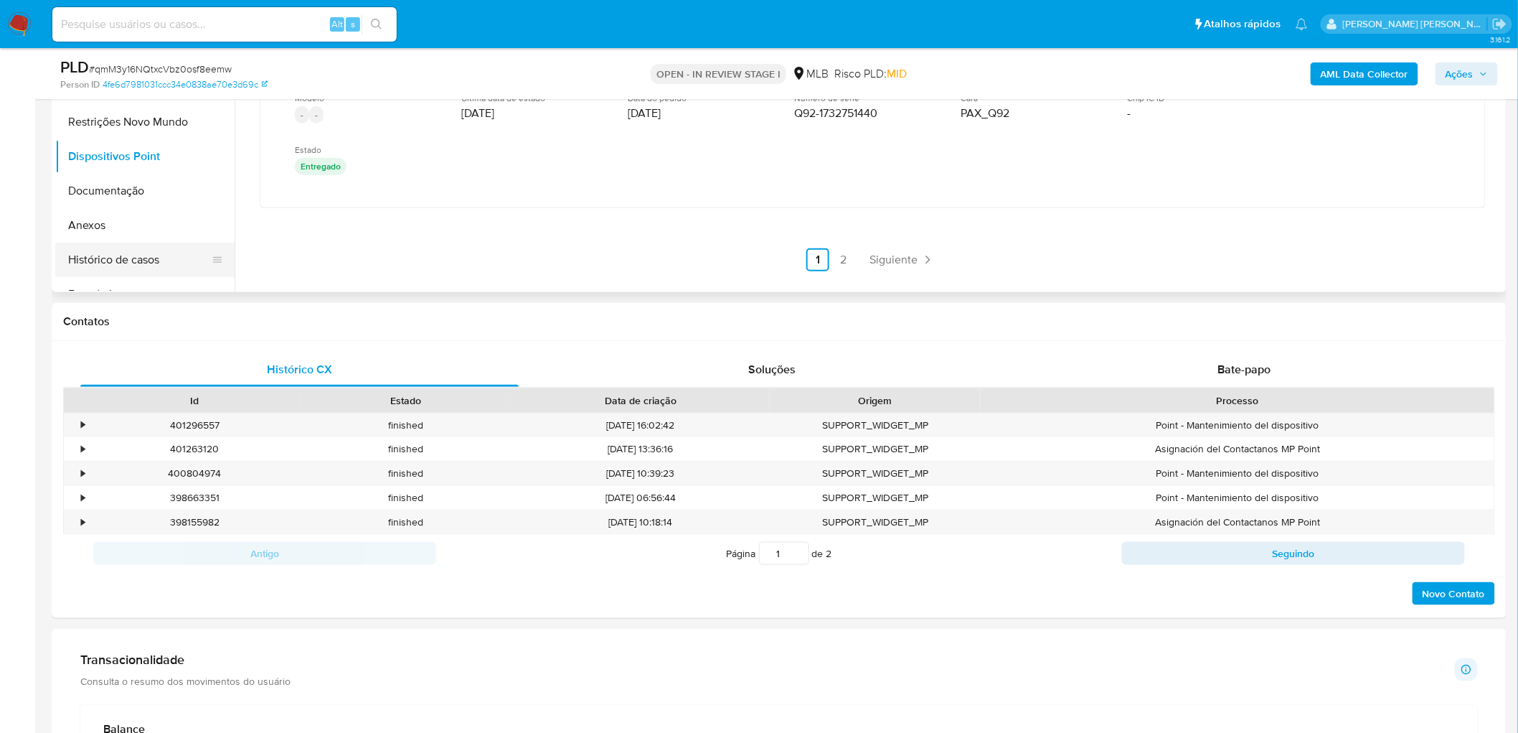
scroll to position [398, 0]
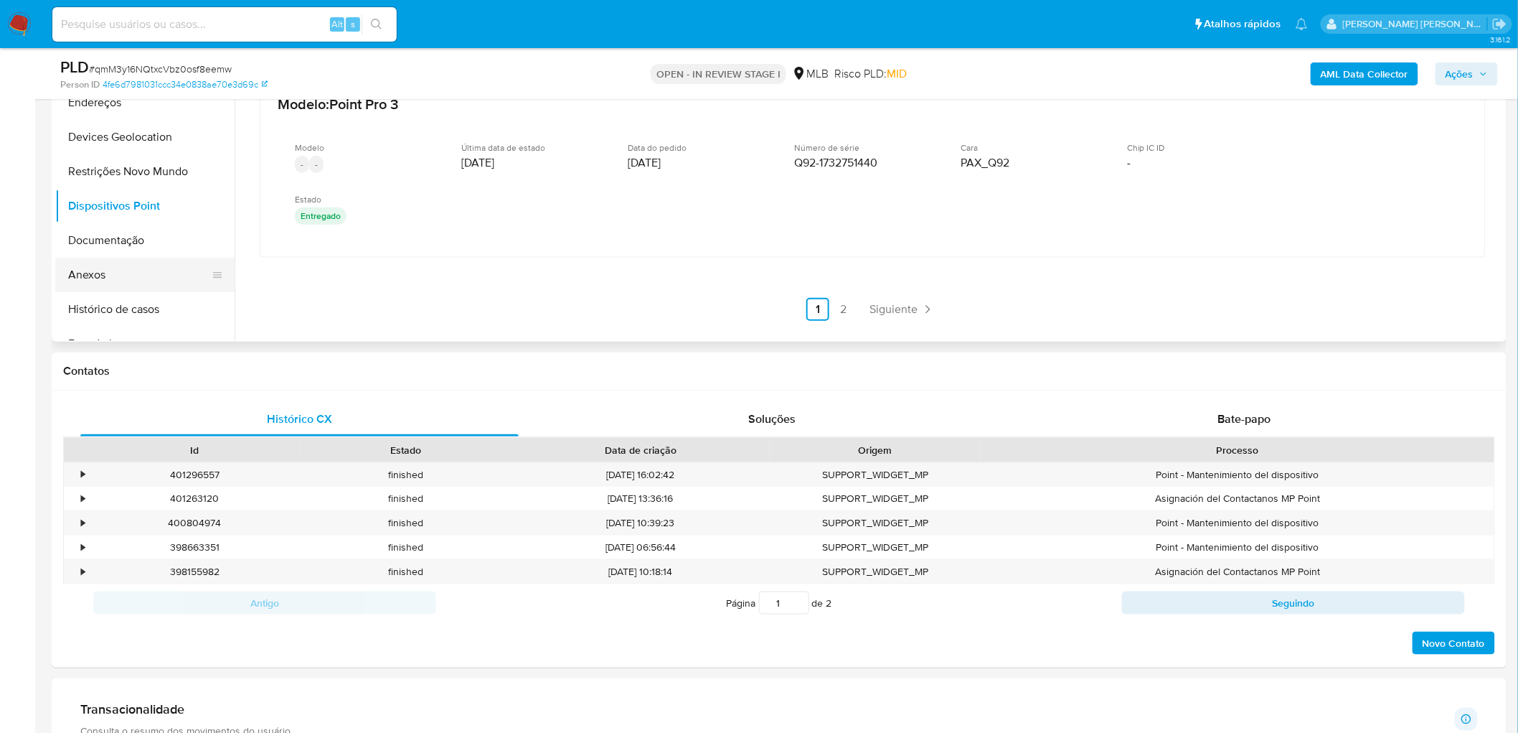
click at [121, 266] on button "Anexos" at bounding box center [139, 275] width 168 height 34
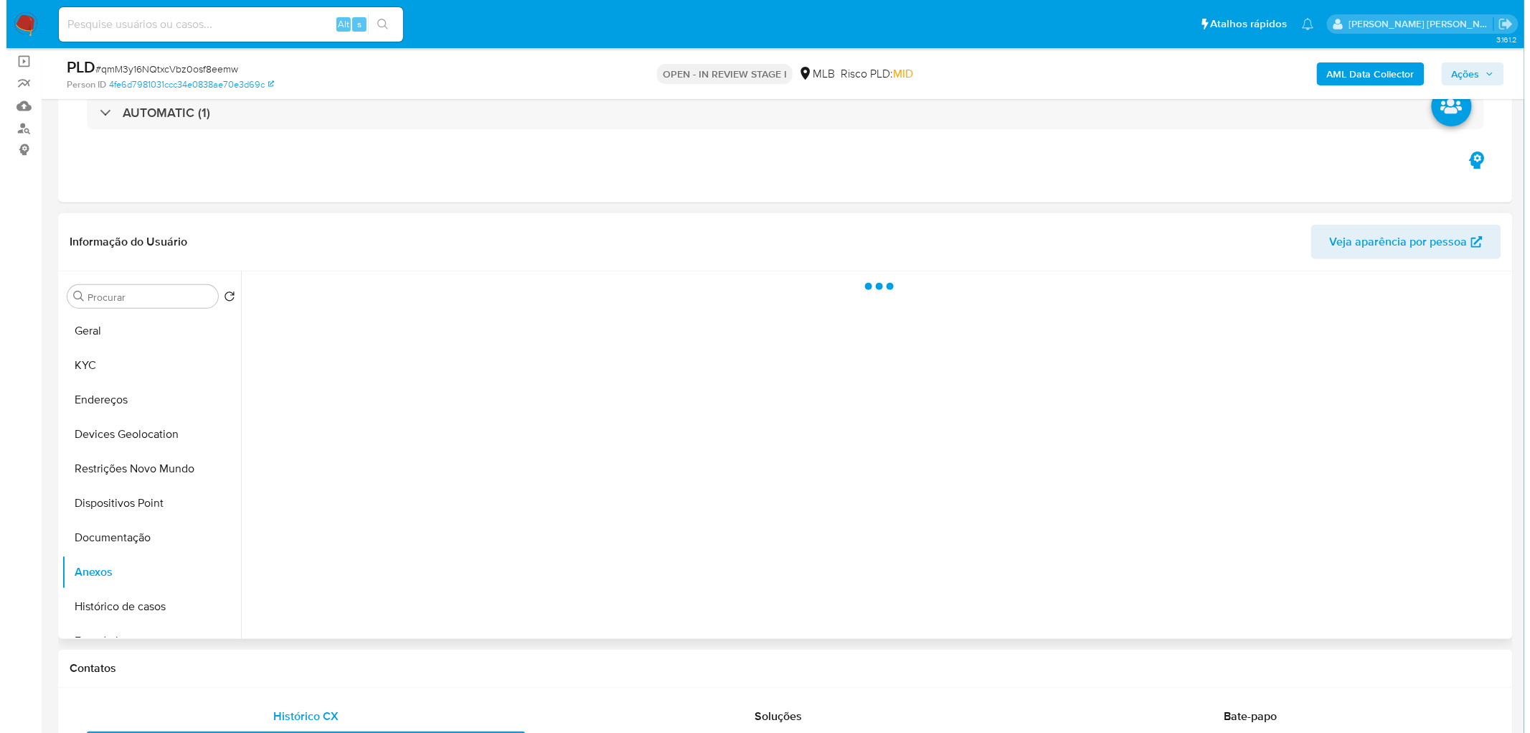
scroll to position [80, 0]
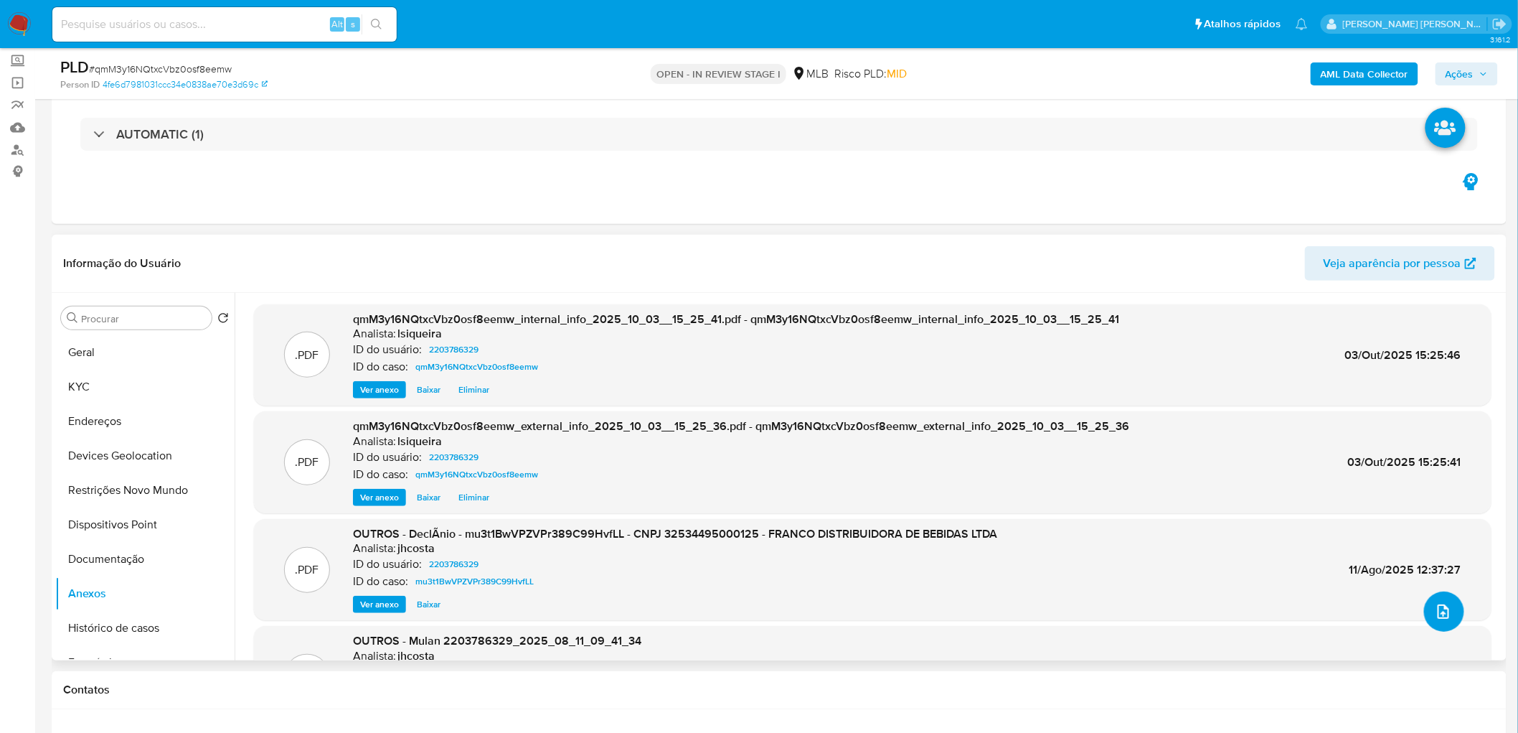
click at [1019, 445] on icon "upload-file" at bounding box center [1443, 611] width 17 height 17
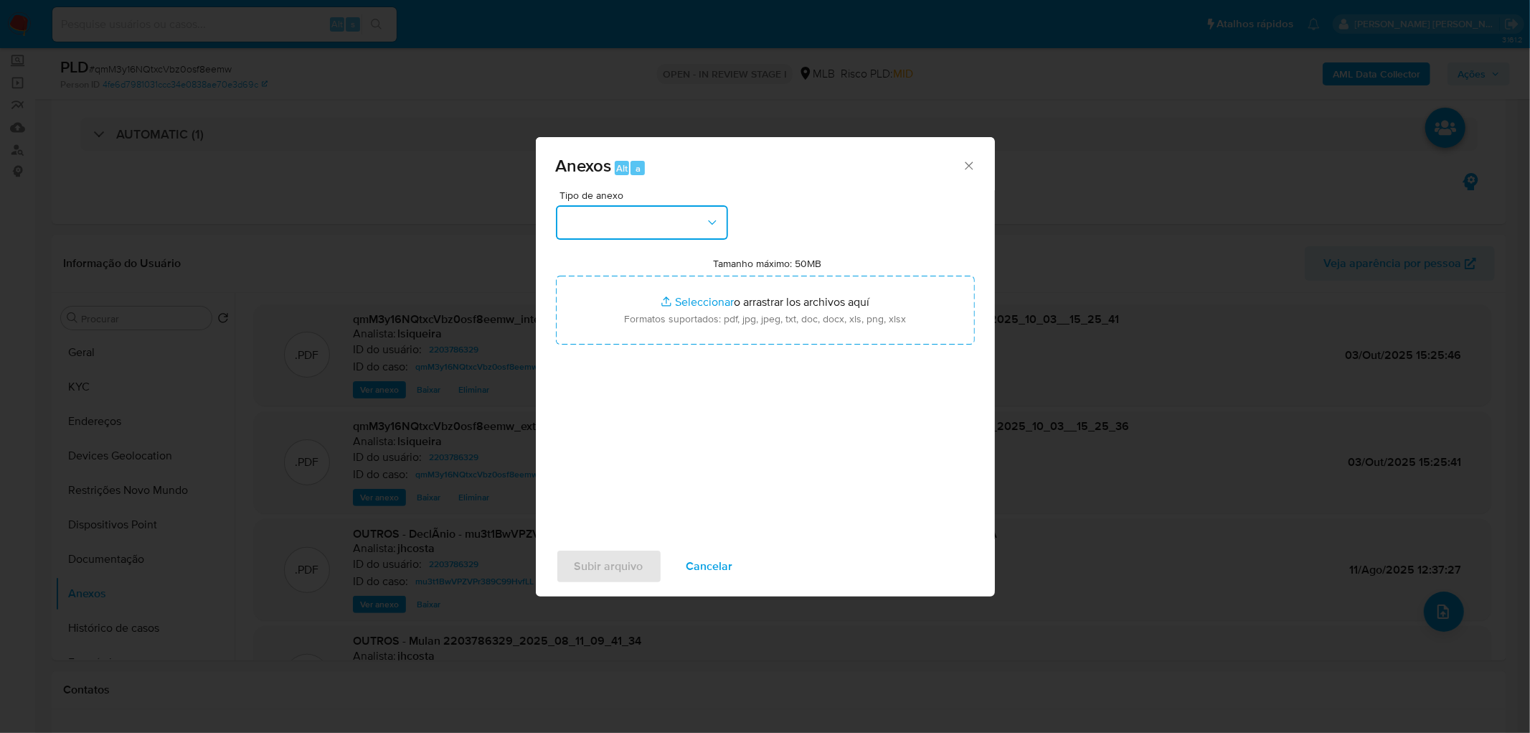
click at [620, 226] on button "button" at bounding box center [642, 222] width 172 height 34
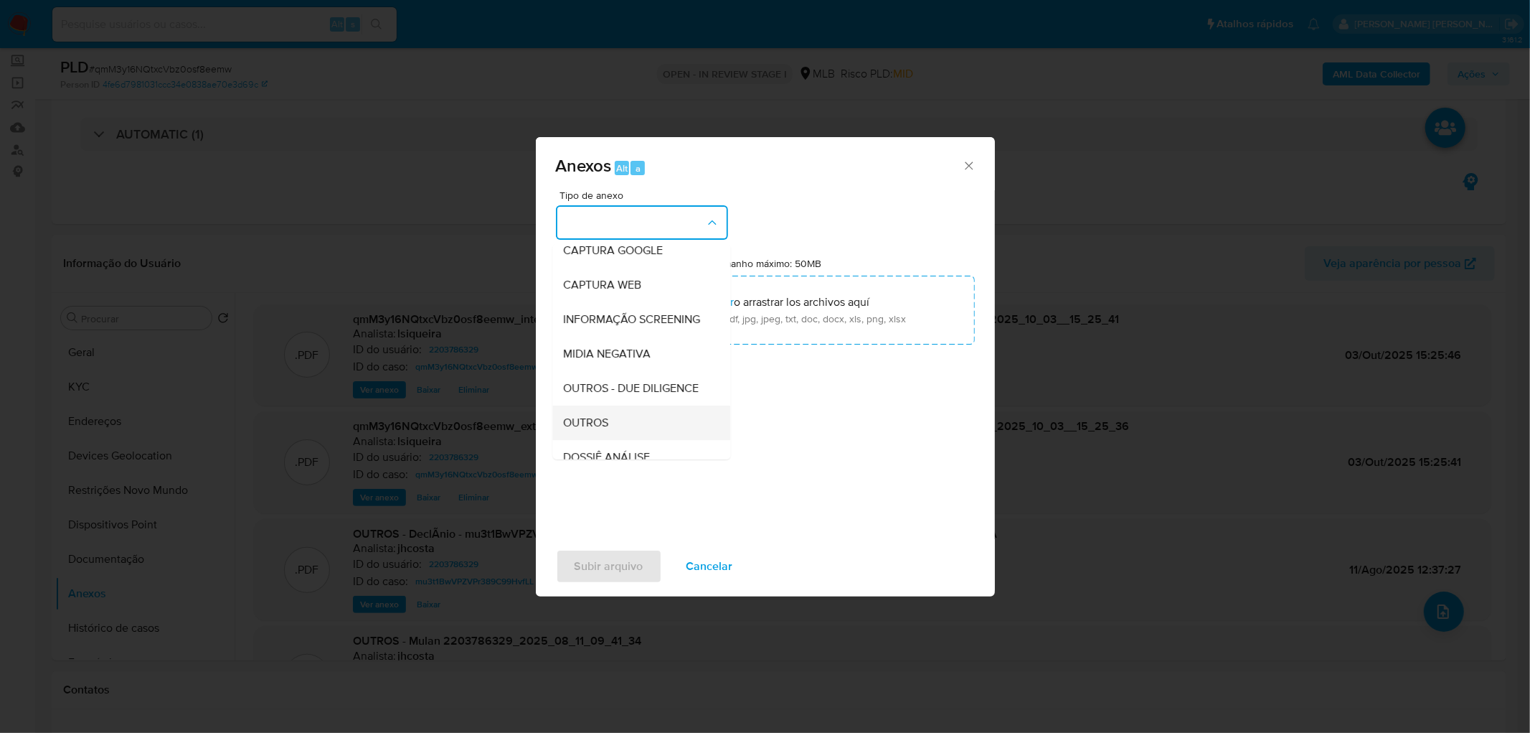
click at [591, 440] on div "OUTROS" at bounding box center [637, 422] width 146 height 34
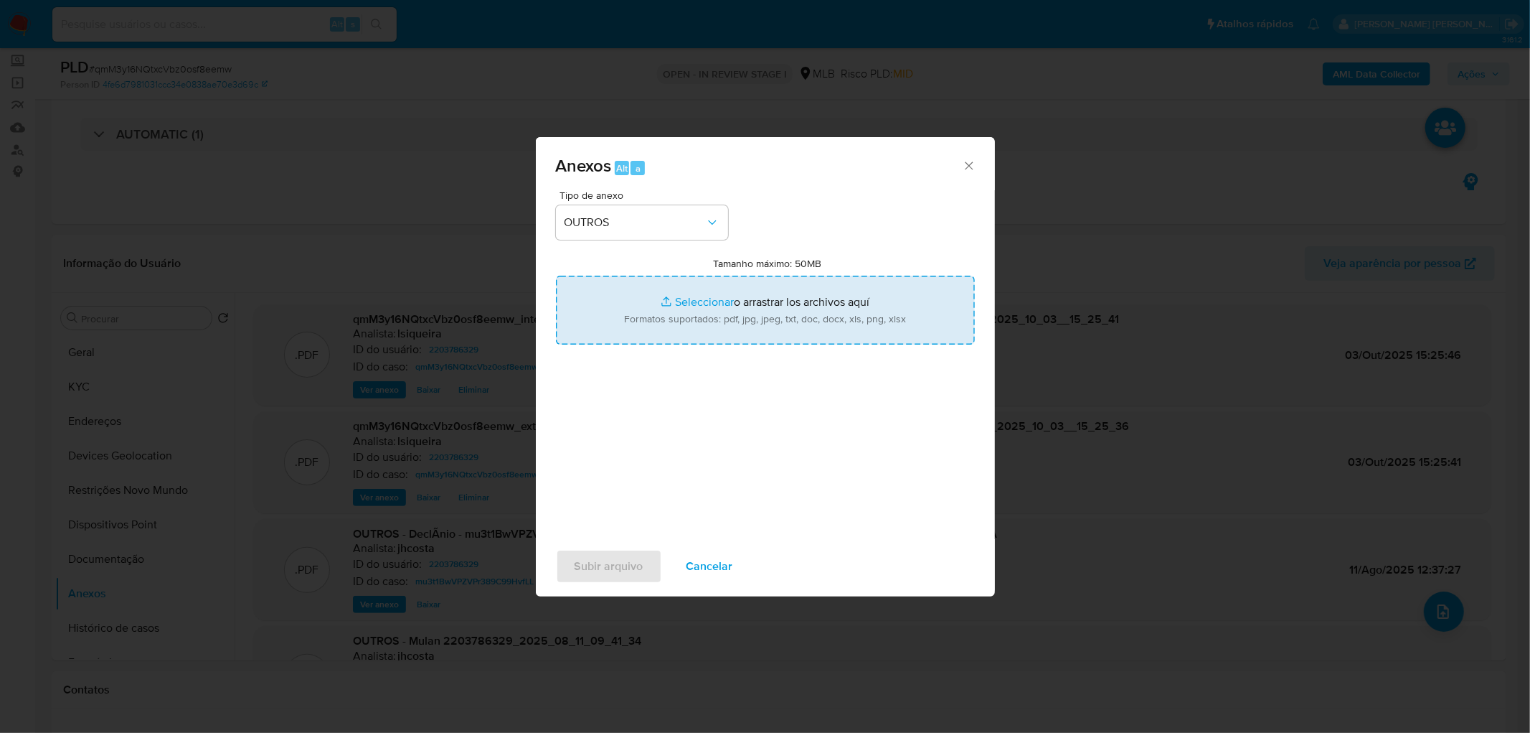
click at [707, 307] on input "Tamanho máximo: 50MB Seleccionar archivos" at bounding box center [765, 309] width 419 height 69
type input "C:\fakepath\Mulan 2203786329_2025_10_03_11_12_26.xlsx"
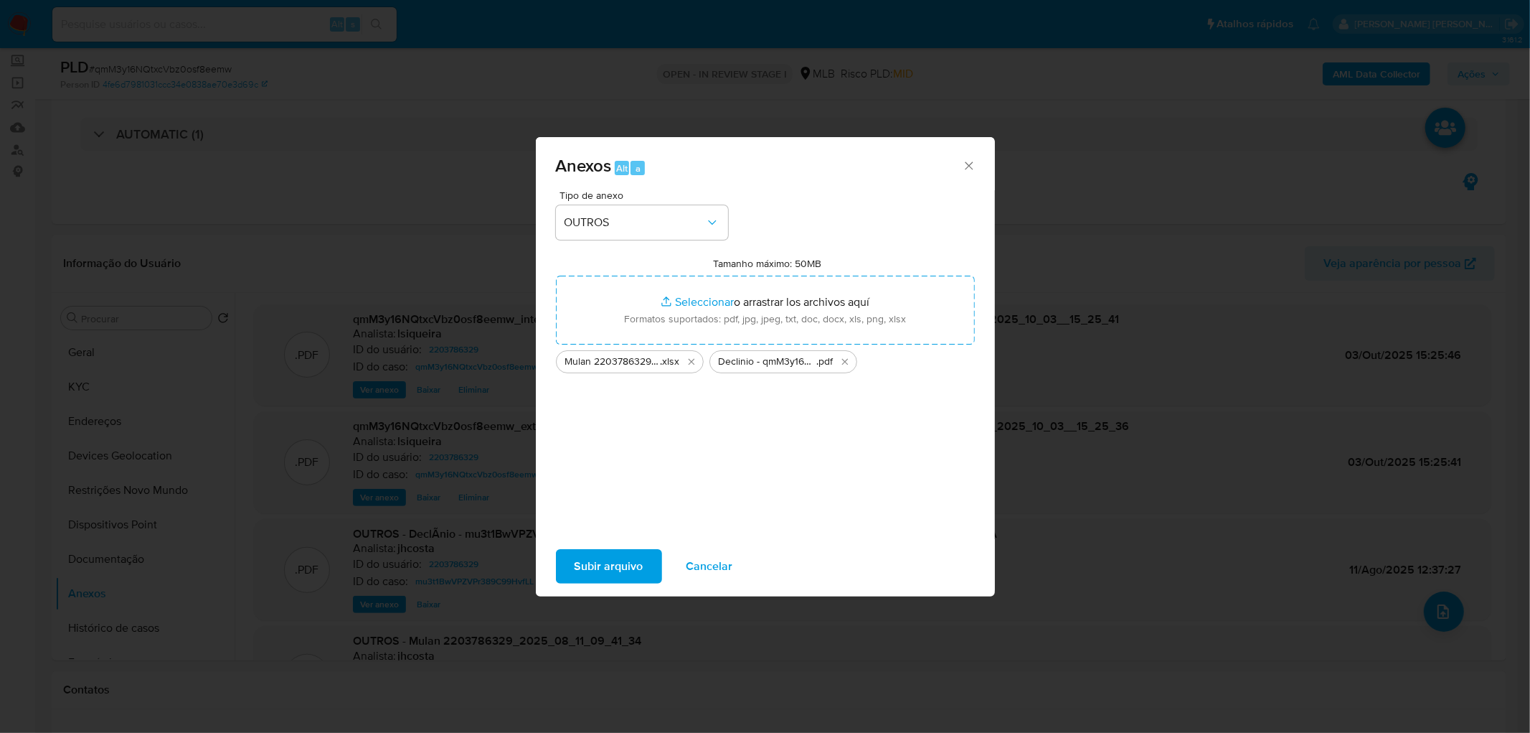
drag, startPoint x: 707, startPoint y: 307, endPoint x: 613, endPoint y: 562, distance: 272.2
click at [613, 445] on span "Subir arquivo" at bounding box center [609, 566] width 69 height 32
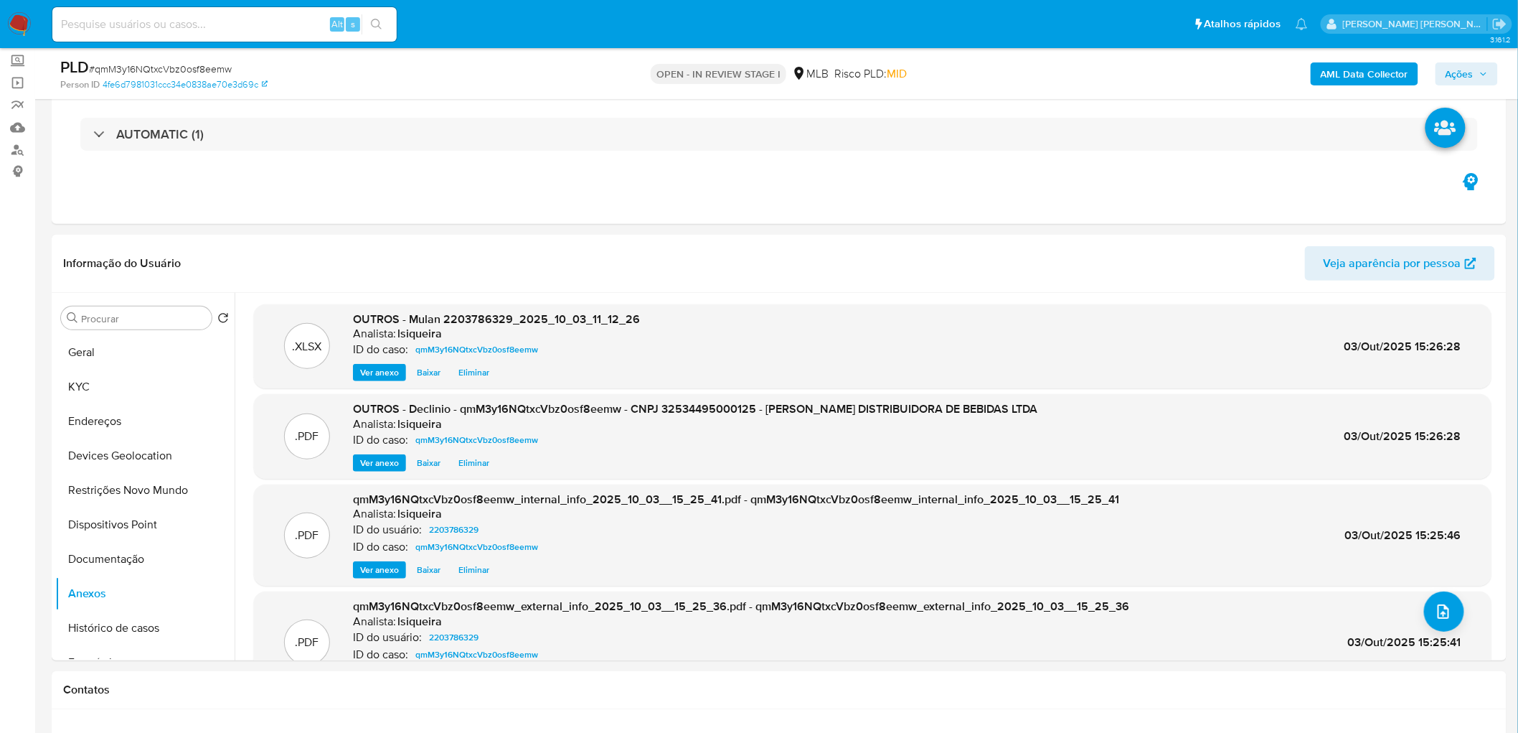
click at [1019, 64] on span "Ações" at bounding box center [1467, 74] width 42 height 20
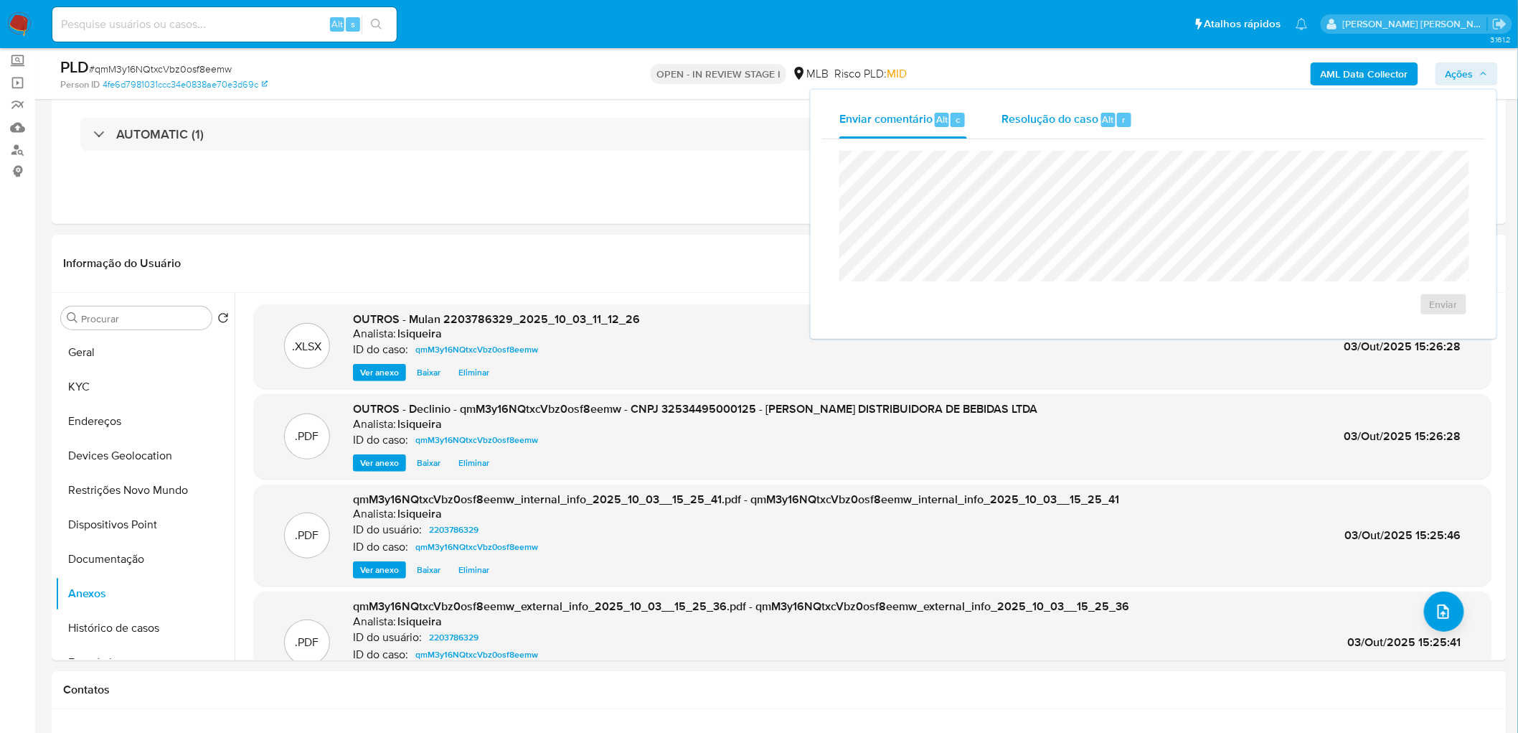
click at [1019, 123] on span "Alt" at bounding box center [1108, 120] width 11 height 14
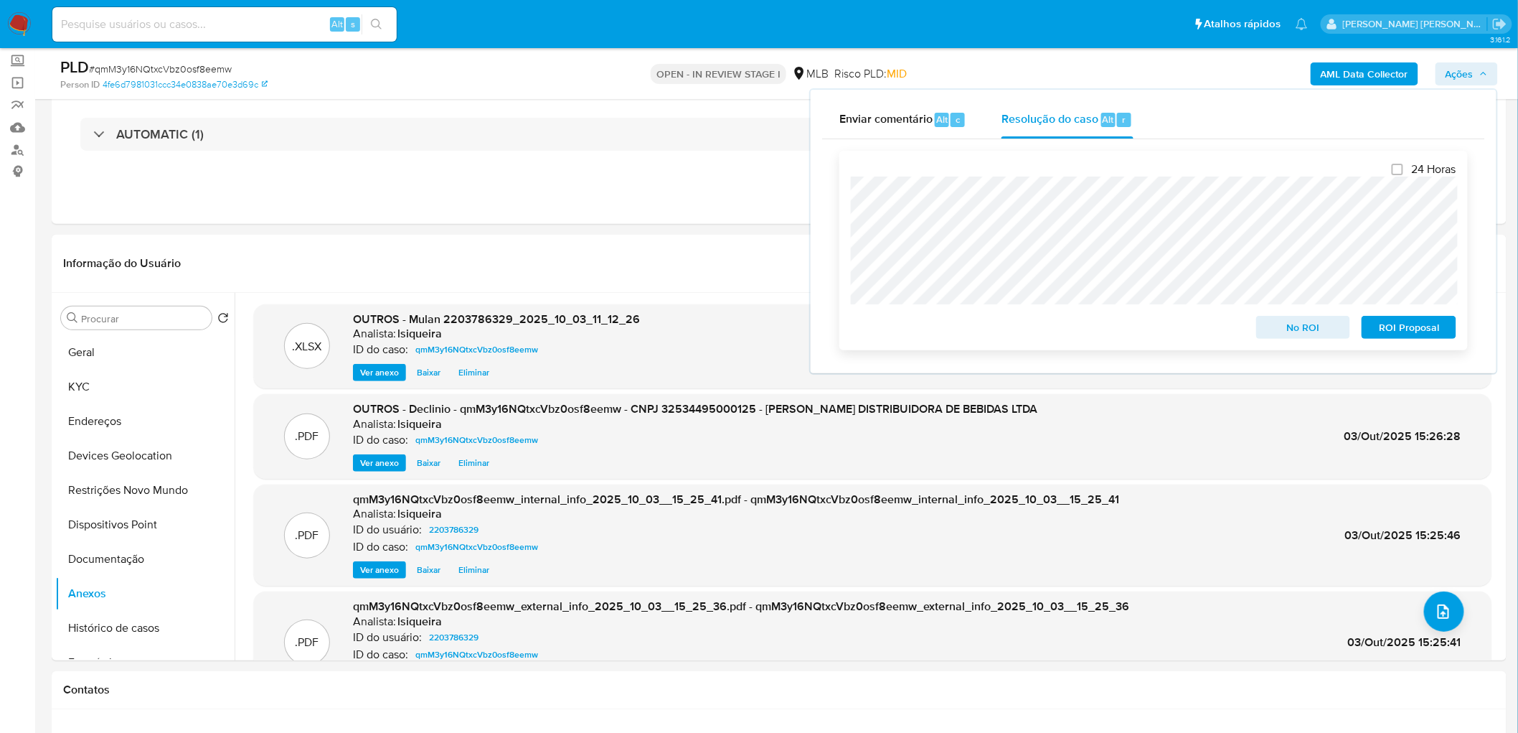
click at [1019, 324] on span "No ROI" at bounding box center [1303, 327] width 75 height 20
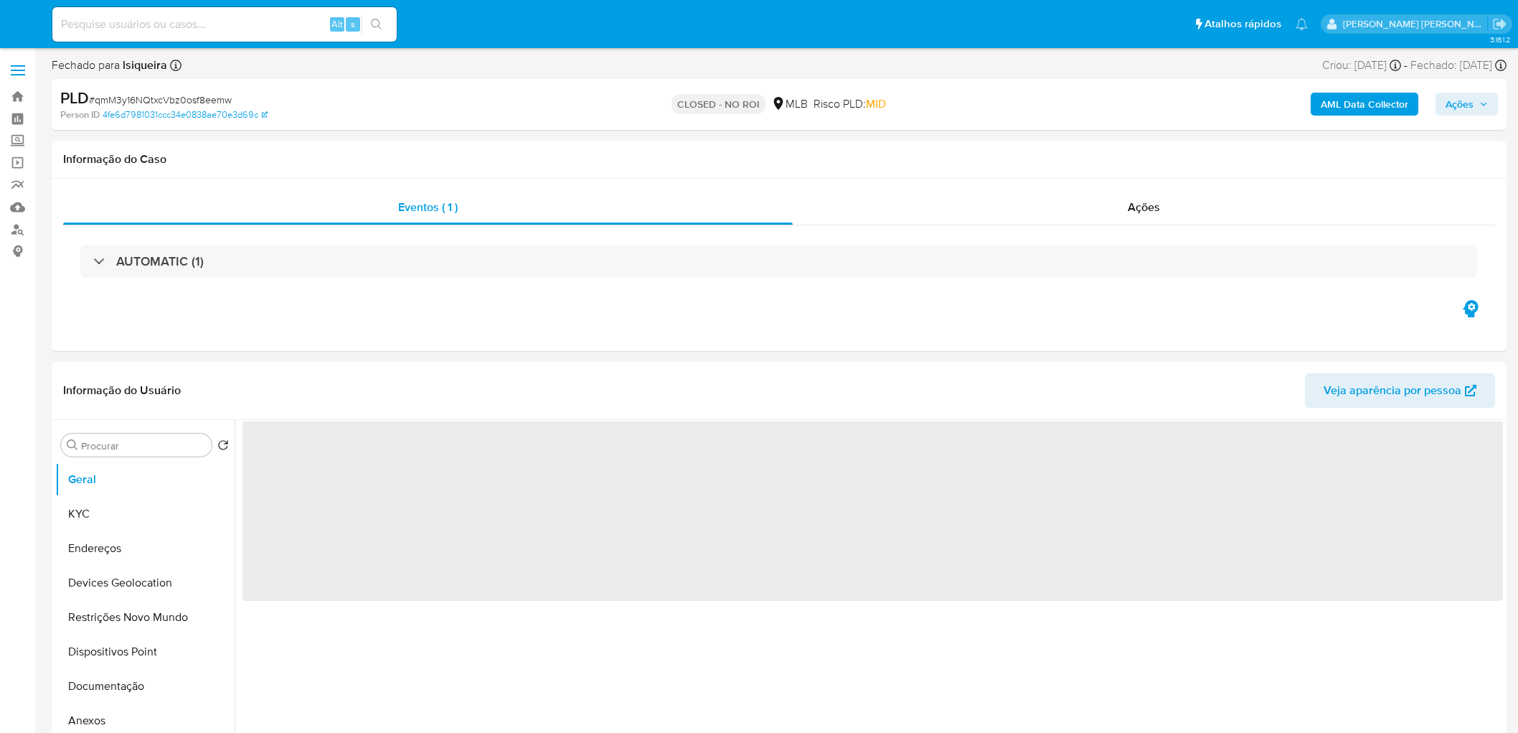
select select "10"
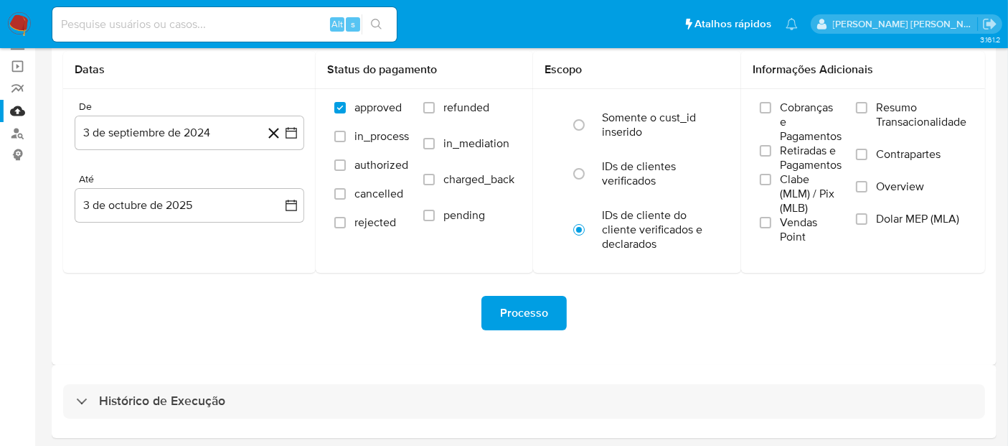
scroll to position [148, 0]
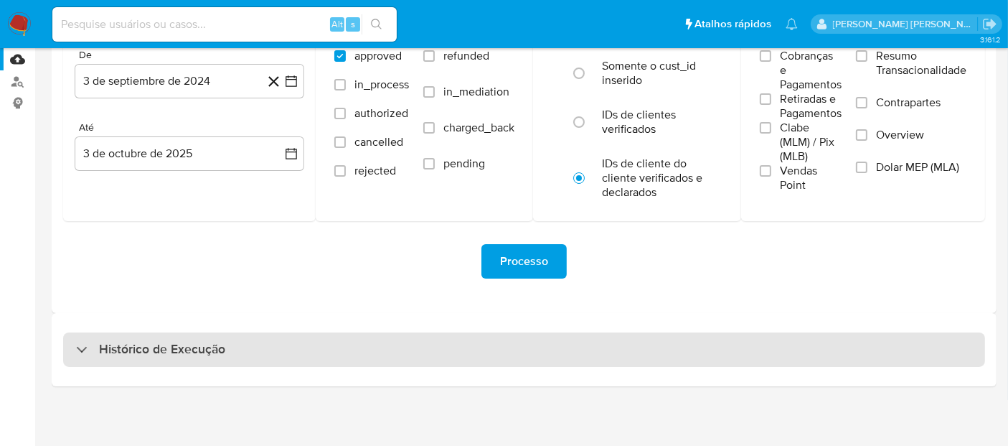
click at [453, 343] on div "Histórico de Execução" at bounding box center [524, 349] width 922 height 34
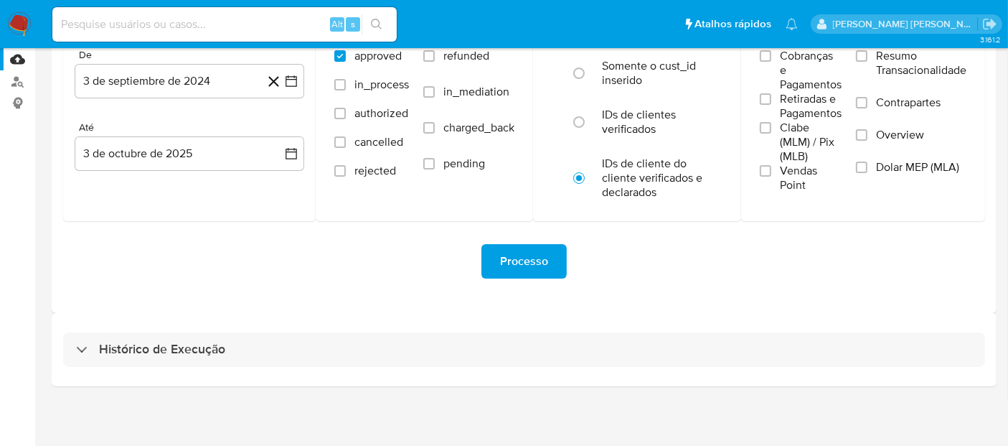
select select "10"
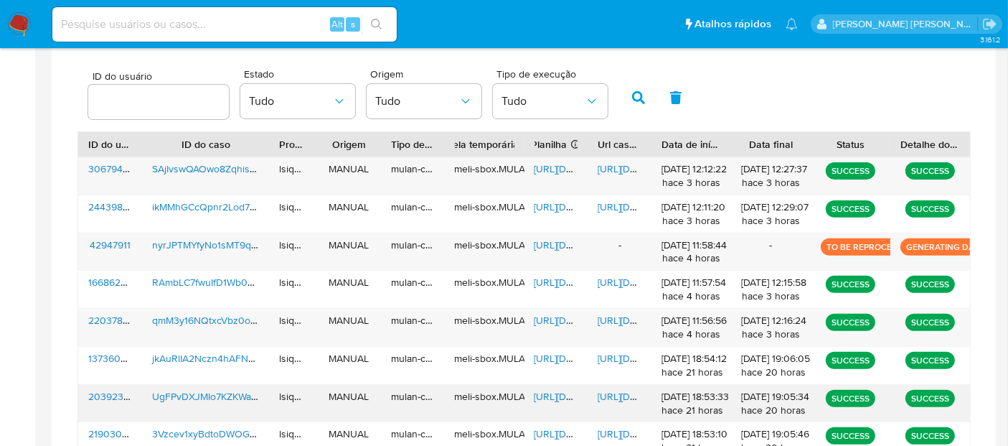
scroll to position [467, 0]
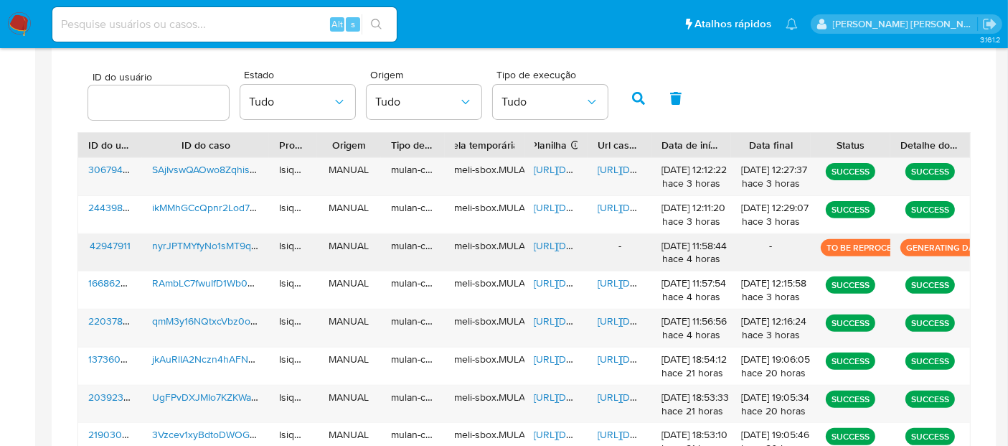
click at [615, 245] on div "-" at bounding box center [620, 252] width 64 height 37
click at [837, 255] on div "TO BE REPROCESS" at bounding box center [851, 252] width 80 height 37
click at [150, 10] on div "Alt s" at bounding box center [224, 24] width 344 height 34
click at [147, 25] on input at bounding box center [224, 24] width 344 height 19
paste input "1707707868"
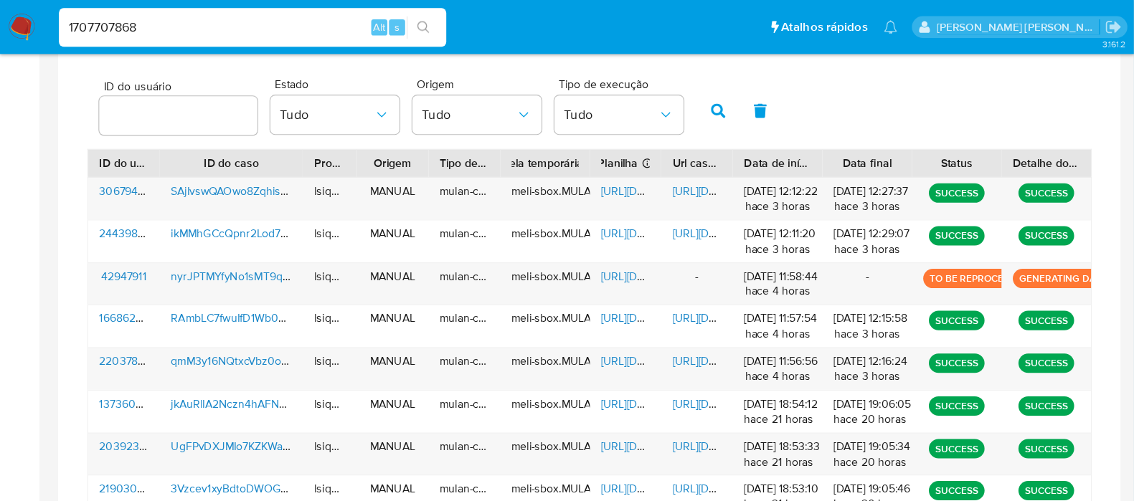
scroll to position [466, 0]
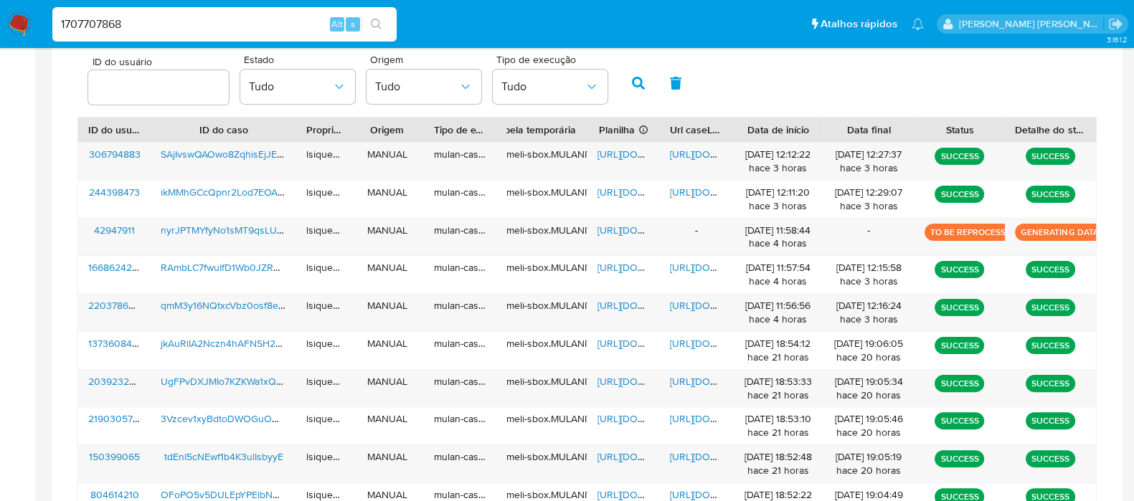
type input "1707707868"
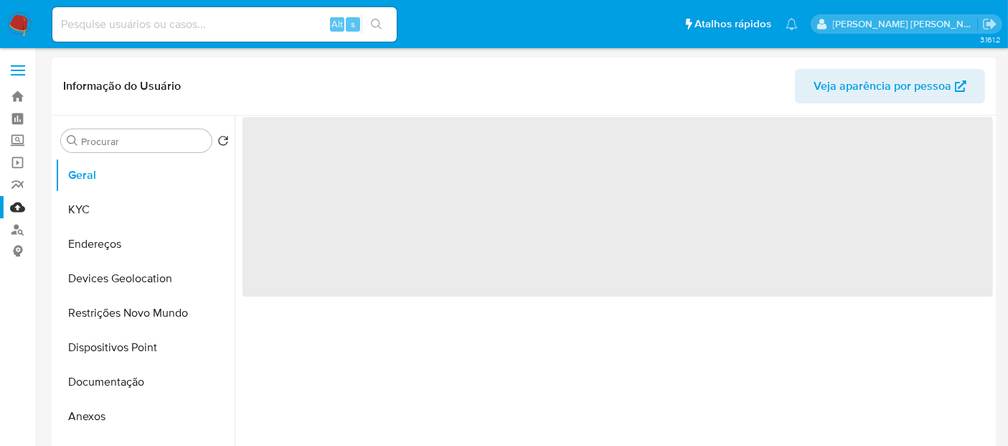
select select "10"
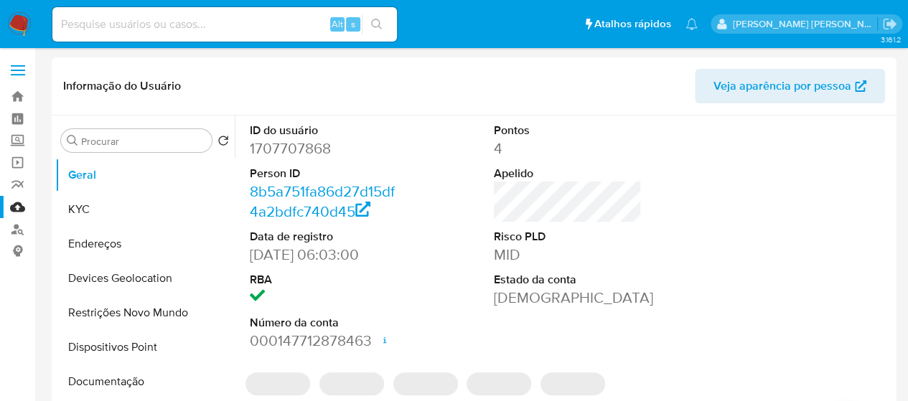
click at [740, 189] on div at bounding box center [811, 237] width 163 height 242
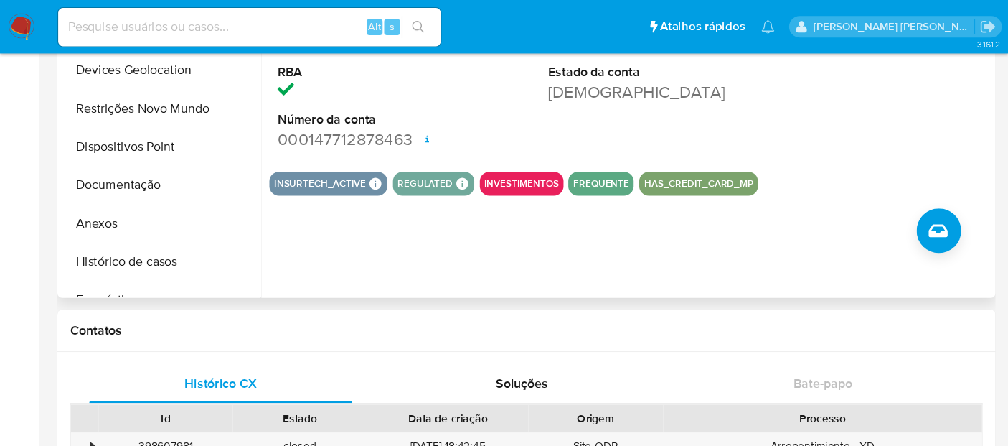
scroll to position [215, 0]
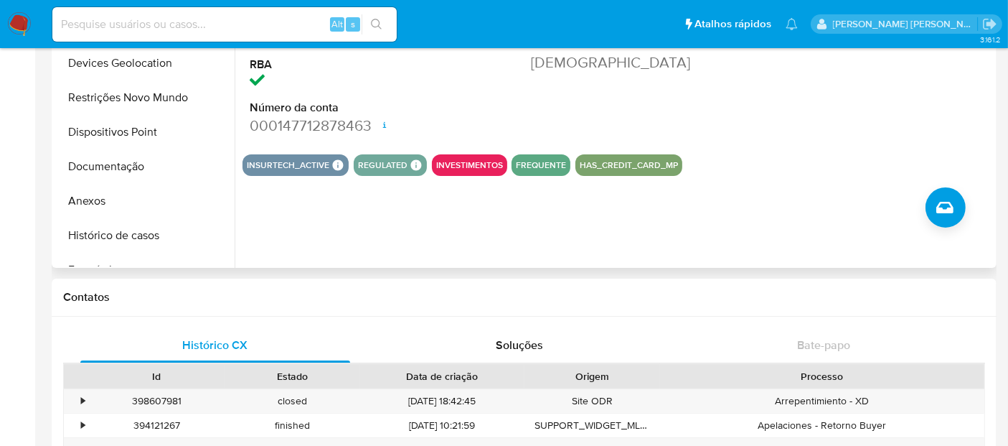
drag, startPoint x: 741, startPoint y: 193, endPoint x: 824, endPoint y: 214, distance: 85.1
click at [824, 214] on div "ID do usuário 1707707868 Person ID 8b5a751fa86d27d15df4a2bdfc740d45 Data de reg…" at bounding box center [614, 83] width 758 height 367
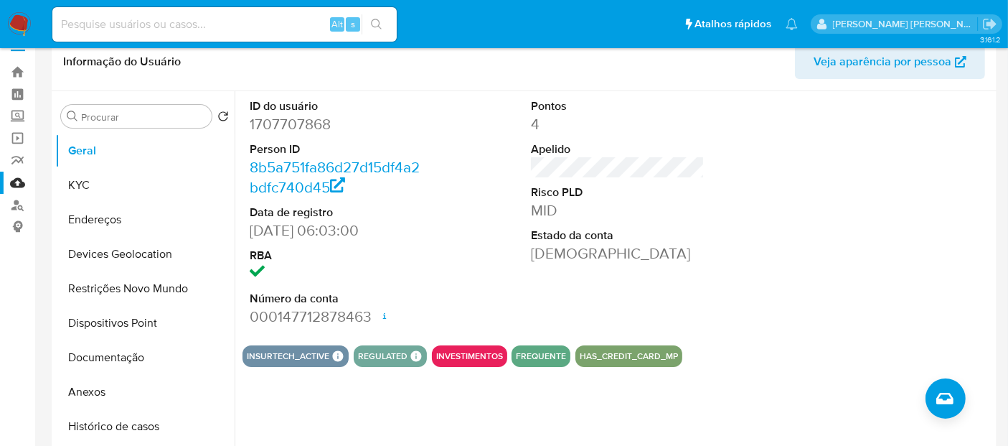
scroll to position [0, 0]
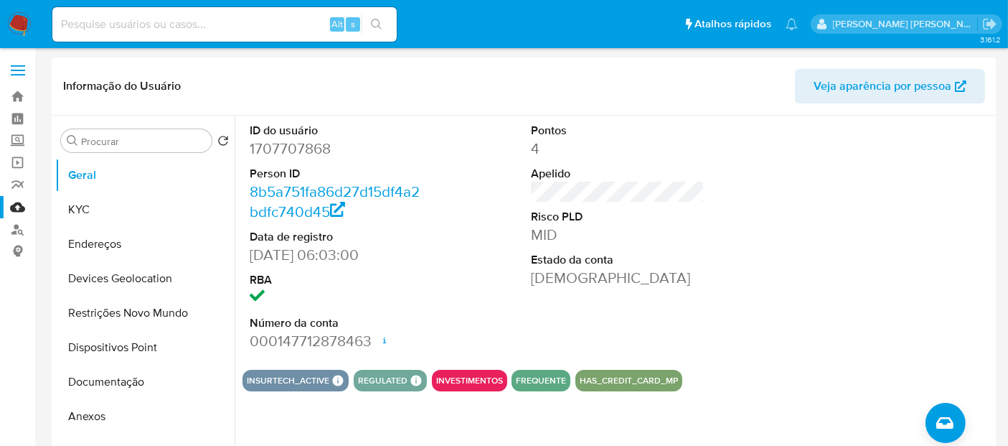
click at [32, 22] on nav "Pausado Ver notificaciones Alt s Atalhos rápidos Presiona las siguientes teclas…" at bounding box center [504, 24] width 1008 height 48
click at [18, 22] on img at bounding box center [19, 24] width 24 height 24
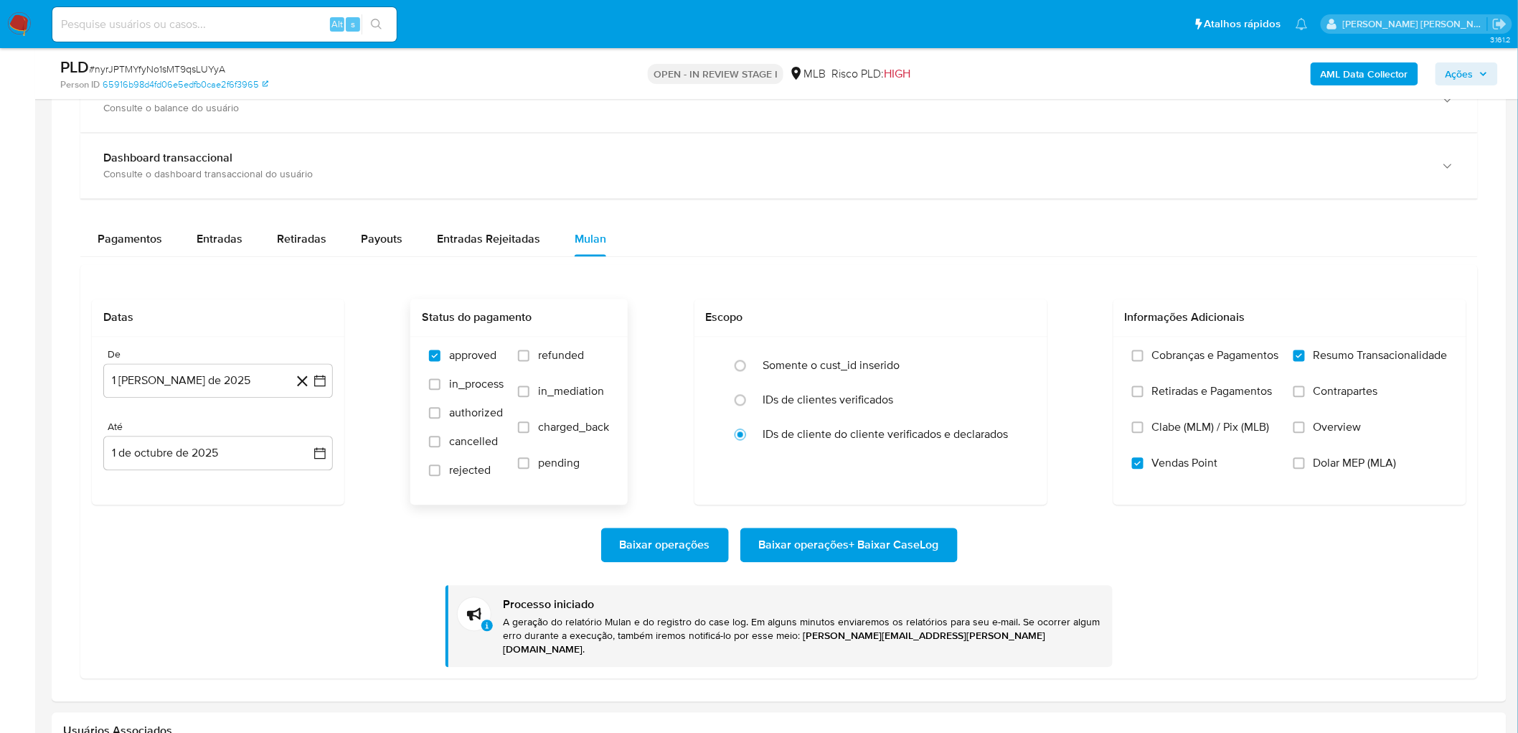
scroll to position [319, 0]
click at [263, 384] on button "1 [PERSON_NAME] de 2025" at bounding box center [218, 381] width 230 height 34
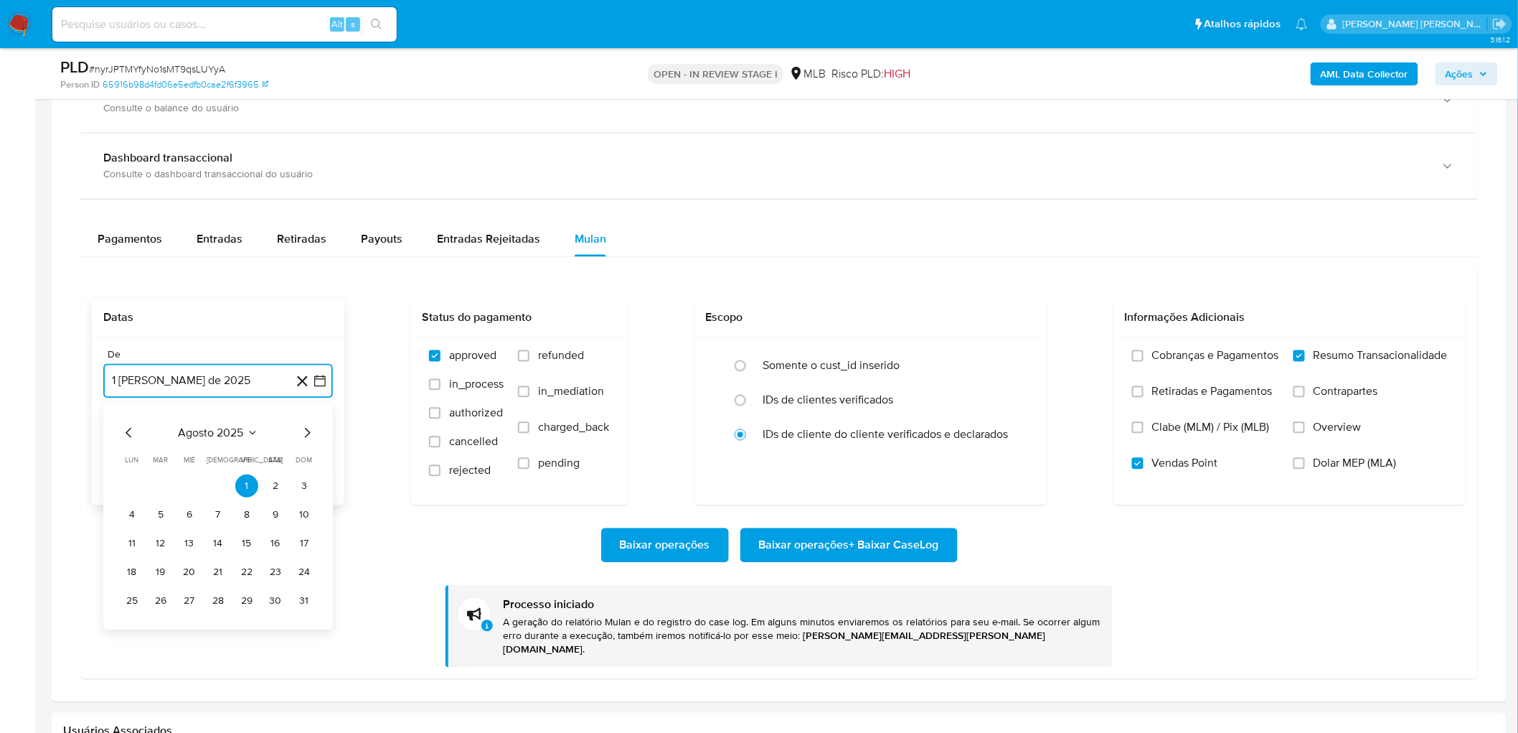
click at [263, 384] on button "1 [PERSON_NAME] de 2025" at bounding box center [218, 381] width 230 height 34
click at [199, 452] on button "1 de octubre de 2025" at bounding box center [218, 453] width 230 height 34
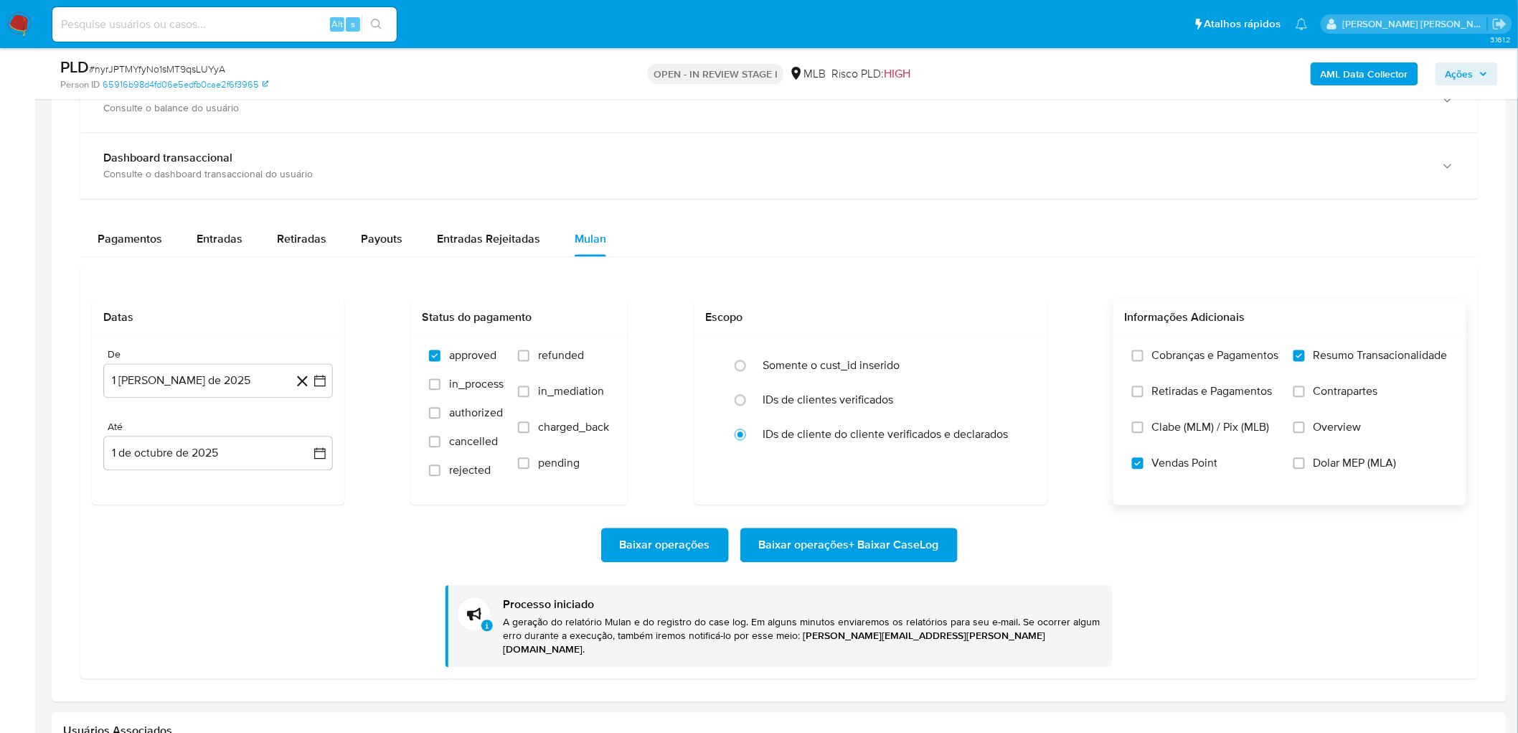
click at [1137, 471] on label "Vendas Point" at bounding box center [1205, 474] width 147 height 36
click at [1137, 469] on input "Vendas Point" at bounding box center [1137, 463] width 11 height 11
click at [1136, 469] on input "Vendas Point" at bounding box center [1137, 463] width 11 height 11
click at [796, 551] on span "Baixar operações + Baixar CaseLog" at bounding box center [849, 545] width 180 height 32
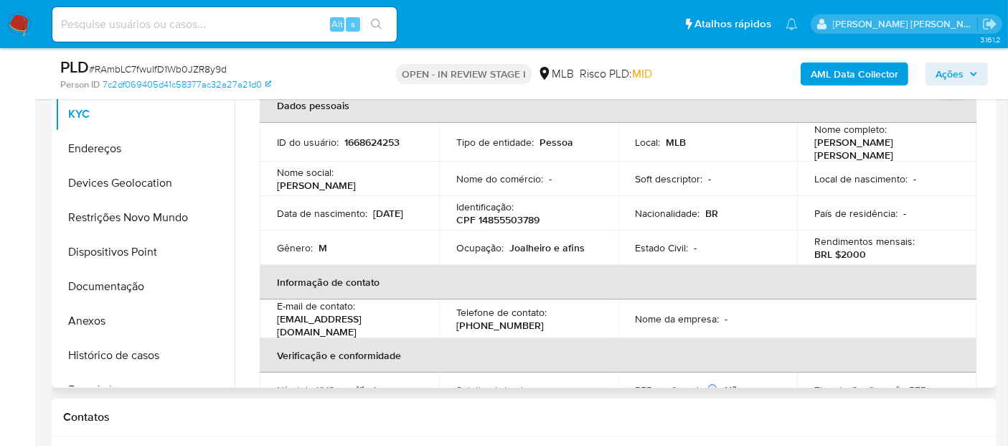
scroll to position [319, 0]
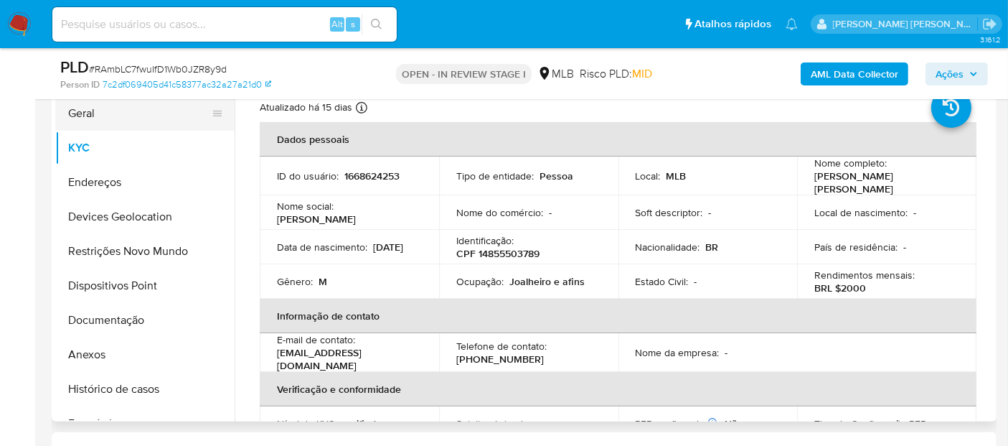
click at [163, 125] on button "Geral" at bounding box center [139, 113] width 168 height 34
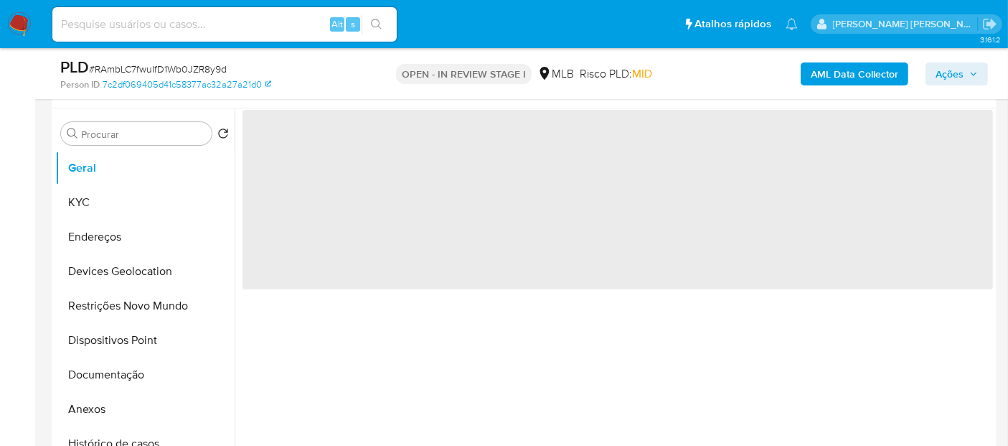
scroll to position [239, 0]
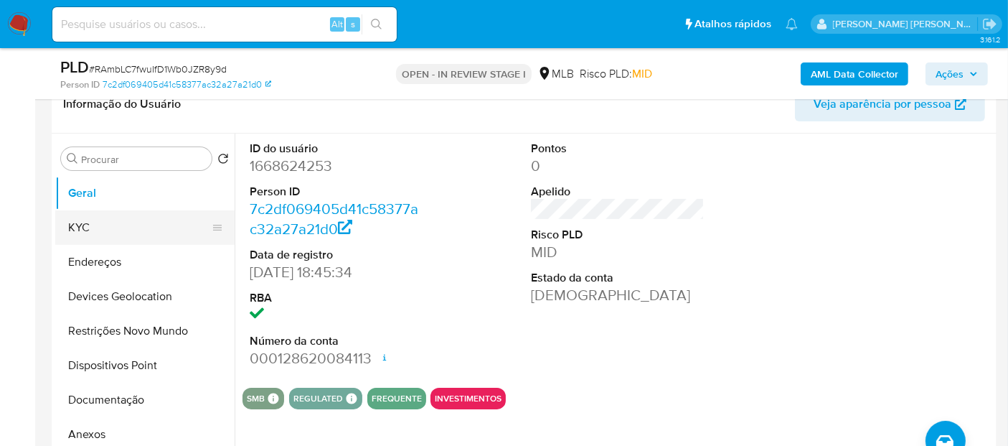
click at [141, 223] on button "KYC" at bounding box center [139, 227] width 168 height 34
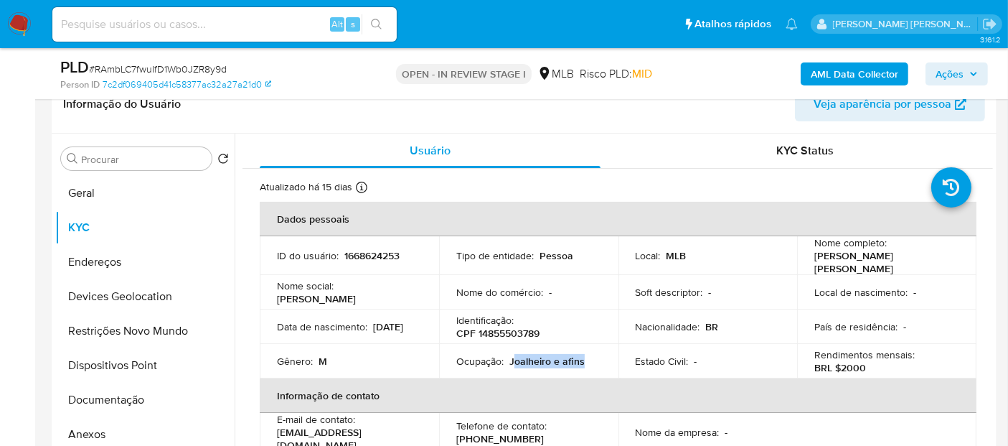
drag, startPoint x: 571, startPoint y: 357, endPoint x: 510, endPoint y: 355, distance: 61.0
click at [510, 355] on div "Ocupação : Joalheiro e afins" at bounding box center [528, 360] width 145 height 13
copy p "oalheiro e afins"
click at [121, 398] on button "Documentação" at bounding box center [139, 399] width 168 height 34
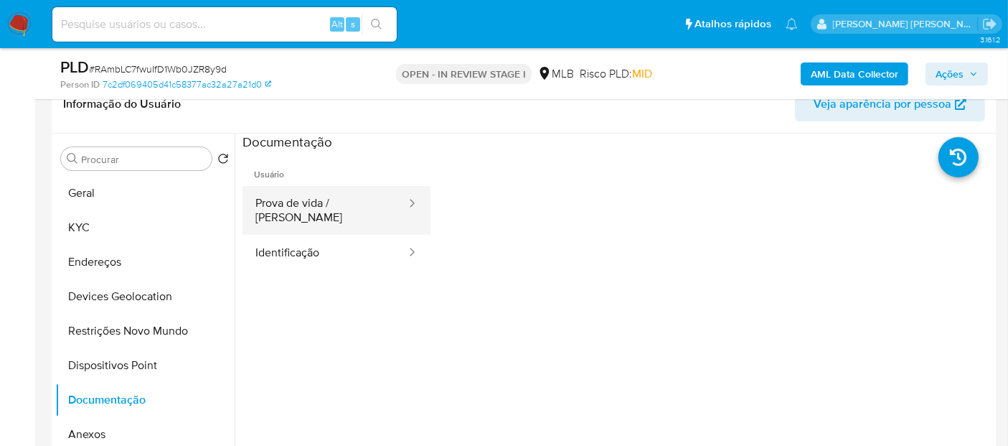
click at [349, 212] on button "Prova de vida / Selfie" at bounding box center [324, 210] width 165 height 49
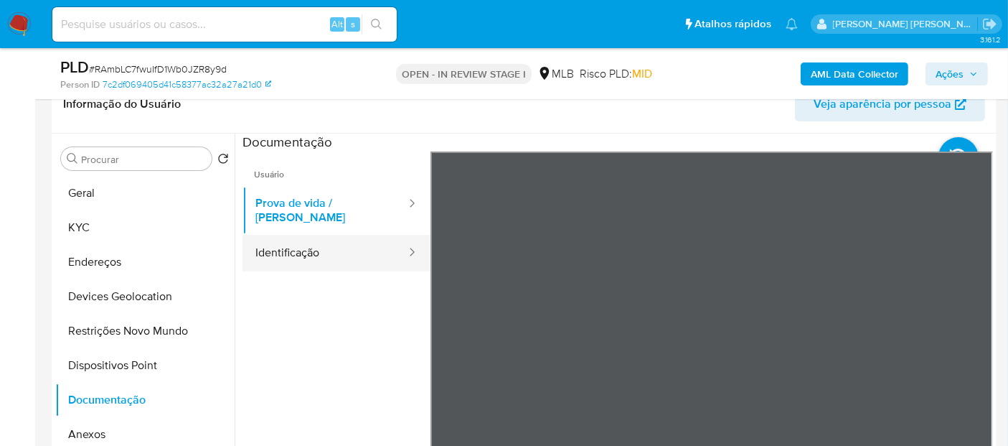
click at [301, 243] on button "Identificação" at bounding box center [324, 253] width 165 height 37
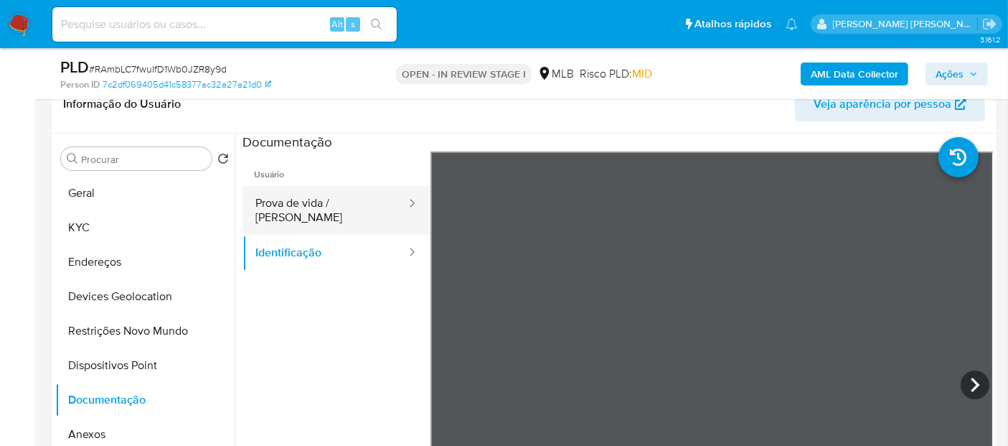
click at [301, 215] on button "Prova de vida / Selfie" at bounding box center [324, 210] width 165 height 49
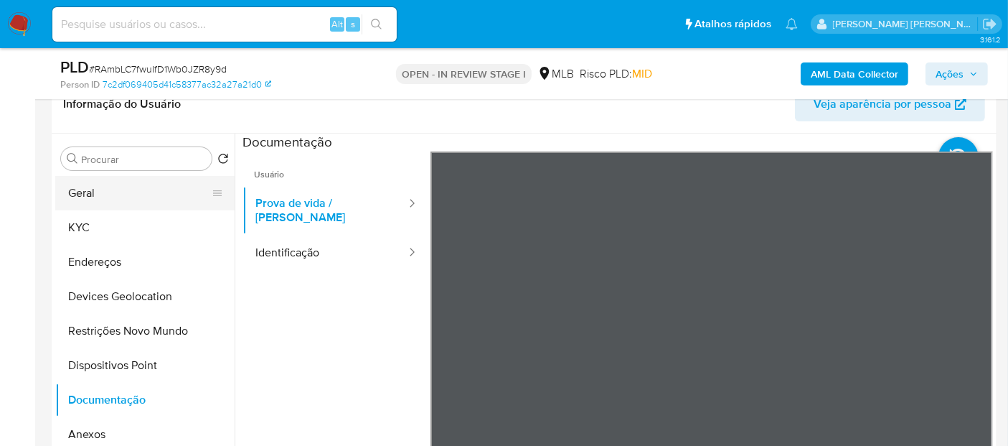
click at [118, 195] on button "Geral" at bounding box center [139, 193] width 168 height 34
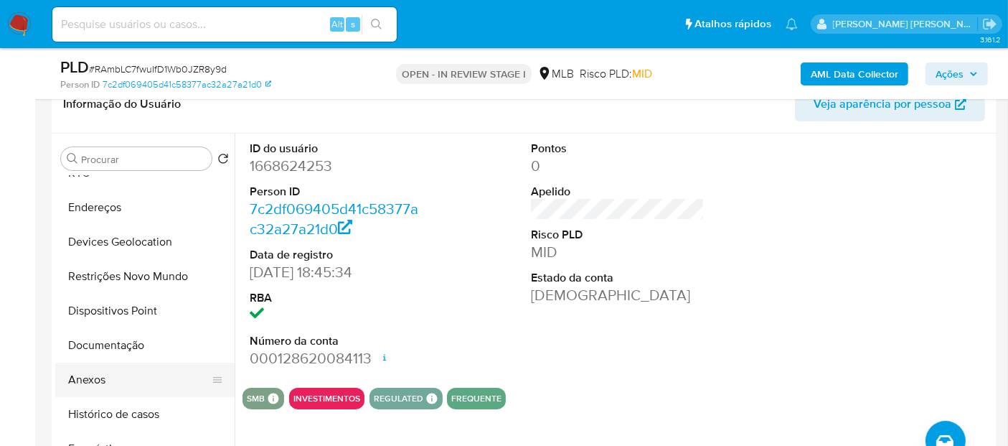
scroll to position [80, 0]
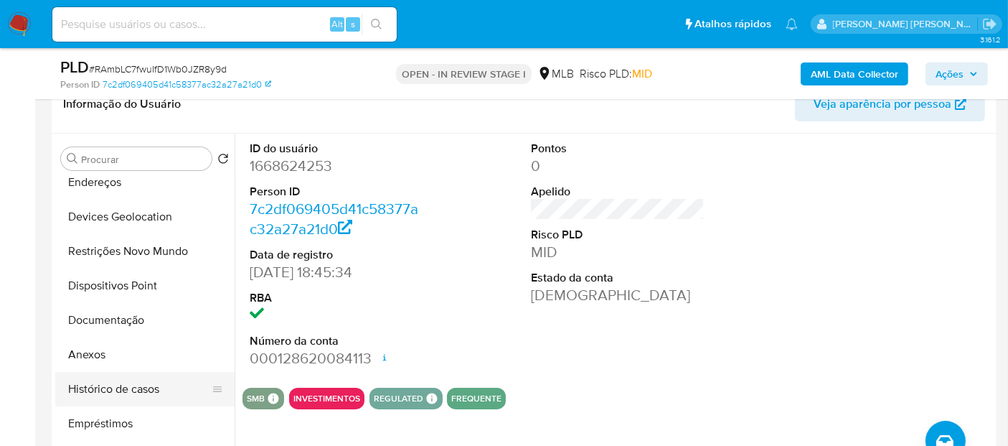
click at [127, 380] on button "Histórico de casos" at bounding box center [139, 389] width 168 height 34
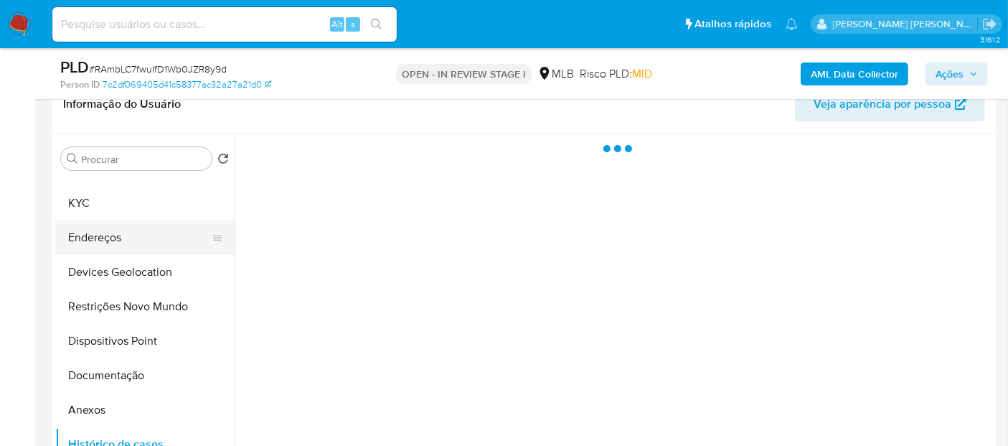
scroll to position [0, 0]
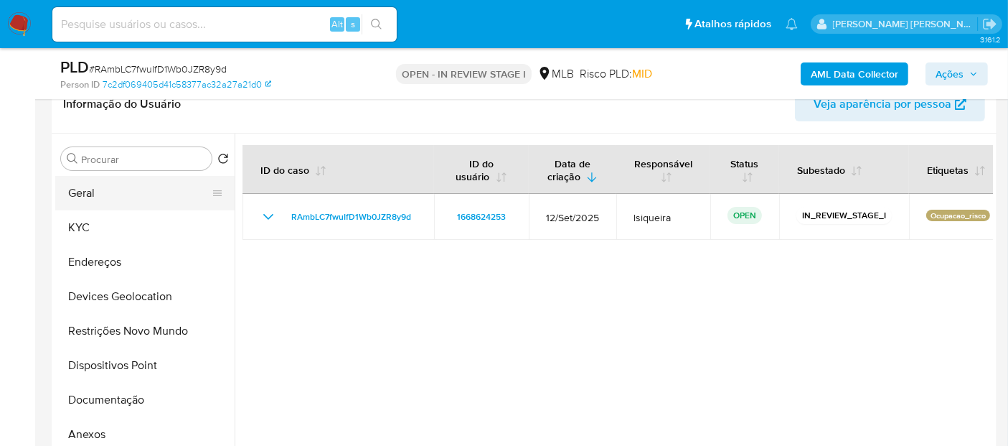
click at [147, 197] on button "Geral" at bounding box center [139, 193] width 168 height 34
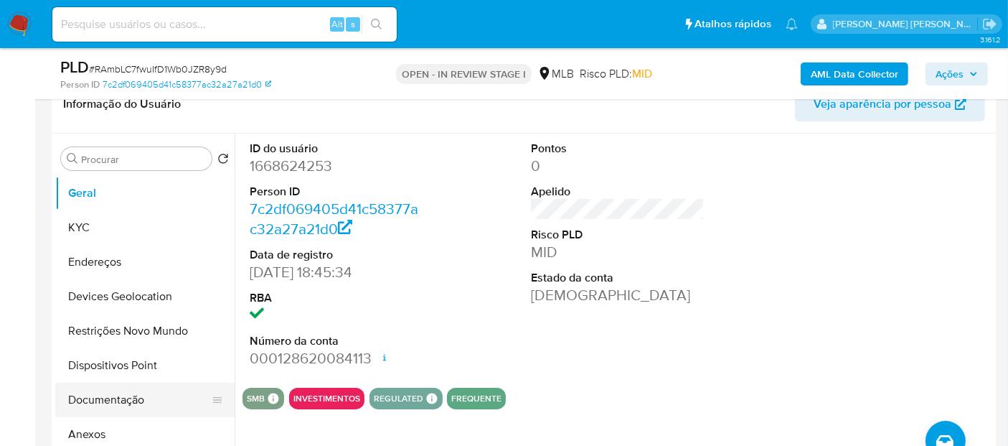
click at [143, 398] on button "Documentação" at bounding box center [139, 399] width 168 height 34
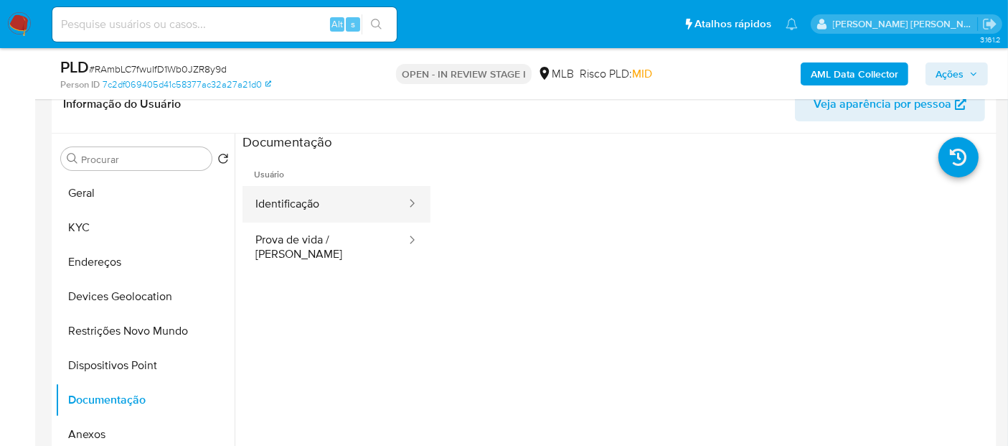
click at [357, 213] on button "Identificação" at bounding box center [324, 204] width 165 height 37
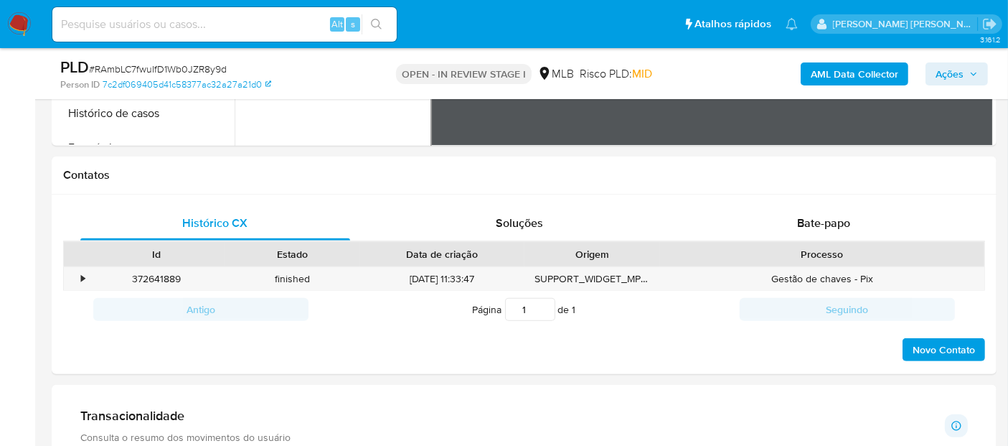
scroll to position [797, 0]
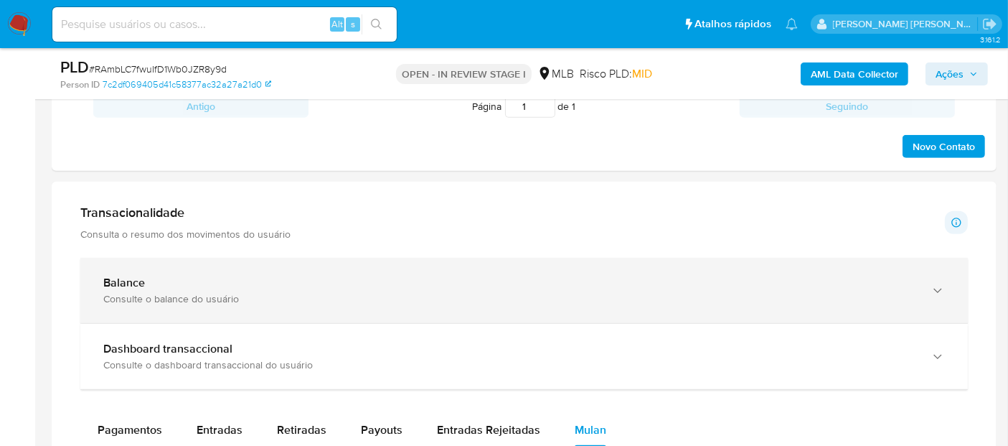
click at [383, 301] on div "Consulte o balance do usuário" at bounding box center [509, 298] width 813 height 13
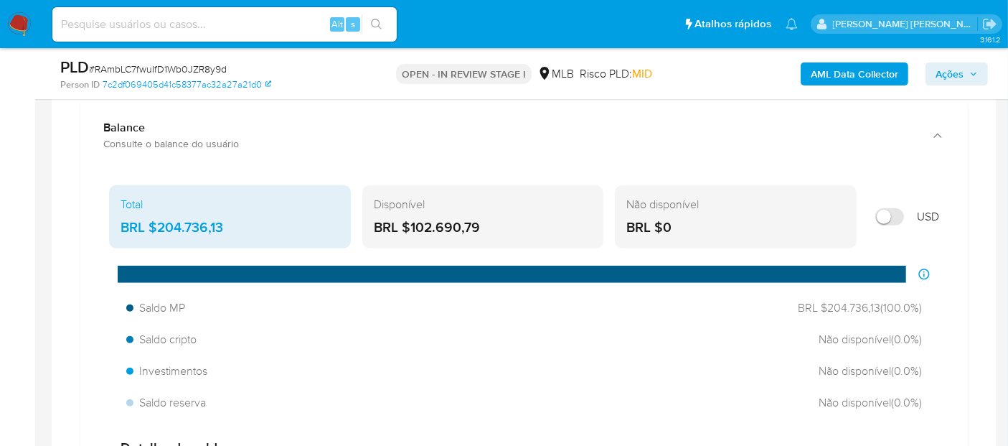
scroll to position [956, 0]
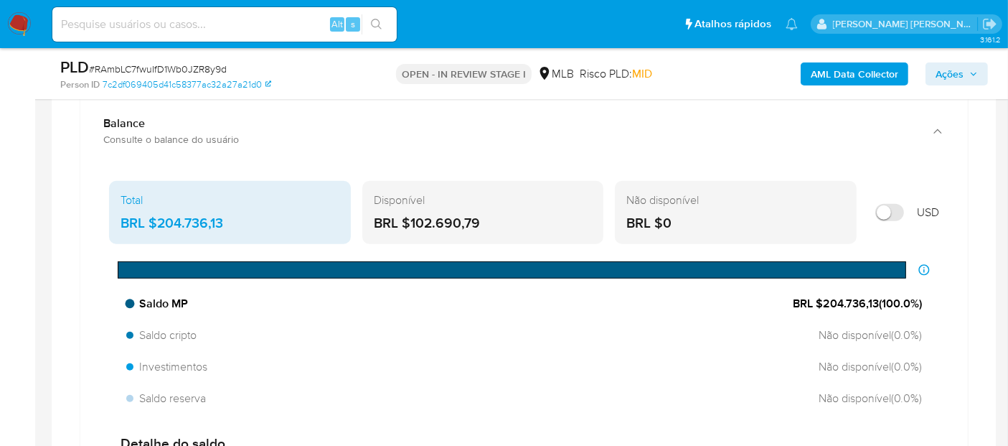
drag, startPoint x: 877, startPoint y: 298, endPoint x: 821, endPoint y: 298, distance: 56.0
click at [821, 298] on span "BRL $204.736,13 ( 100.0 %)" at bounding box center [857, 304] width 129 height 16
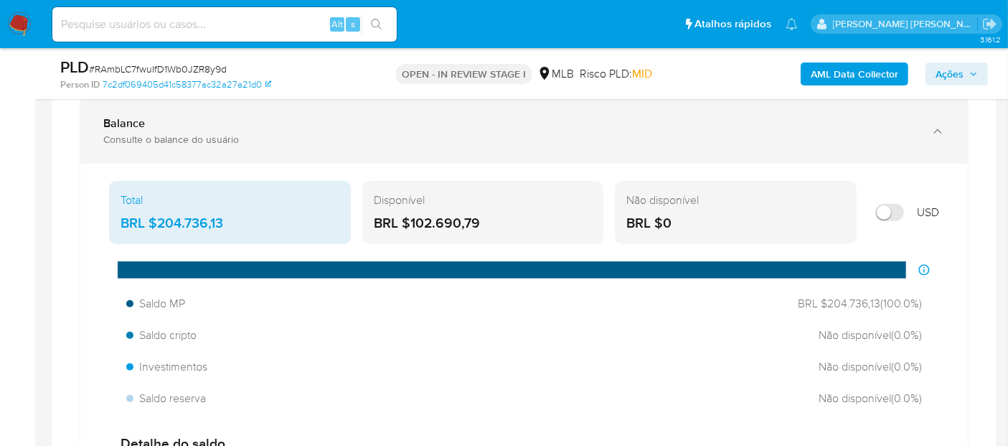
scroll to position [877, 0]
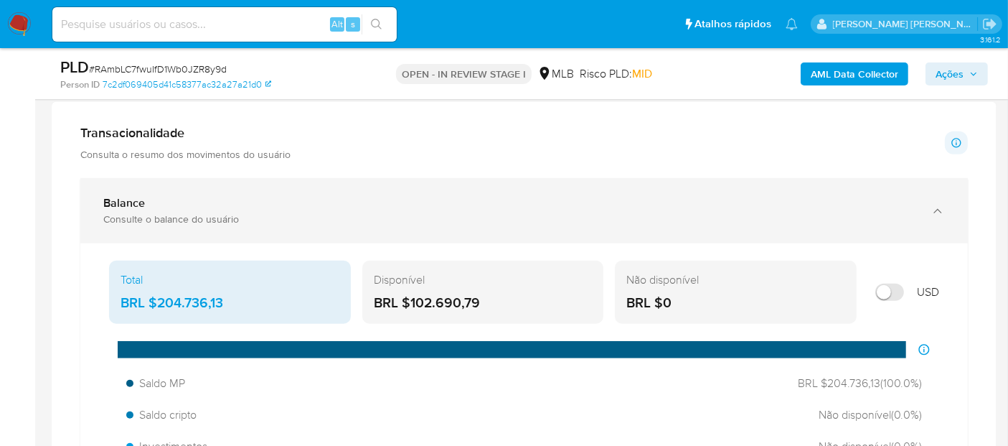
click at [285, 207] on div "Balance" at bounding box center [509, 203] width 813 height 14
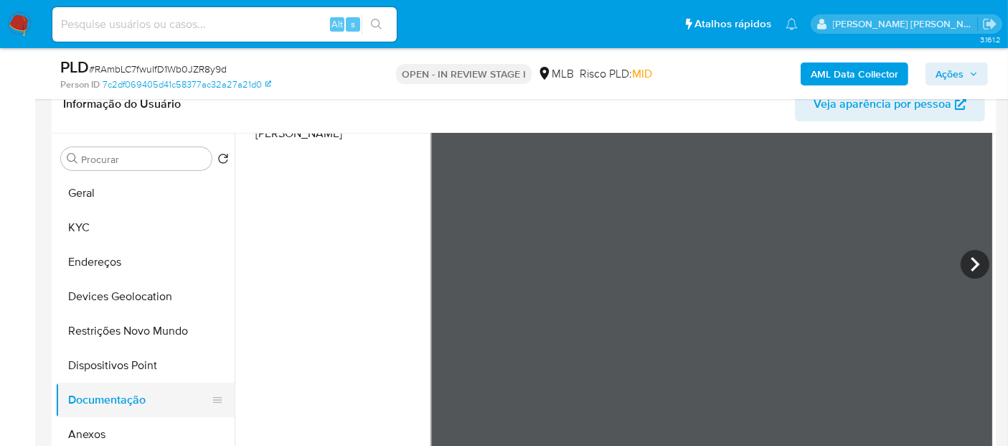
scroll to position [80, 0]
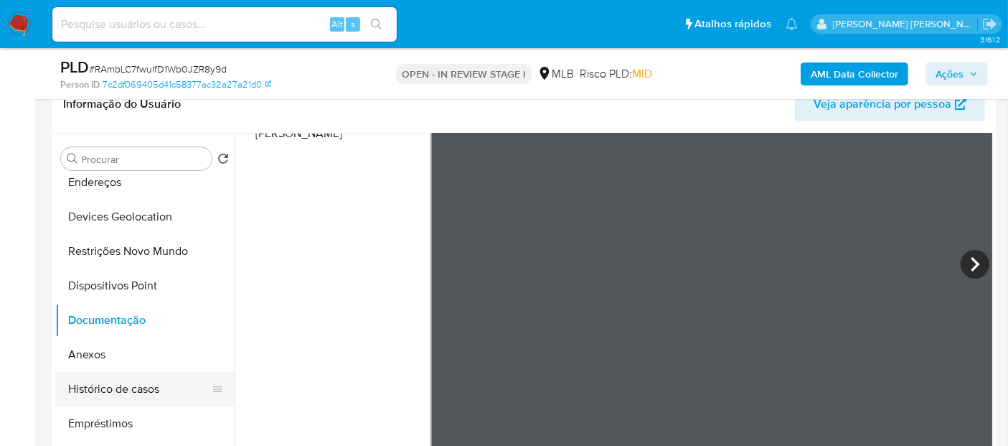
click at [114, 384] on button "Histórico de casos" at bounding box center [139, 389] width 168 height 34
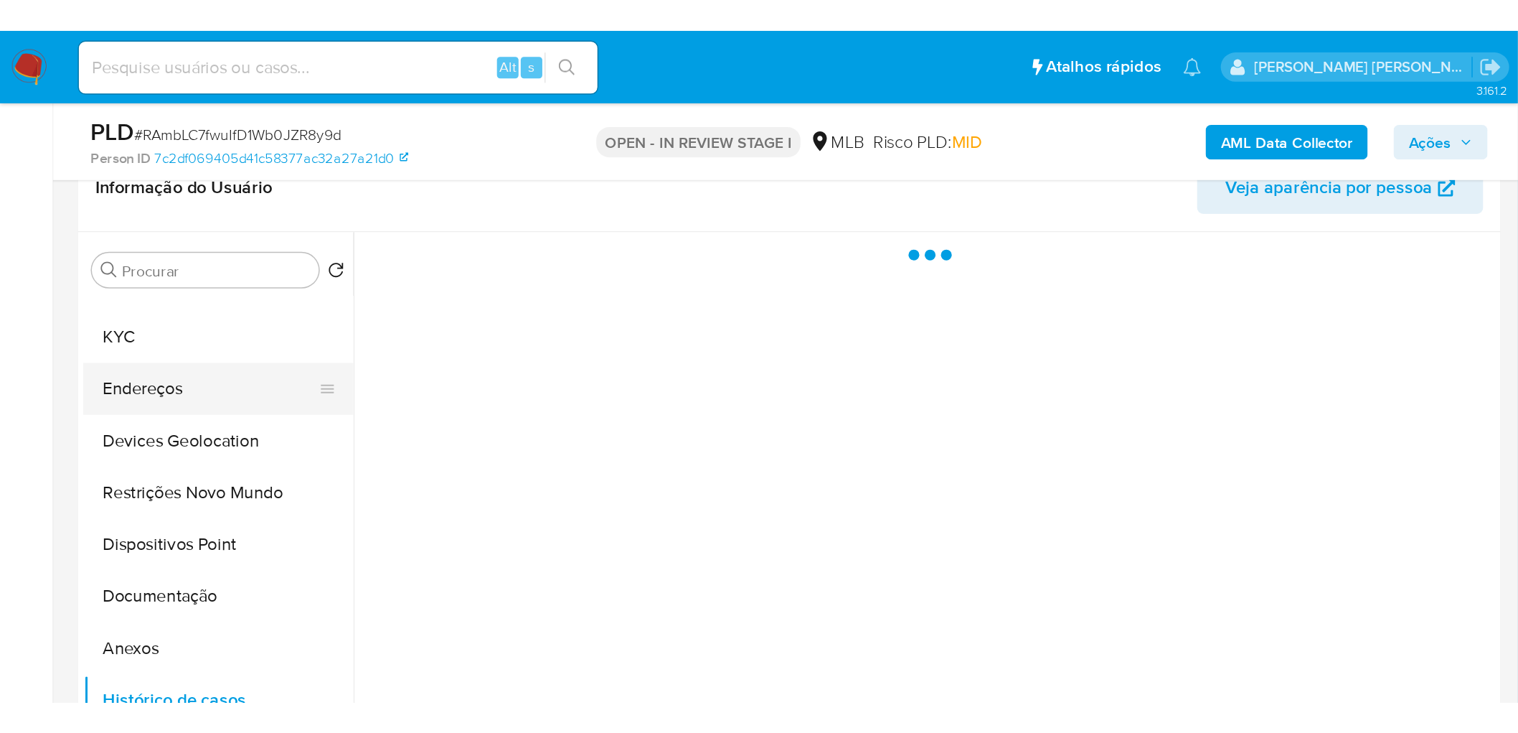
scroll to position [0, 0]
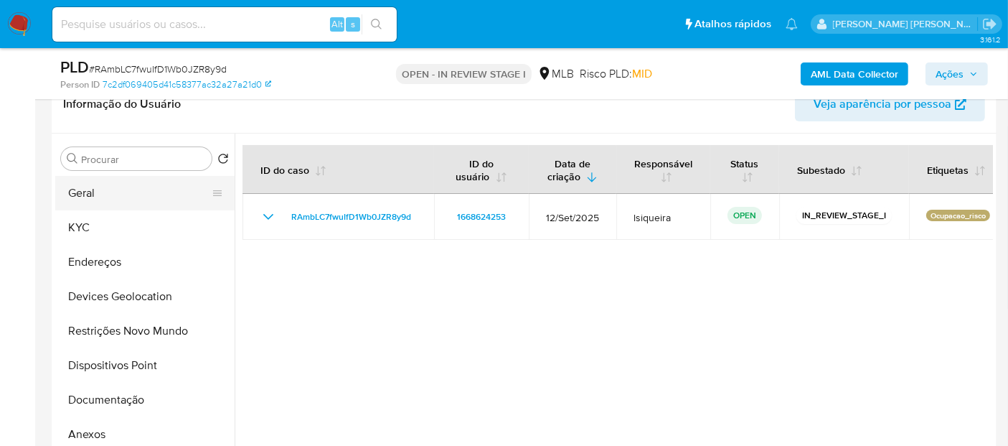
click at [128, 189] on button "Geral" at bounding box center [139, 193] width 168 height 34
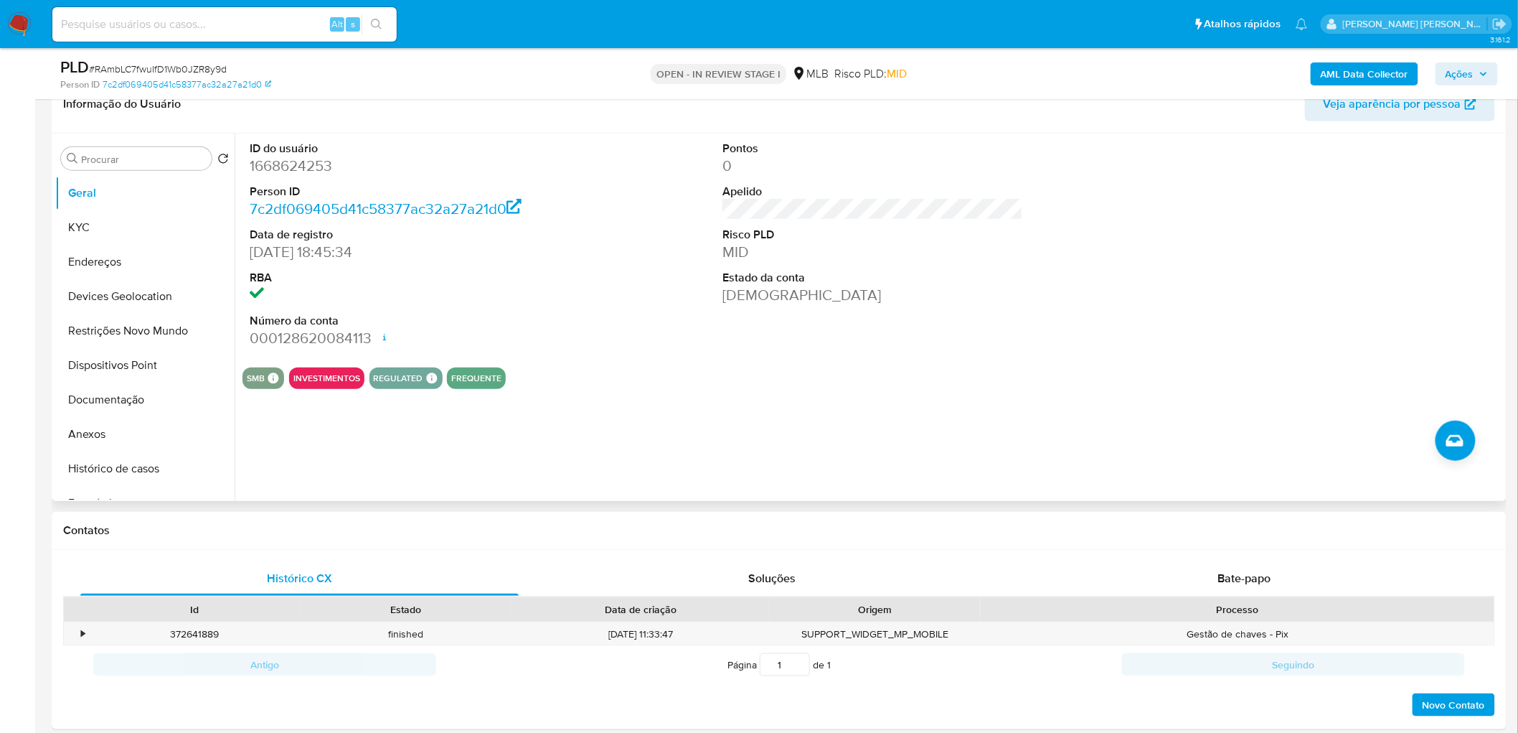
click at [643, 295] on div "ID do usuário 1668624253 Person ID 7c2df069405d41c58377ac32a27a21d0 Data de reg…" at bounding box center [872, 244] width 1261 height 222
click at [147, 216] on button "KYC" at bounding box center [139, 227] width 168 height 34
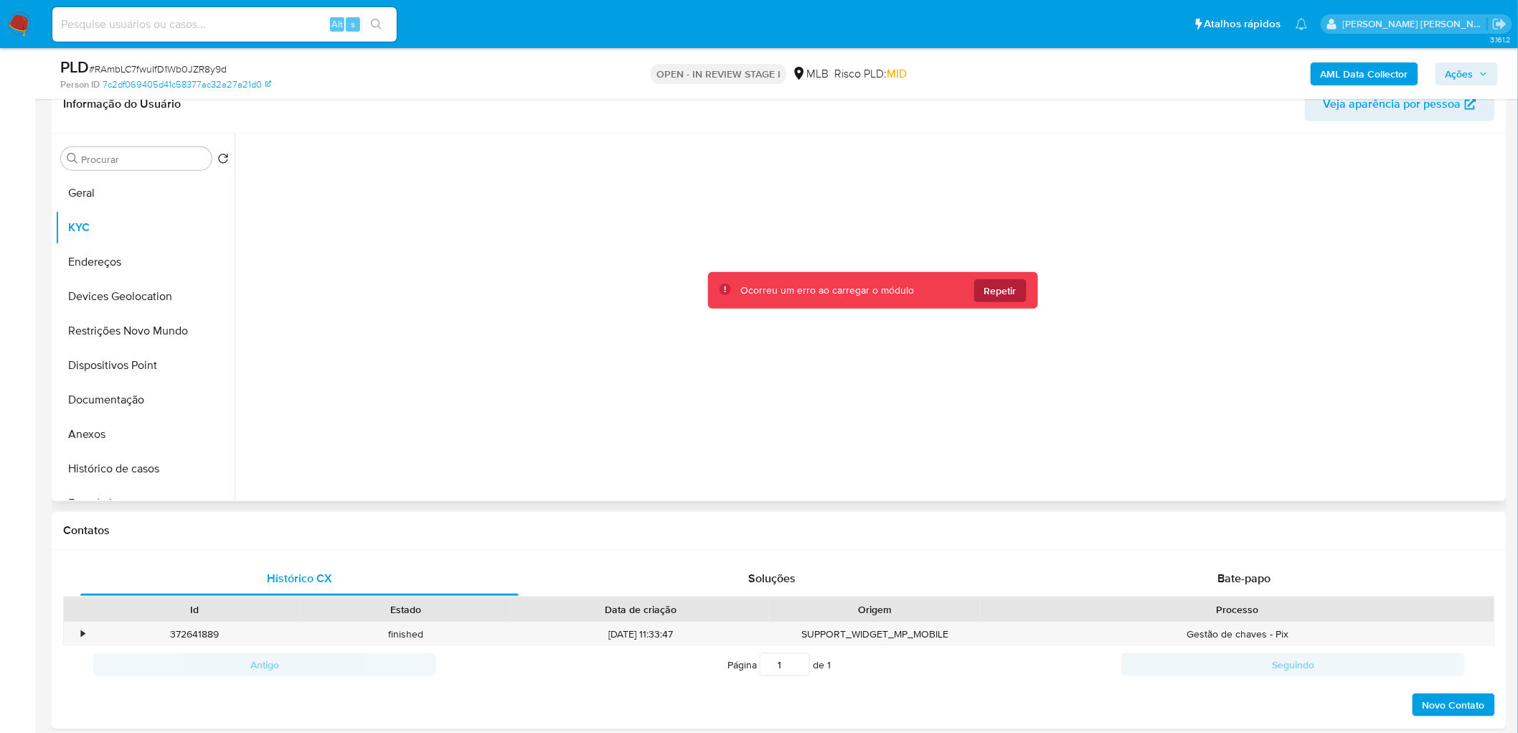
click at [997, 297] on span "Repetir" at bounding box center [1000, 290] width 32 height 23
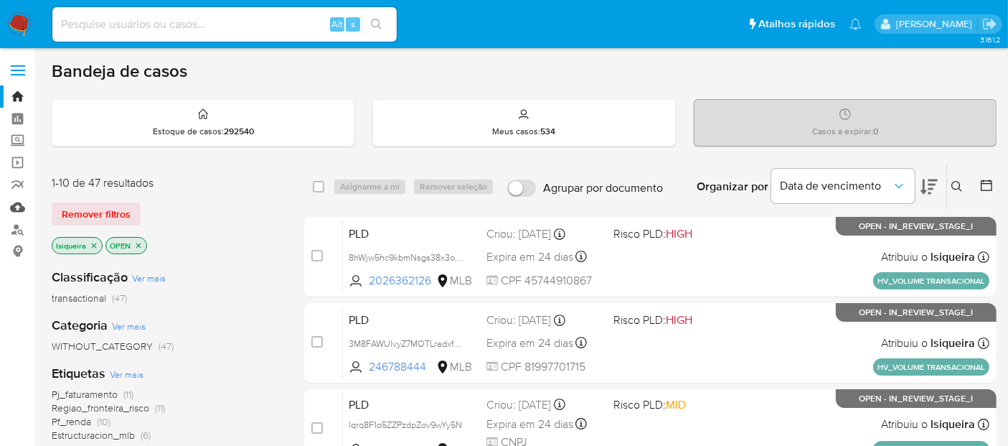
click at [14, 204] on link "Mulan" at bounding box center [85, 207] width 171 height 22
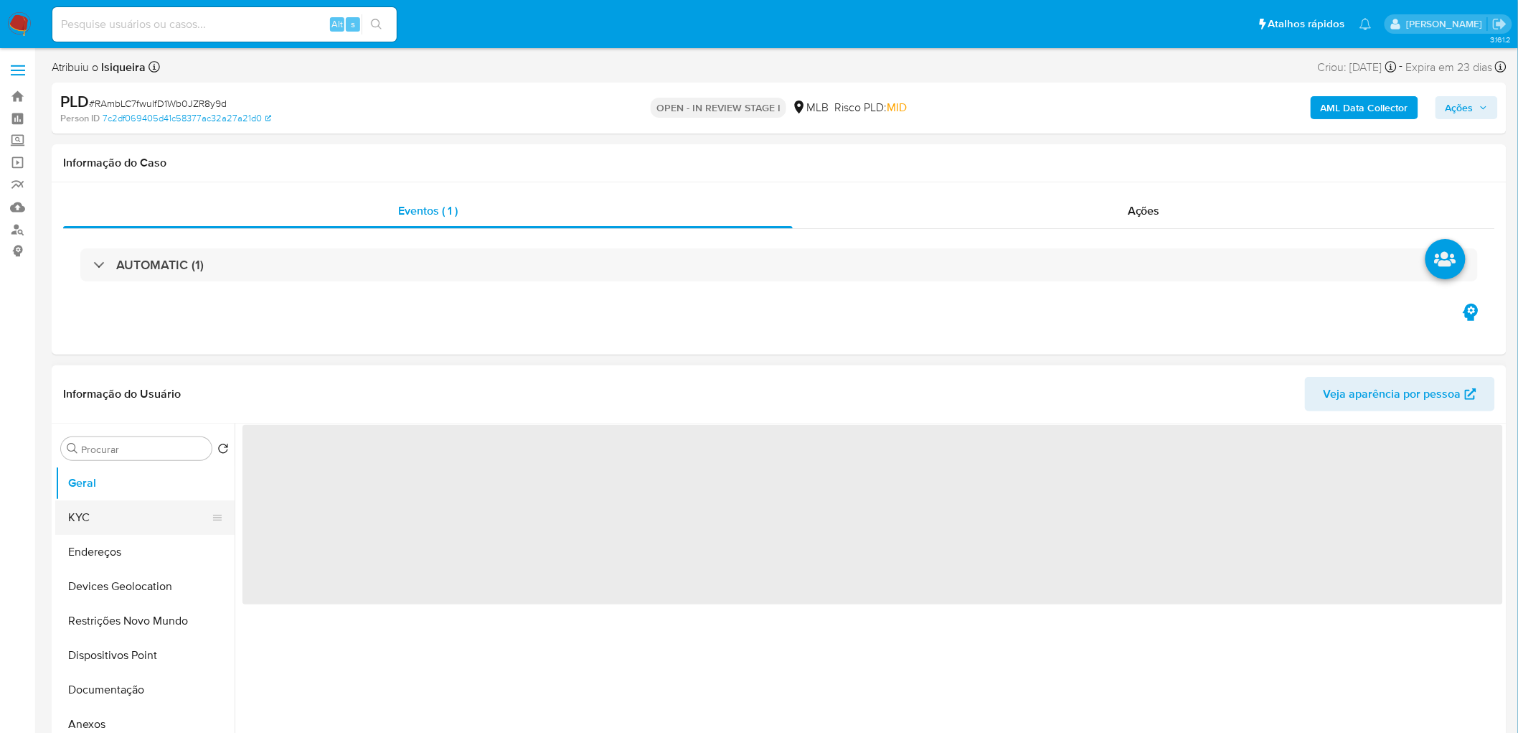
click at [100, 520] on button "KYC" at bounding box center [139, 517] width 168 height 34
select select "10"
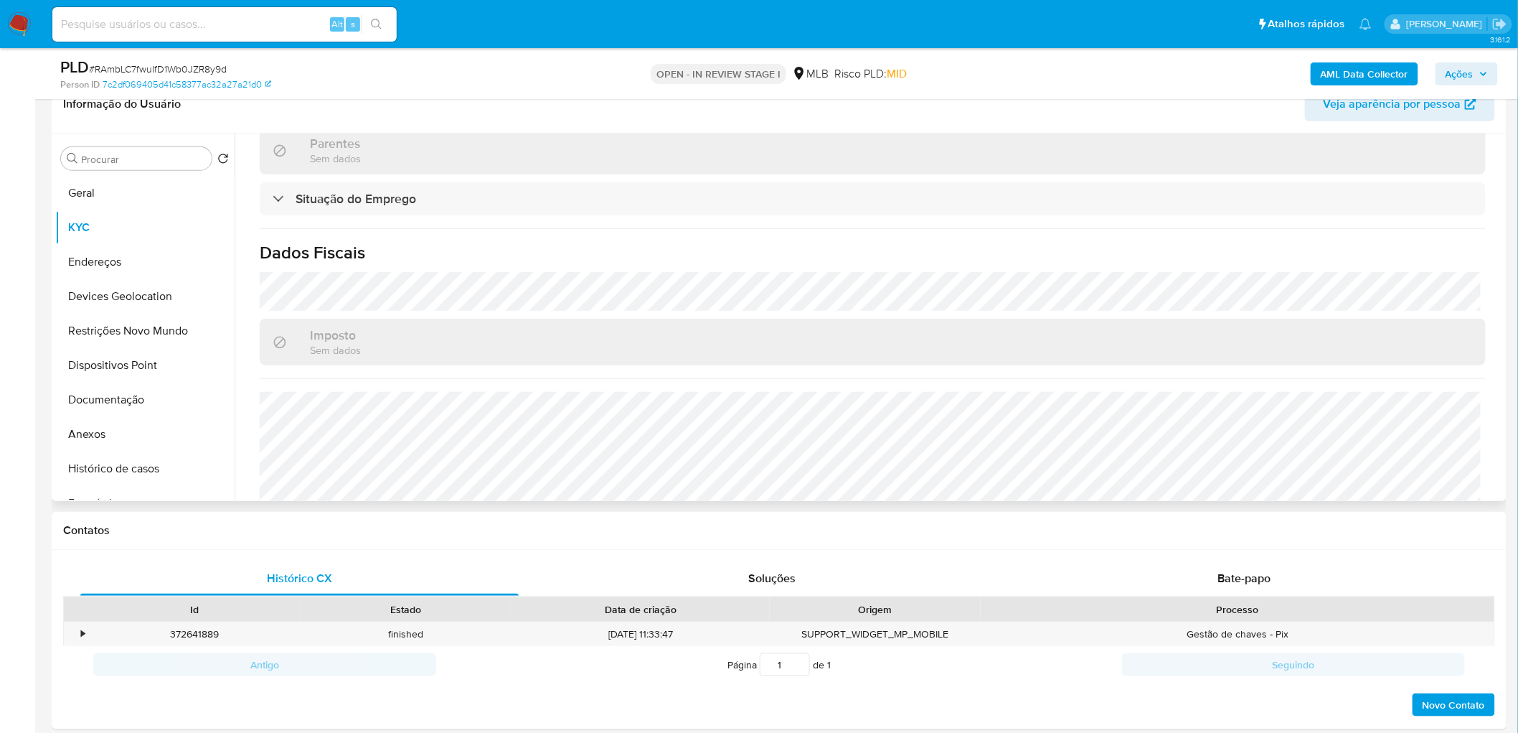
scroll to position [611, 0]
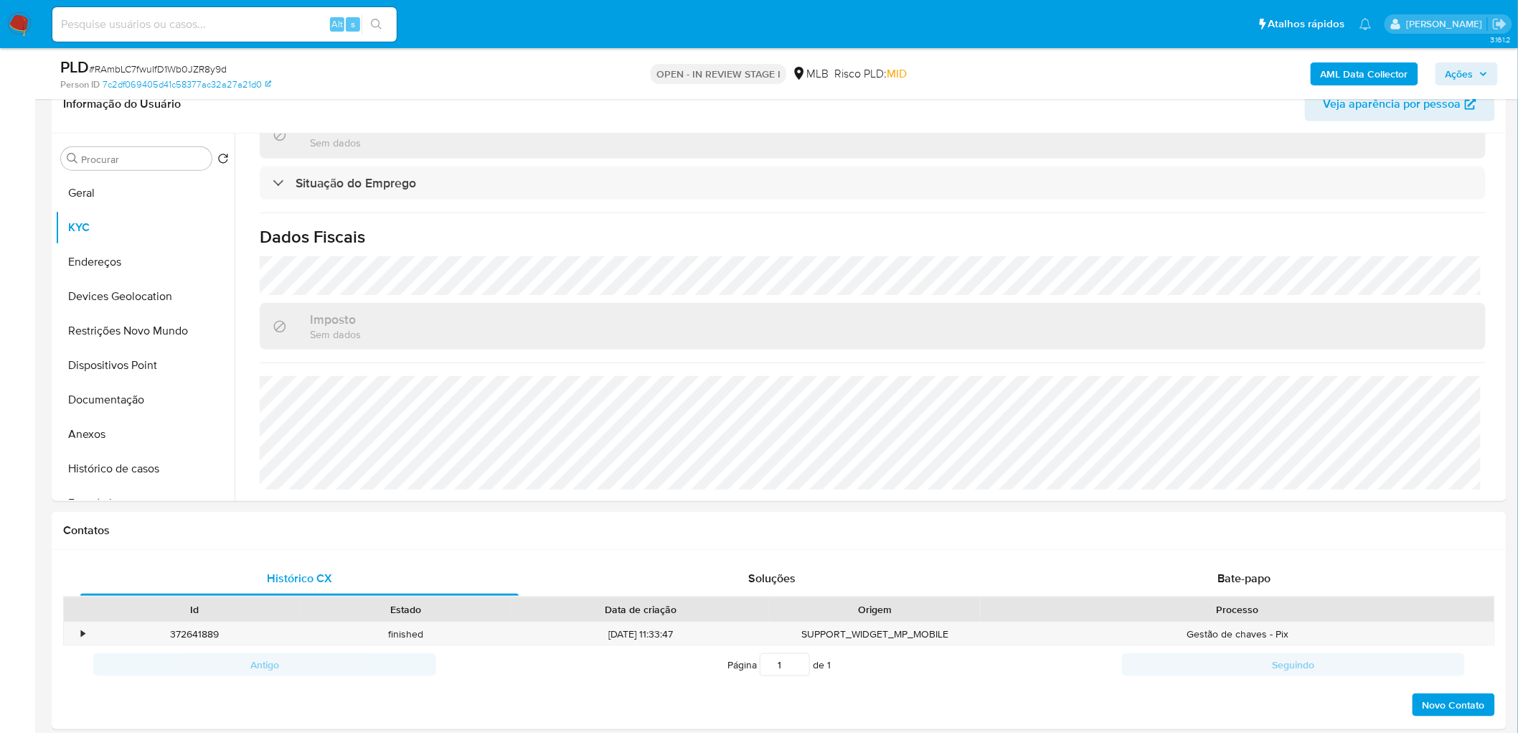
drag, startPoint x: 86, startPoint y: 268, endPoint x: 1, endPoint y: 283, distance: 85.9
click at [86, 268] on button "Endereços" at bounding box center [144, 262] width 179 height 34
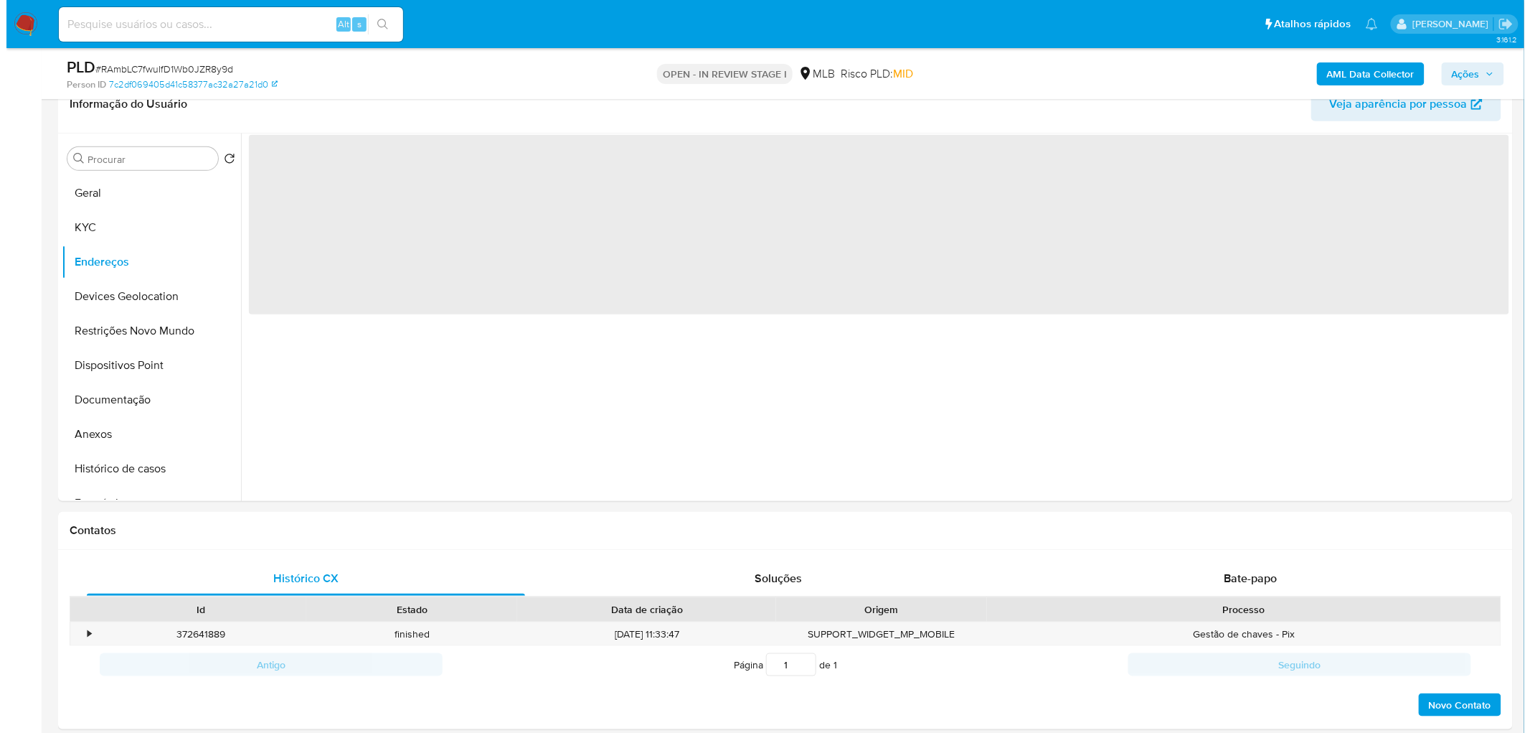
scroll to position [0, 0]
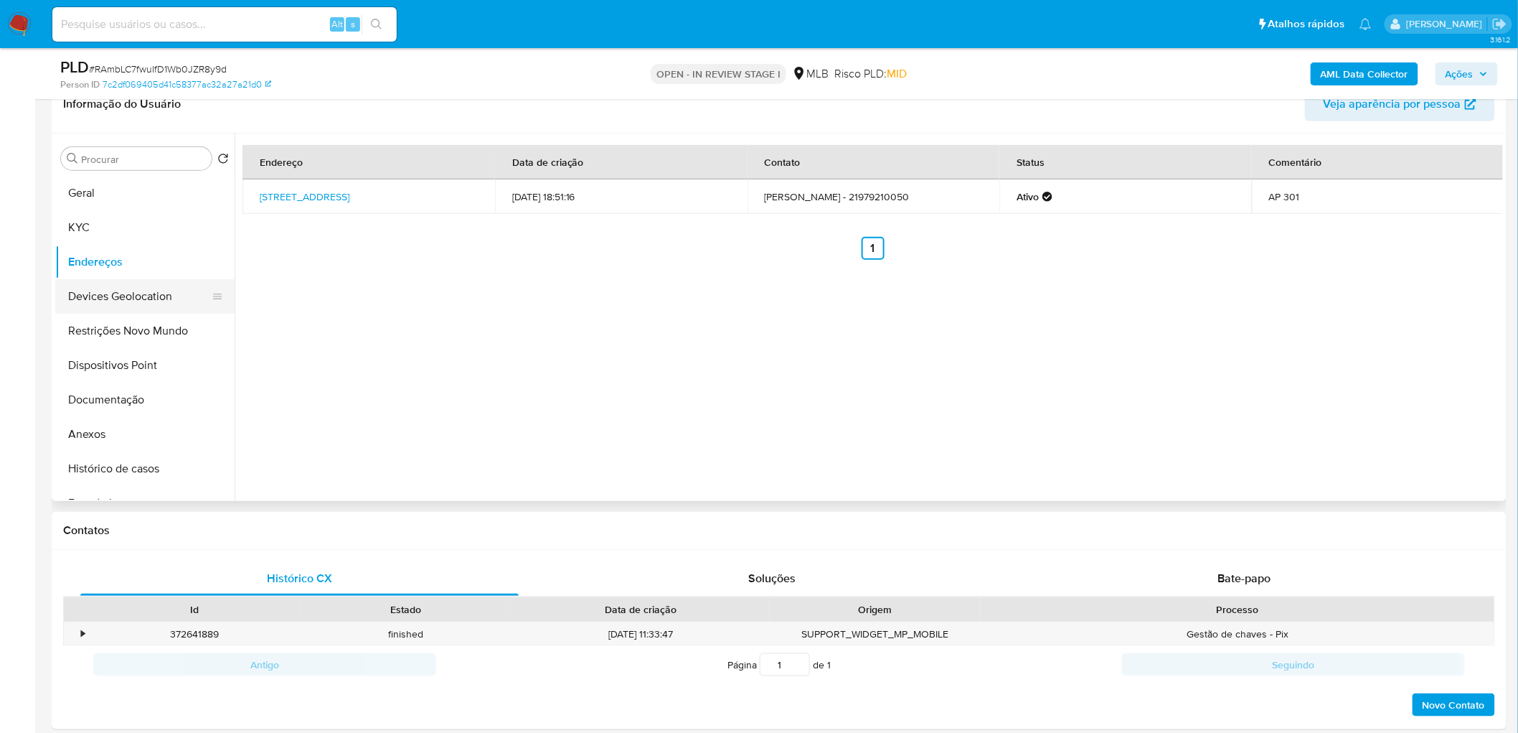
click at [118, 301] on button "Devices Geolocation" at bounding box center [139, 296] width 168 height 34
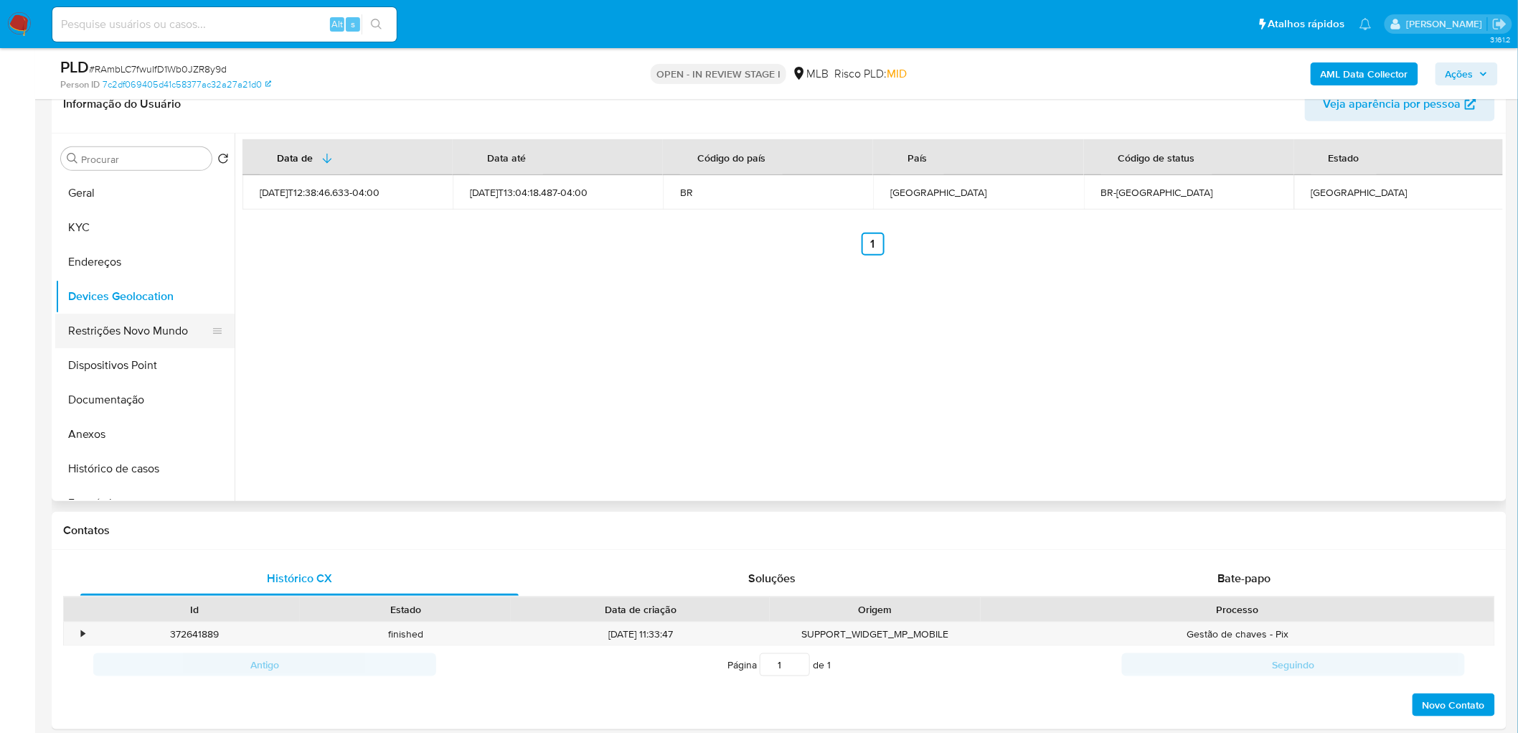
click at [130, 328] on button "Restrições Novo Mundo" at bounding box center [139, 331] width 168 height 34
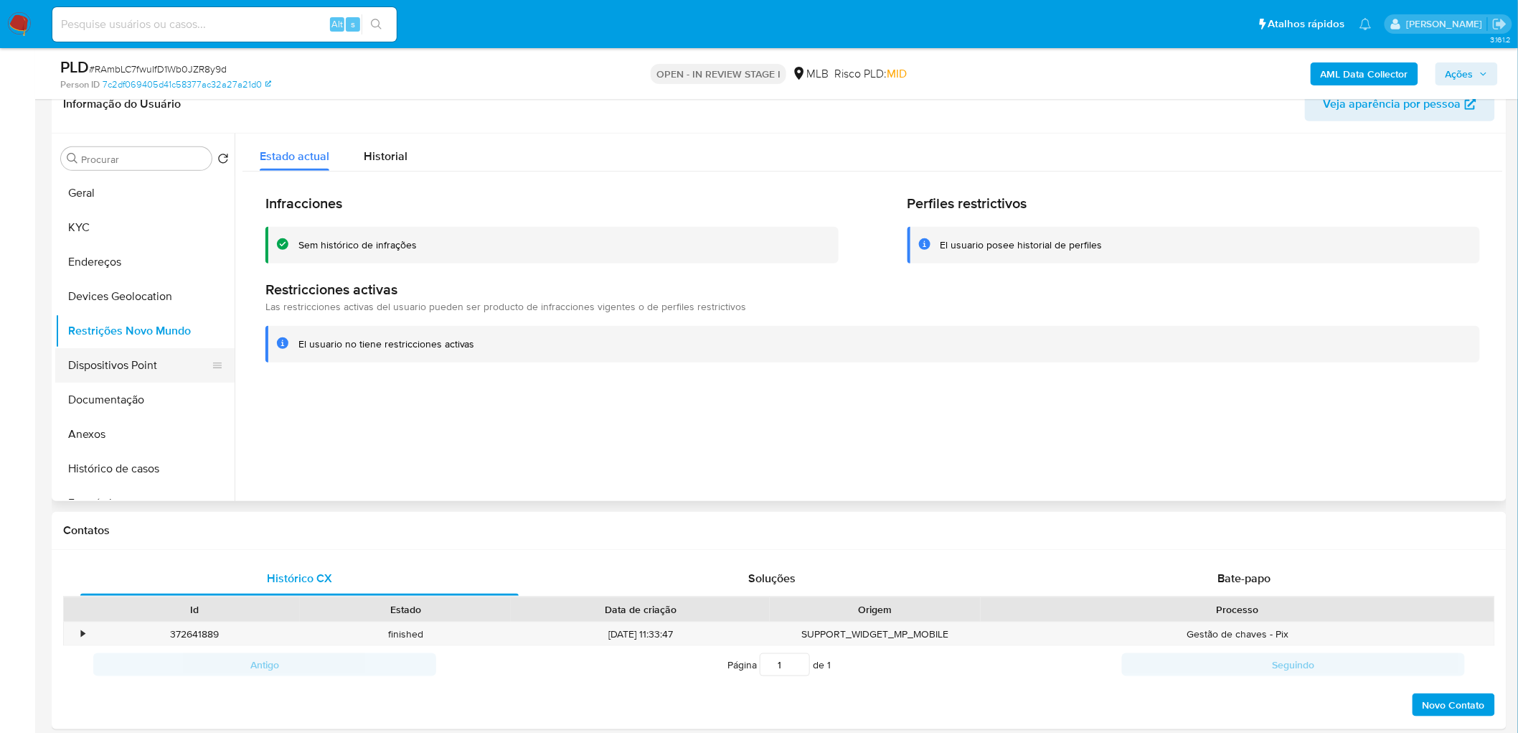
click at [130, 362] on button "Dispositivos Point" at bounding box center [139, 365] width 168 height 34
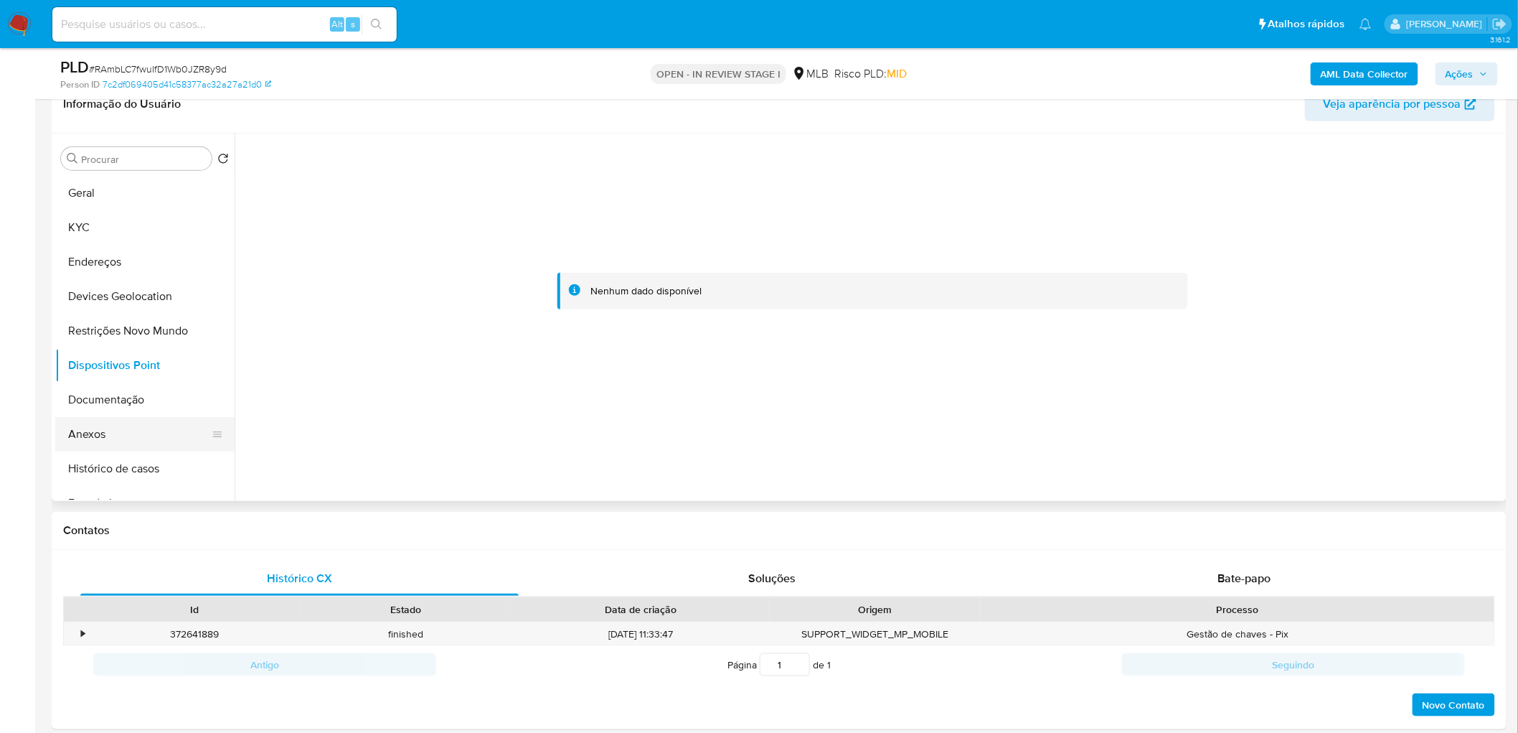
click at [108, 433] on button "Anexos" at bounding box center [139, 434] width 168 height 34
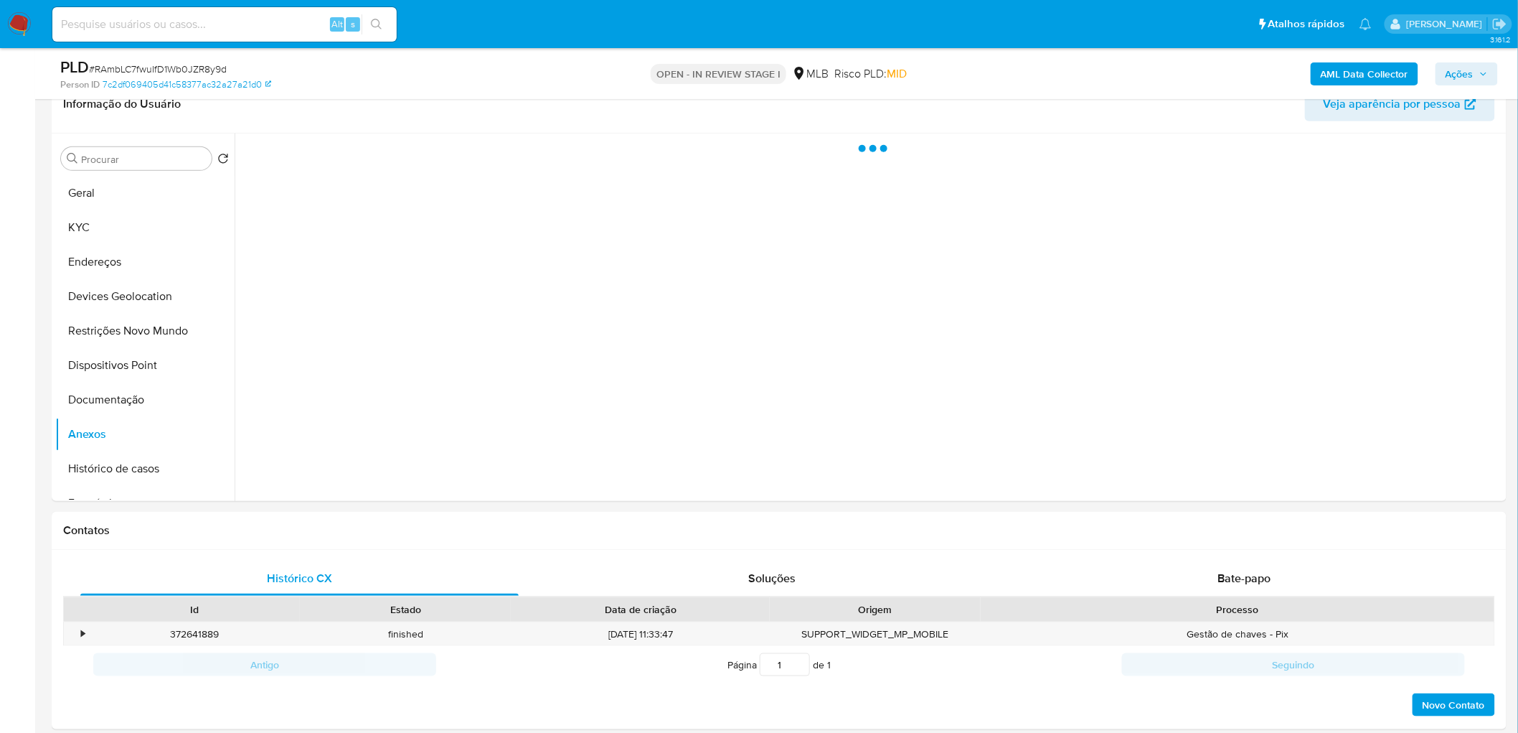
click at [1365, 72] on b "AML Data Collector" at bounding box center [1365, 73] width 88 height 23
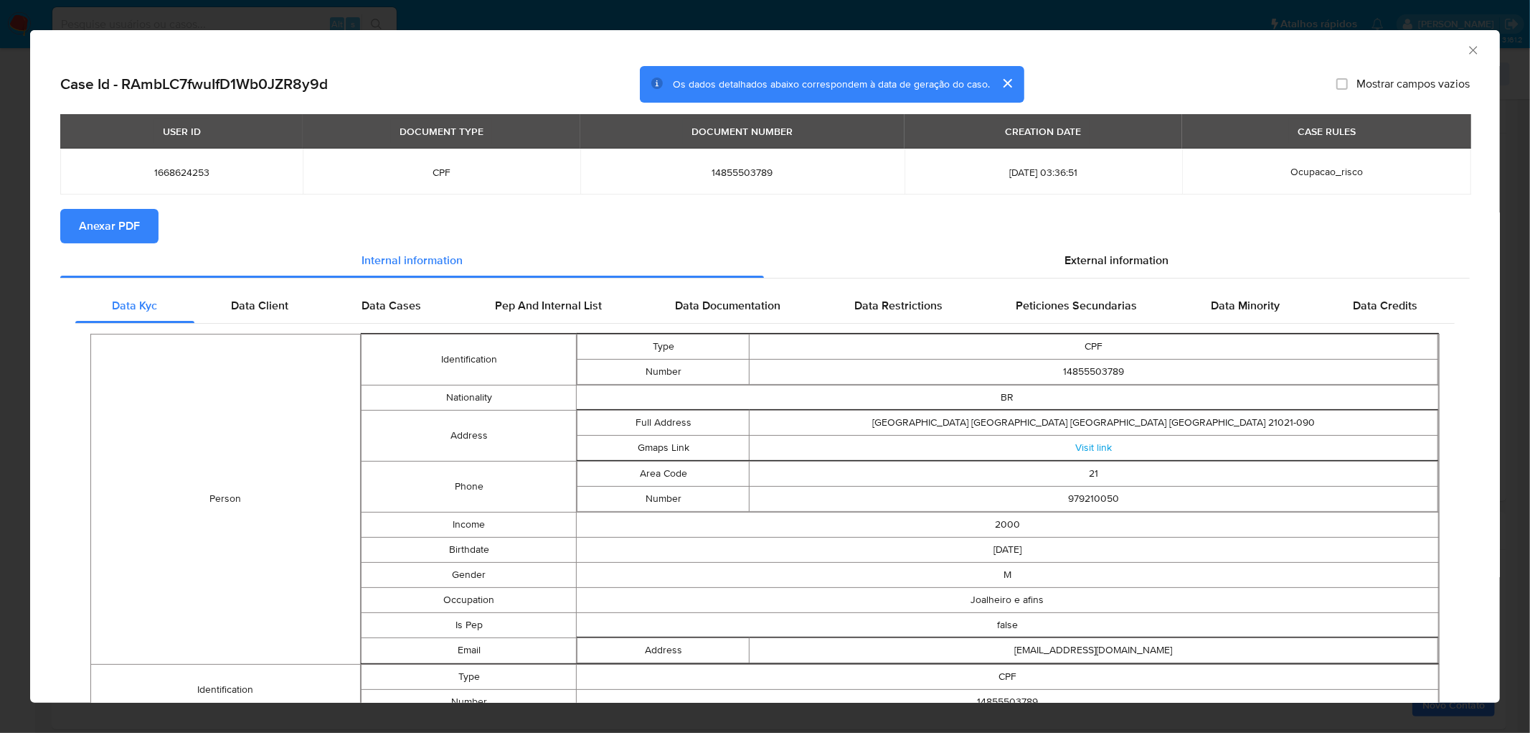
click at [110, 220] on span "Anexar PDF" at bounding box center [109, 226] width 61 height 32
click at [1184, 67] on div "Case Id - RAmbLC7fwuIfD1Wb0JZR8y9d Os dados detalhados abaixo correspondem à da…" at bounding box center [765, 84] width 1410 height 37
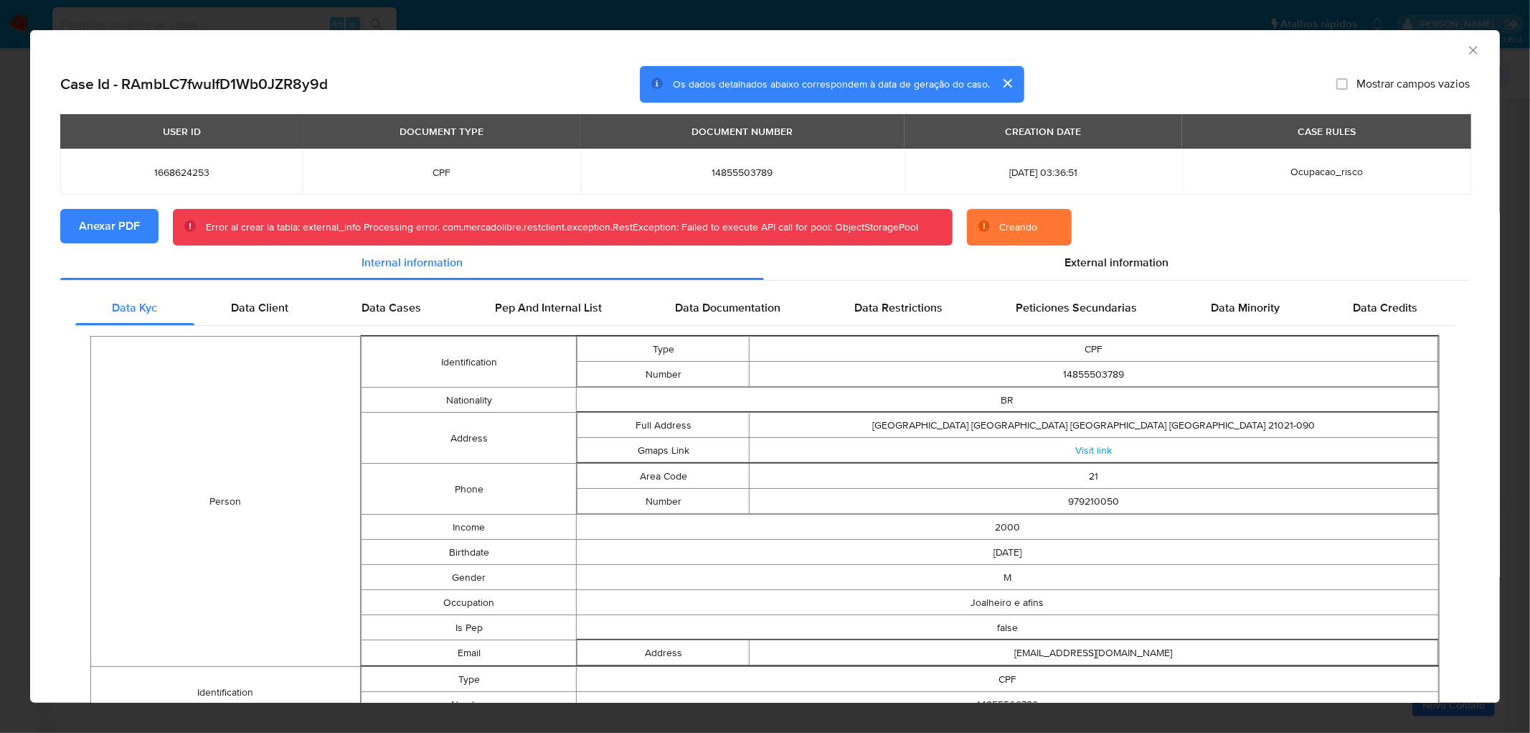
click at [1465, 39] on div "AML Data Collector" at bounding box center [765, 48] width 1470 height 36
click at [1466, 45] on icon "Fechar a janela" at bounding box center [1473, 50] width 14 height 14
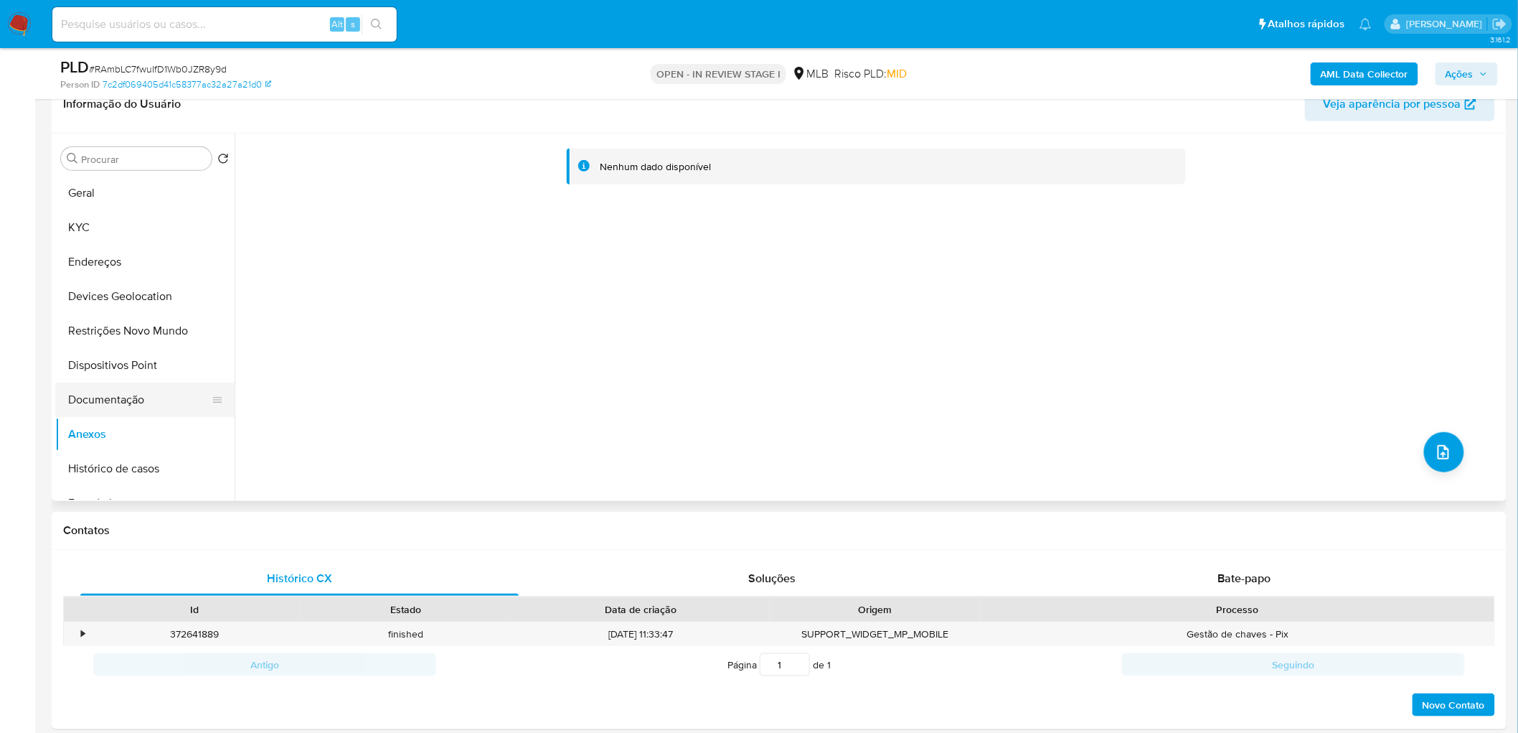
click at [133, 393] on button "Documentação" at bounding box center [139, 399] width 168 height 34
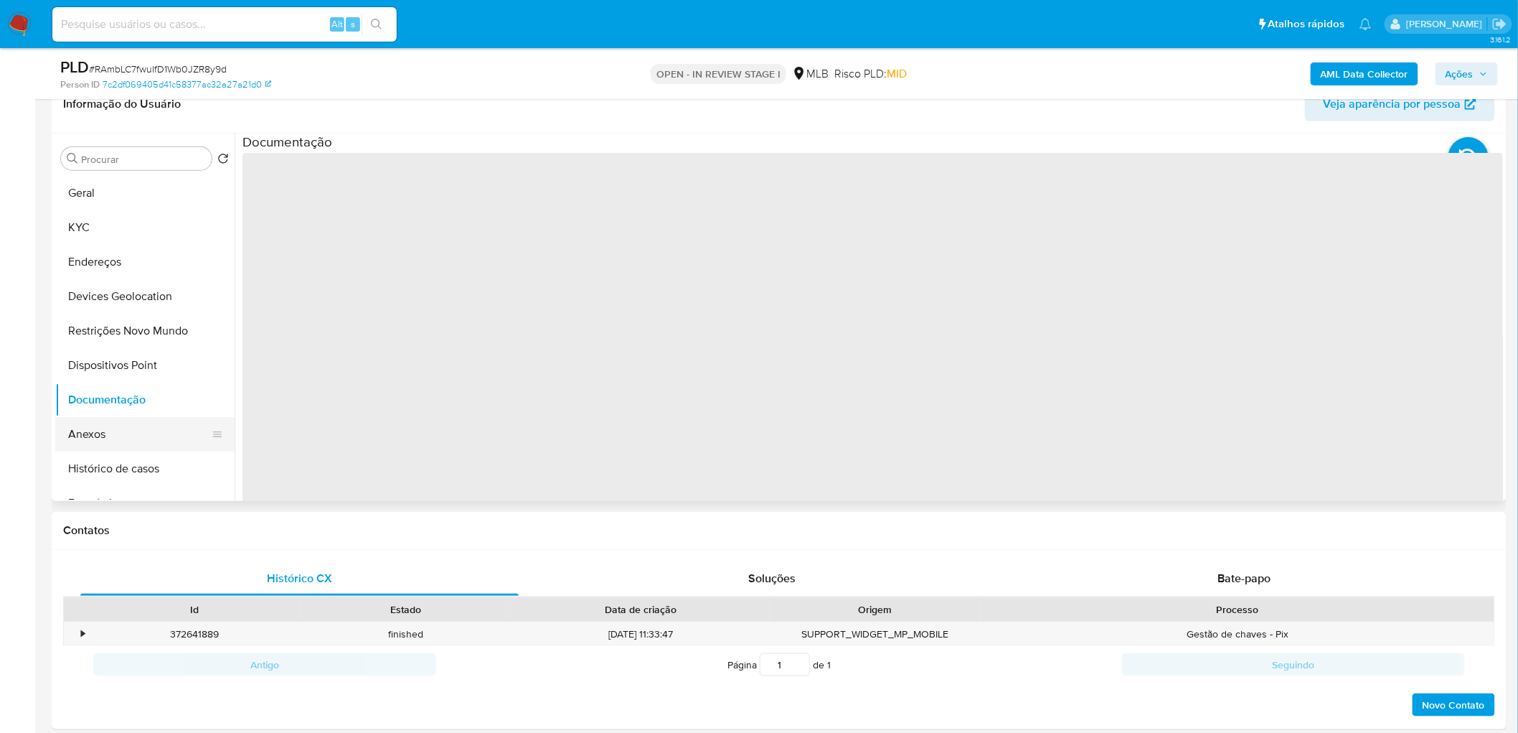
click at [102, 430] on button "Anexos" at bounding box center [139, 434] width 168 height 34
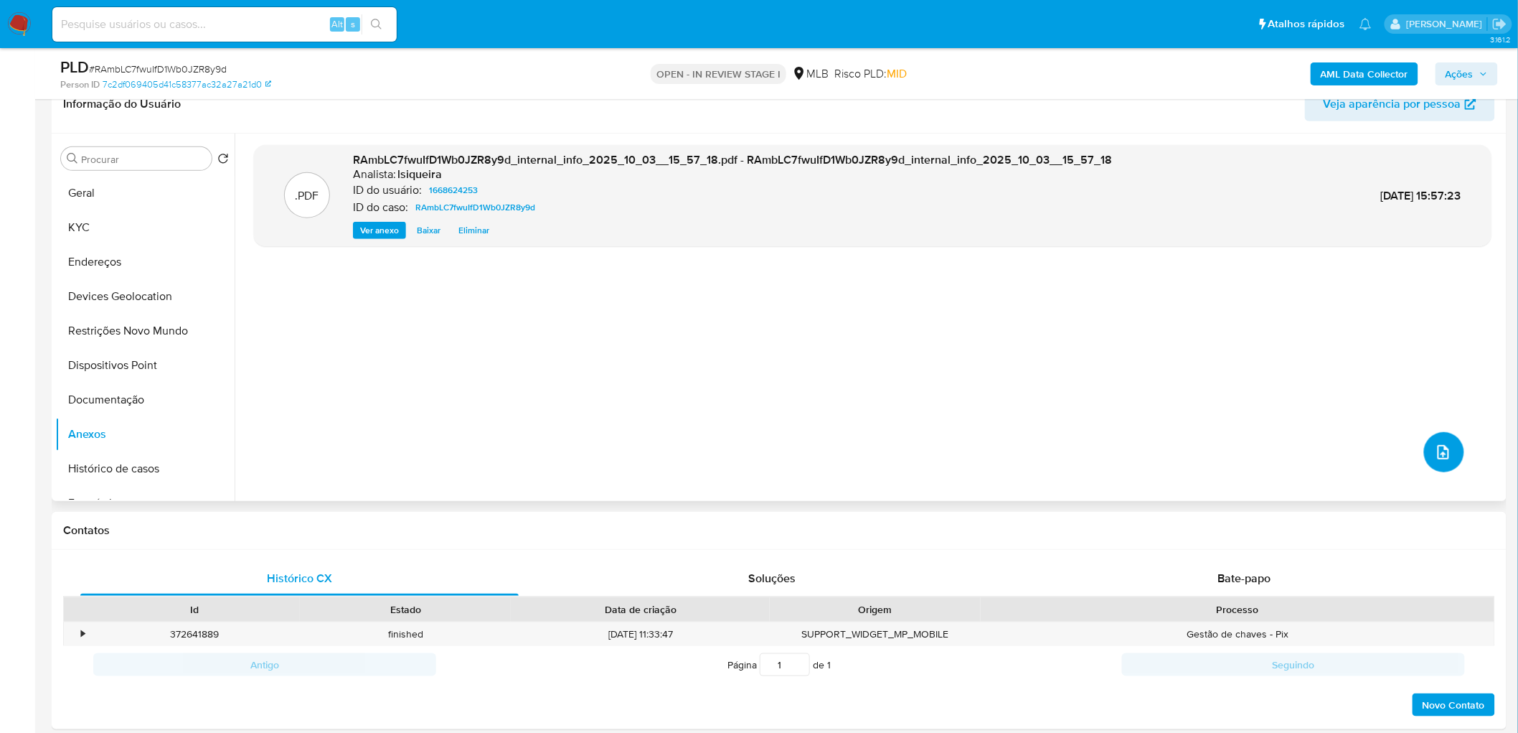
click at [1445, 455] on icon "upload-file" at bounding box center [1443, 451] width 17 height 17
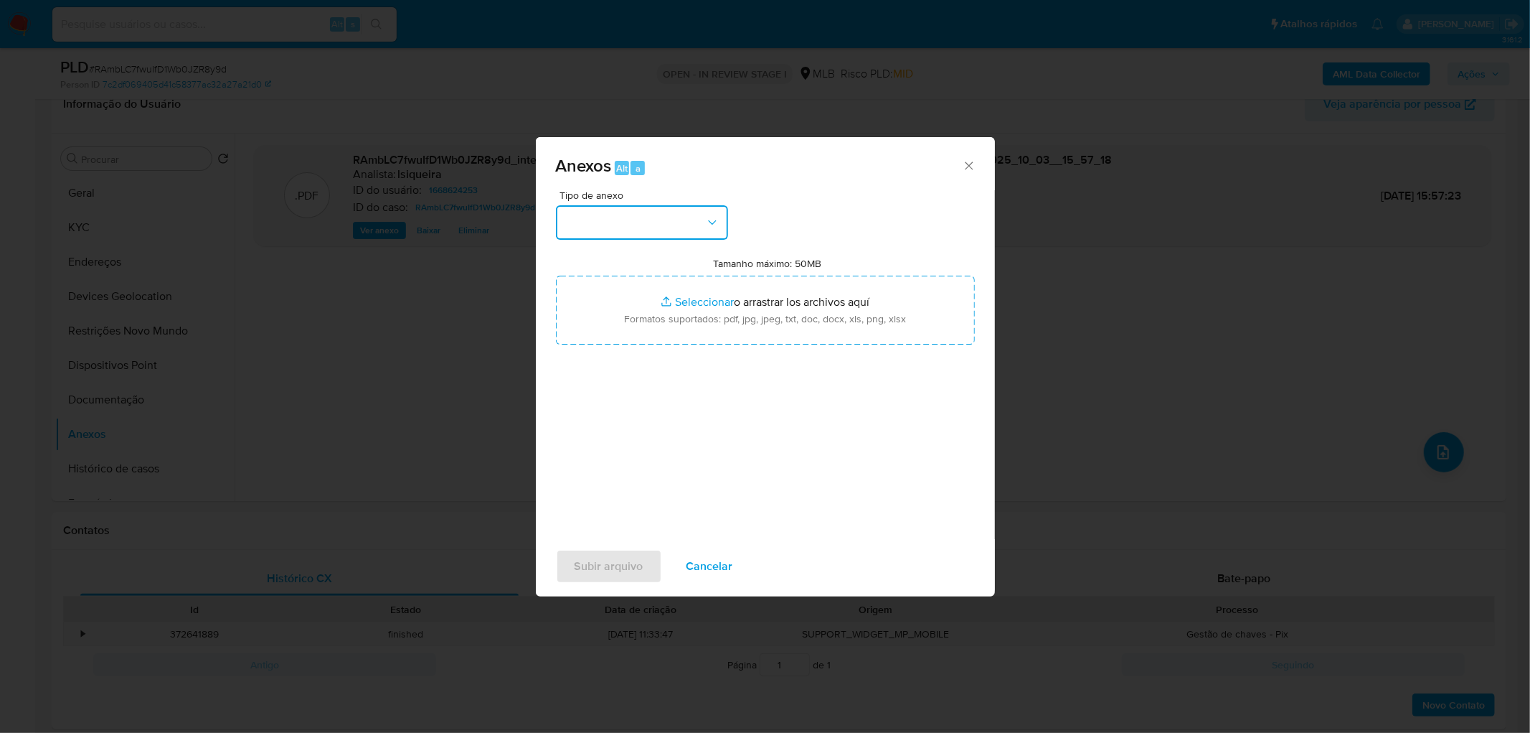
click at [616, 205] on button "button" at bounding box center [642, 222] width 172 height 34
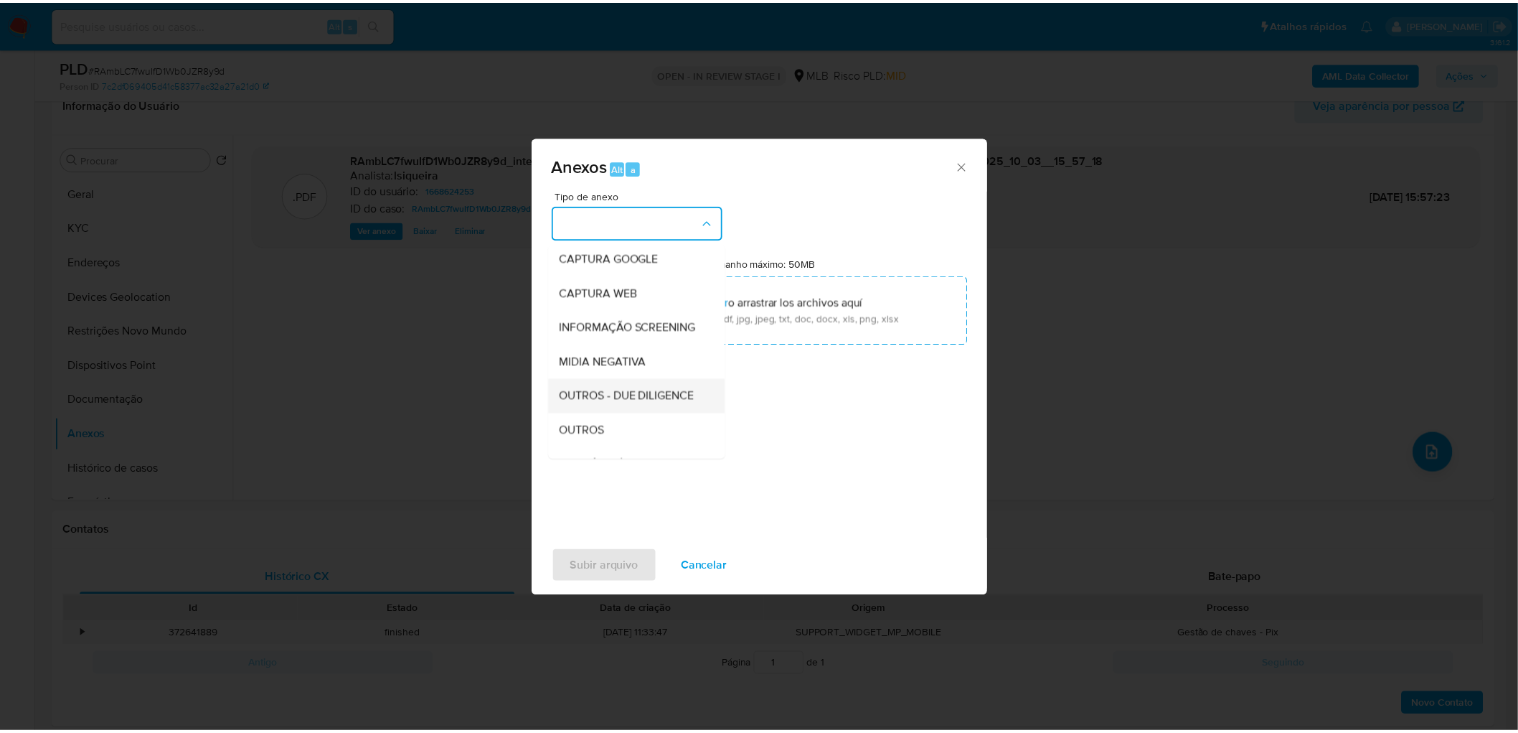
scroll to position [159, 0]
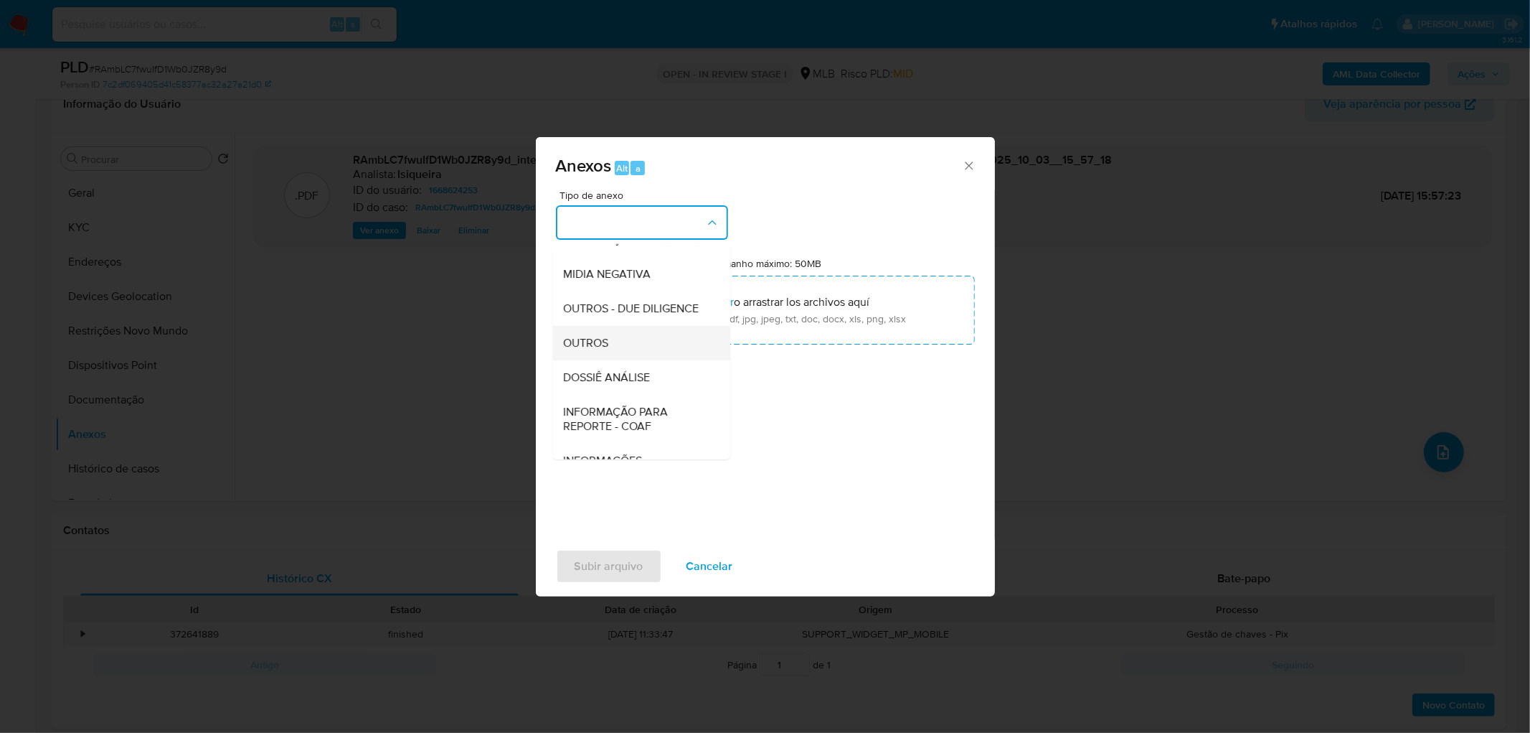
click at [598, 350] on span "OUTROS" at bounding box center [586, 343] width 45 height 14
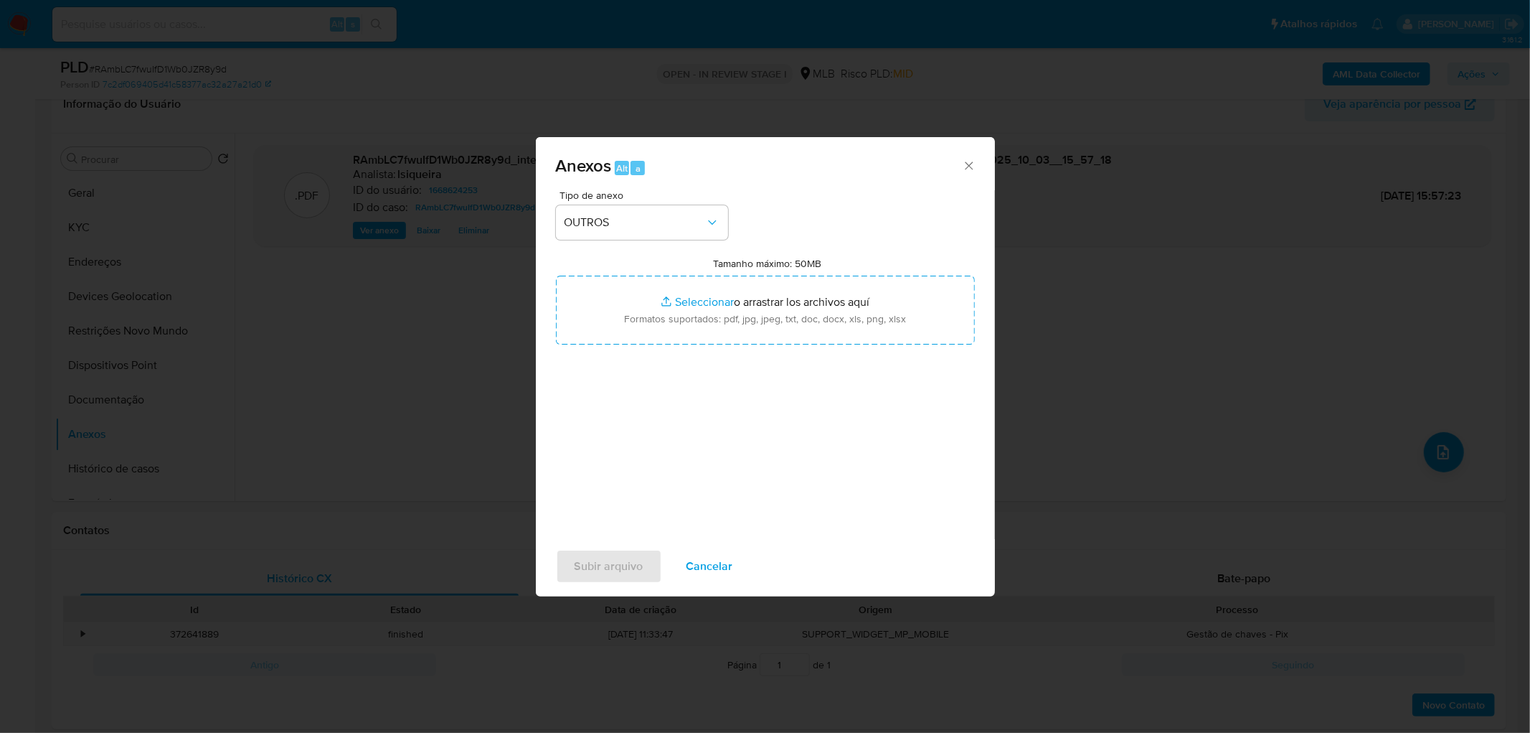
click at [626, 349] on div "Tipo de anexo OUTROS Tamanho máximo: 50MB Seleccionar archivos Seleccionar o ar…" at bounding box center [765, 359] width 419 height 339
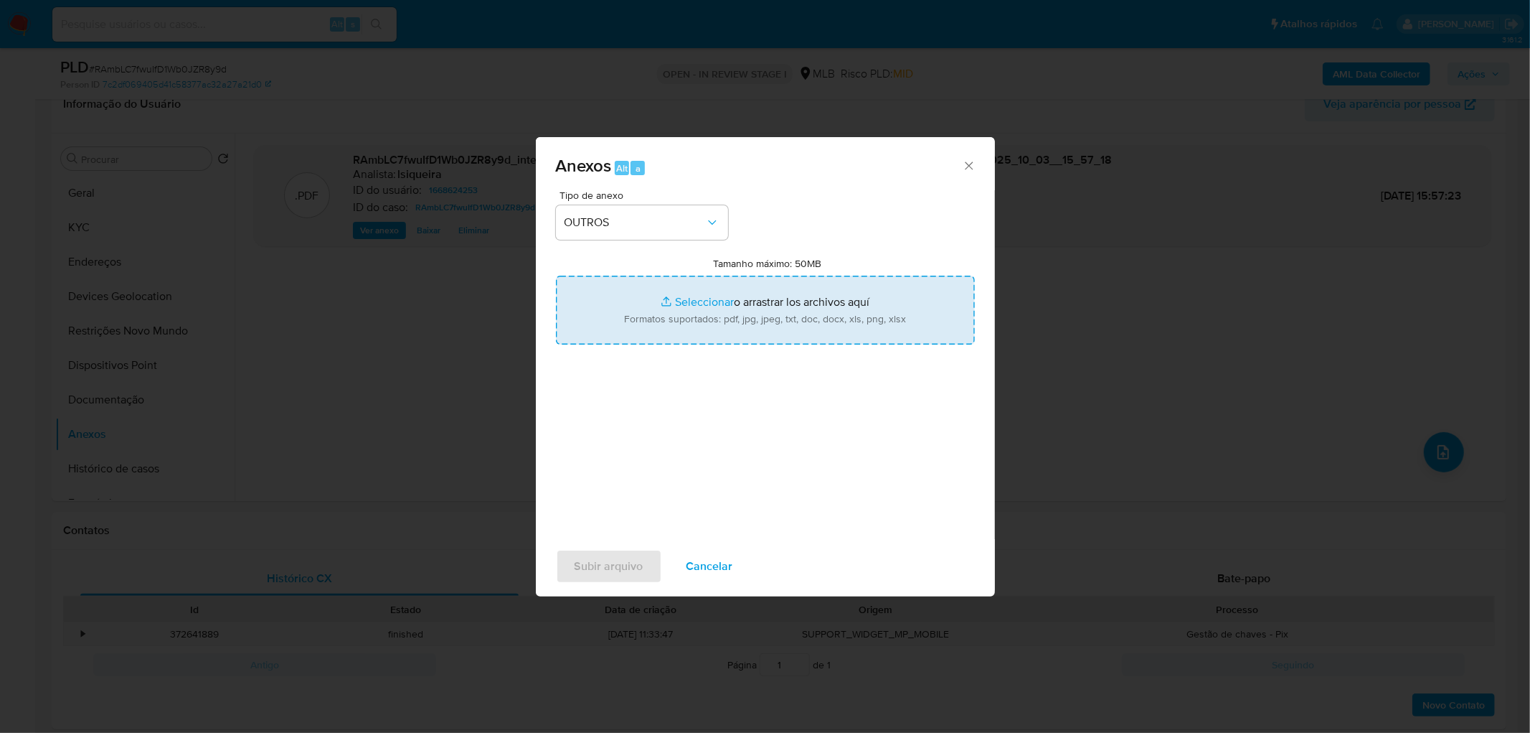
click at [642, 311] on input "Tamanho máximo: 50MB Seleccionar archivos" at bounding box center [765, 309] width 419 height 69
type input "C:\fakepath\Mulan 1668624253_2025_10_03_11_12_04.xlsx"
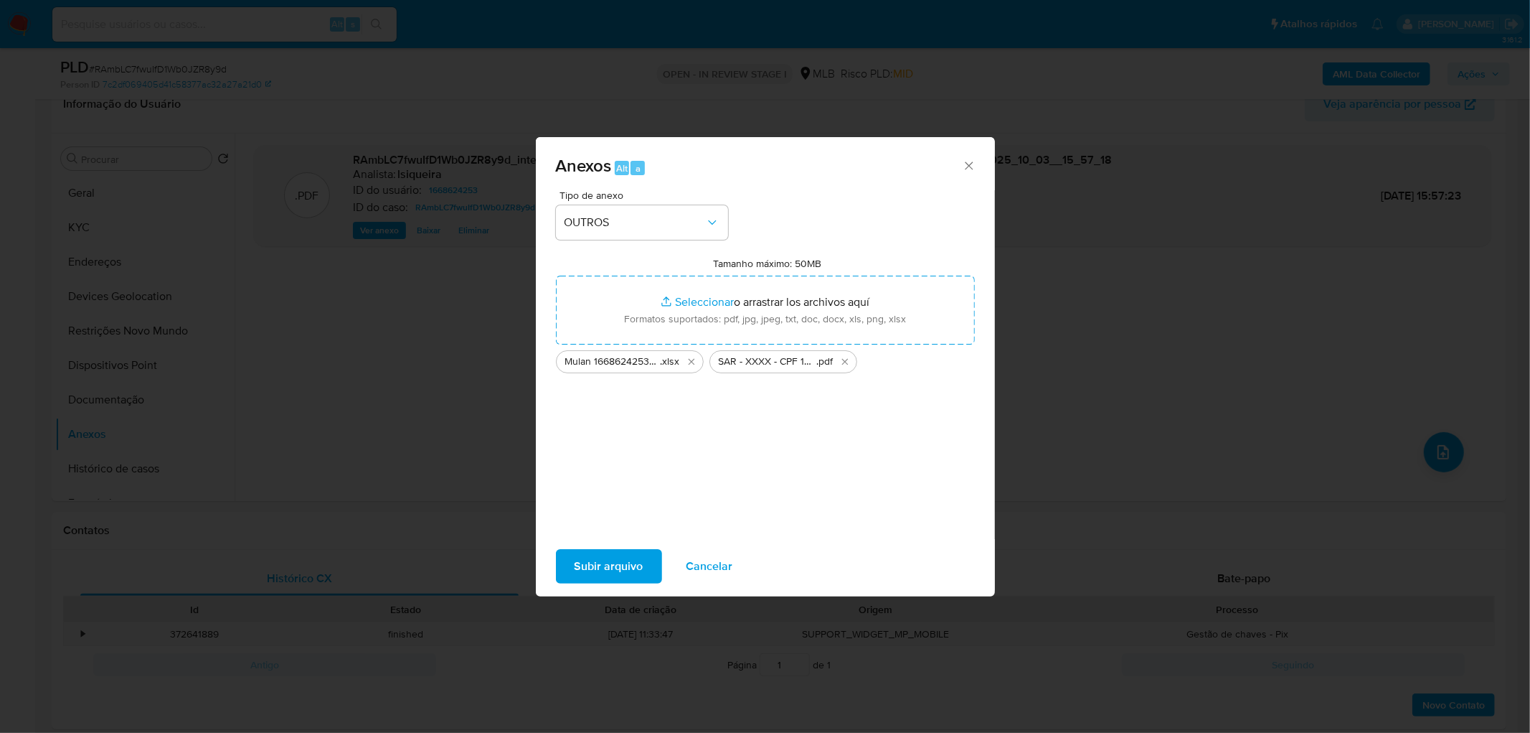
click at [597, 553] on span "Subir arquivo" at bounding box center [609, 566] width 69 height 32
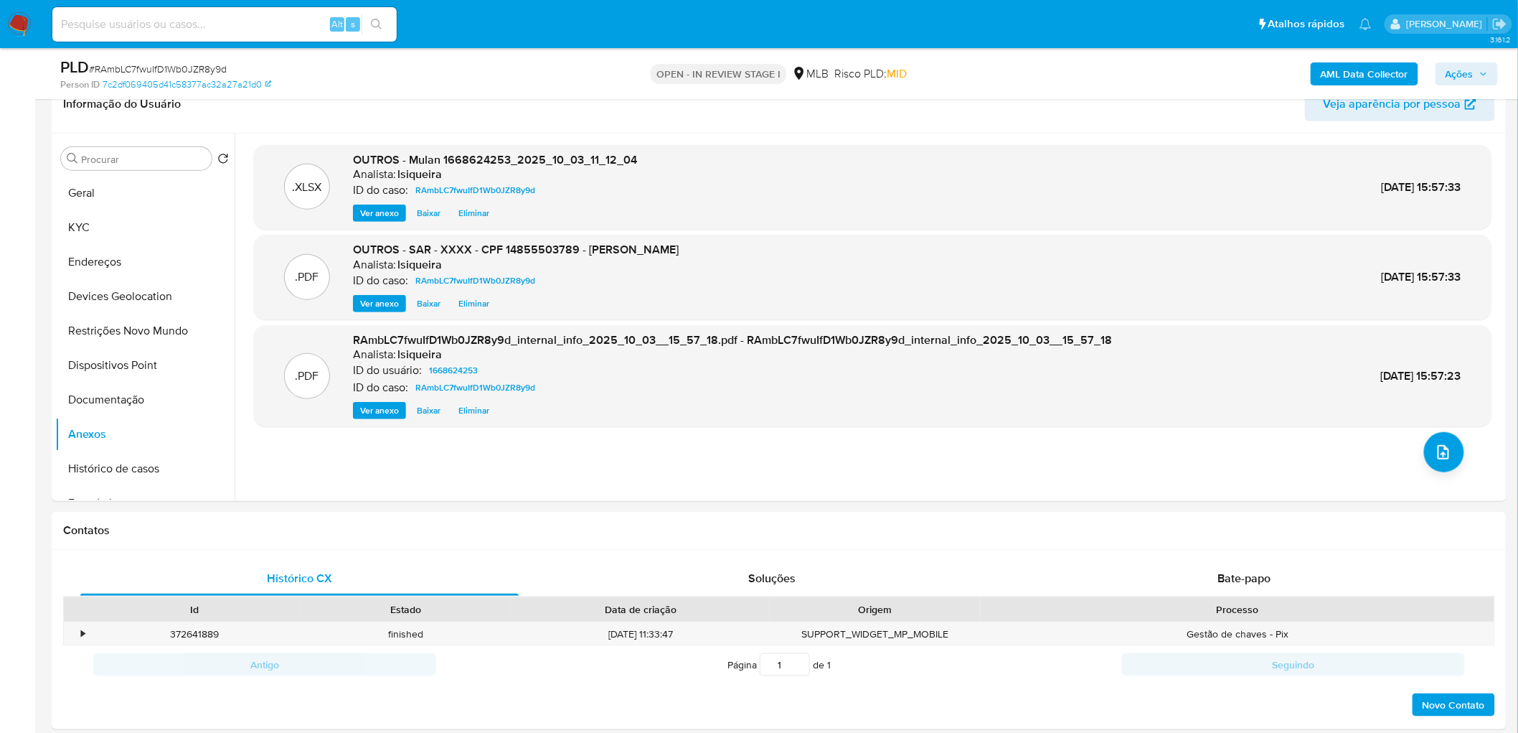
click at [1459, 76] on span "Ações" at bounding box center [1460, 73] width 28 height 23
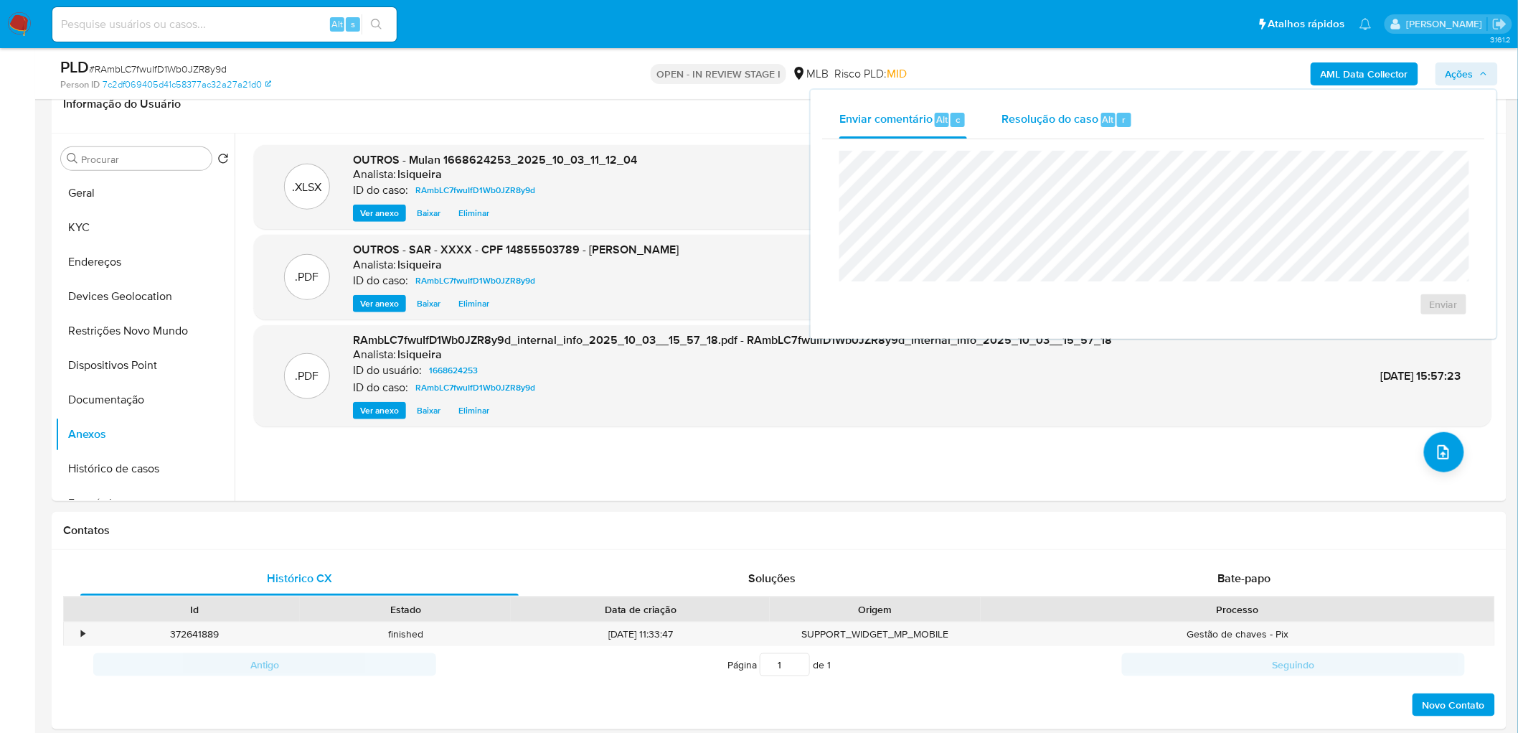
click at [1017, 131] on div "Resolução do caso Alt r" at bounding box center [1067, 119] width 131 height 37
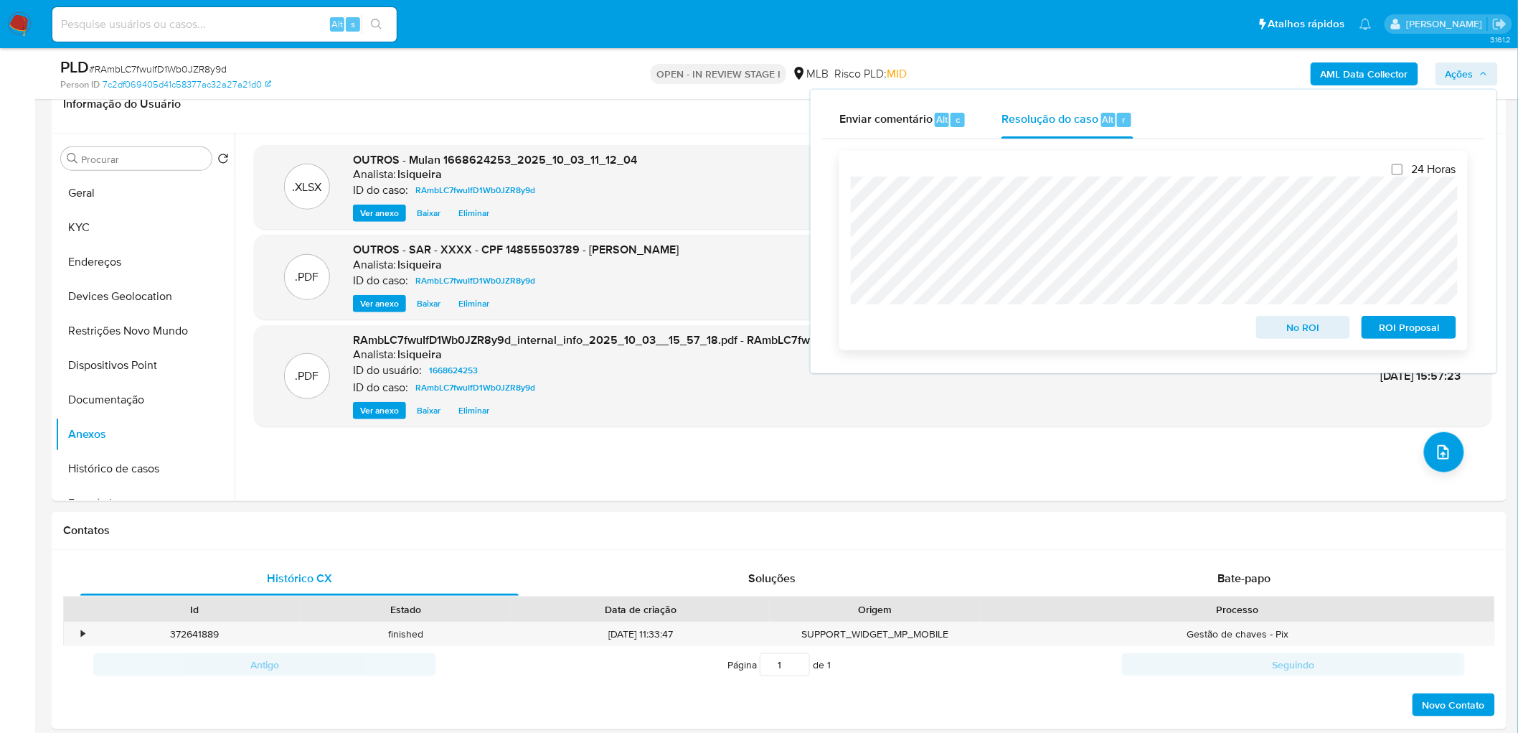
click at [1440, 331] on span "ROI Proposal" at bounding box center [1409, 327] width 75 height 20
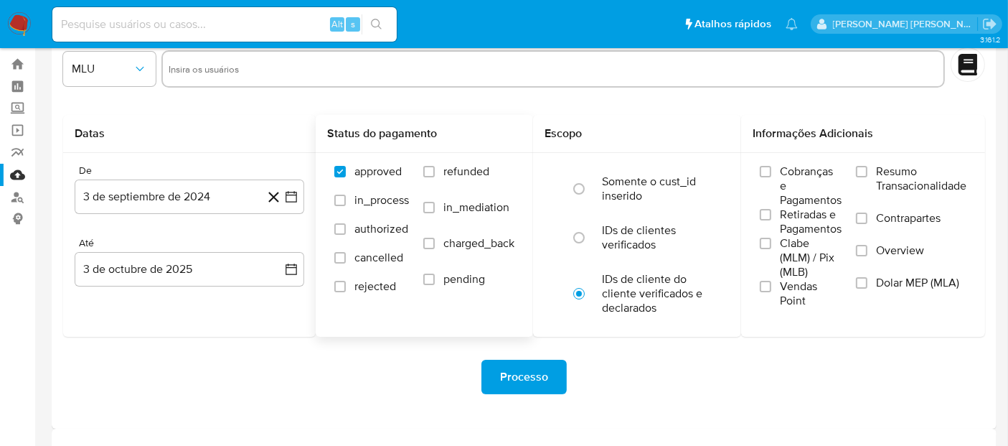
scroll to position [148, 0]
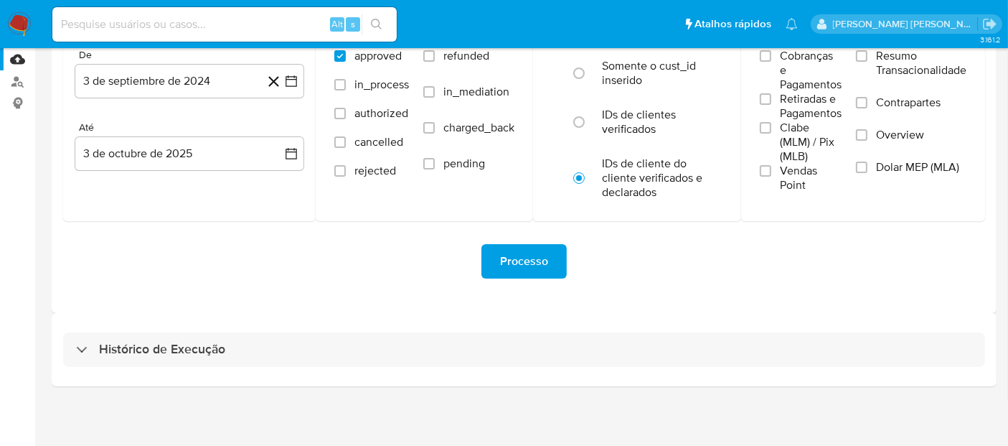
click at [296, 366] on div "Histórico de Execução" at bounding box center [524, 349] width 945 height 73
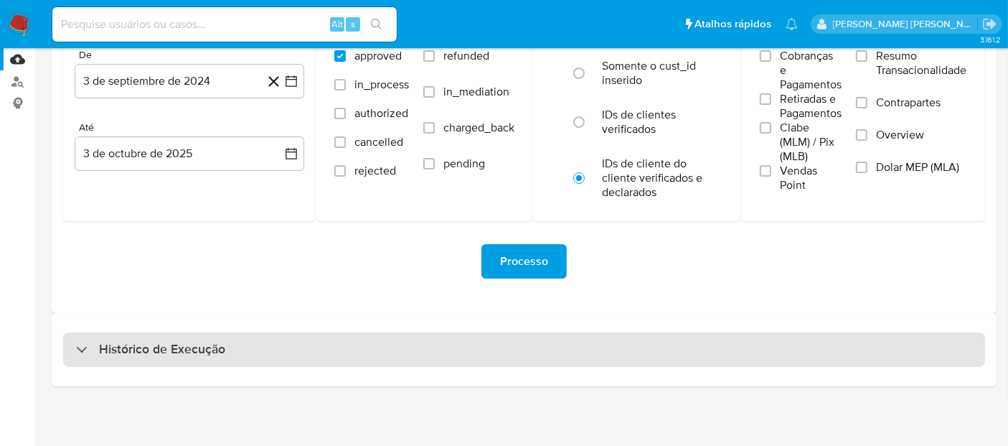
click at [308, 349] on div "Histórico de Execução" at bounding box center [524, 349] width 922 height 34
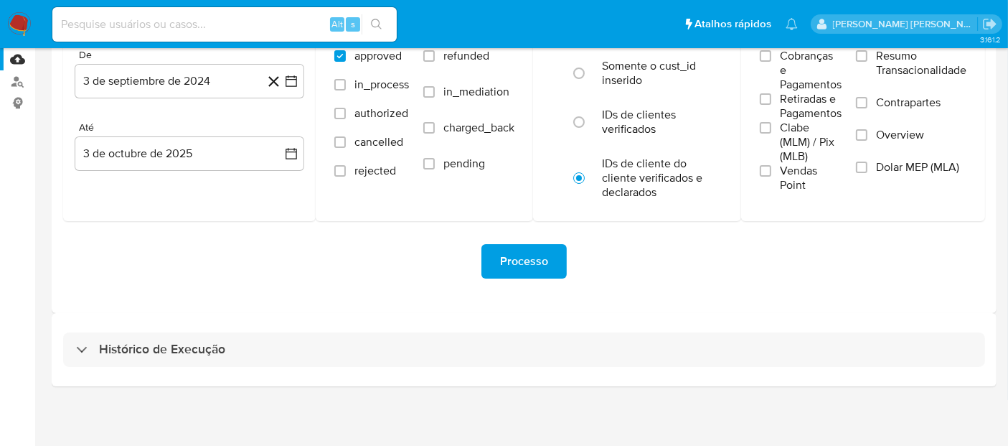
select select "10"
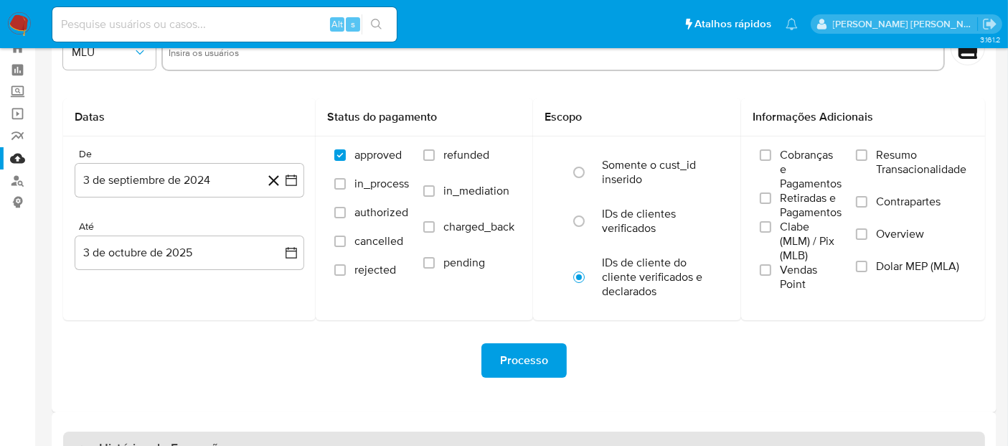
scroll to position [0, 0]
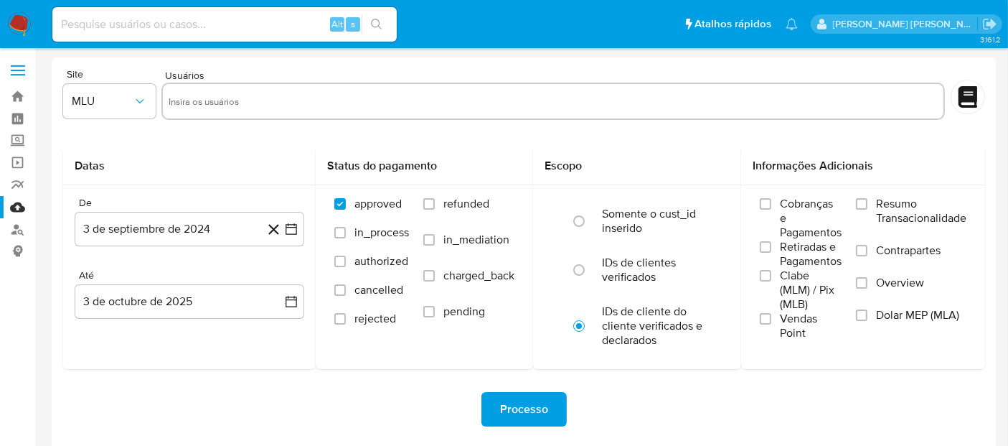
click at [10, 27] on img at bounding box center [19, 24] width 24 height 24
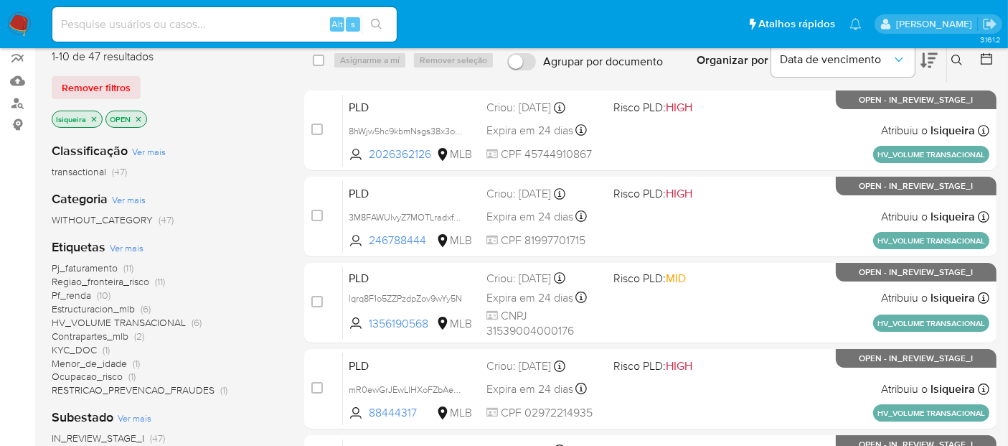
scroll to position [239, 0]
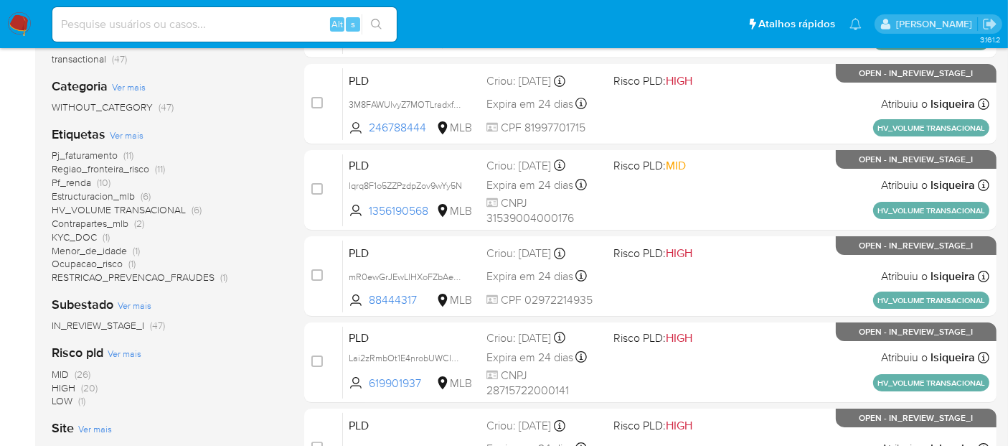
click at [71, 182] on span "Pf_renda" at bounding box center [71, 182] width 39 height 14
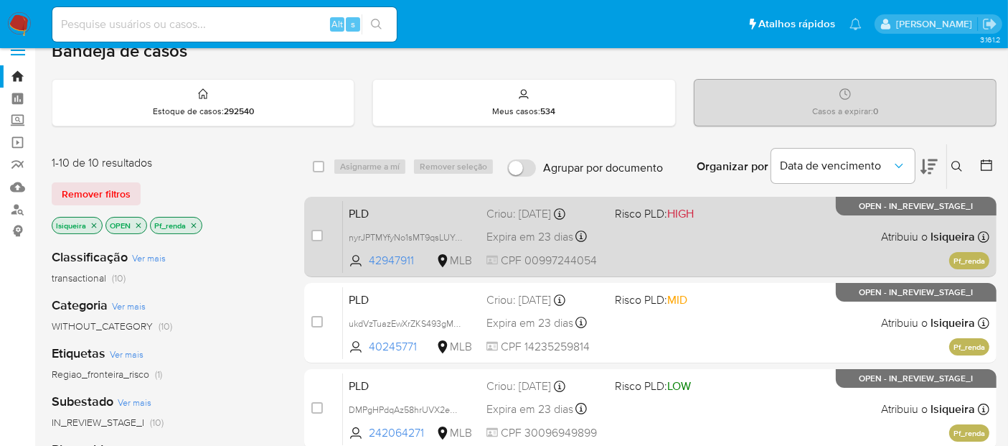
scroll to position [80, 0]
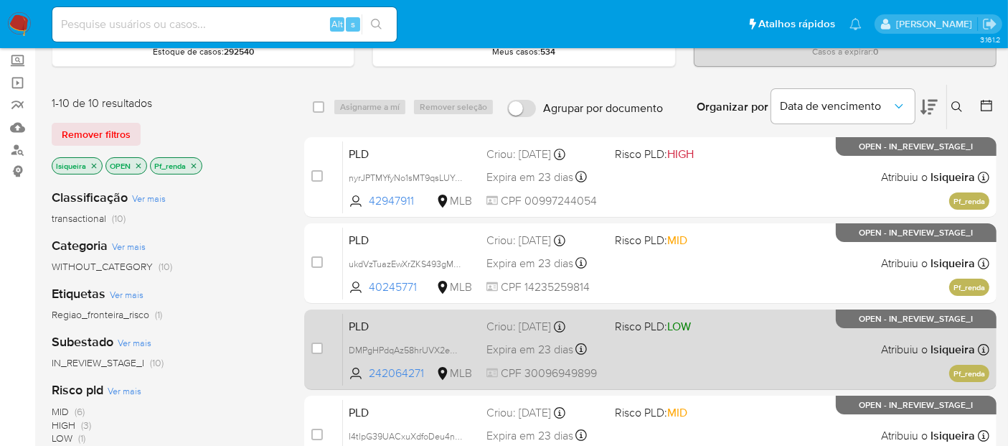
click at [740, 343] on div "PLD DMPgHPdqAz58hrUVX2eUhS8F 242064271 MLB Risco PLD: LOW Criou: [DATE] Criou: …" at bounding box center [666, 349] width 646 height 72
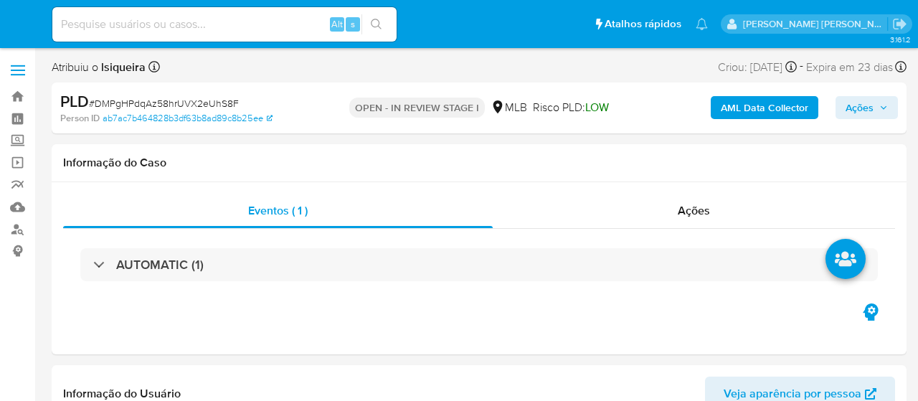
select select "10"
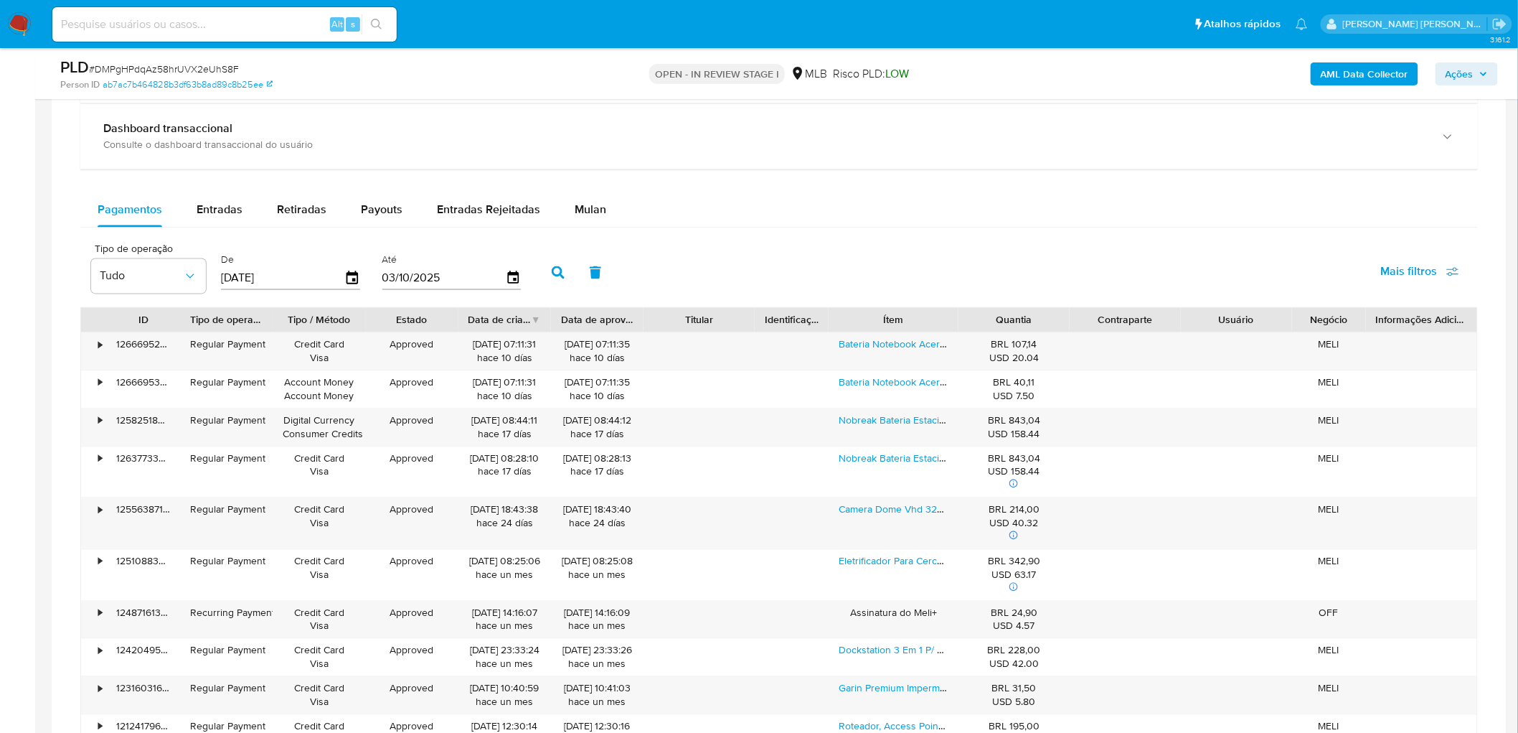
scroll to position [1037, 0]
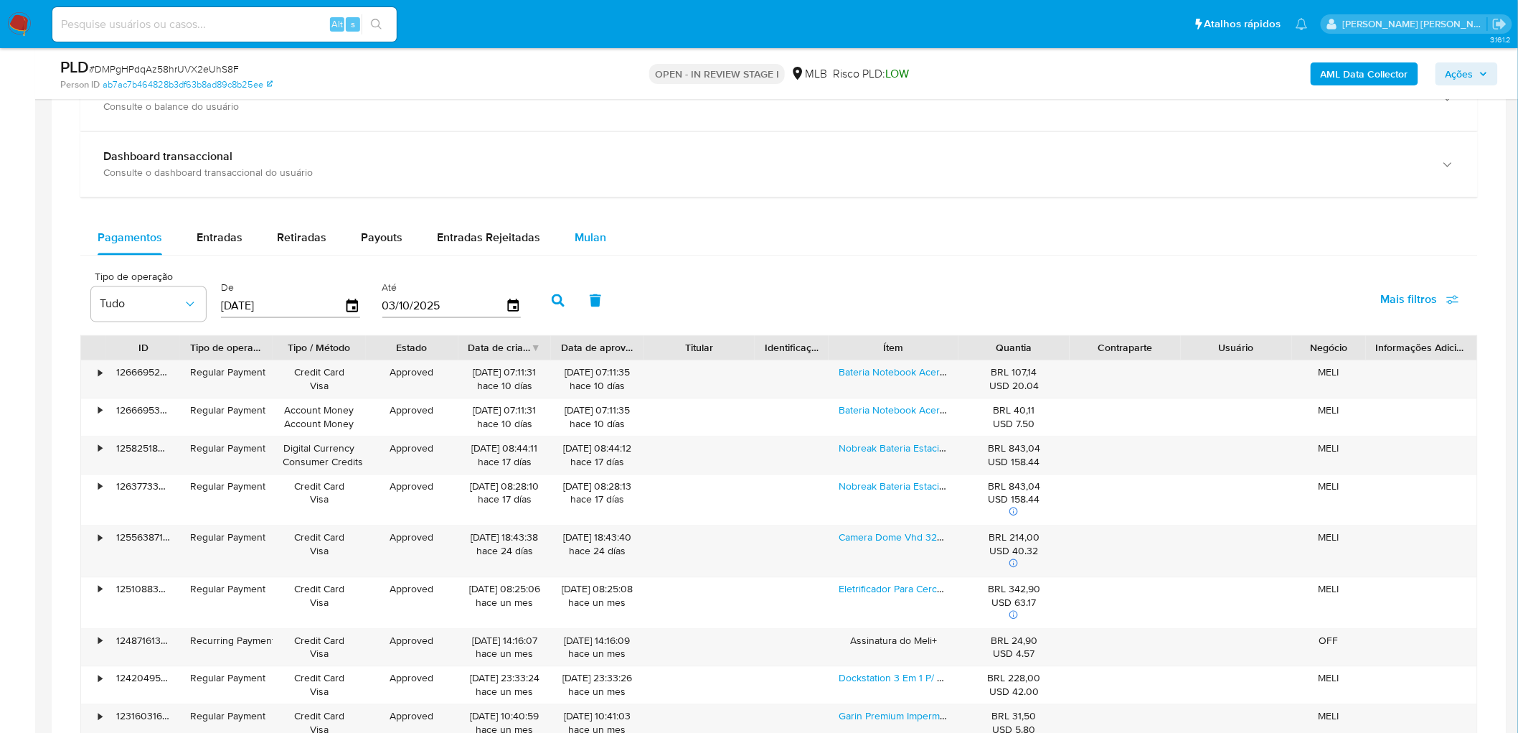
click at [582, 241] on span "Mulan" at bounding box center [591, 238] width 32 height 17
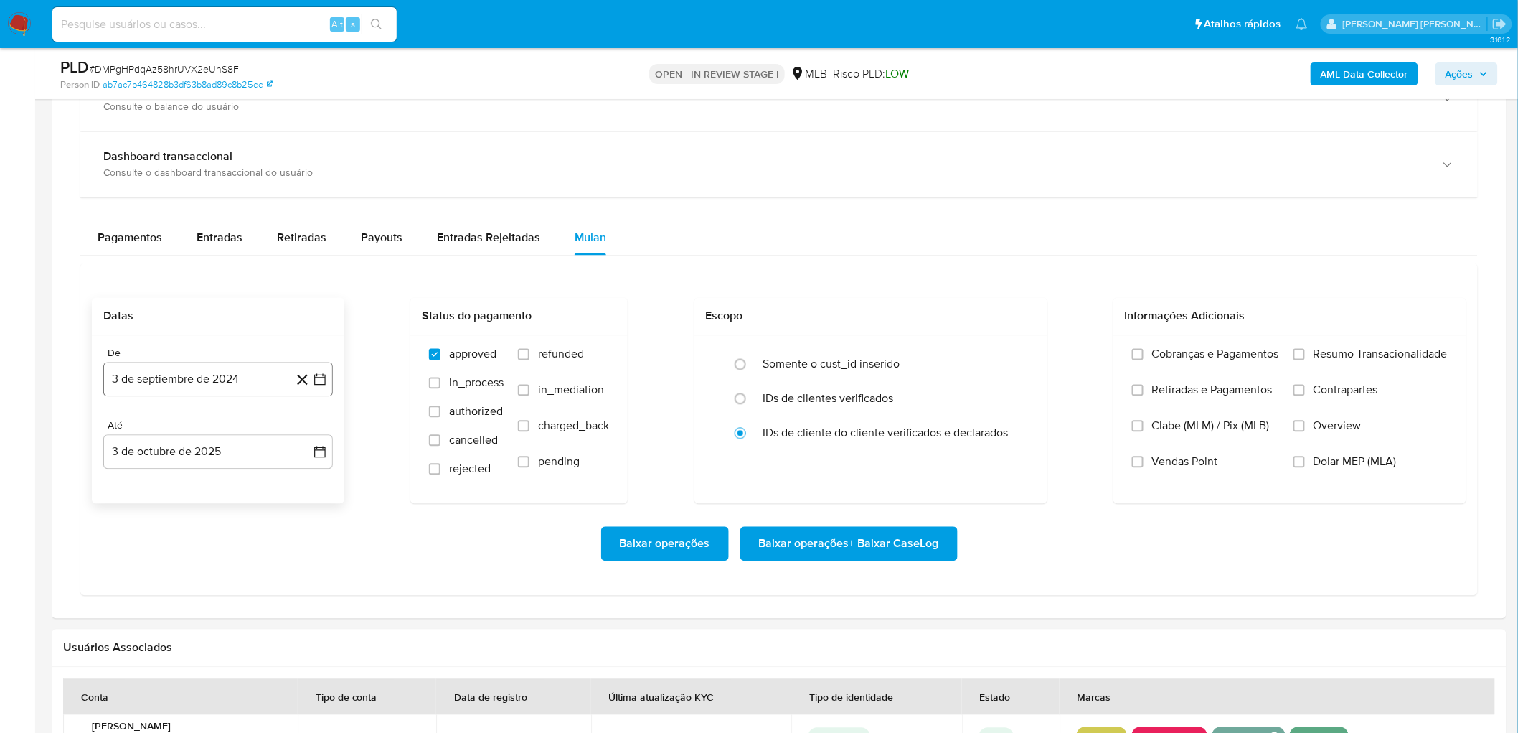
click at [174, 392] on button "3 de septiembre de 2024" at bounding box center [218, 379] width 230 height 34
click at [197, 400] on div "septiembre 2024 septiembre 2024 lun lunes mar martes mié miércoles jue jueves v…" at bounding box center [218, 531] width 195 height 217
click at [211, 400] on span "septiembre 2024" at bounding box center [211, 432] width 88 height 14
click at [301, 400] on icon "Año siguiente" at bounding box center [304, 431] width 17 height 17
click at [208, 400] on span "ago" at bounding box center [217, 564] width 18 height 11
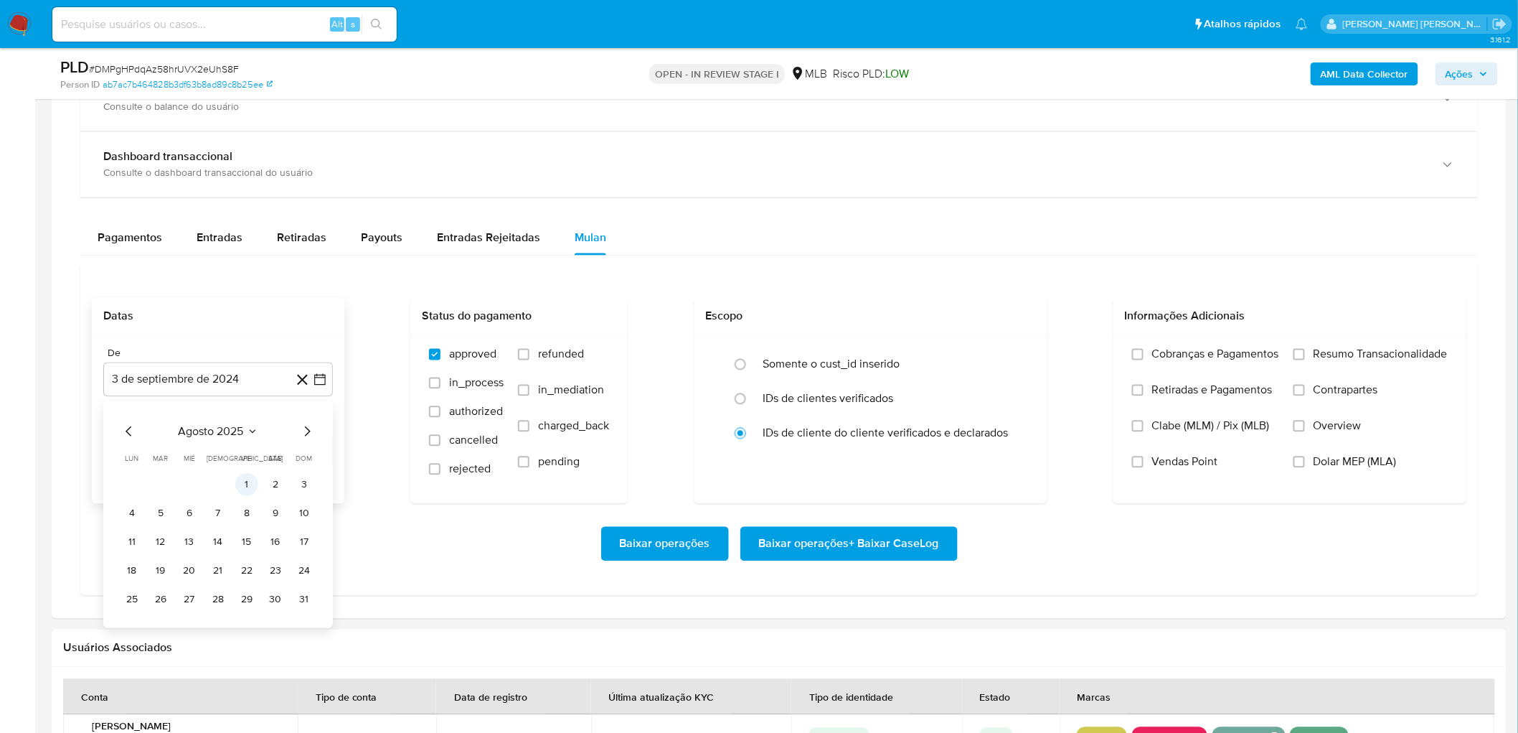
click at [247, 400] on button "1" at bounding box center [246, 485] width 23 height 23
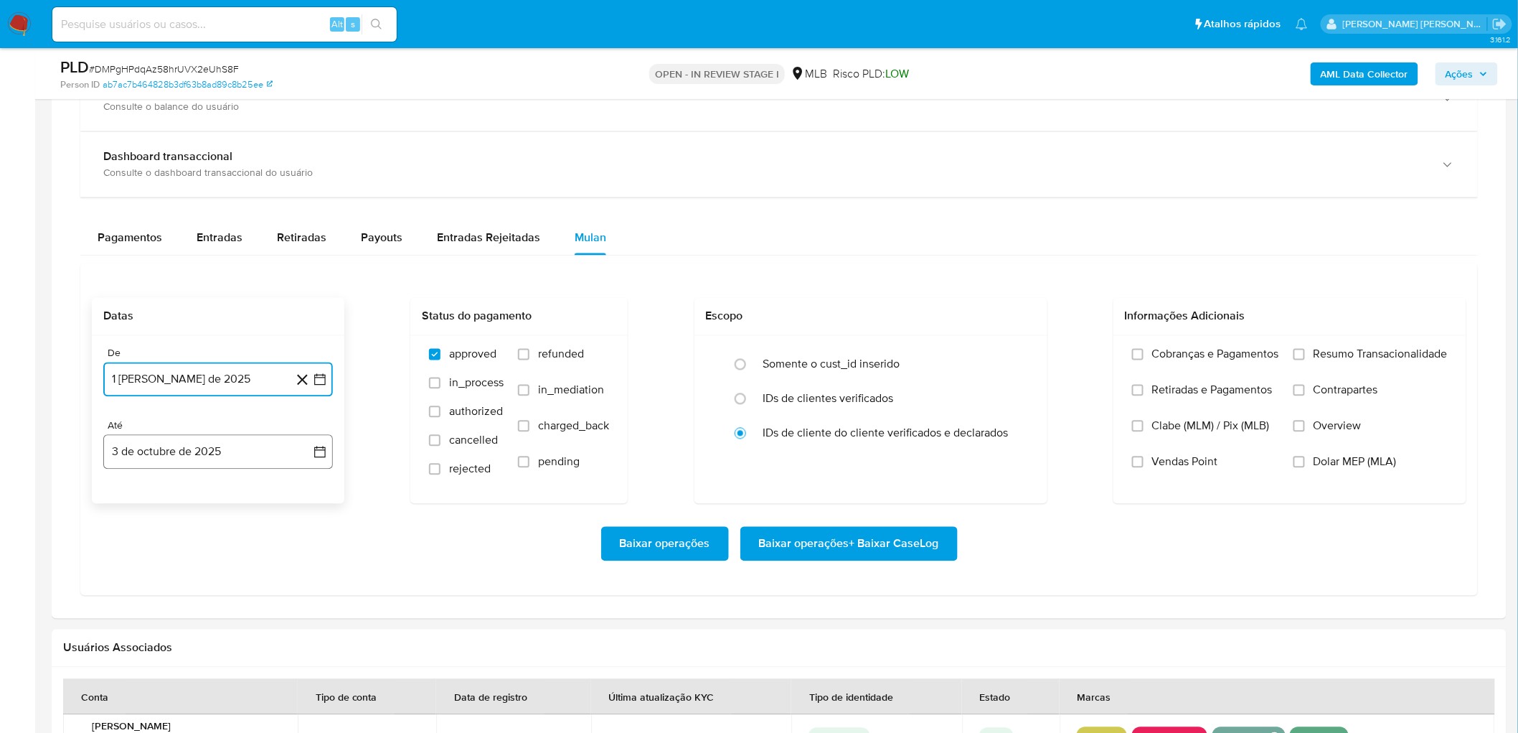
click at [177, 400] on button "3 de octubre de 2025" at bounding box center [218, 452] width 230 height 34
click at [187, 400] on button "1" at bounding box center [189, 557] width 23 height 23
click at [918, 354] on span "Resumo Transacionalidade" at bounding box center [1381, 354] width 134 height 14
click at [918, 354] on input "Resumo Transacionalidade" at bounding box center [1299, 354] width 11 height 11
click at [918, 400] on span "Vendas Point" at bounding box center [1185, 462] width 66 height 14
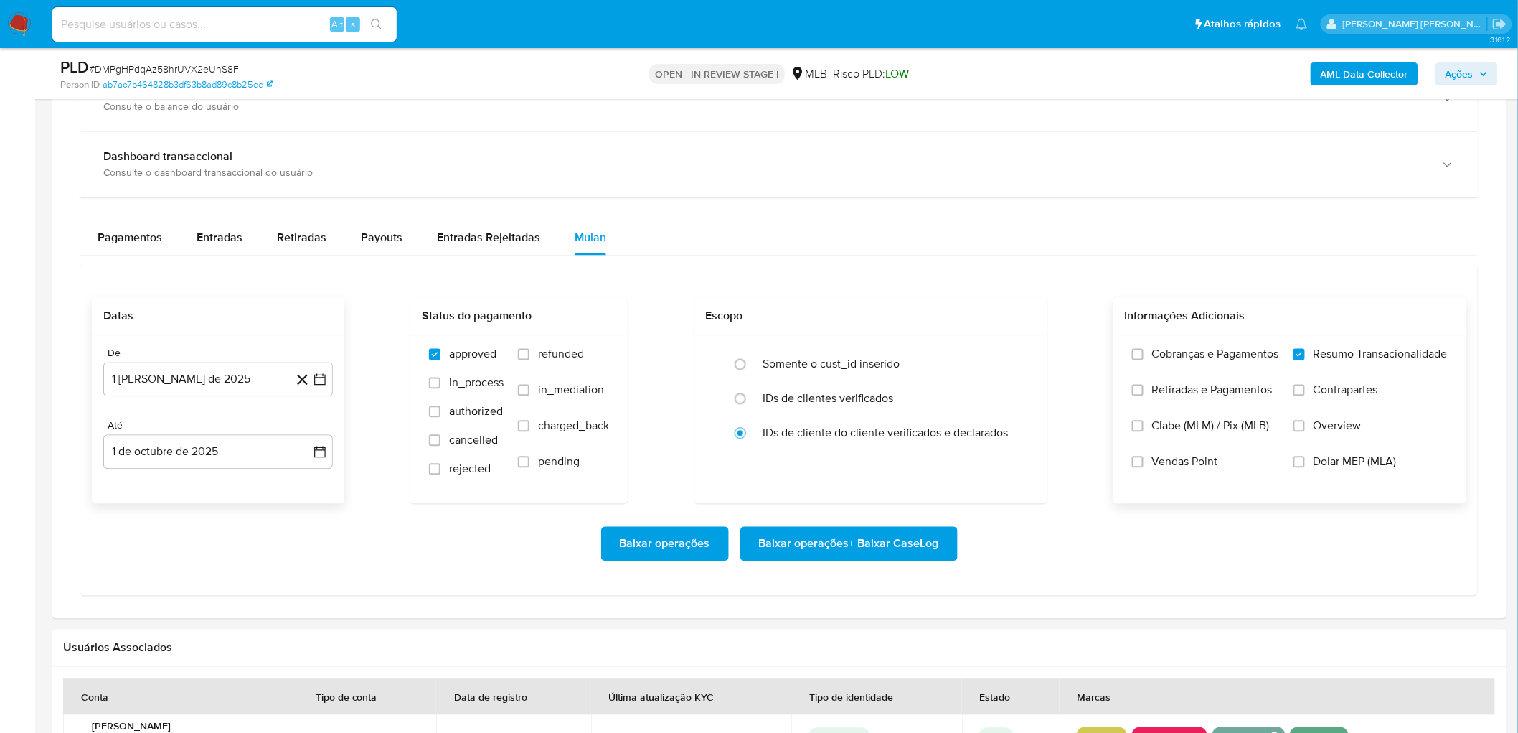
click at [918, 400] on input "Vendas Point" at bounding box center [1137, 461] width 11 height 11
click at [865, 400] on span "Baixar operações + Baixar CaseLog" at bounding box center [849, 544] width 180 height 32
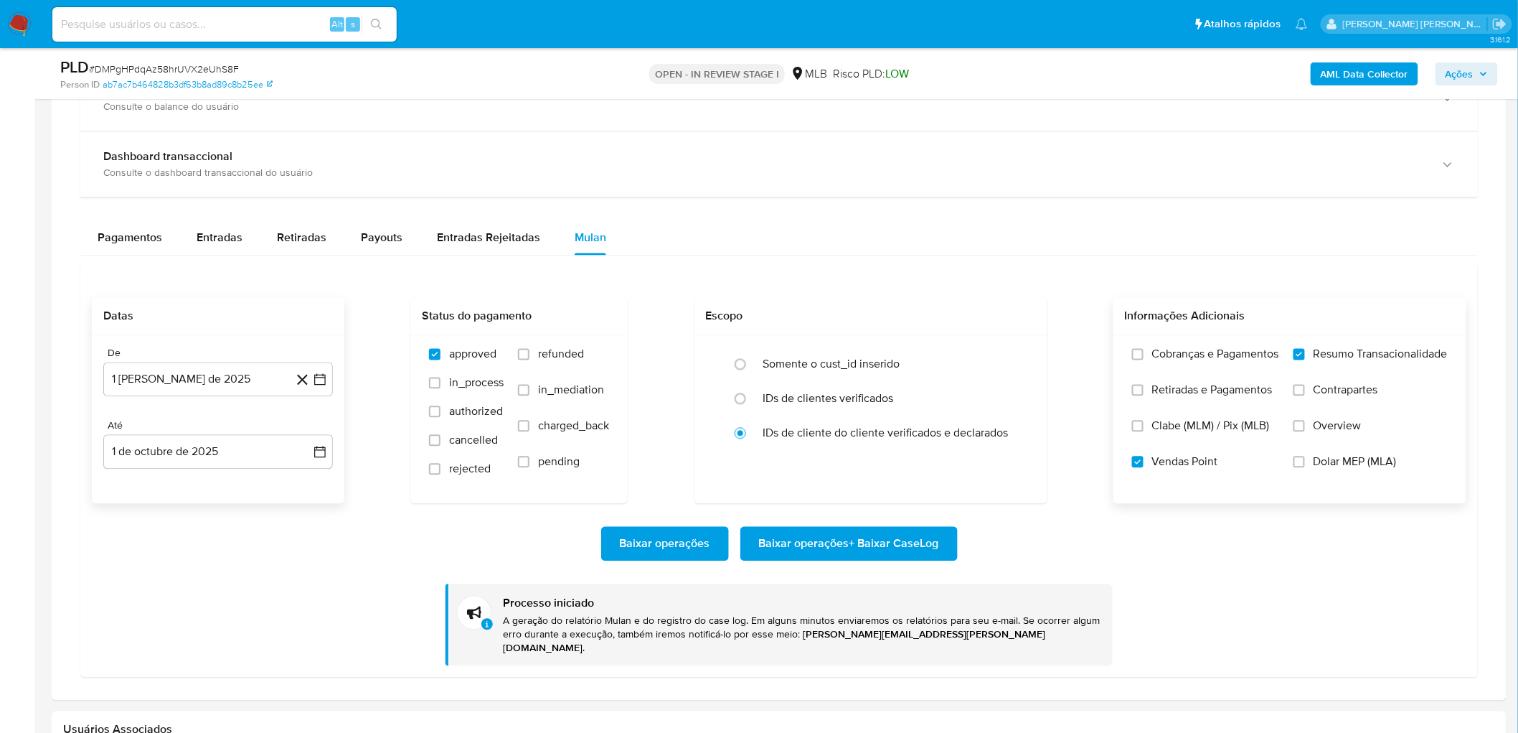
click at [918, 400] on div "Baixar operações Baixar operações + Baixar CaseLog" at bounding box center [779, 544] width 1375 height 34
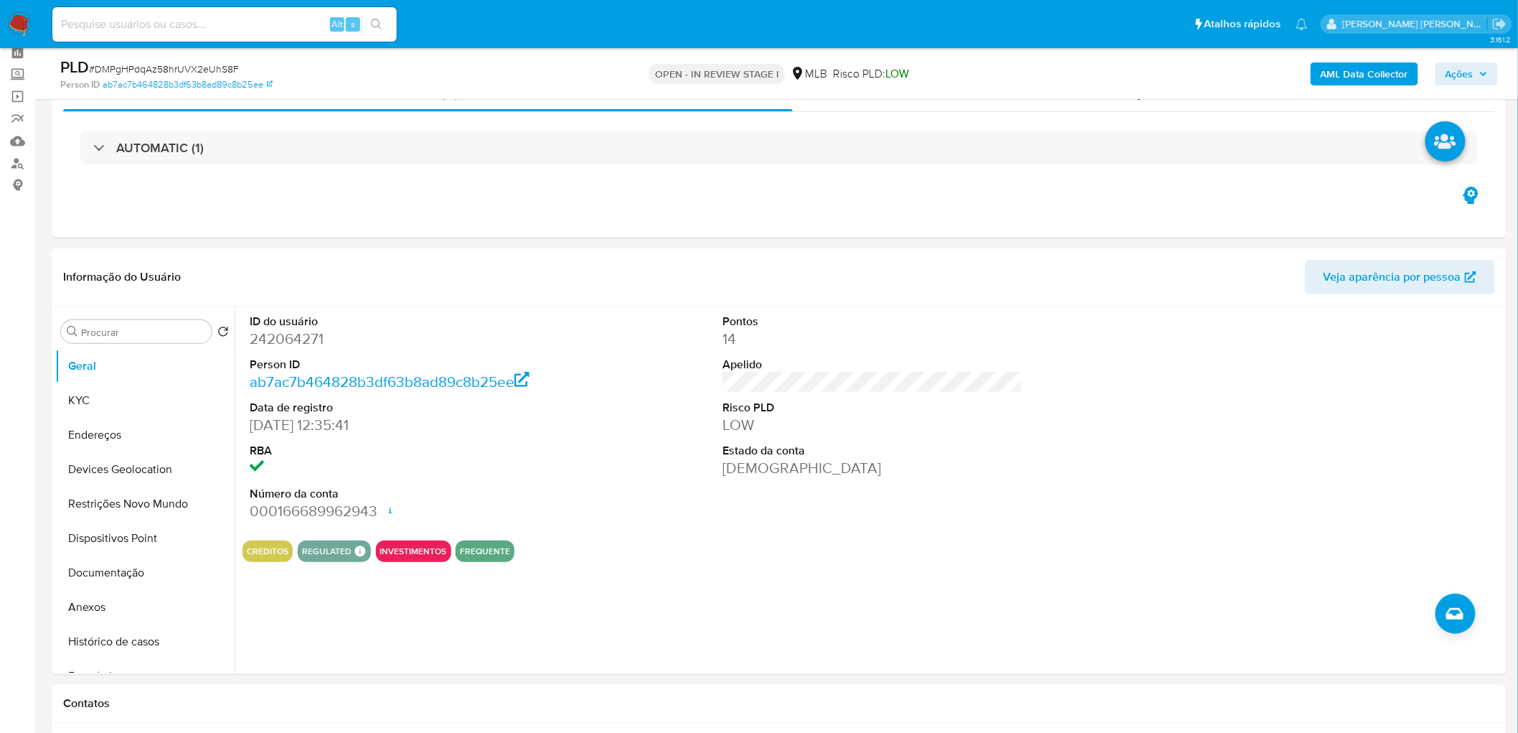
scroll to position [61, 0]
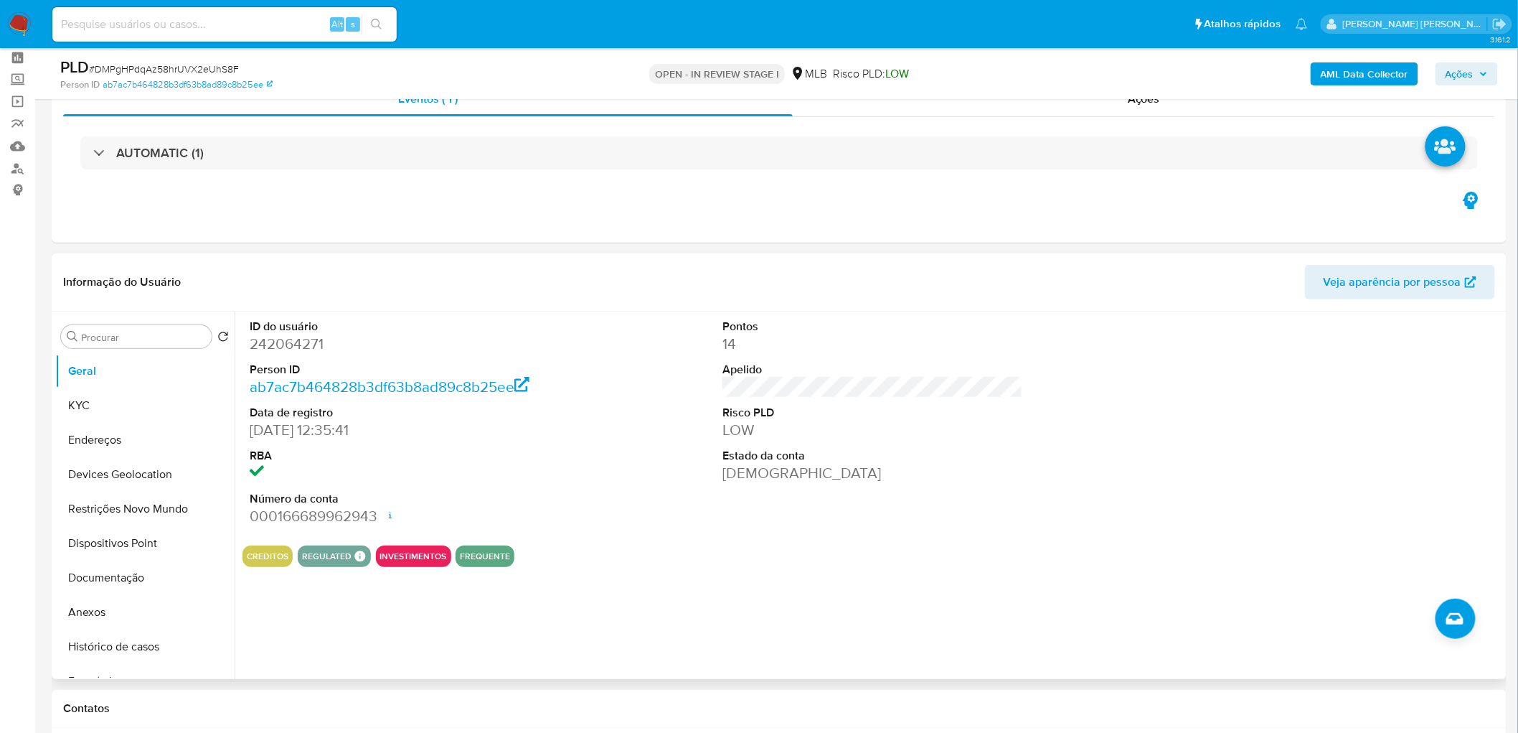
click at [291, 341] on dd "242064271" at bounding box center [400, 344] width 301 height 20
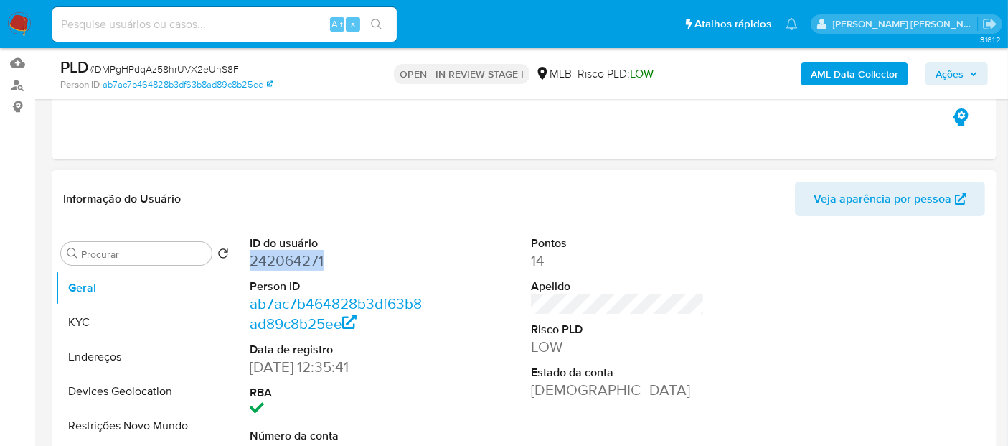
scroll to position [300, 0]
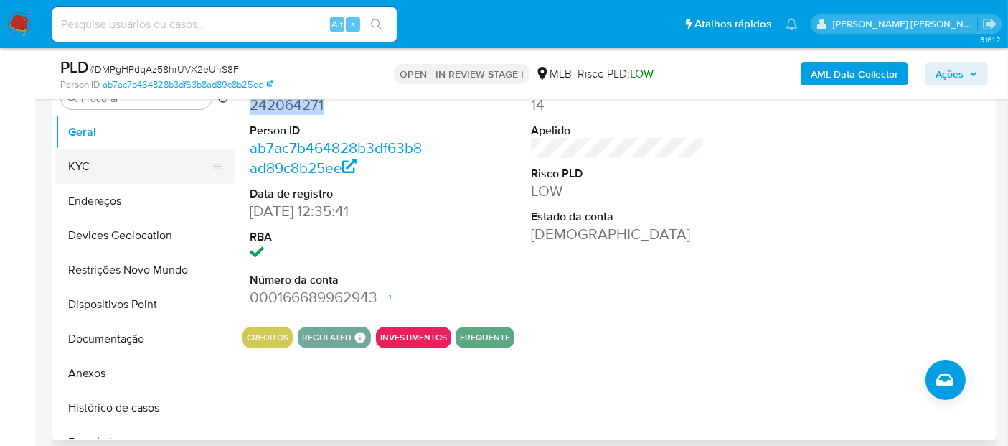
click at [83, 166] on button "KYC" at bounding box center [139, 166] width 168 height 34
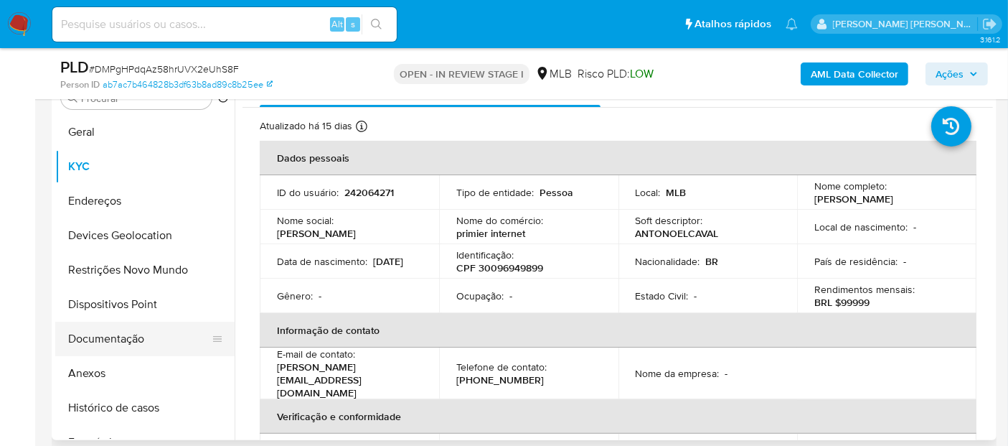
click at [147, 341] on button "Documentação" at bounding box center [139, 338] width 168 height 34
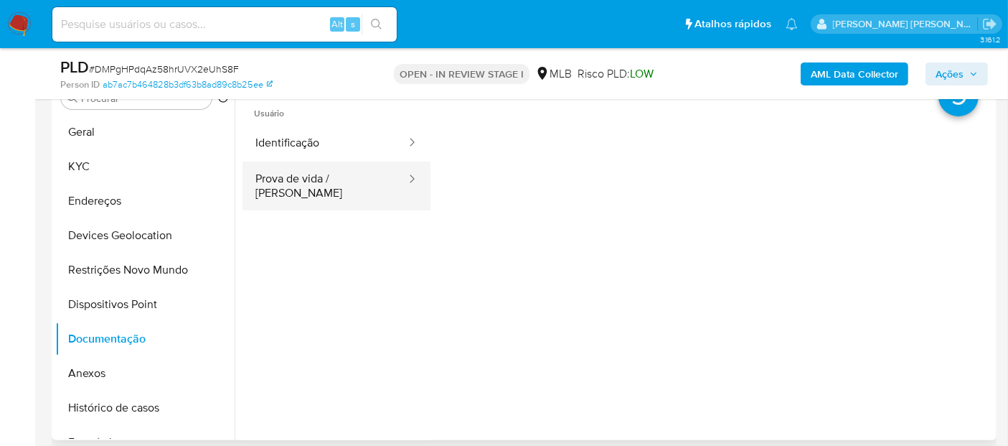
click at [357, 173] on button "Prova de vida / Selfie" at bounding box center [324, 185] width 165 height 49
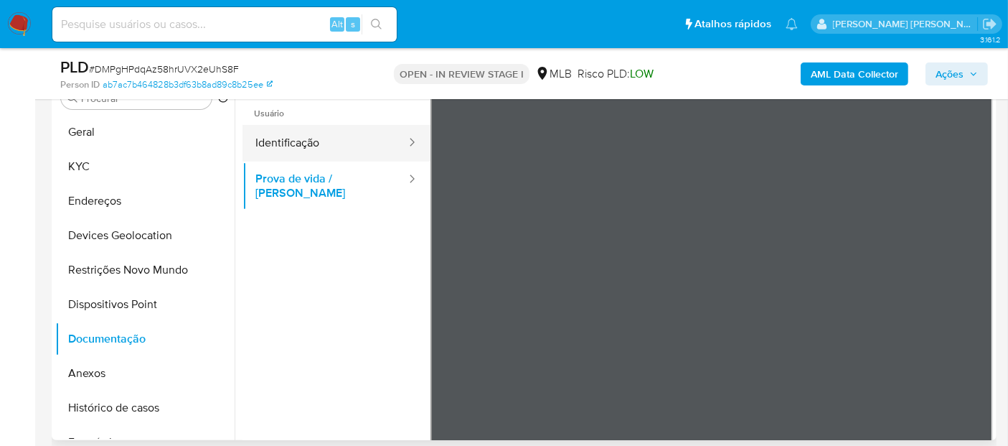
click at [359, 154] on button "Identificação" at bounding box center [324, 143] width 165 height 37
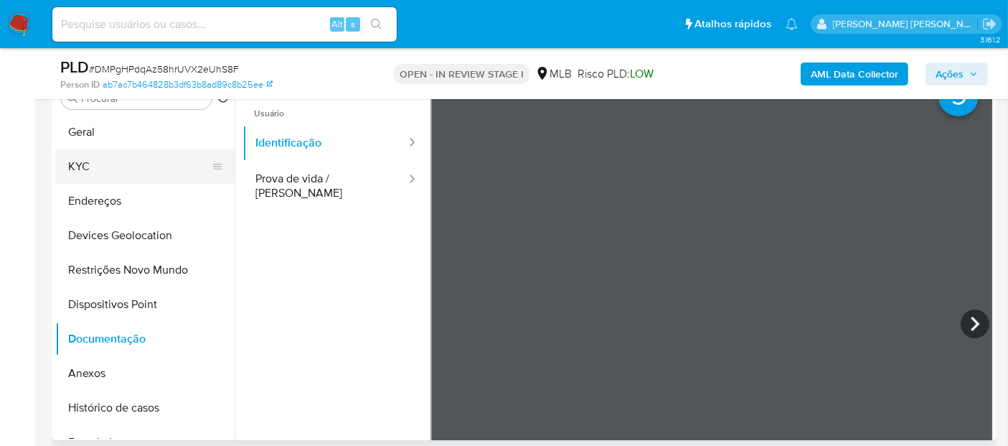
click at [135, 163] on button "KYC" at bounding box center [139, 166] width 168 height 34
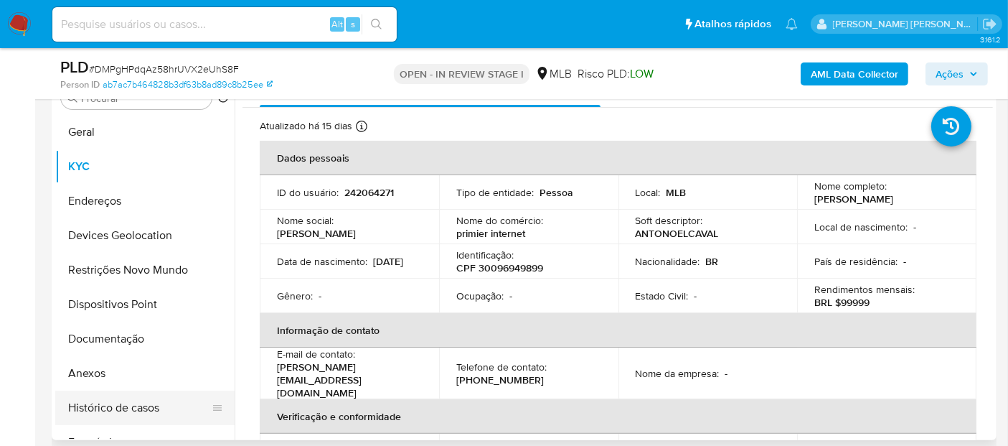
click at [122, 400] on button "Histórico de casos" at bounding box center [139, 407] width 168 height 34
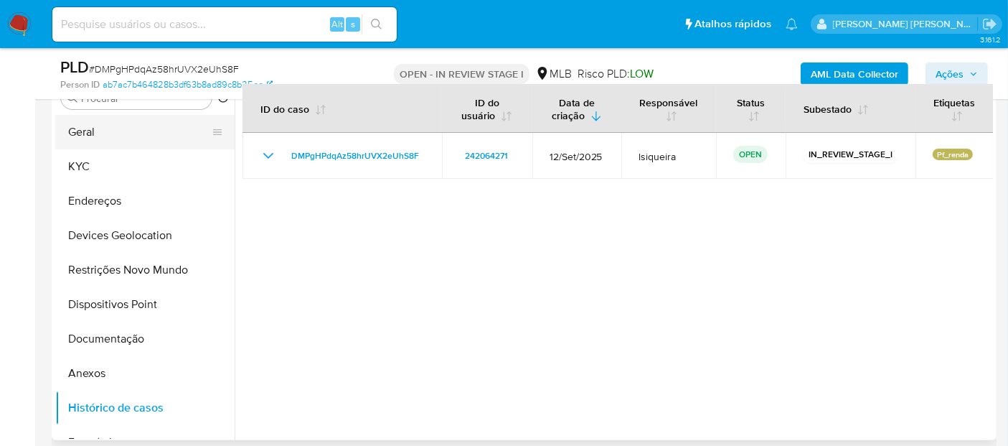
click at [132, 142] on button "Geral" at bounding box center [139, 132] width 168 height 34
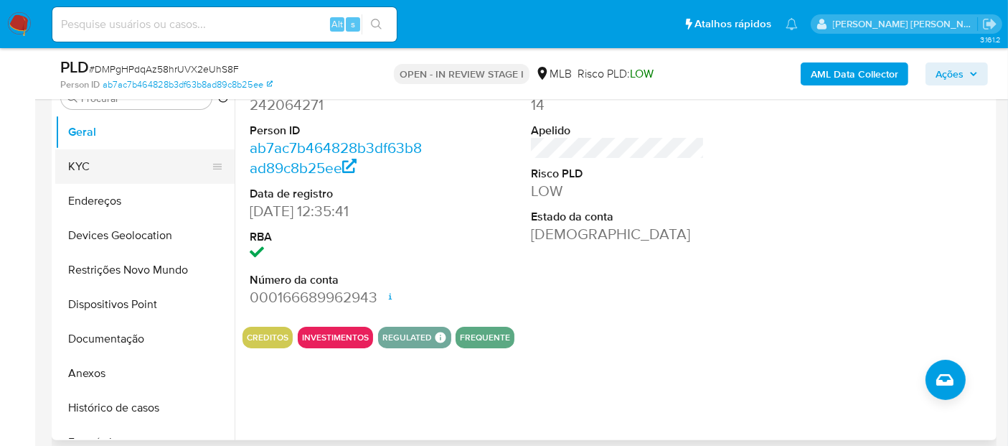
click at [138, 171] on button "KYC" at bounding box center [139, 166] width 168 height 34
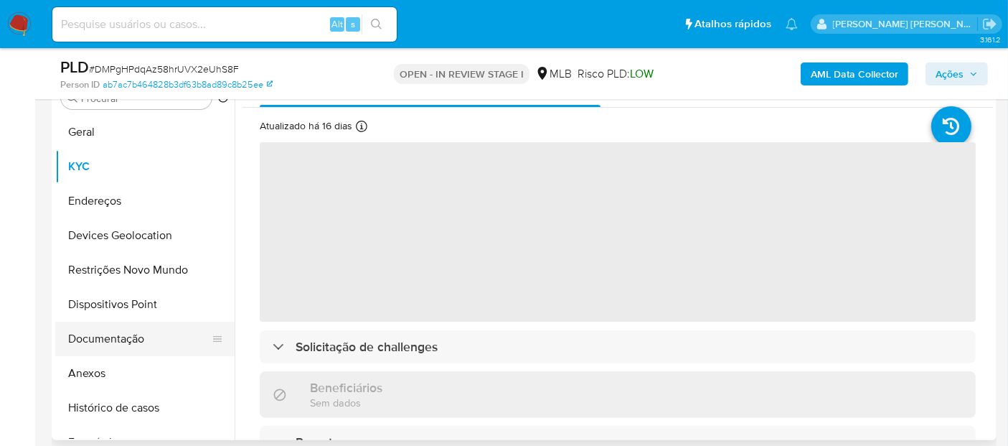
click at [133, 334] on button "Documentação" at bounding box center [139, 338] width 168 height 34
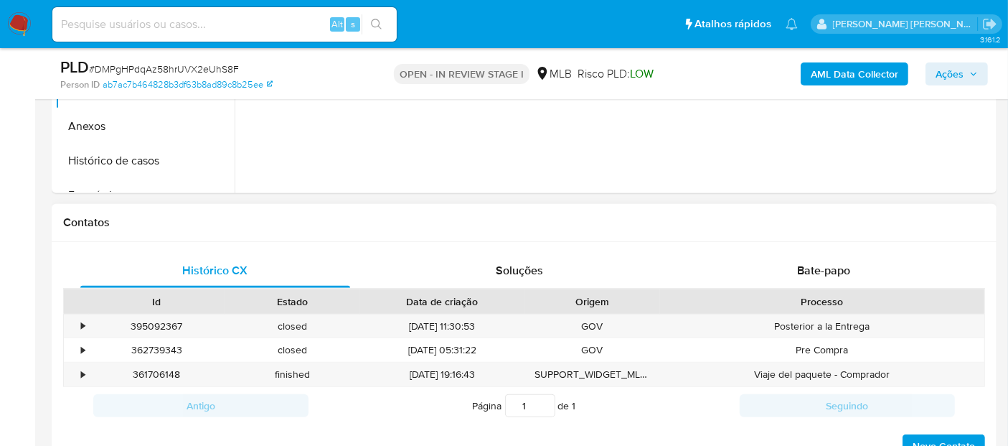
scroll to position [557, 0]
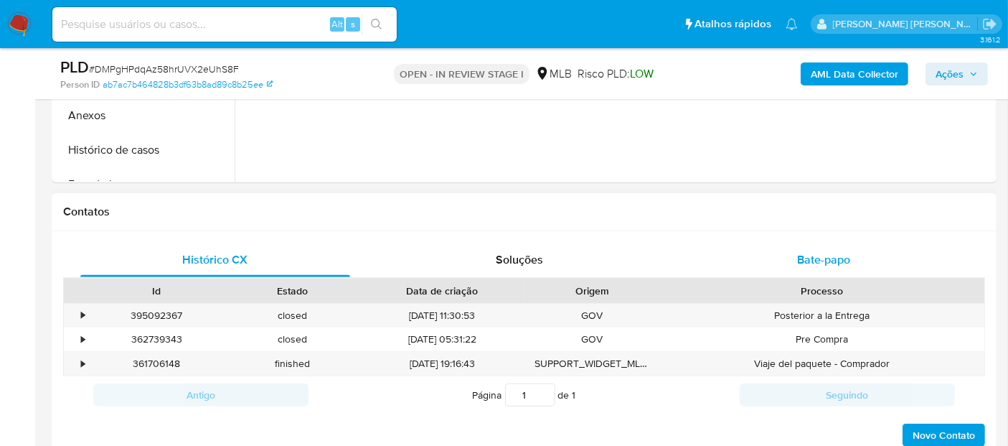
click at [824, 263] on span "Bate-papo" at bounding box center [823, 259] width 53 height 17
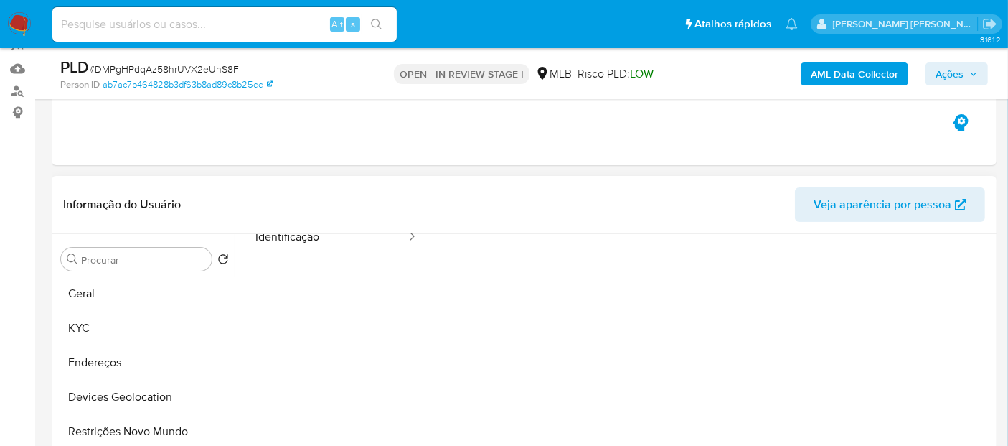
scroll to position [80, 0]
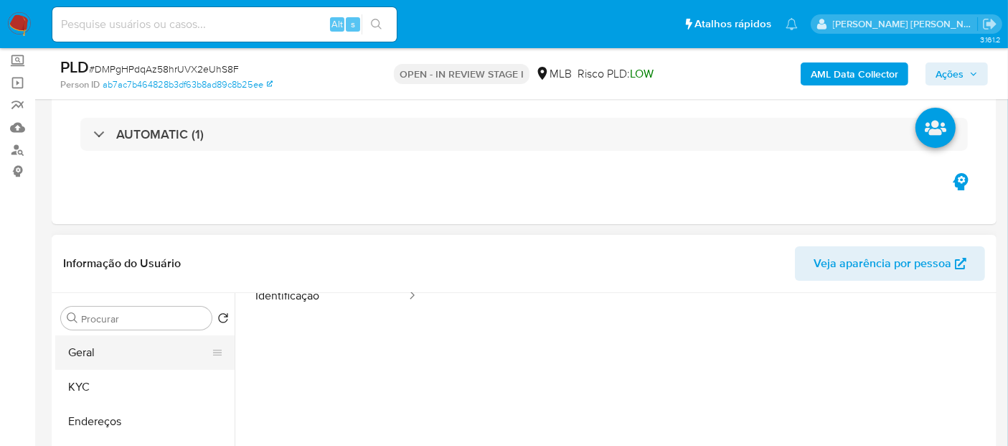
click at [93, 352] on button "Geral" at bounding box center [139, 352] width 168 height 34
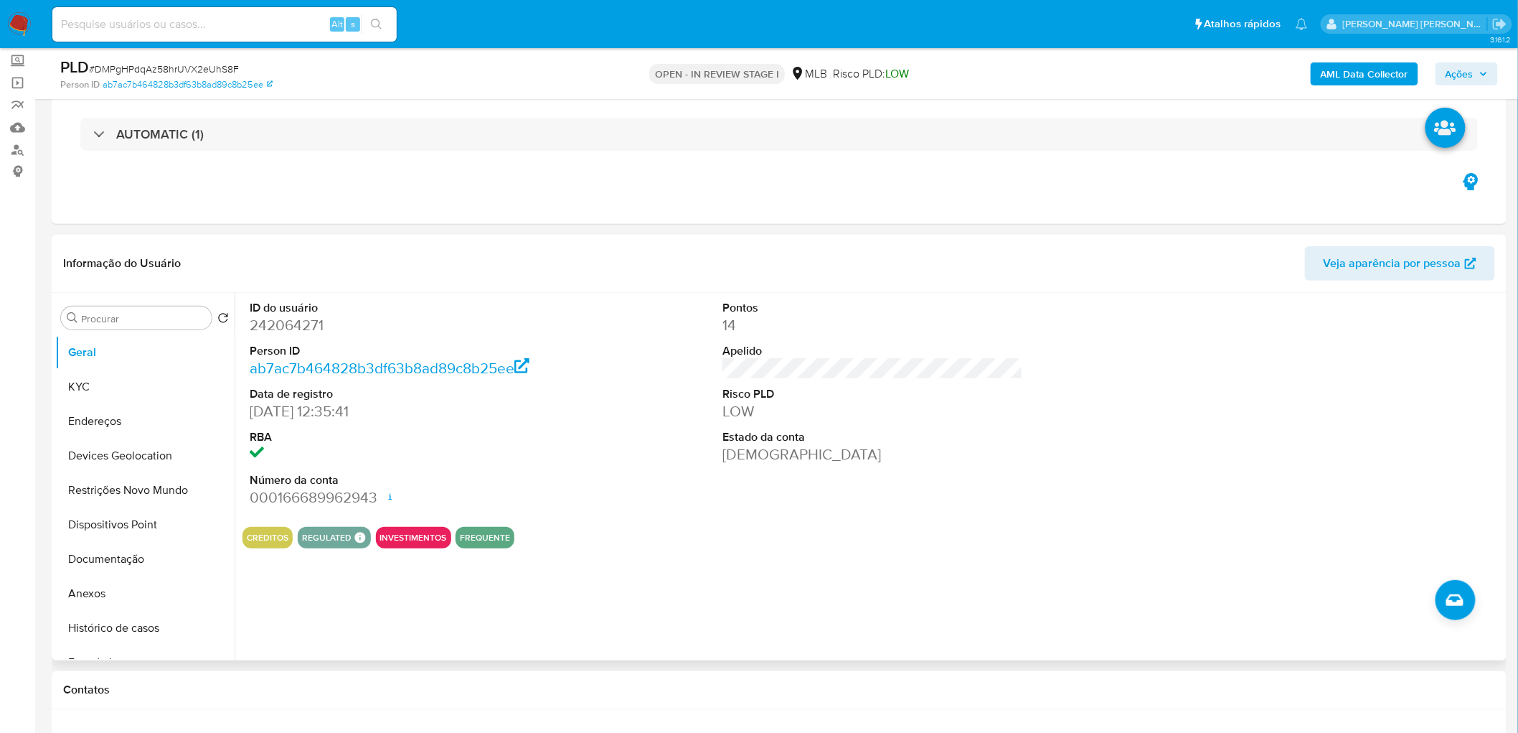
click at [557, 400] on div "ID do usuário 242064271 Person ID ab7ac7b464828b3df63b8ad89c8b25ee Data de regi…" at bounding box center [872, 404] width 1261 height 222
click at [156, 382] on button "KYC" at bounding box center [139, 386] width 168 height 34
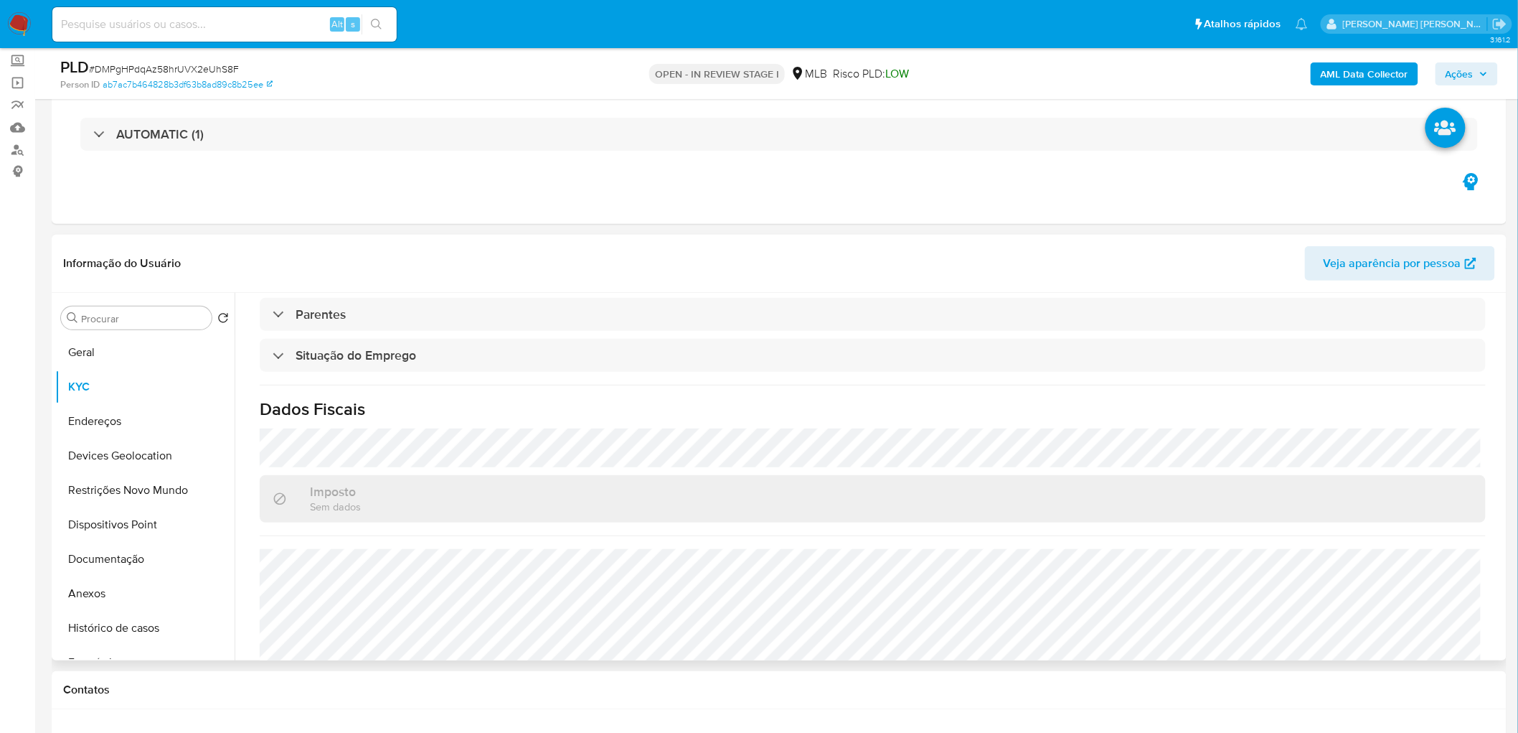
scroll to position [597, 0]
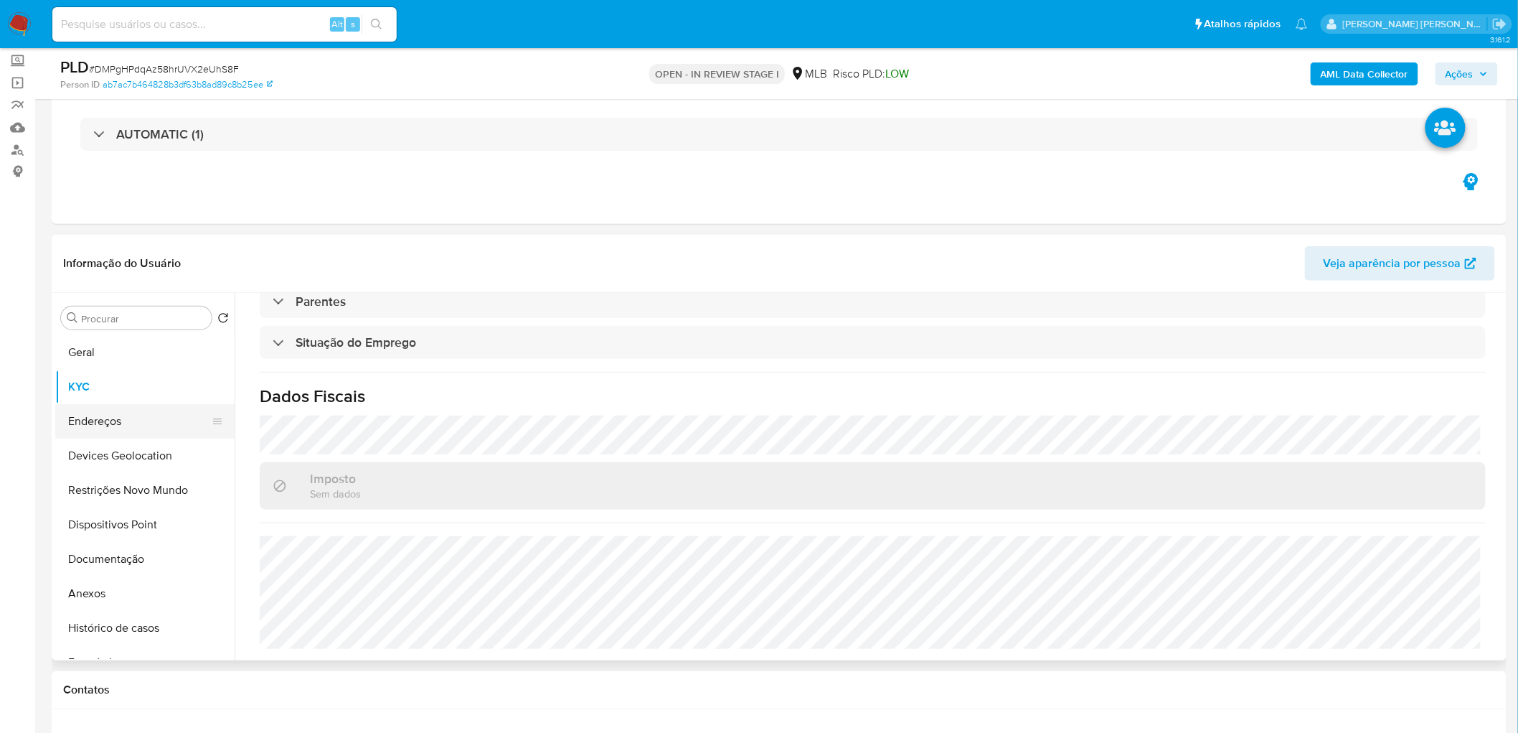
click at [89, 400] on button "Endereços" at bounding box center [139, 421] width 168 height 34
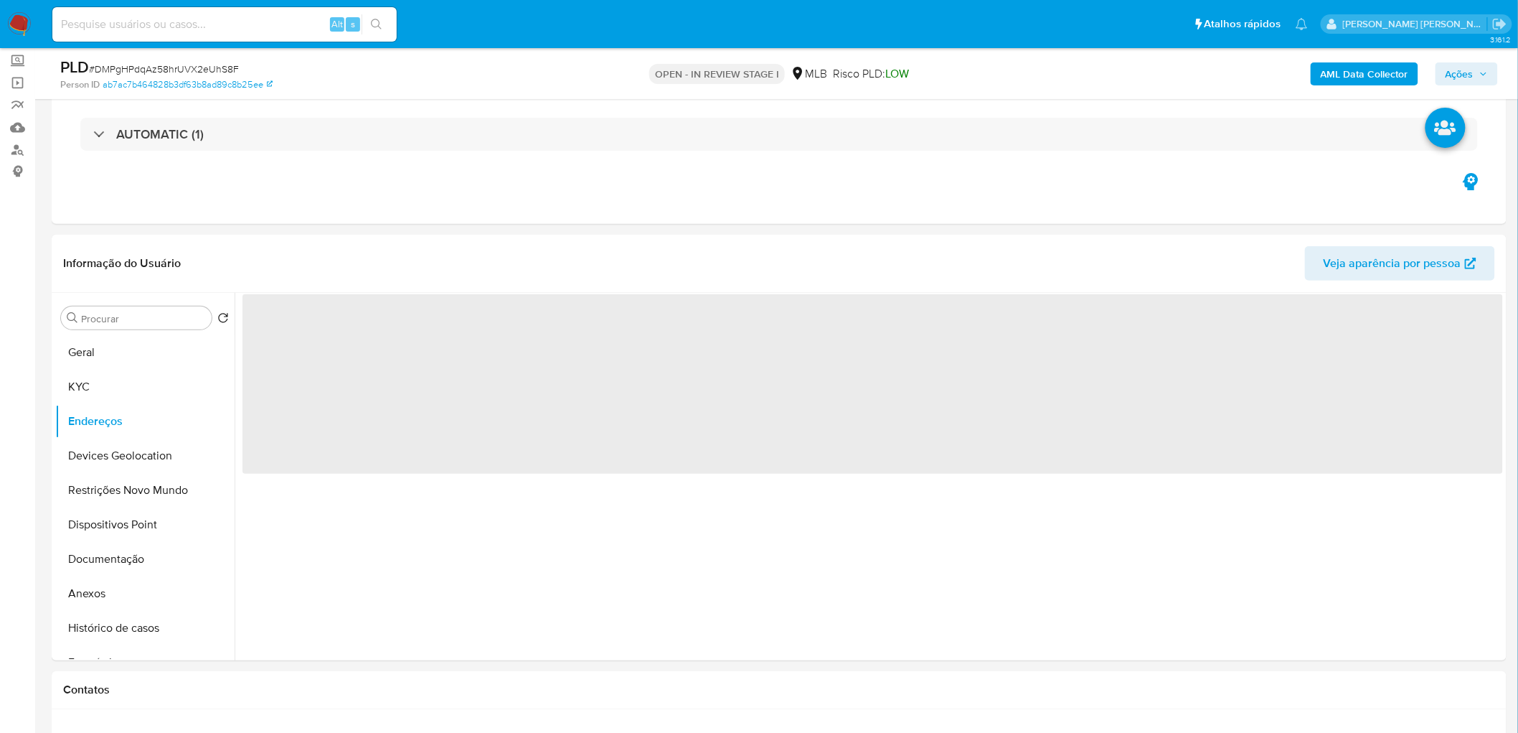
scroll to position [0, 0]
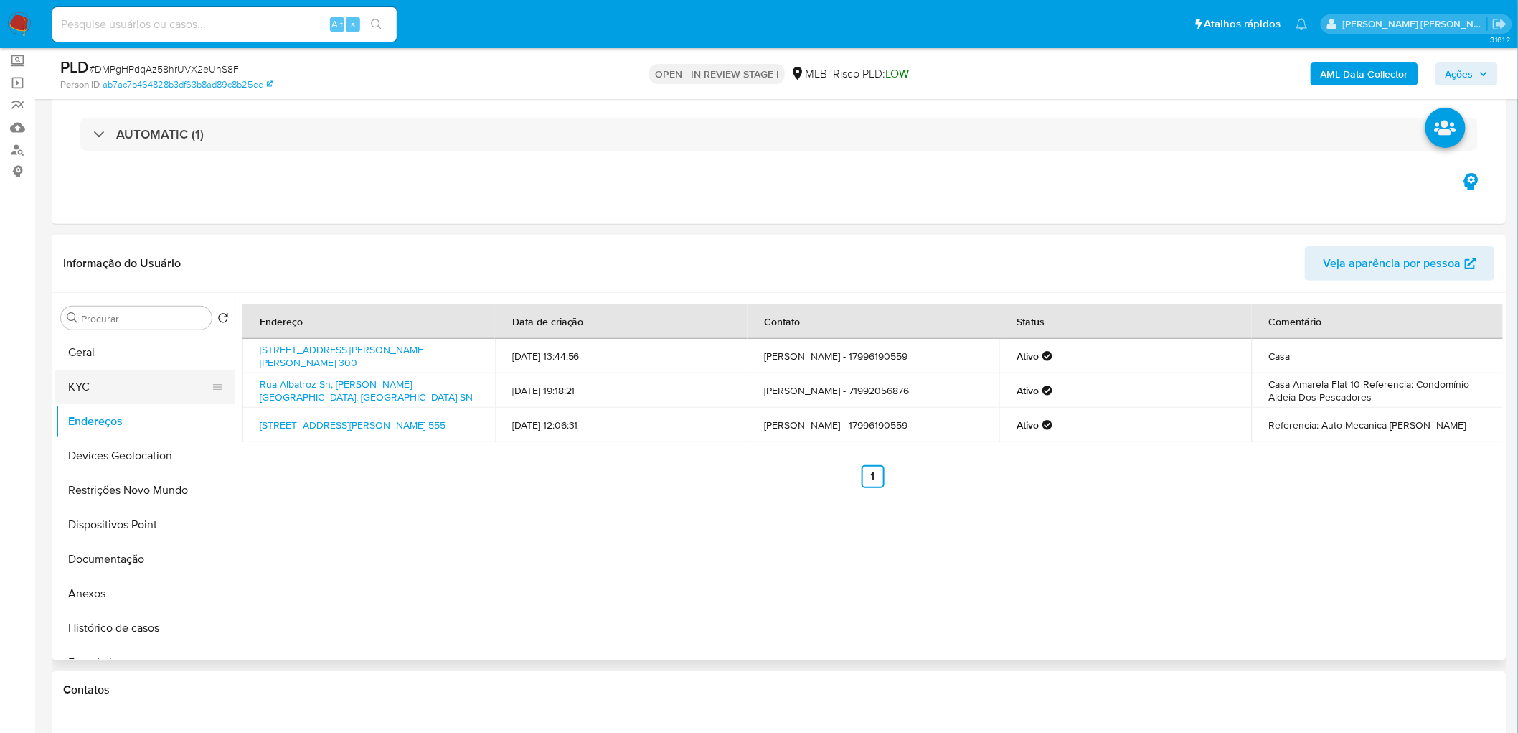
click at [146, 377] on button "KYC" at bounding box center [139, 386] width 168 height 34
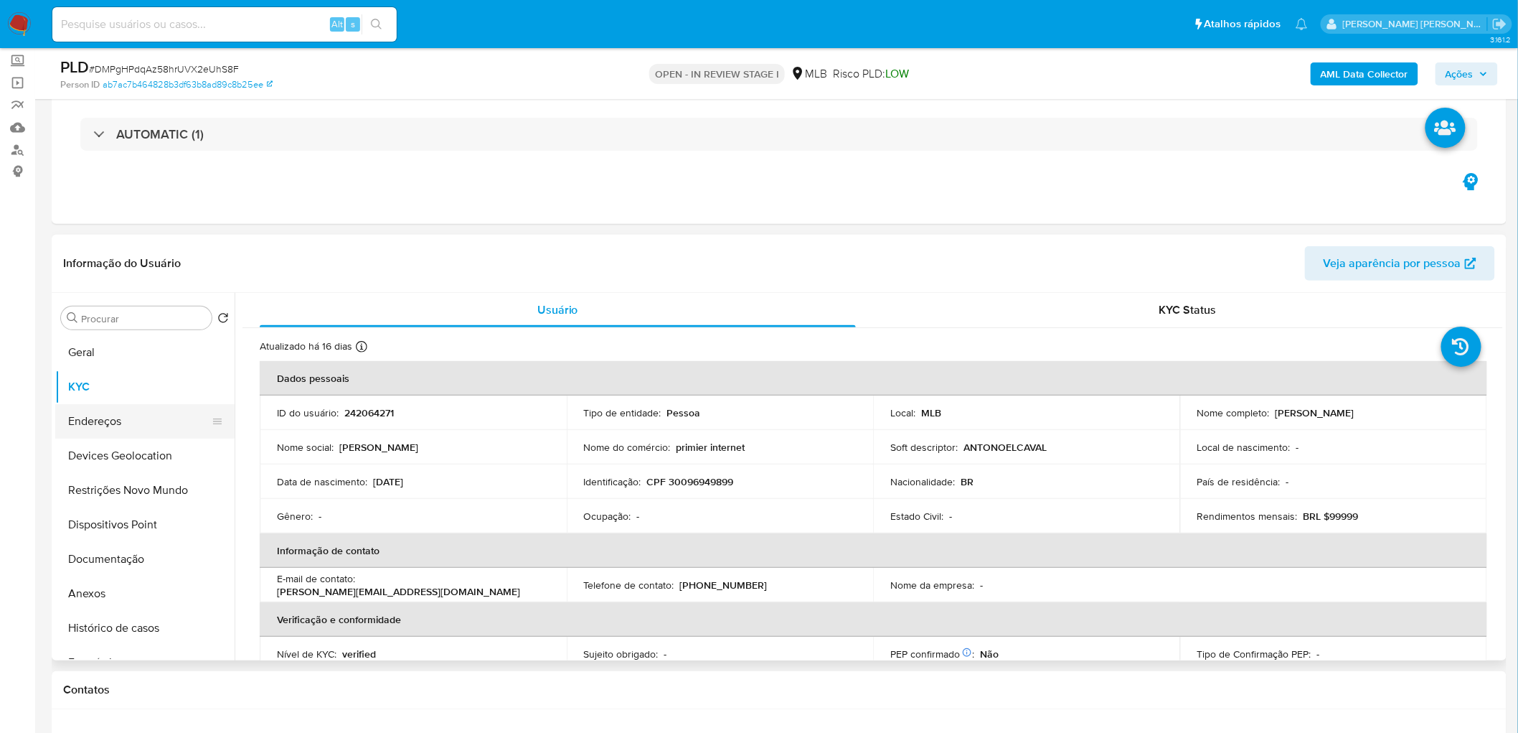
drag, startPoint x: 648, startPoint y: 540, endPoint x: 118, endPoint y: 423, distance: 542.8
click at [118, 400] on button "Endereços" at bounding box center [139, 421] width 168 height 34
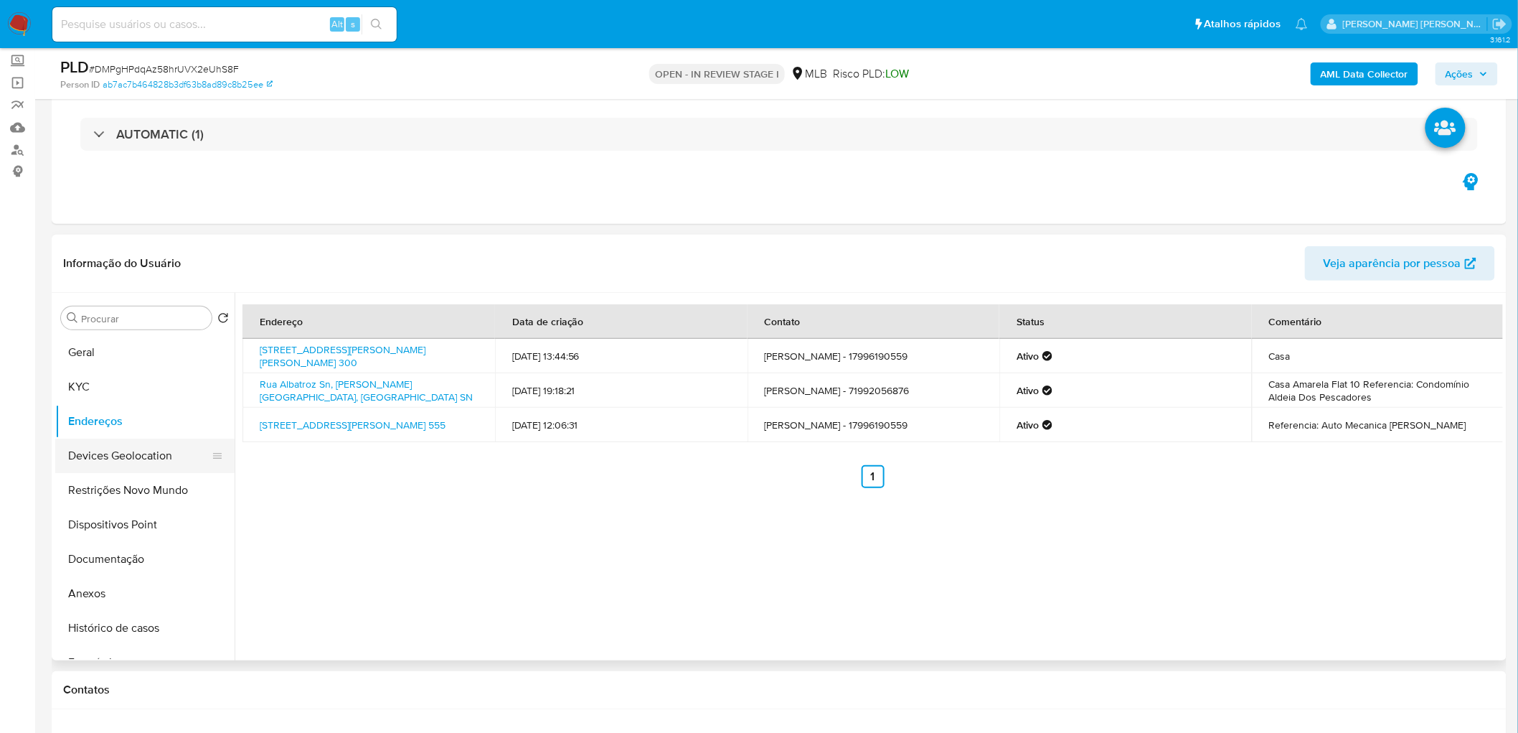
click at [126, 400] on button "Devices Geolocation" at bounding box center [139, 455] width 168 height 34
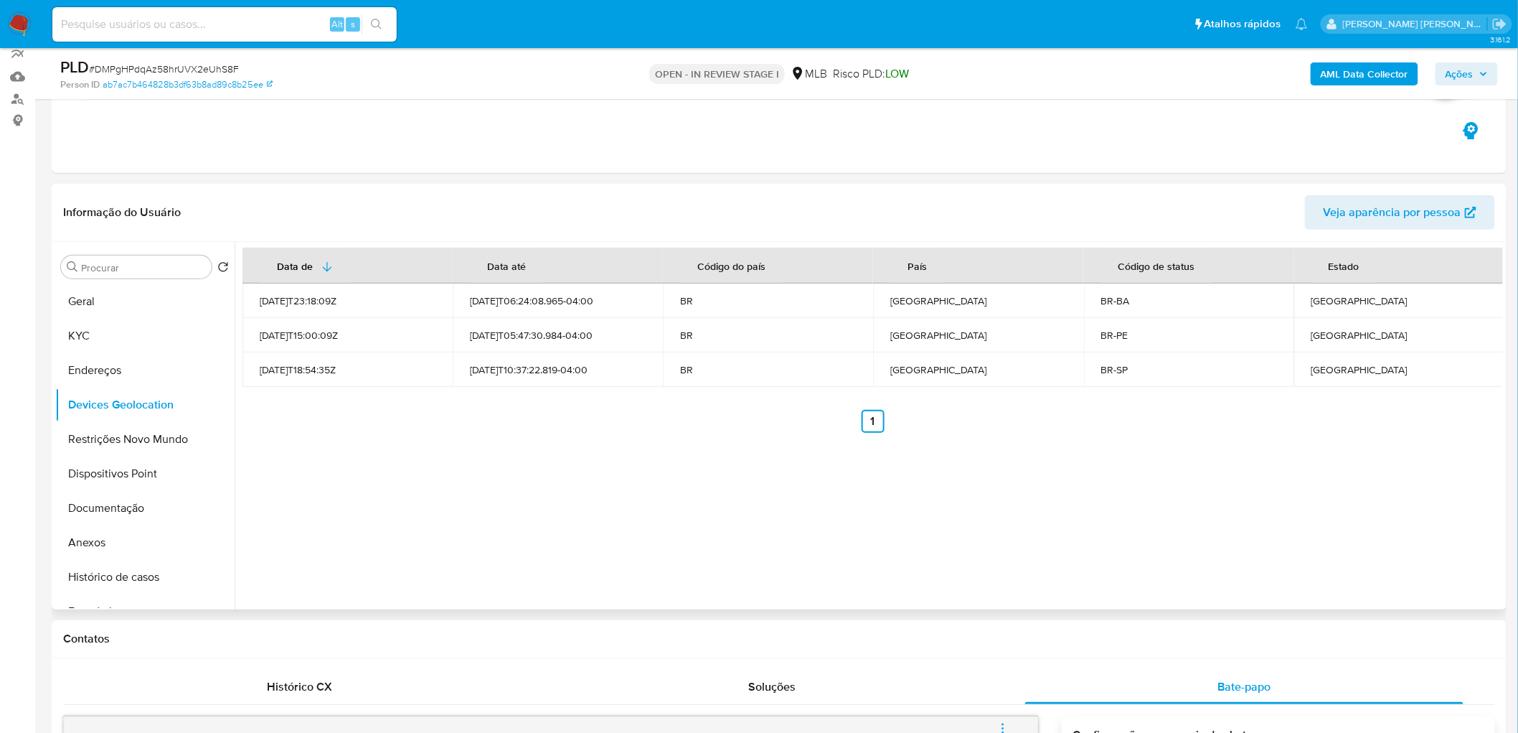
scroll to position [159, 0]
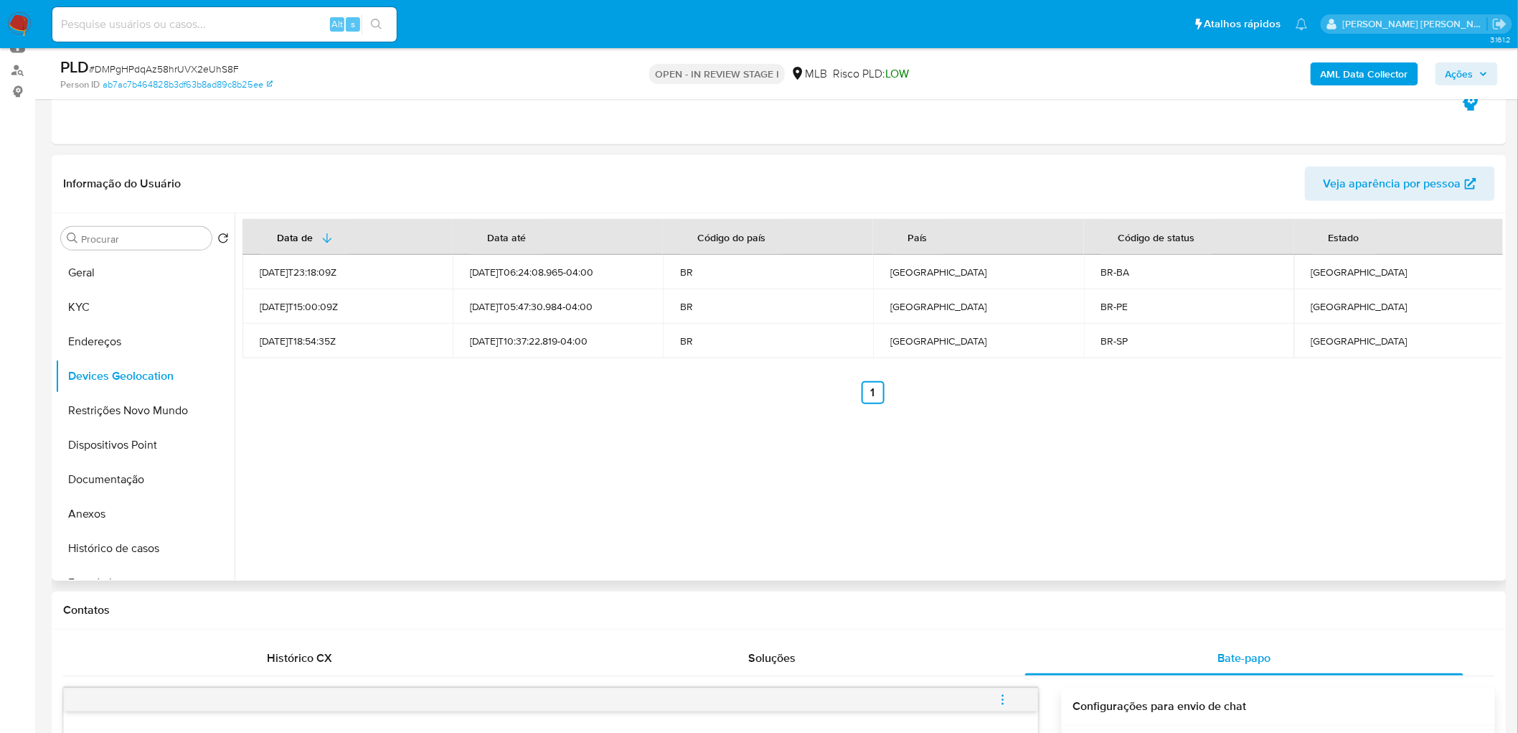
click at [524, 400] on div "Data de Data até Código do país País Código de status Estado 2021-09-18T23:18:0…" at bounding box center [869, 396] width 1268 height 367
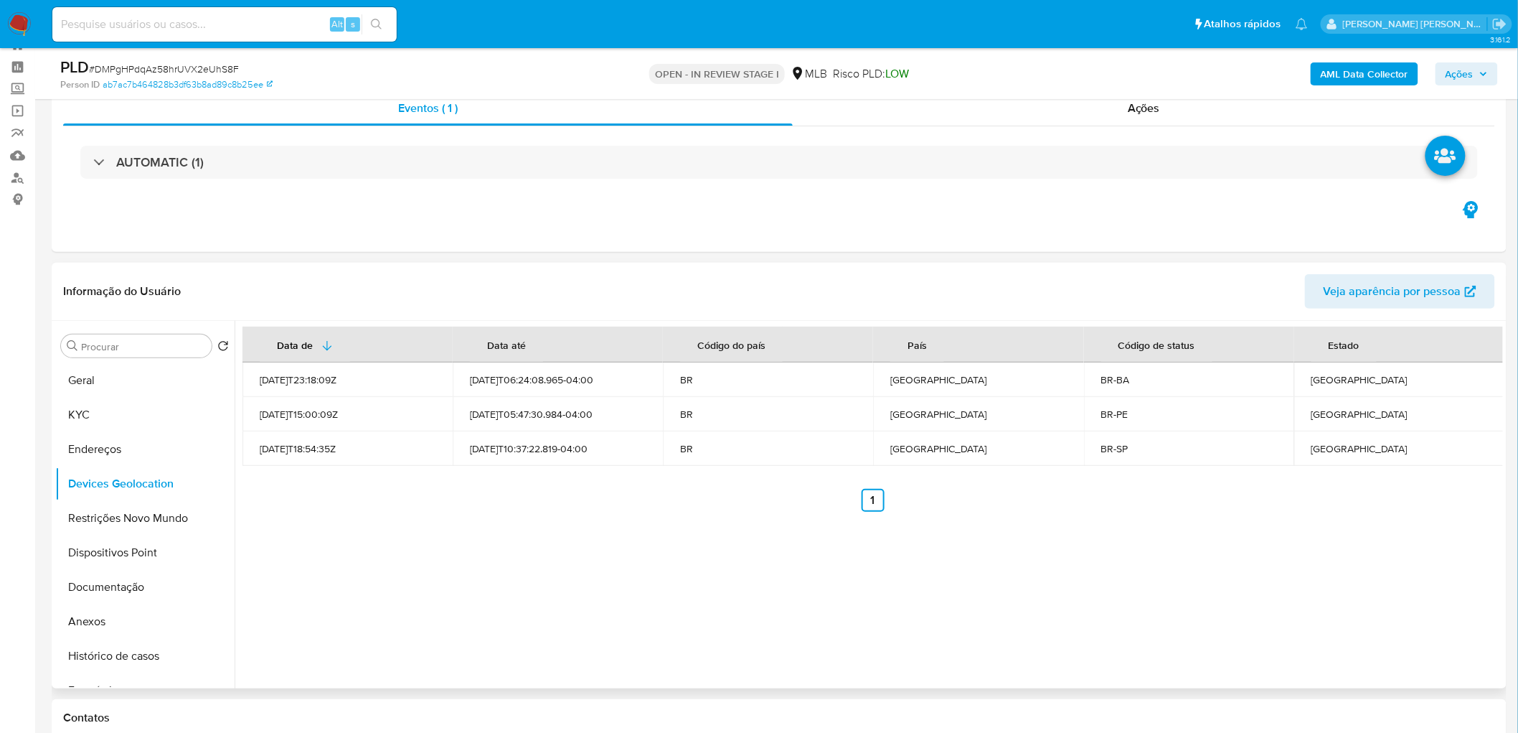
scroll to position [80, 0]
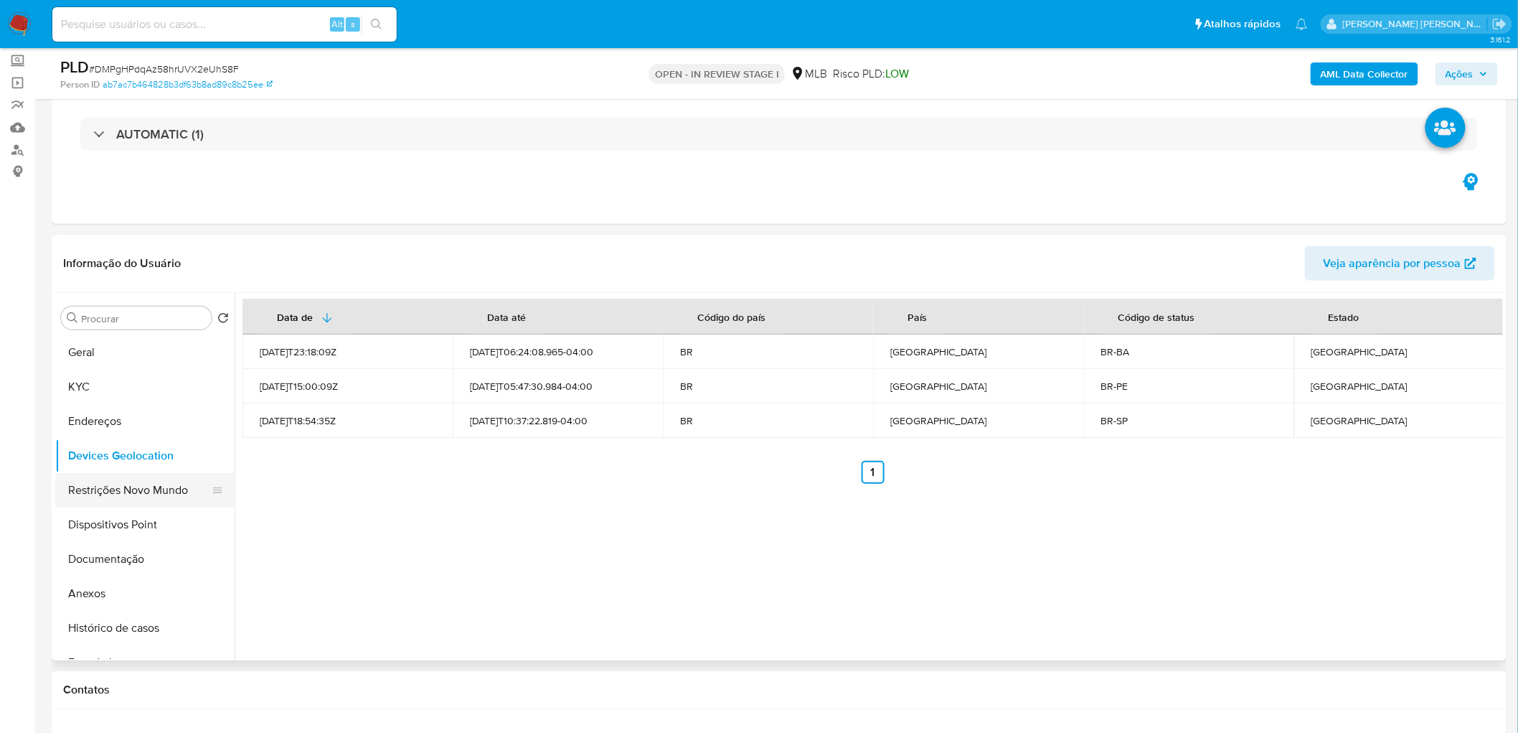
click at [80, 400] on button "Restrições Novo Mundo" at bounding box center [139, 490] width 168 height 34
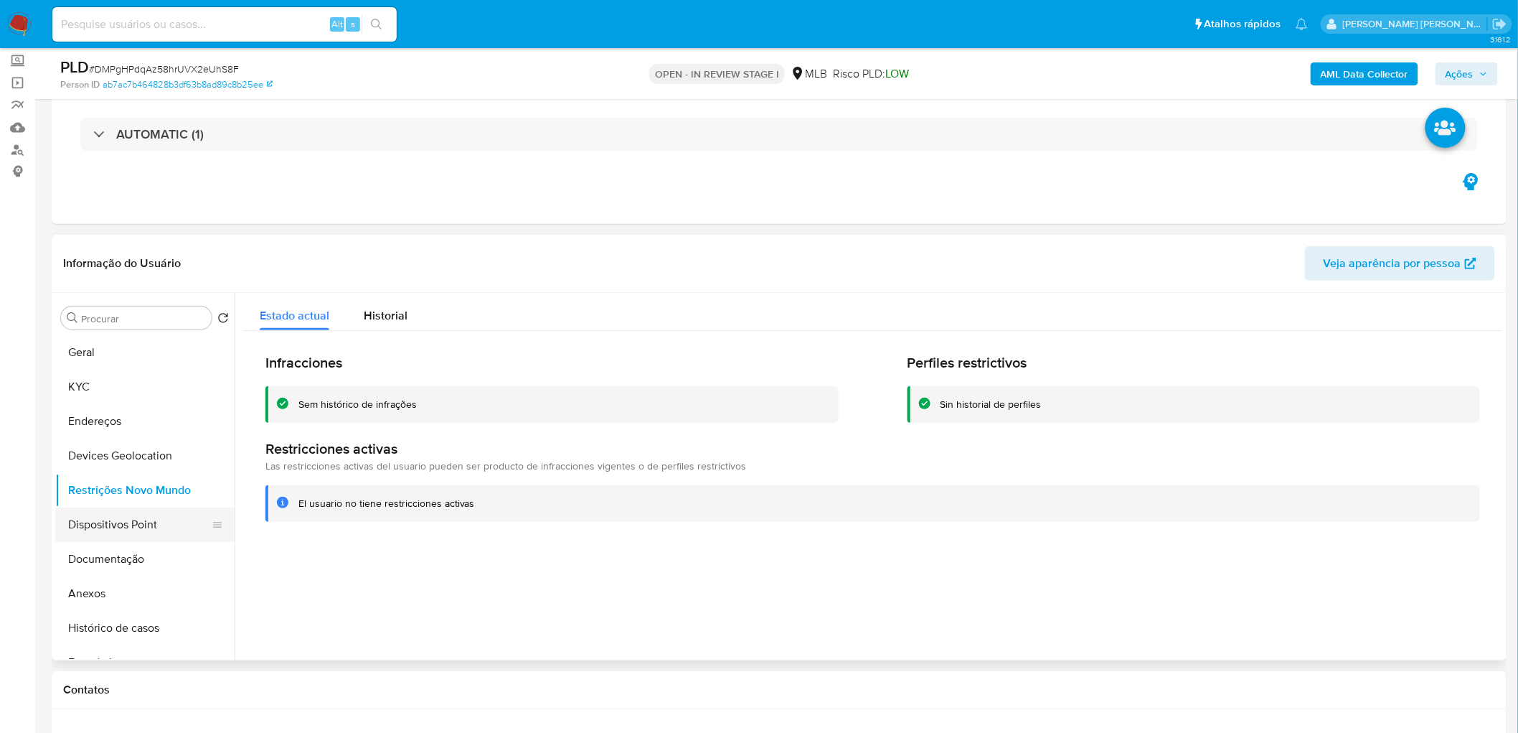
click at [136, 400] on button "Dispositivos Point" at bounding box center [139, 524] width 168 height 34
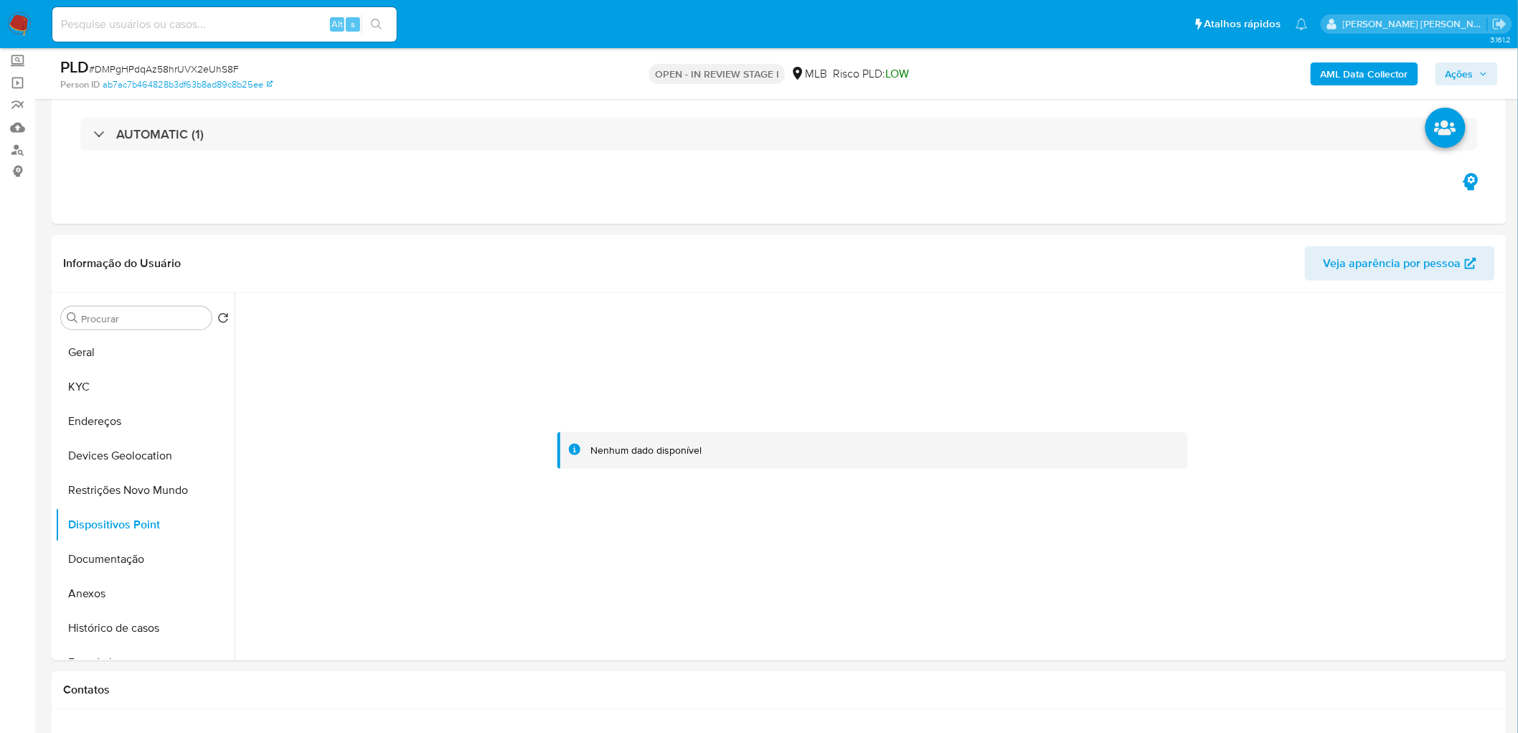
click at [918, 69] on b "AML Data Collector" at bounding box center [1365, 73] width 88 height 23
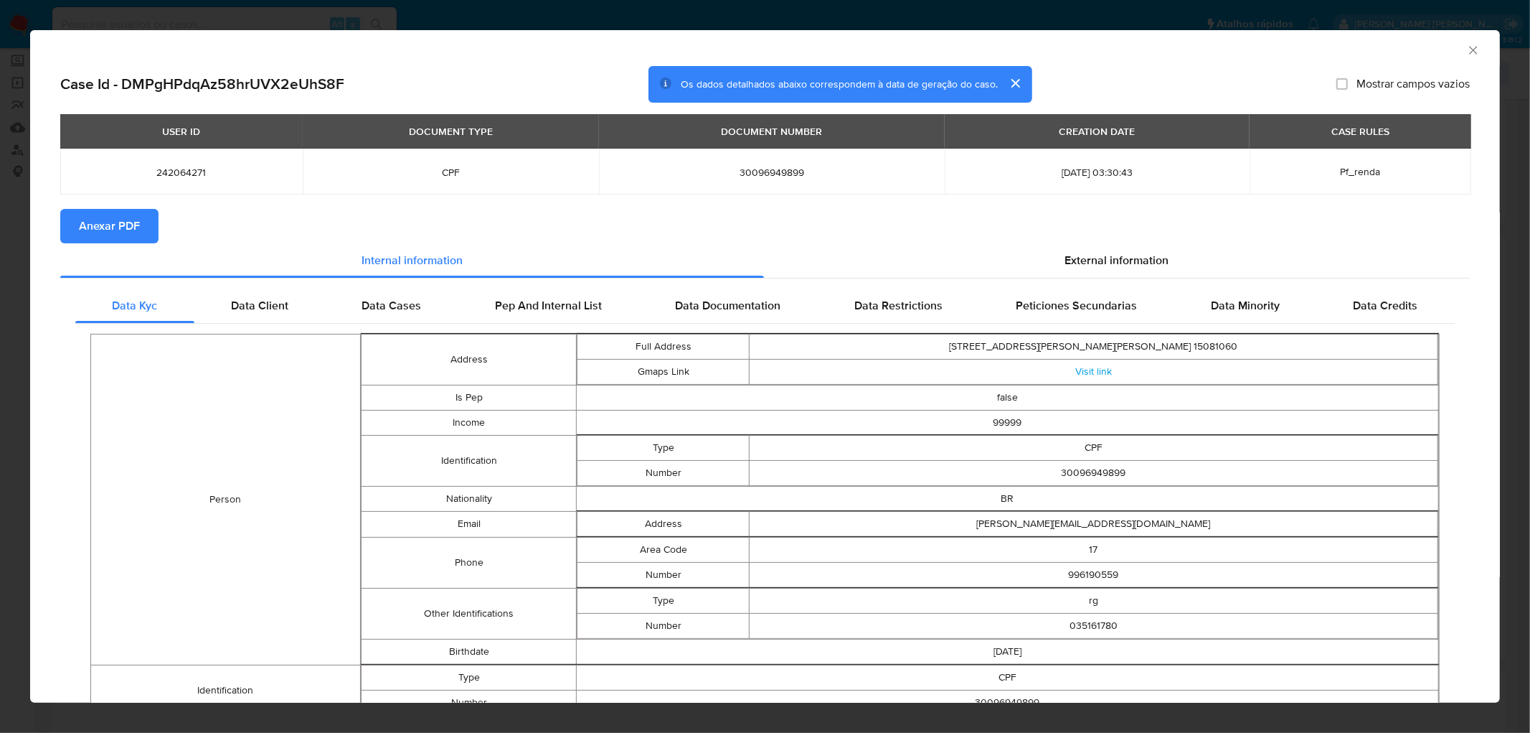
click at [88, 227] on span "Anexar PDF" at bounding box center [109, 226] width 61 height 32
click at [918, 55] on icon "Fechar a janela" at bounding box center [1473, 50] width 14 height 14
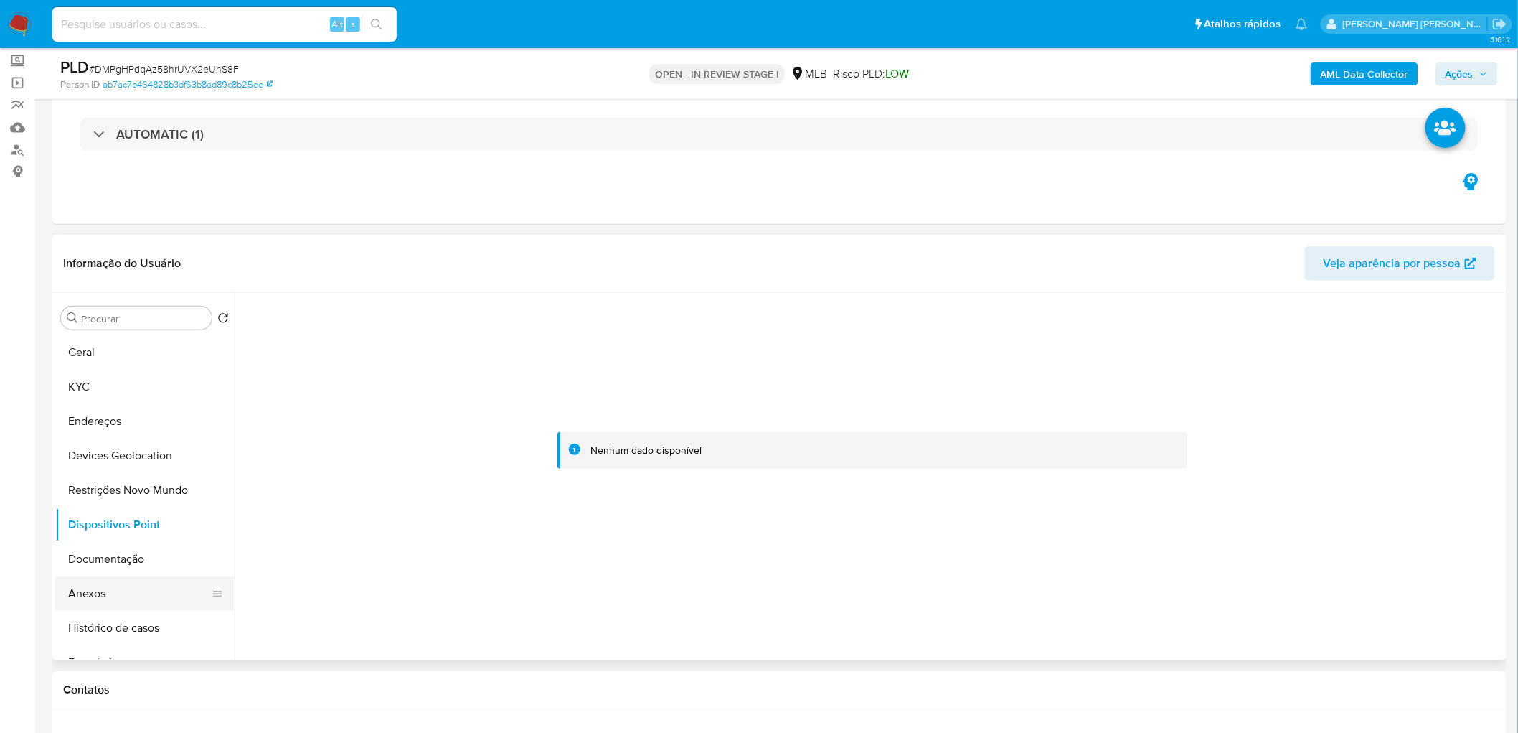
click at [124, 400] on button "Anexos" at bounding box center [139, 593] width 168 height 34
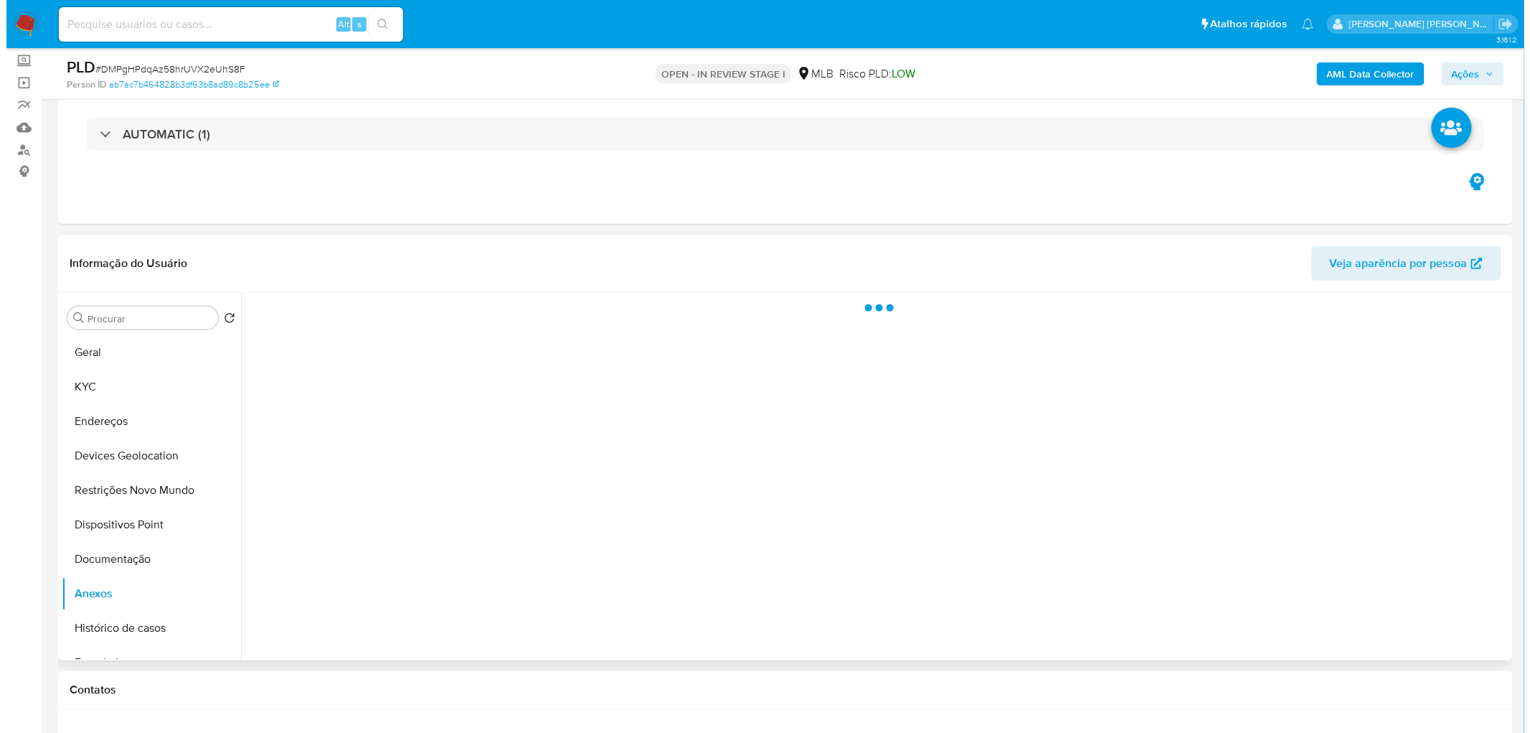
scroll to position [159, 0]
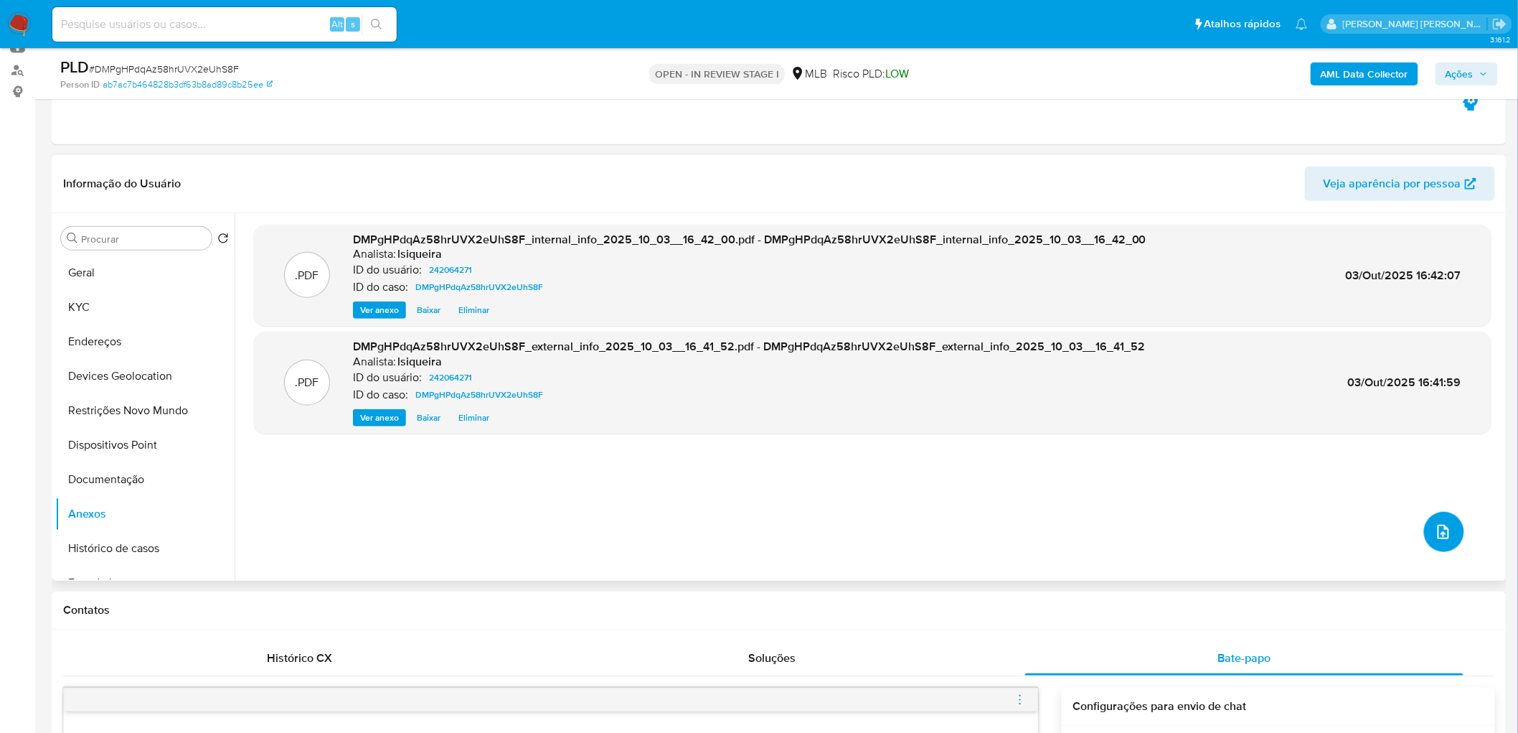
click at [918, 400] on icon "upload-file" at bounding box center [1443, 531] width 17 height 17
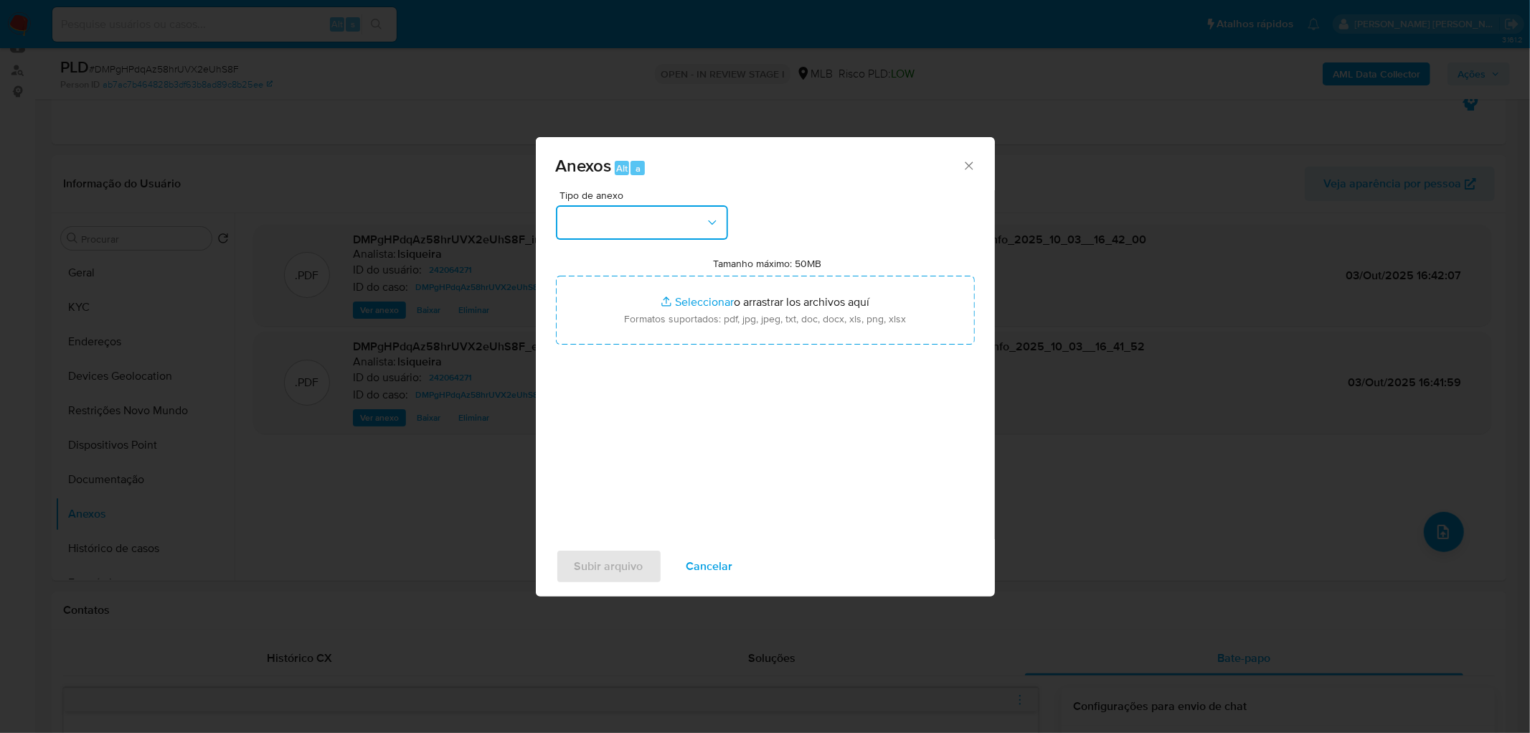
click at [671, 218] on button "button" at bounding box center [642, 222] width 172 height 34
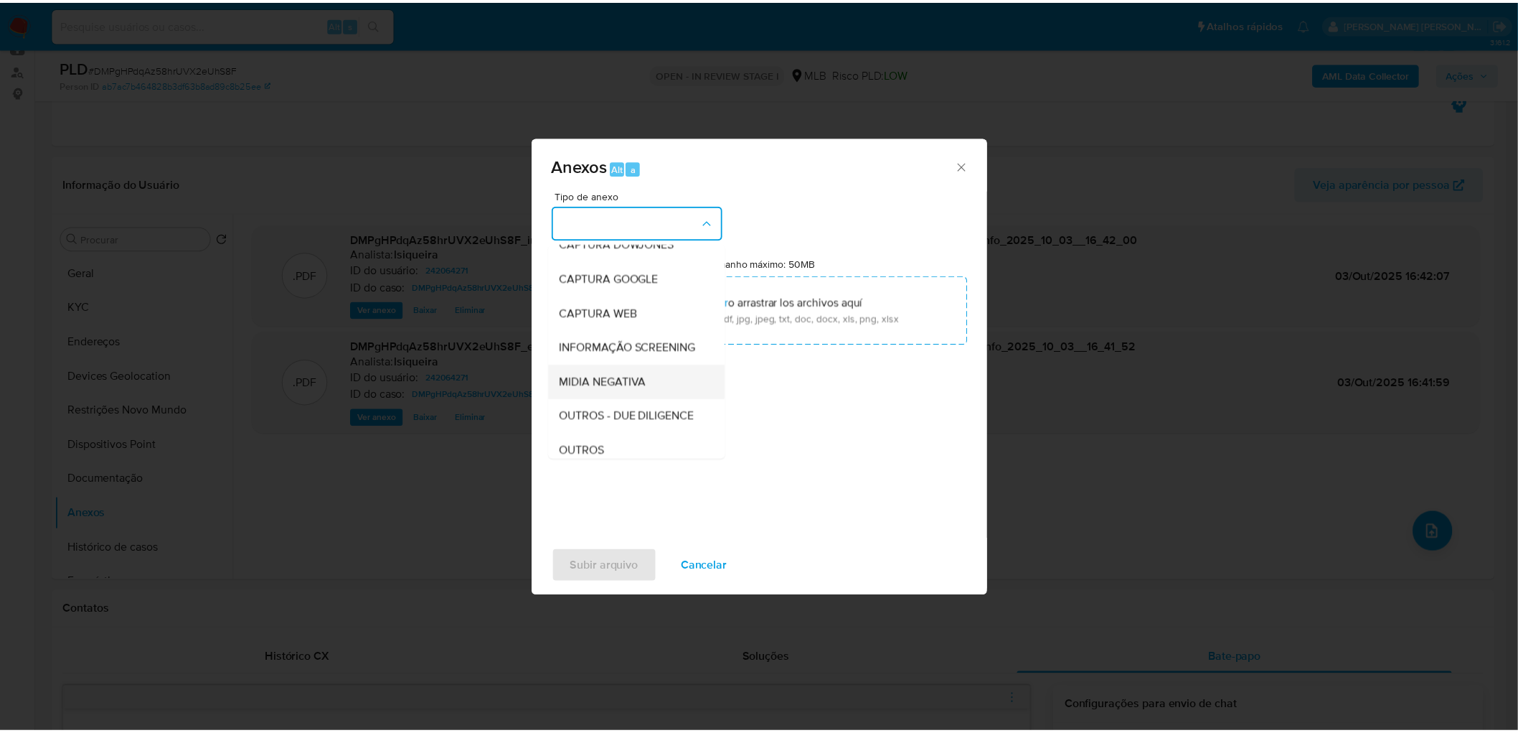
scroll to position [80, 0]
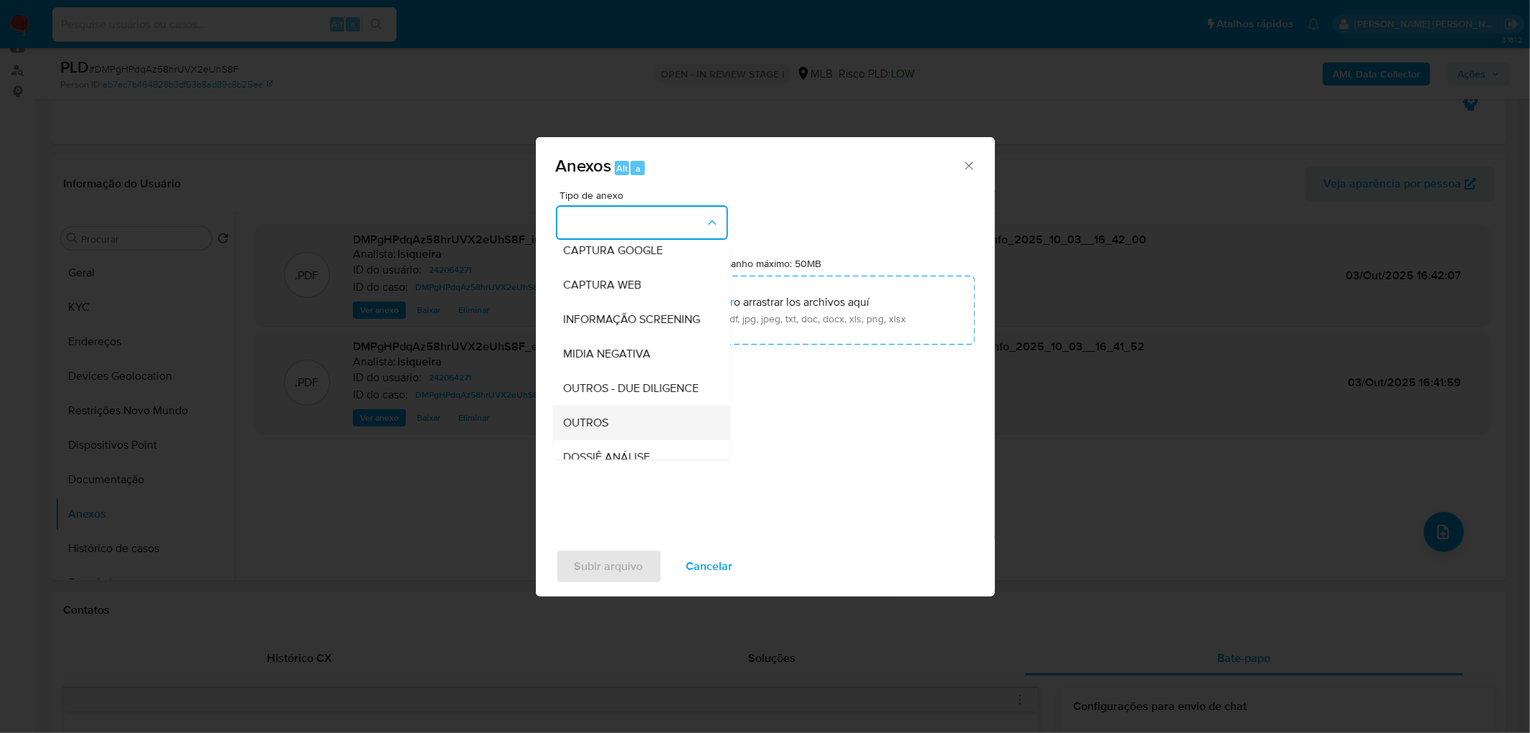
click at [585, 400] on div "OUTROS" at bounding box center [637, 422] width 146 height 34
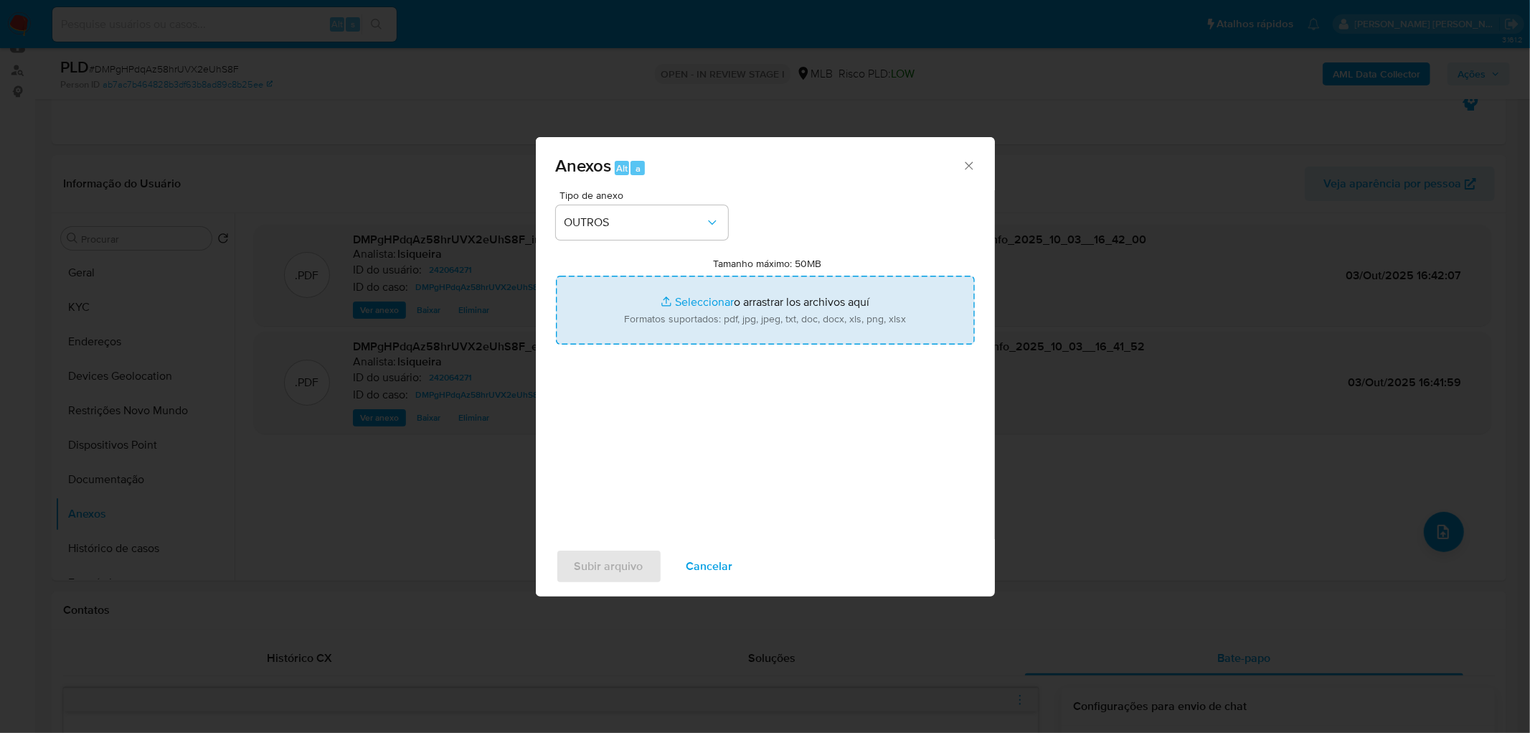
click at [775, 311] on input "Tamanho máximo: 50MB Seleccionar archivos" at bounding box center [765, 309] width 419 height 69
type input "C:\fakepath\Mulan 242064271_2025_10_03_15_10_34.xlsx"
click at [613, 400] on span "Subir arquivo" at bounding box center [609, 566] width 69 height 32
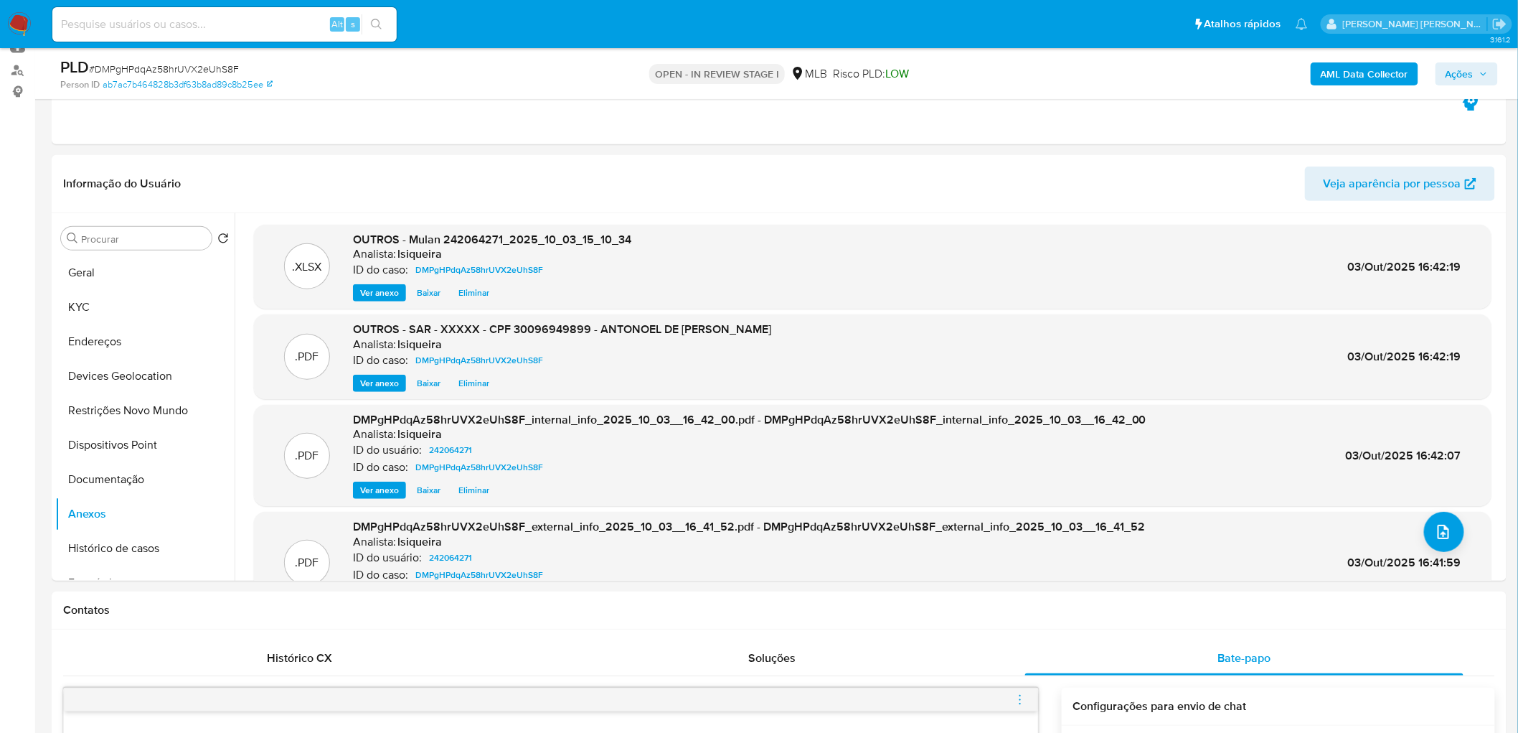
click at [918, 80] on span "Ações" at bounding box center [1460, 73] width 28 height 23
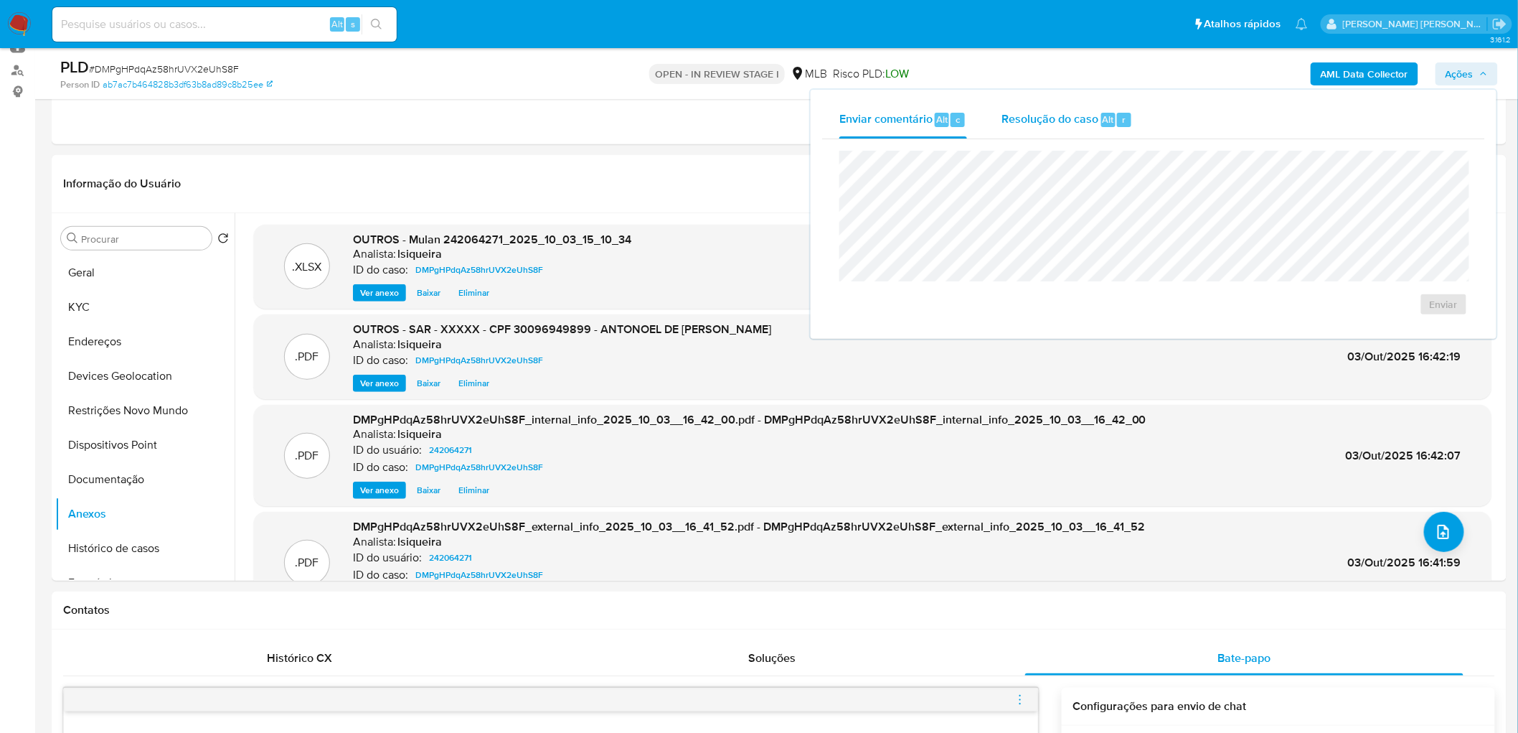
click at [918, 113] on span "Resolução do caso" at bounding box center [1050, 118] width 97 height 17
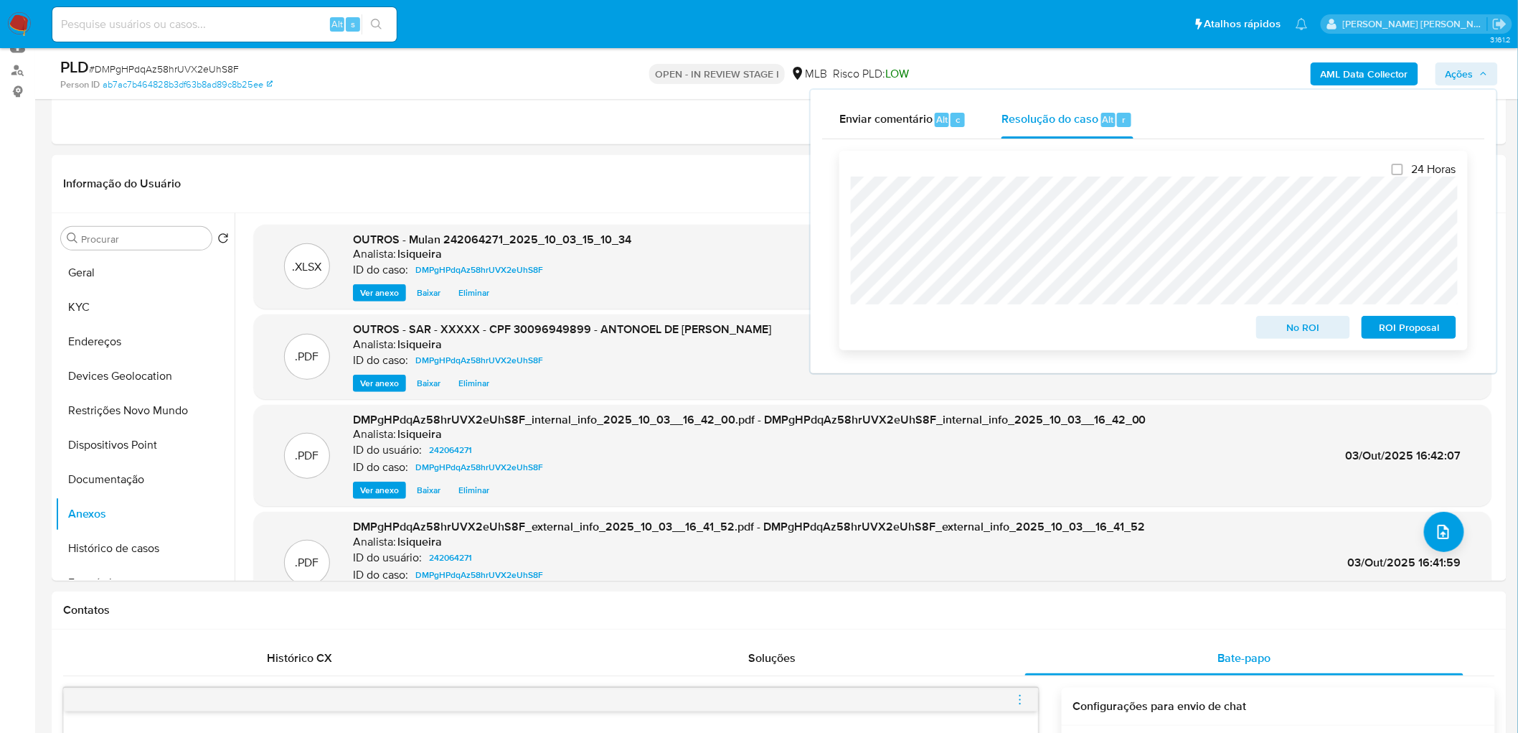
click at [918, 326] on span "ROI Proposal" at bounding box center [1409, 327] width 75 height 20
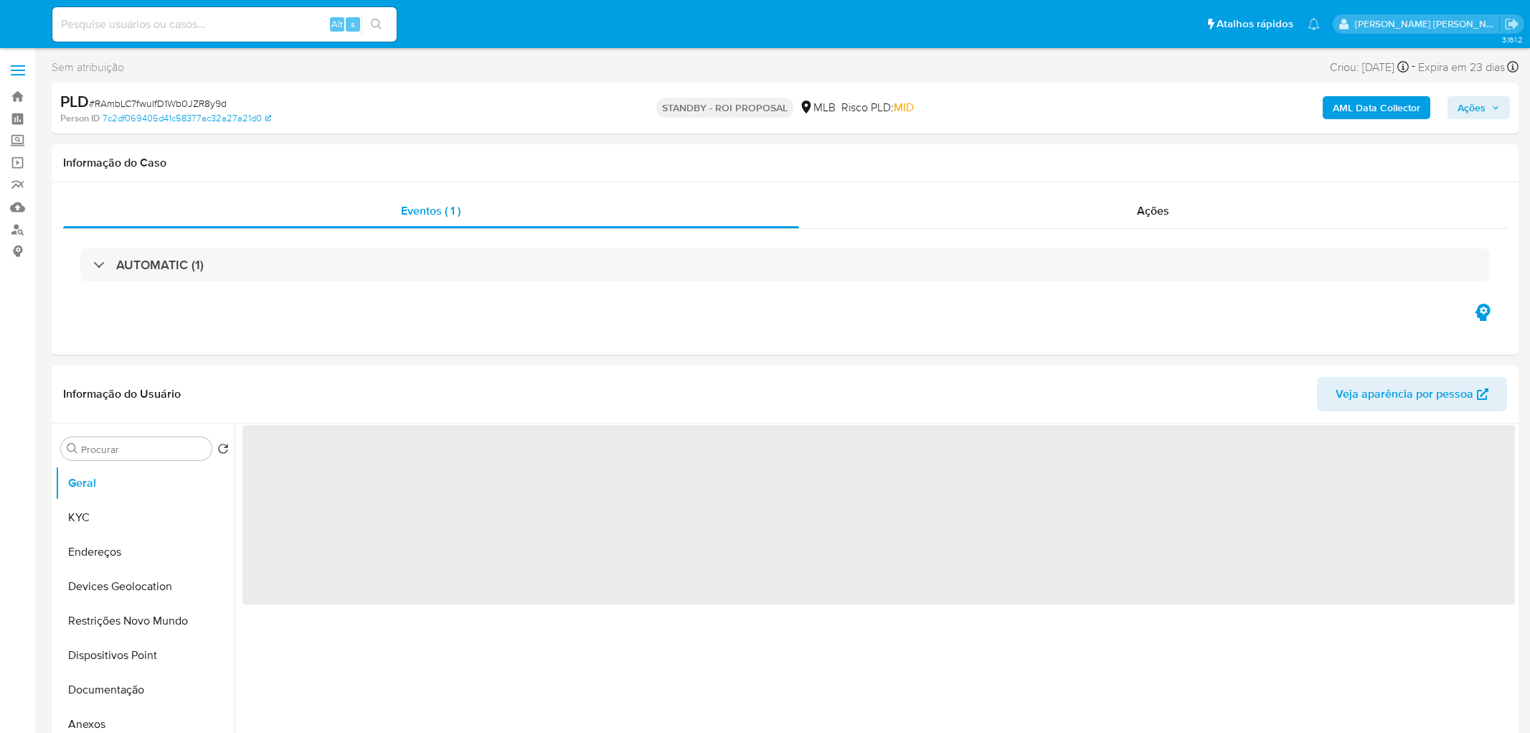
select select "10"
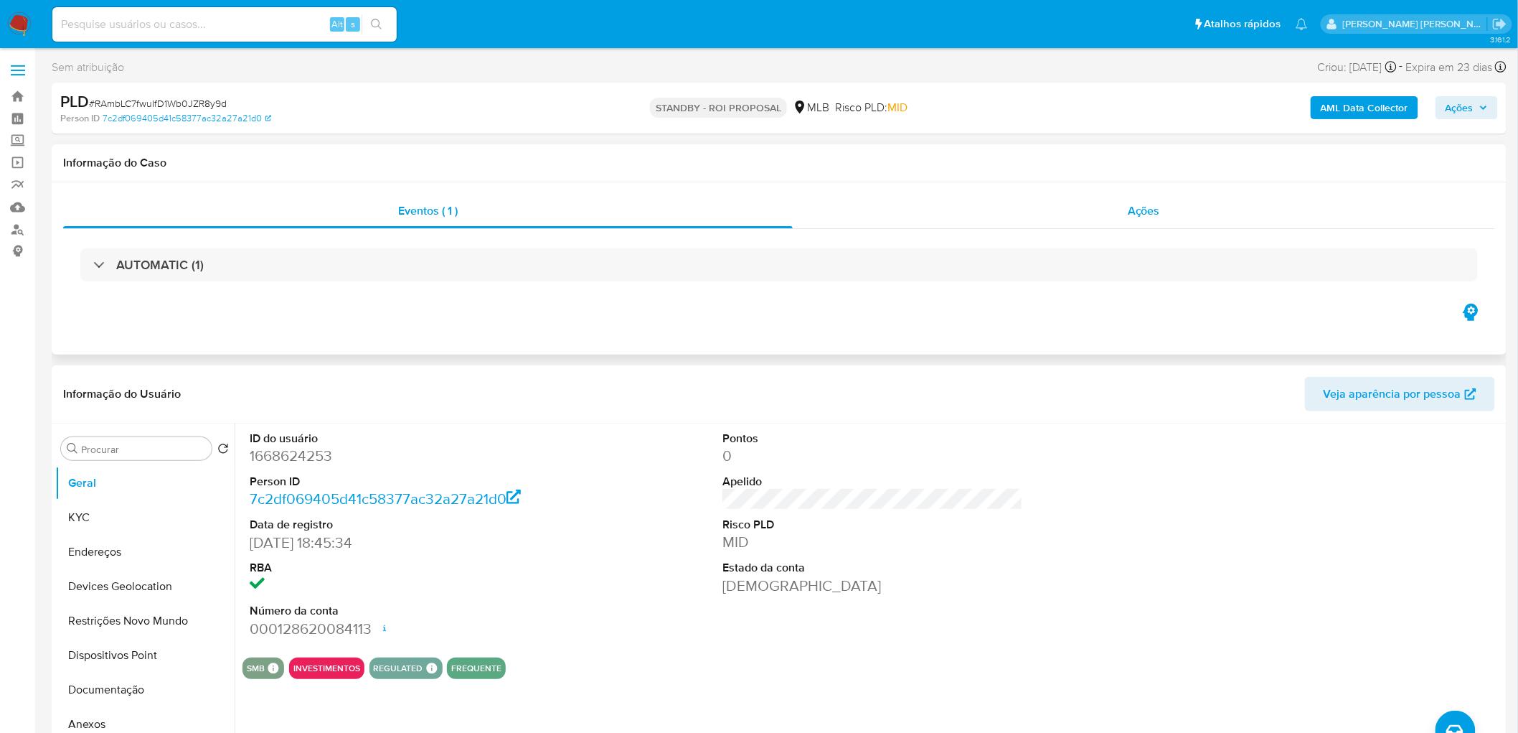
click at [1192, 204] on div "Ações" at bounding box center [1144, 211] width 702 height 34
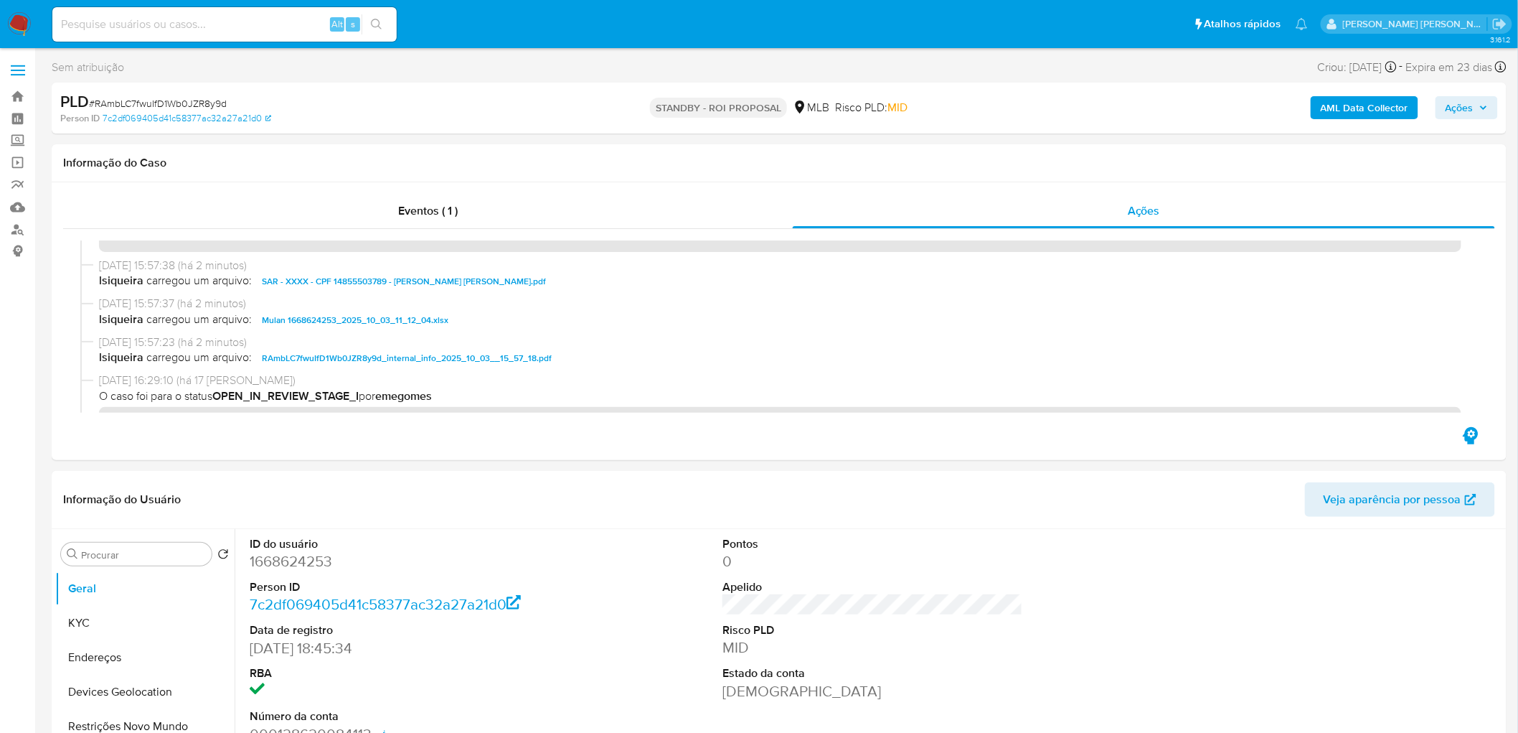
scroll to position [151, 0]
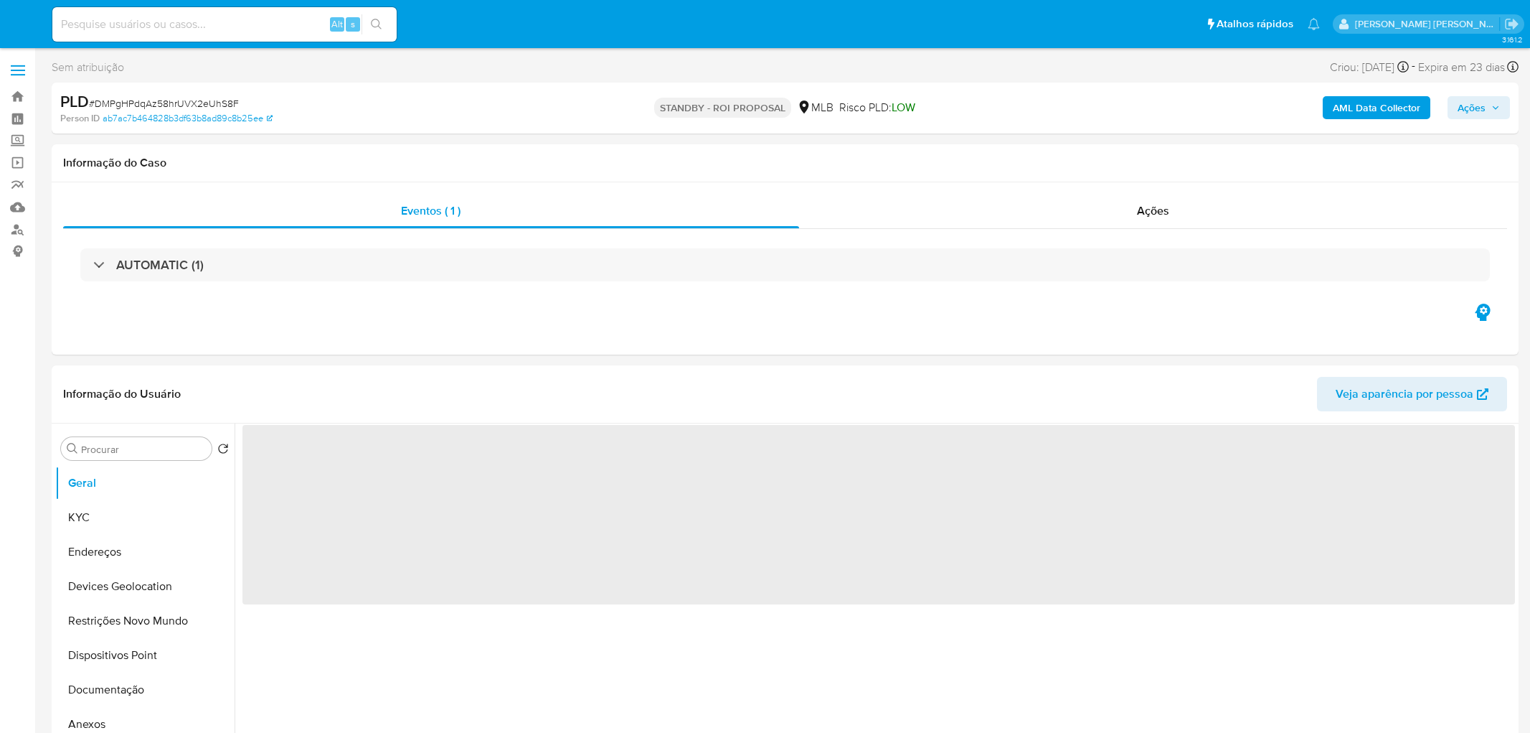
select select "10"
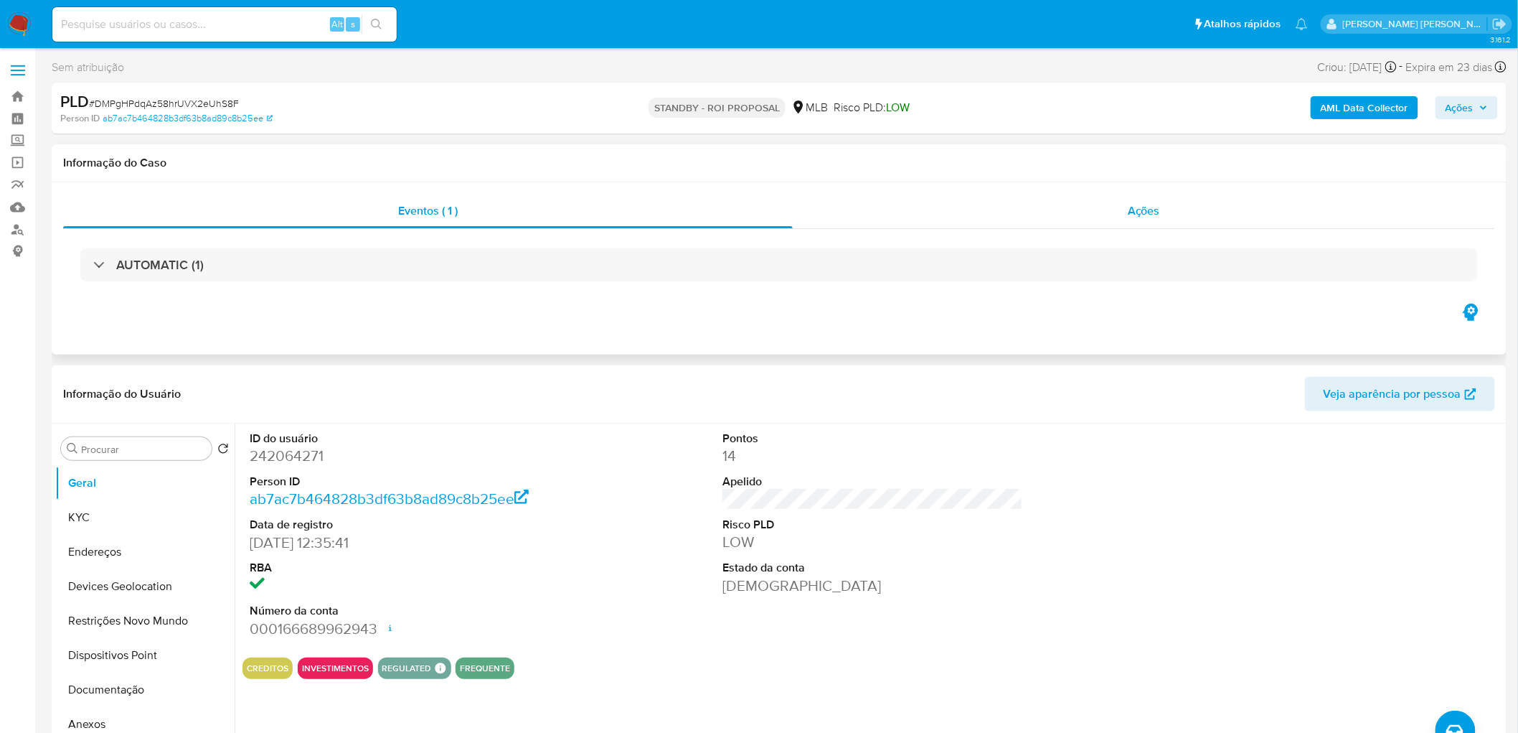
click at [1068, 207] on div "Ações" at bounding box center [1144, 211] width 702 height 34
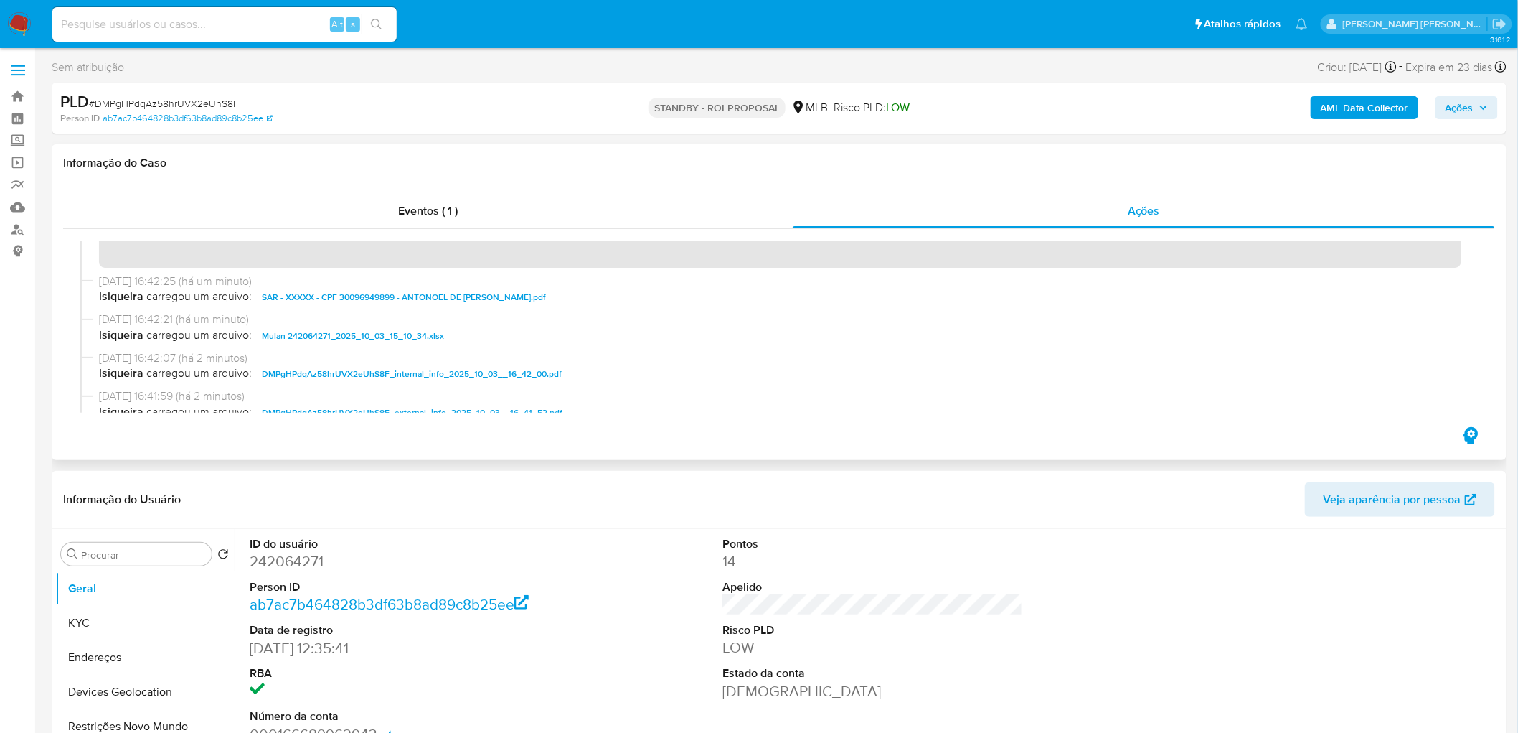
scroll to position [80, 0]
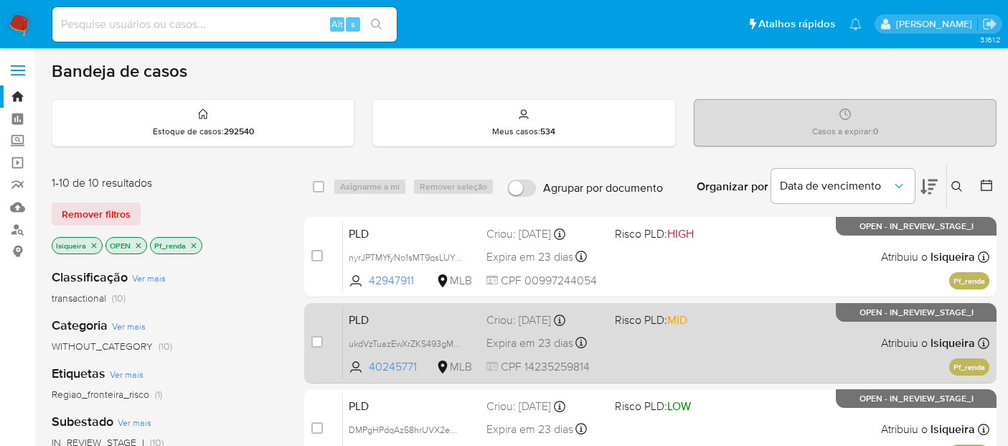
scroll to position [80, 0]
